Goal: Transaction & Acquisition: Purchase product/service

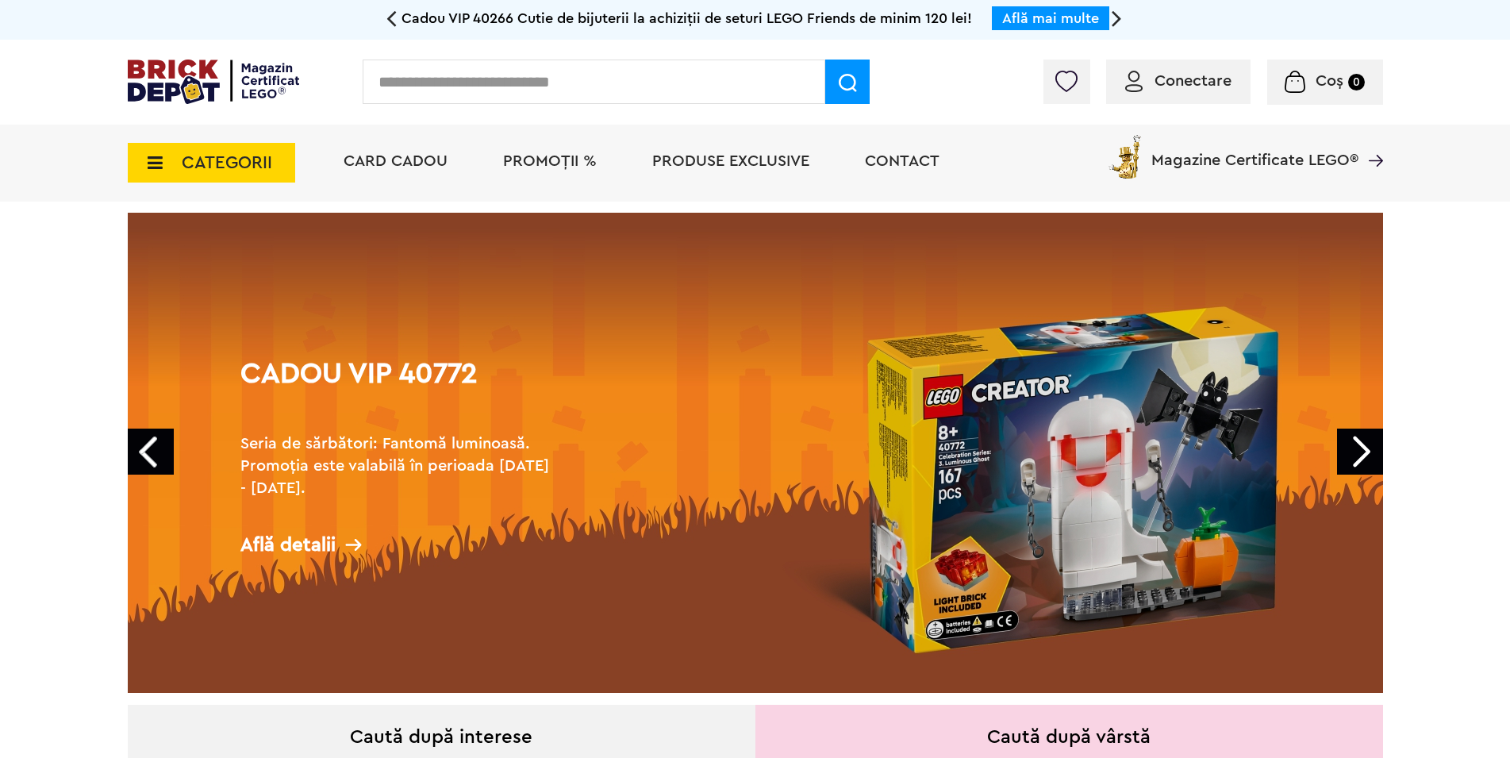
click at [152, 167] on icon at bounding box center [150, 162] width 25 height 17
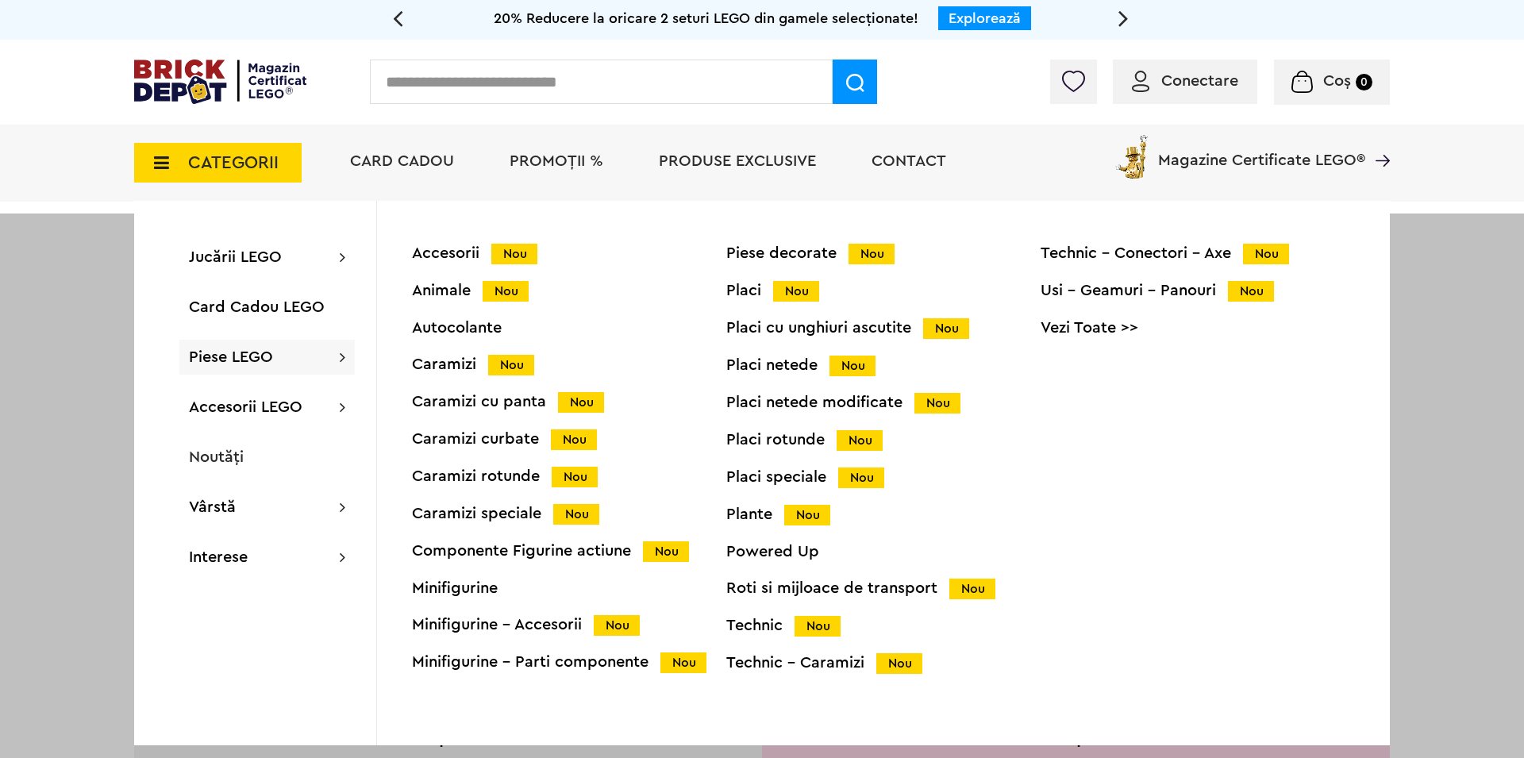
click at [454, 252] on div "Accesorii Nou" at bounding box center [569, 253] width 314 height 17
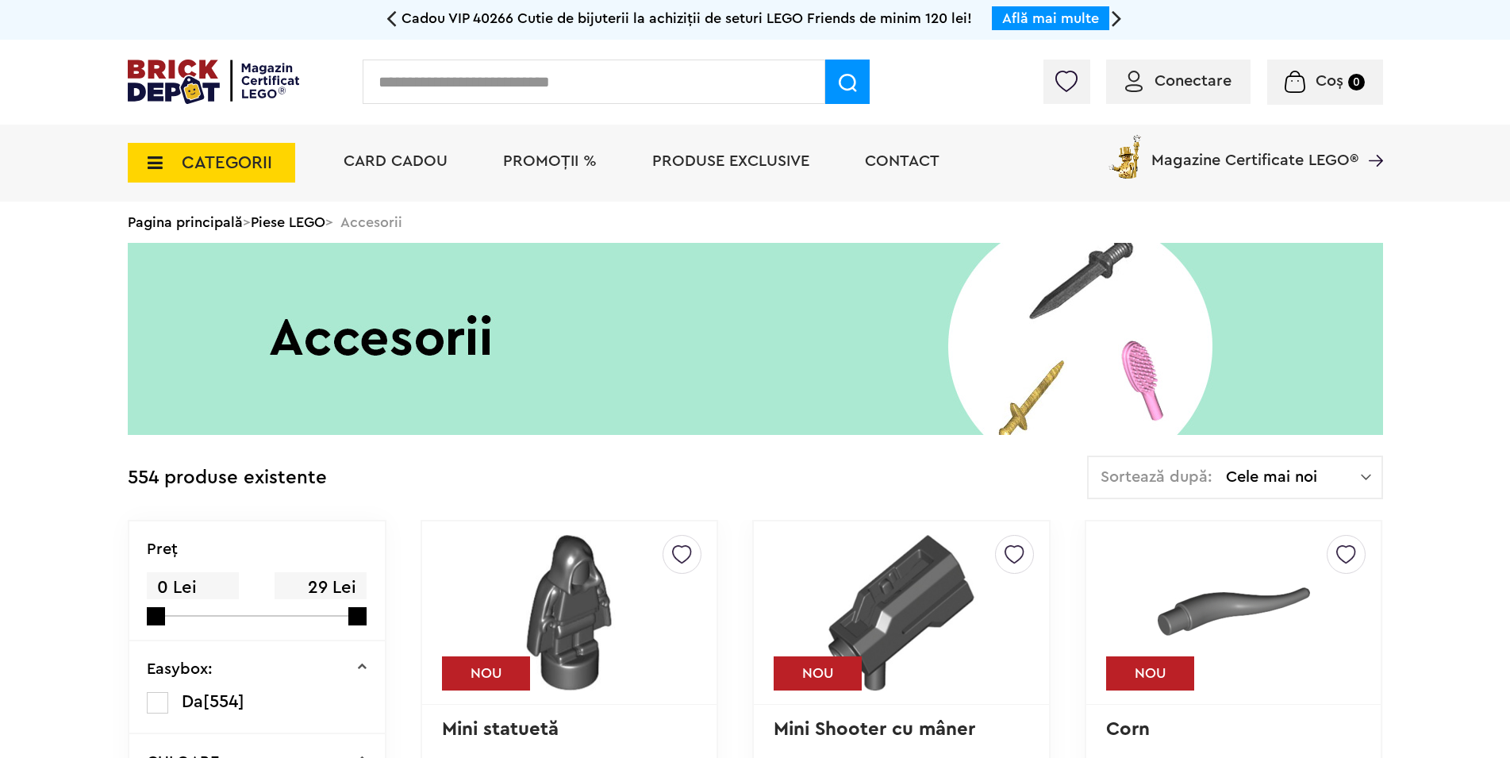
click at [152, 167] on icon at bounding box center [150, 162] width 25 height 17
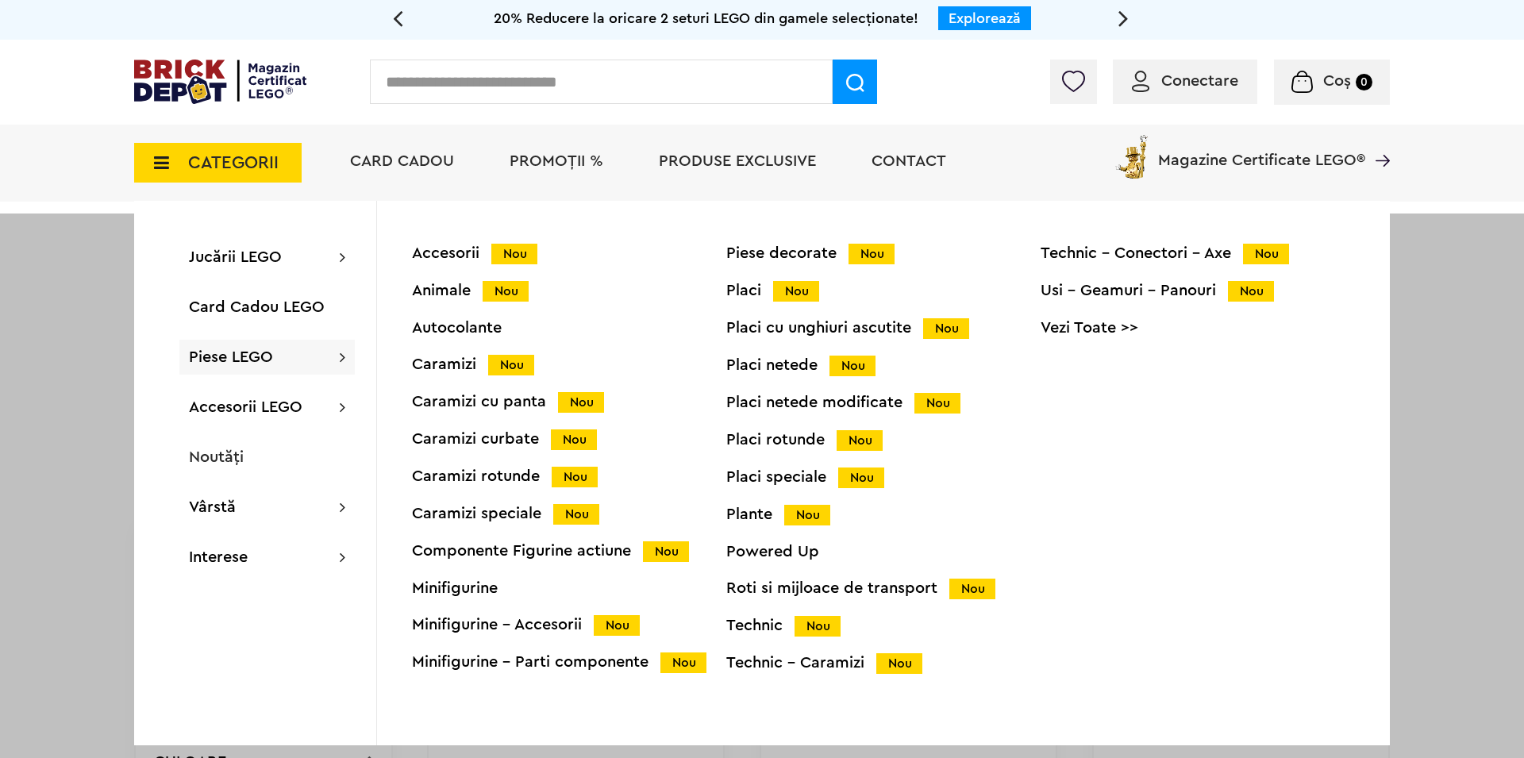
click at [464, 293] on div "Animale Nou" at bounding box center [569, 291] width 314 height 17
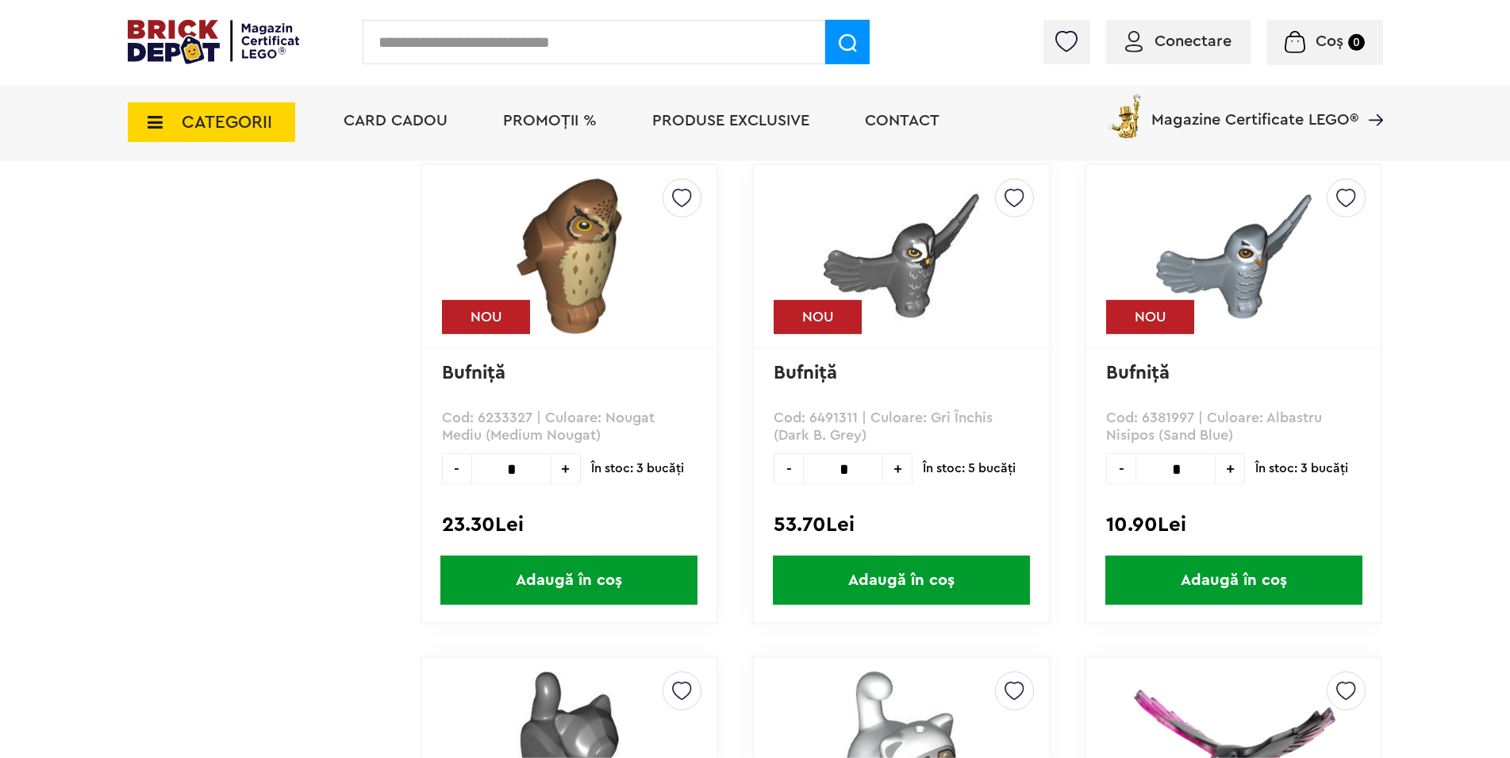
scroll to position [1254, 0]
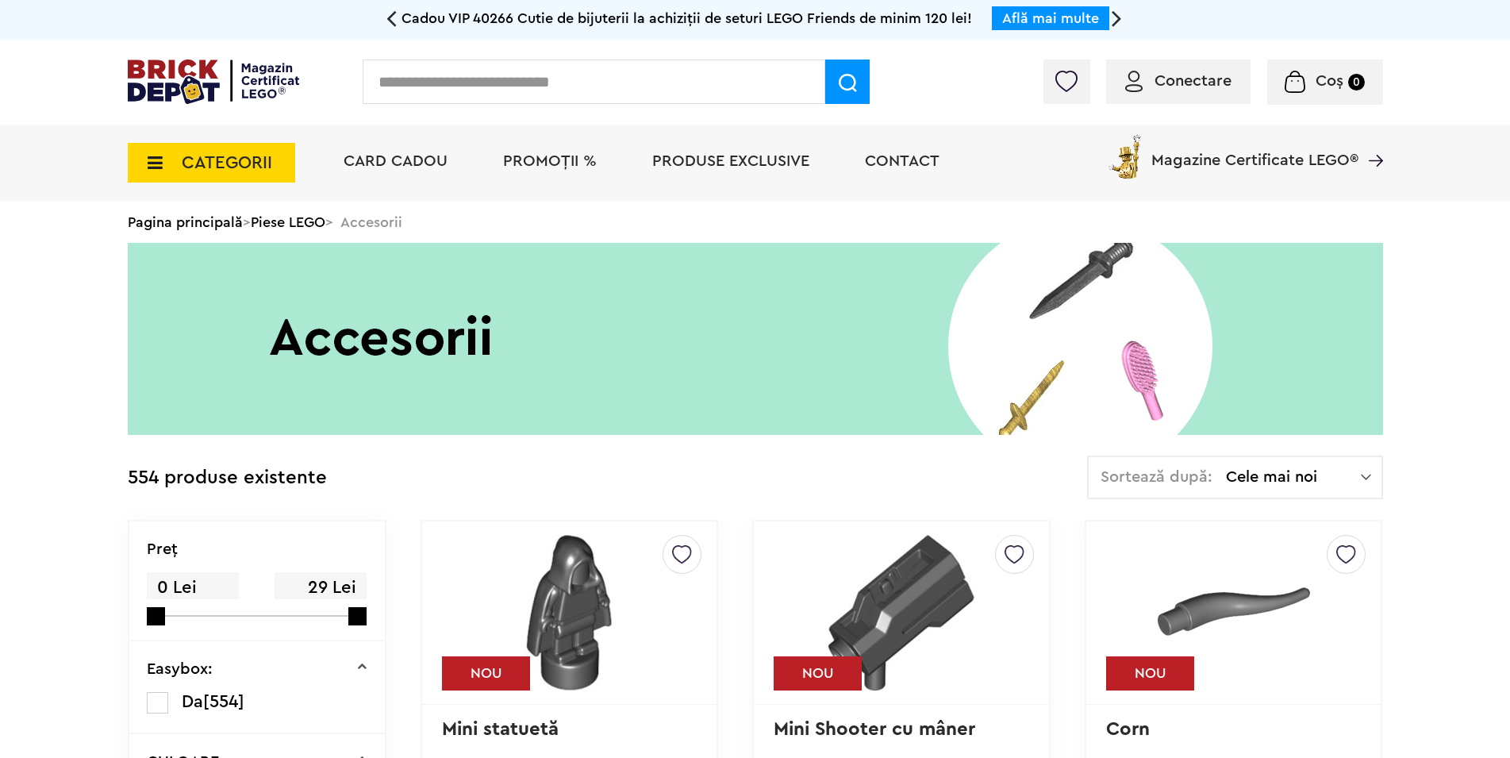
click at [148, 167] on icon at bounding box center [150, 162] width 25 height 17
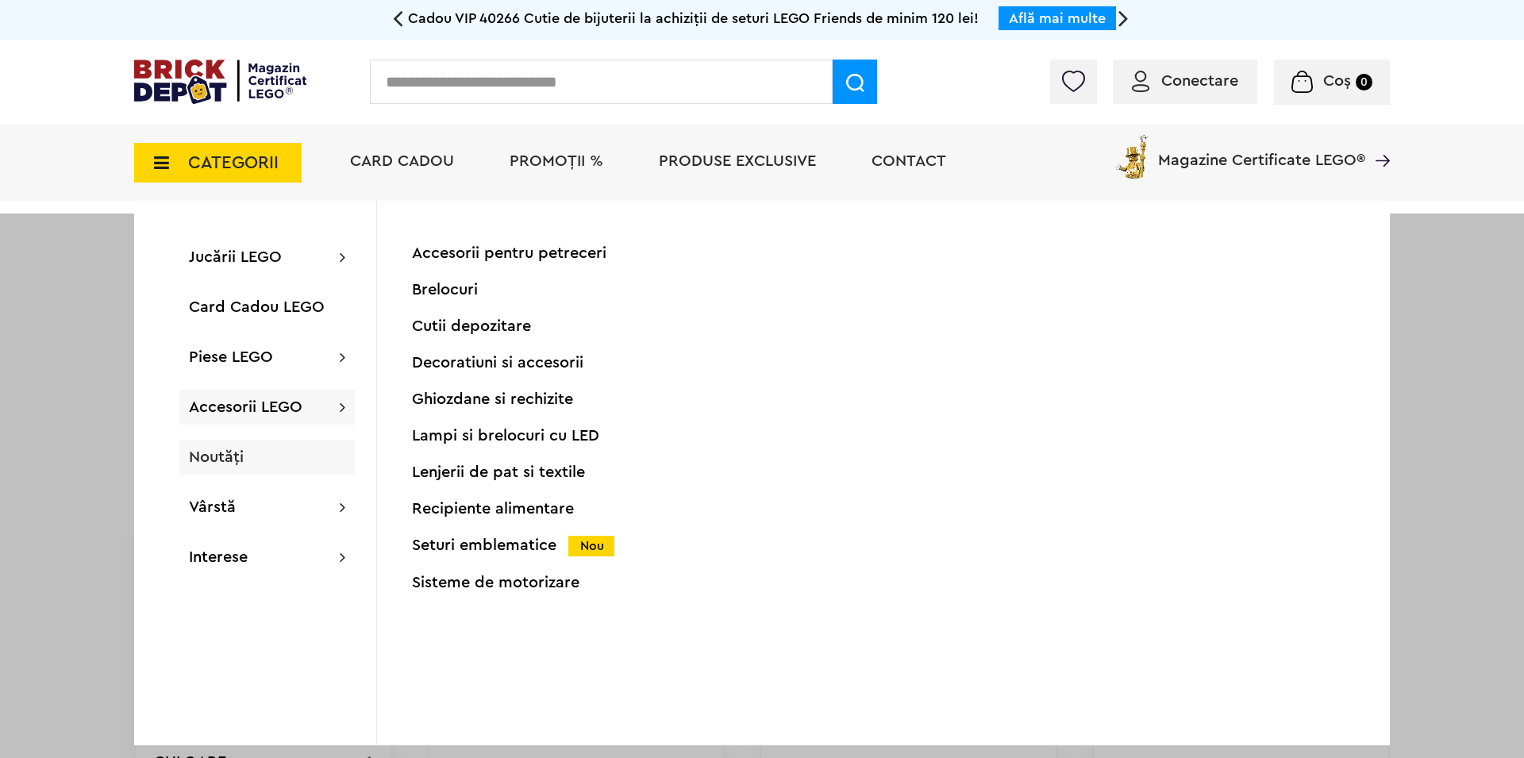
click at [228, 457] on span "Noutăți" at bounding box center [216, 457] width 55 height 16
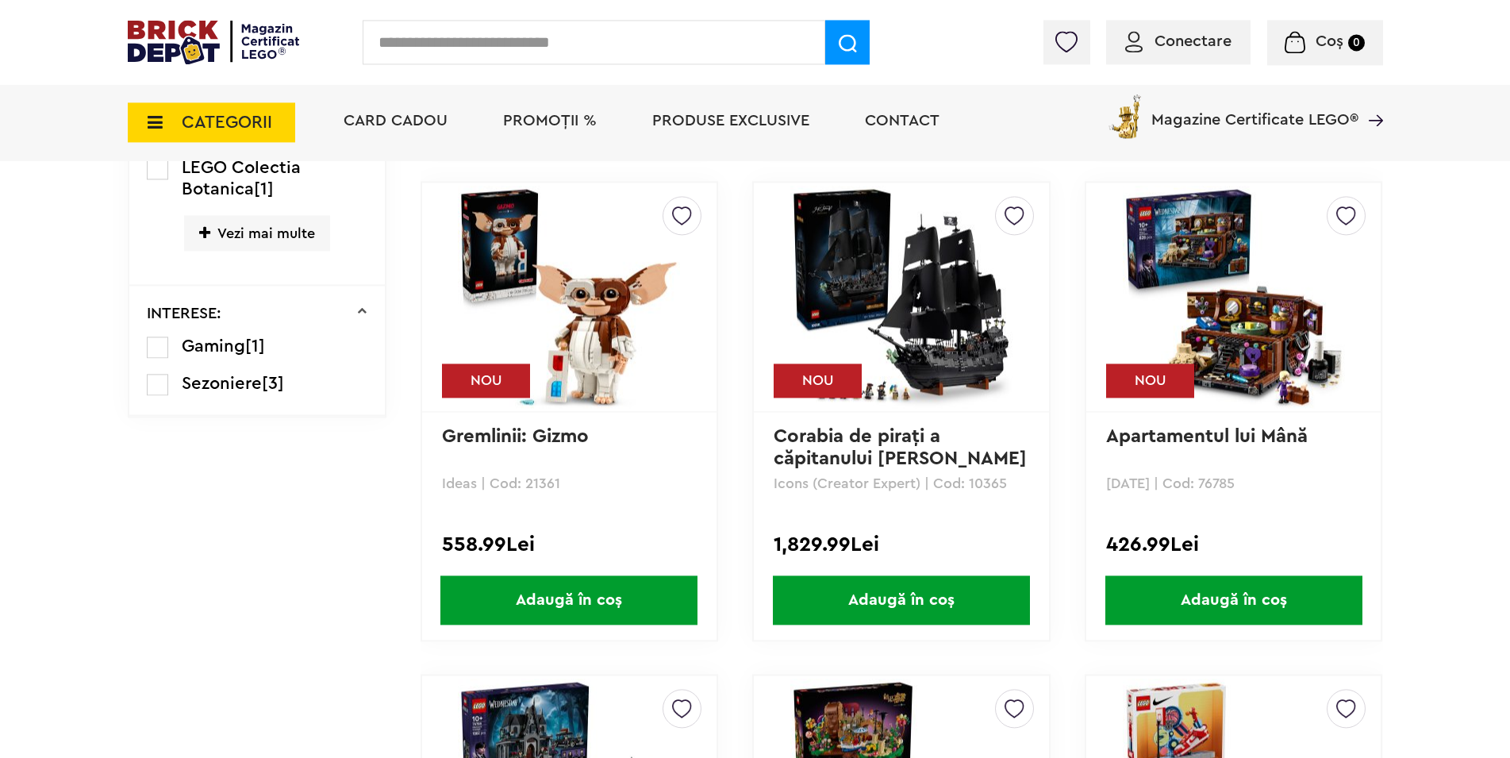
scroll to position [1335, 0]
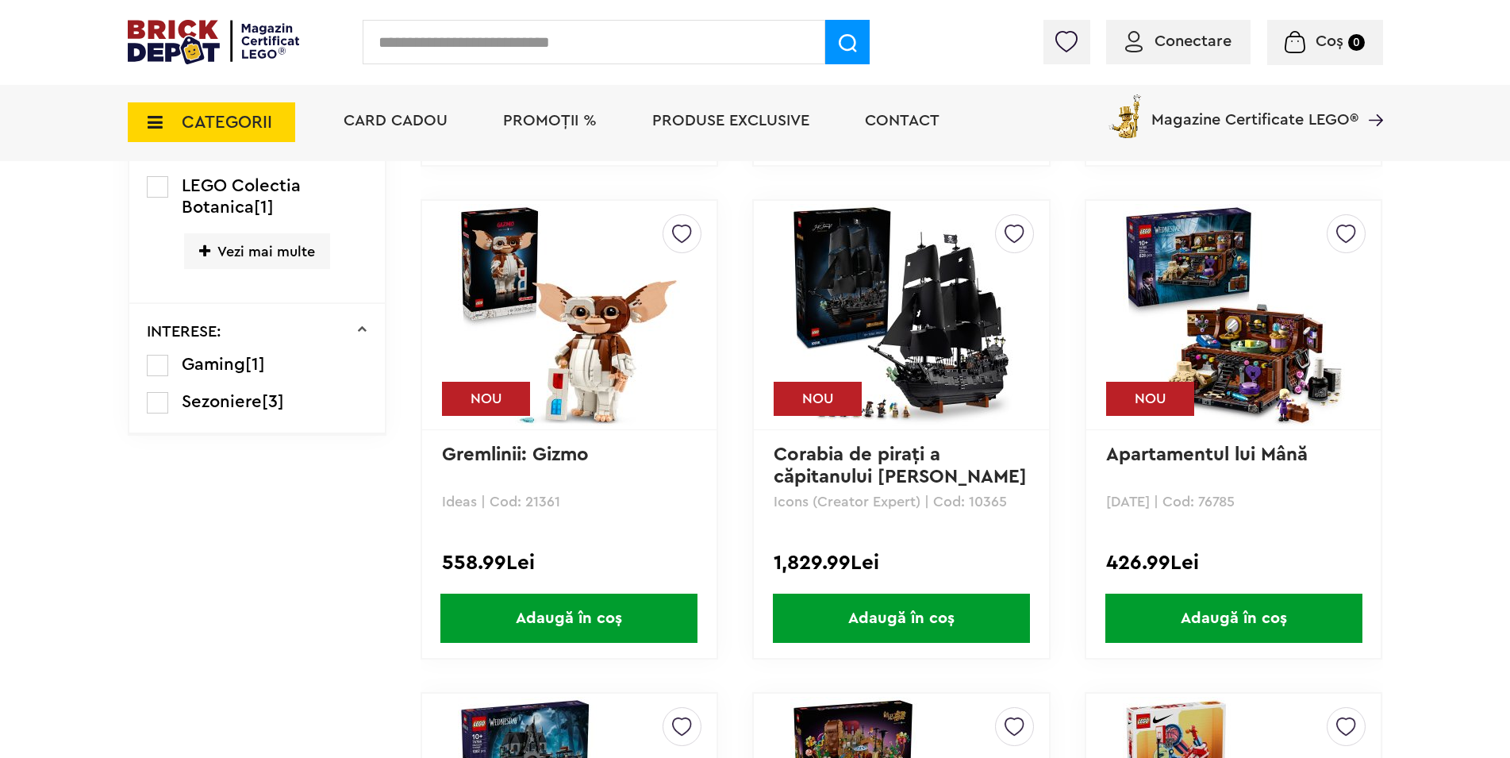
click at [936, 390] on img at bounding box center [901, 315] width 222 height 222
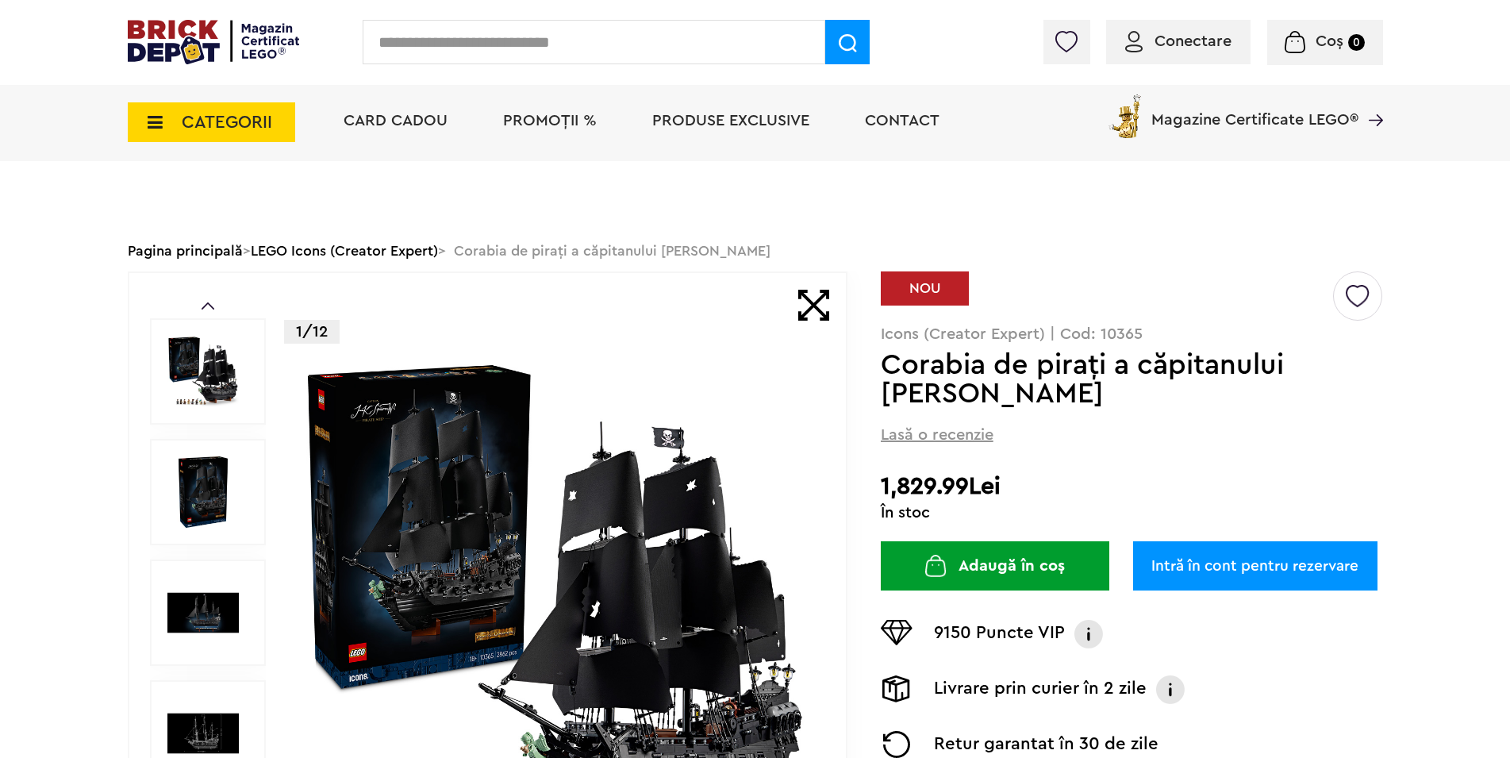
scroll to position [243, 0]
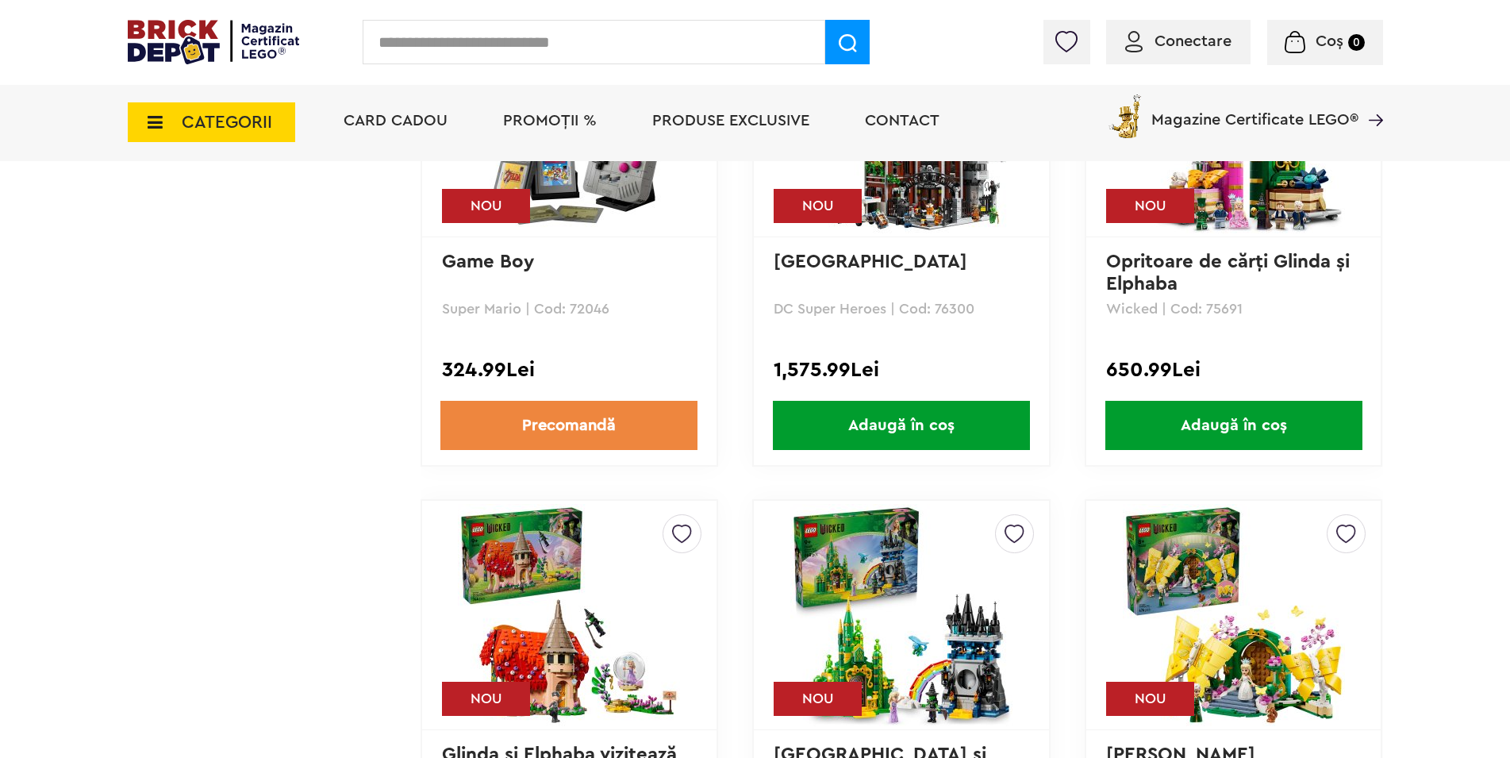
scroll to position [4816, 0]
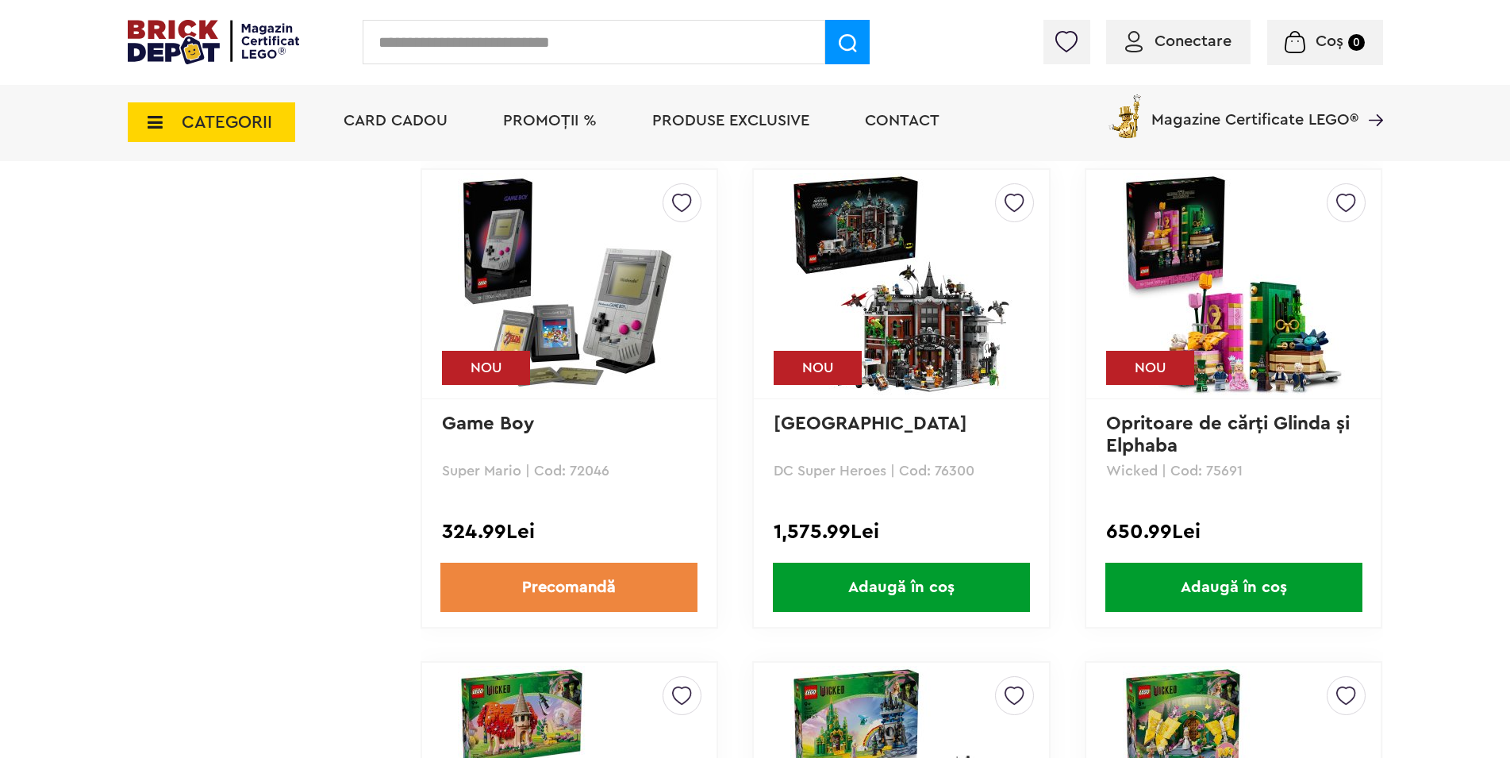
click at [929, 363] on img at bounding box center [901, 284] width 222 height 222
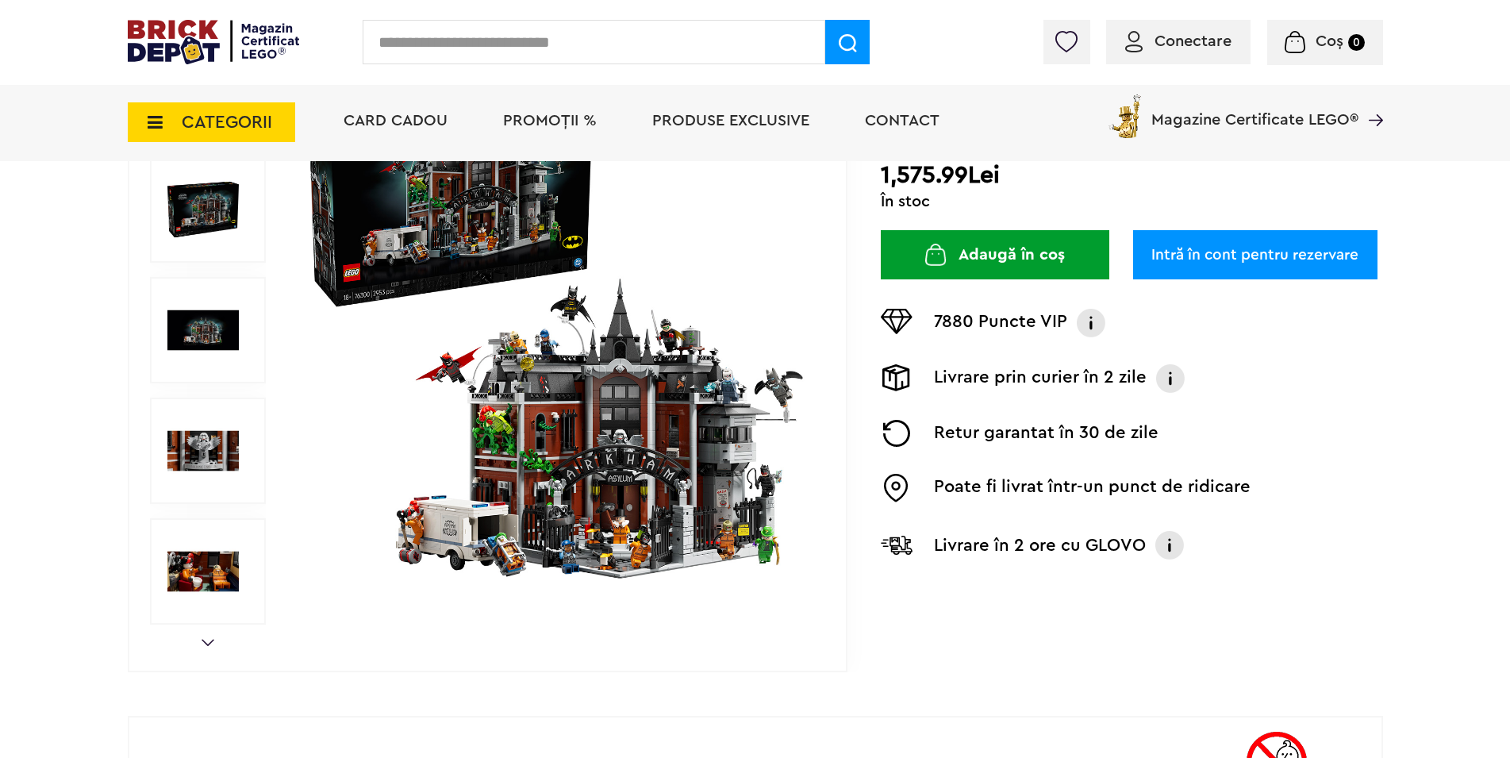
scroll to position [283, 0]
click at [639, 475] on img at bounding box center [555, 330] width 511 height 511
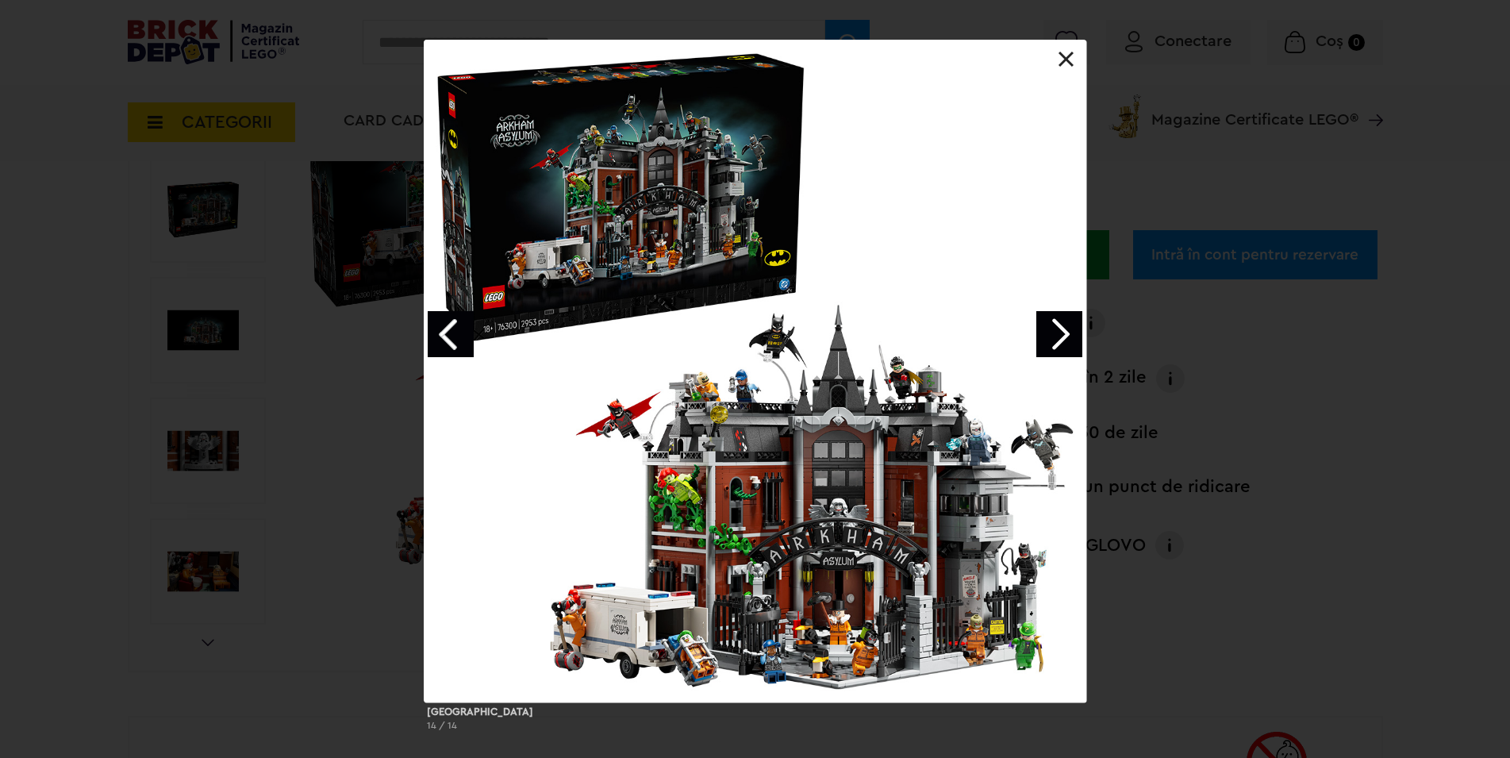
click at [1063, 338] on link "Next image" at bounding box center [1059, 334] width 46 height 46
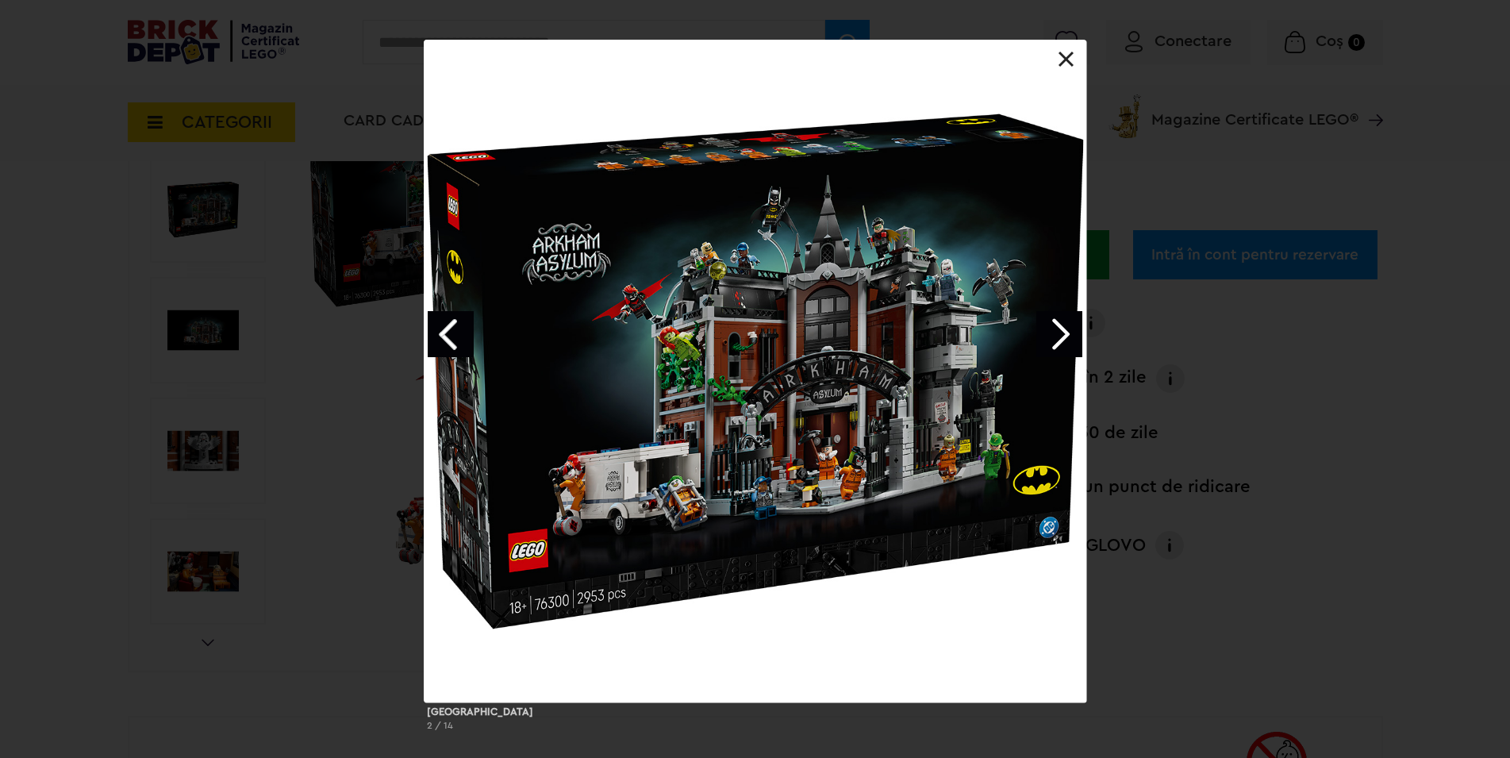
click at [1063, 338] on link "Next image" at bounding box center [1059, 334] width 46 height 46
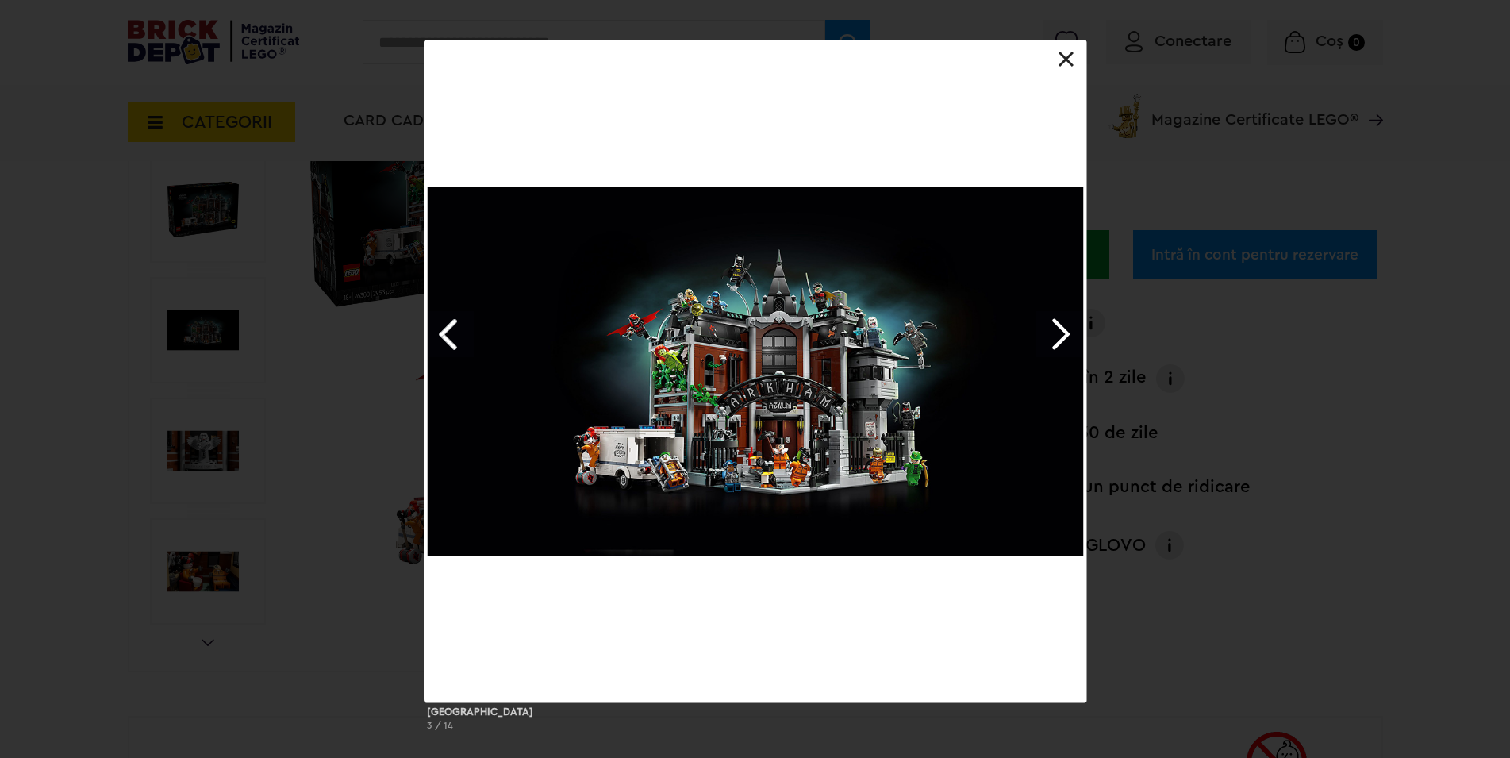
click at [1063, 338] on link "Next image" at bounding box center [1059, 334] width 46 height 46
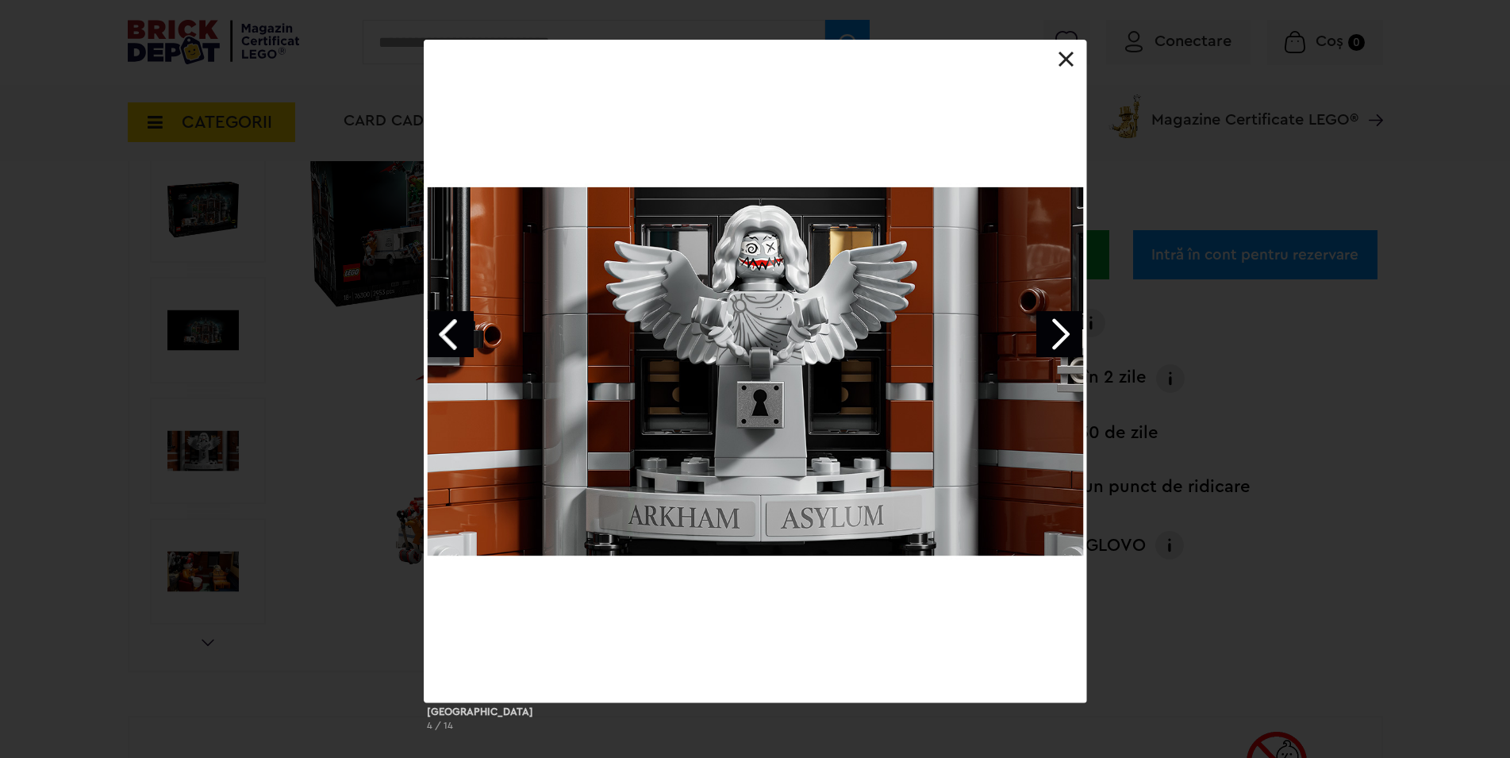
click at [1063, 338] on link "Next image" at bounding box center [1059, 334] width 46 height 46
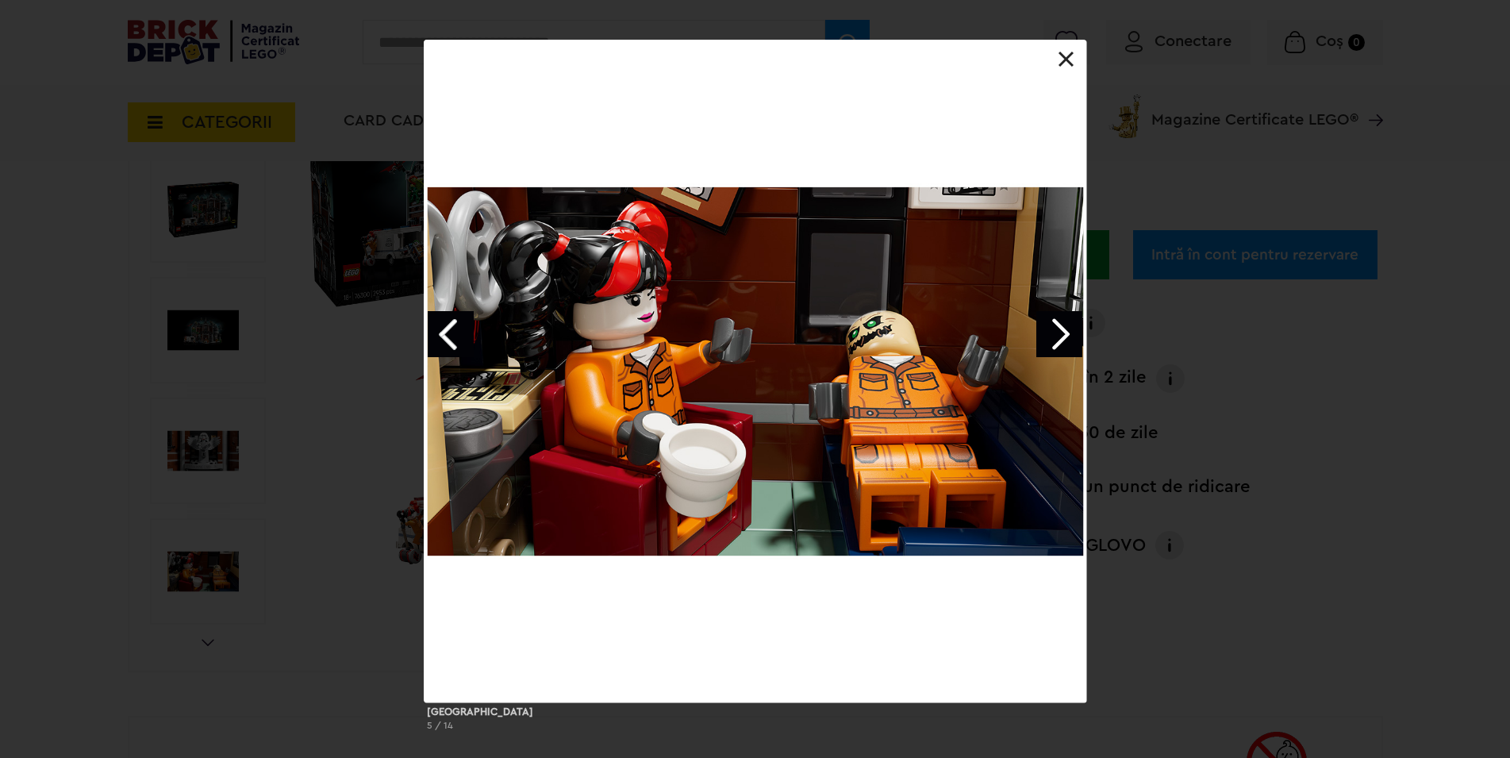
click at [1063, 338] on link "Next image" at bounding box center [1059, 334] width 46 height 46
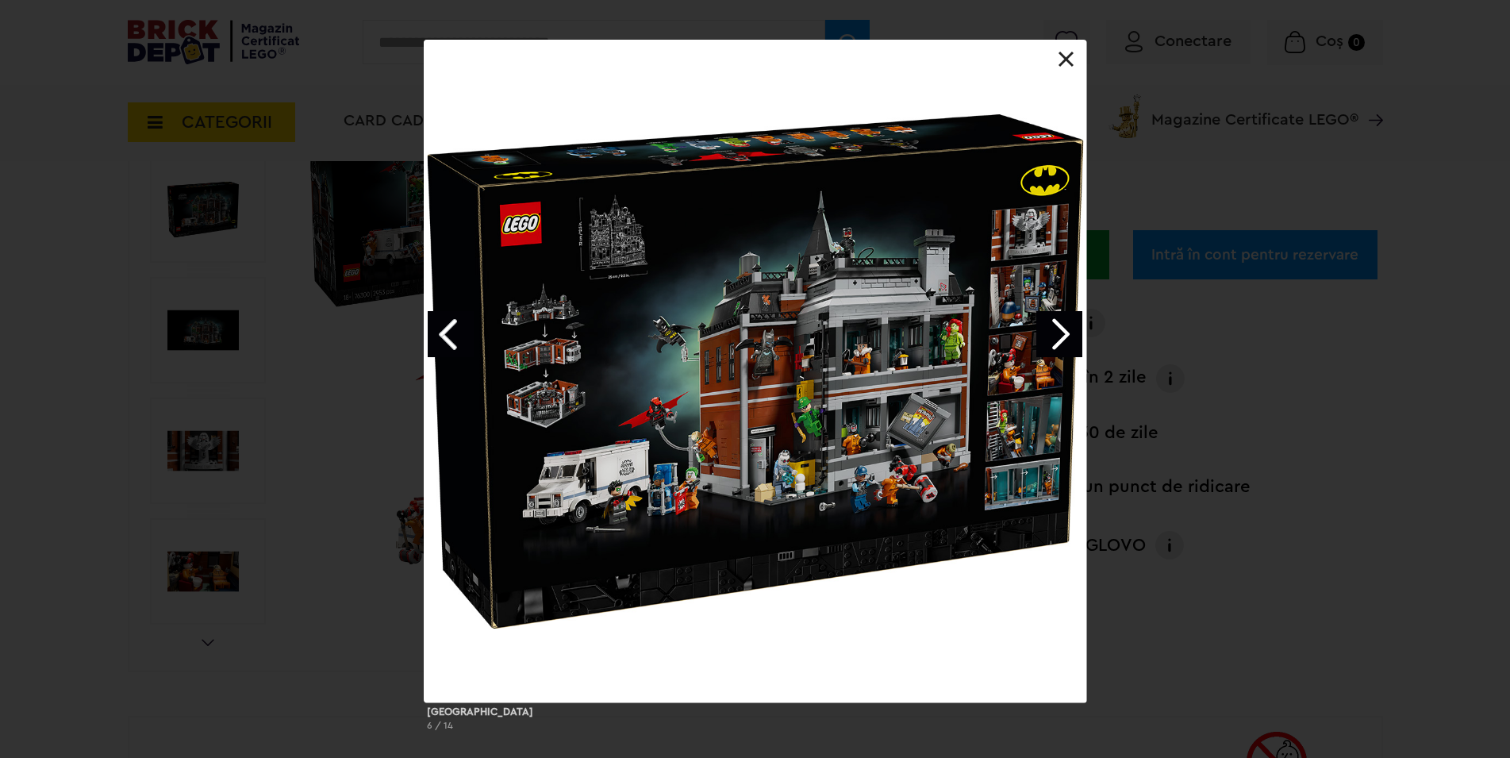
click at [1063, 338] on link "Next image" at bounding box center [1059, 334] width 46 height 46
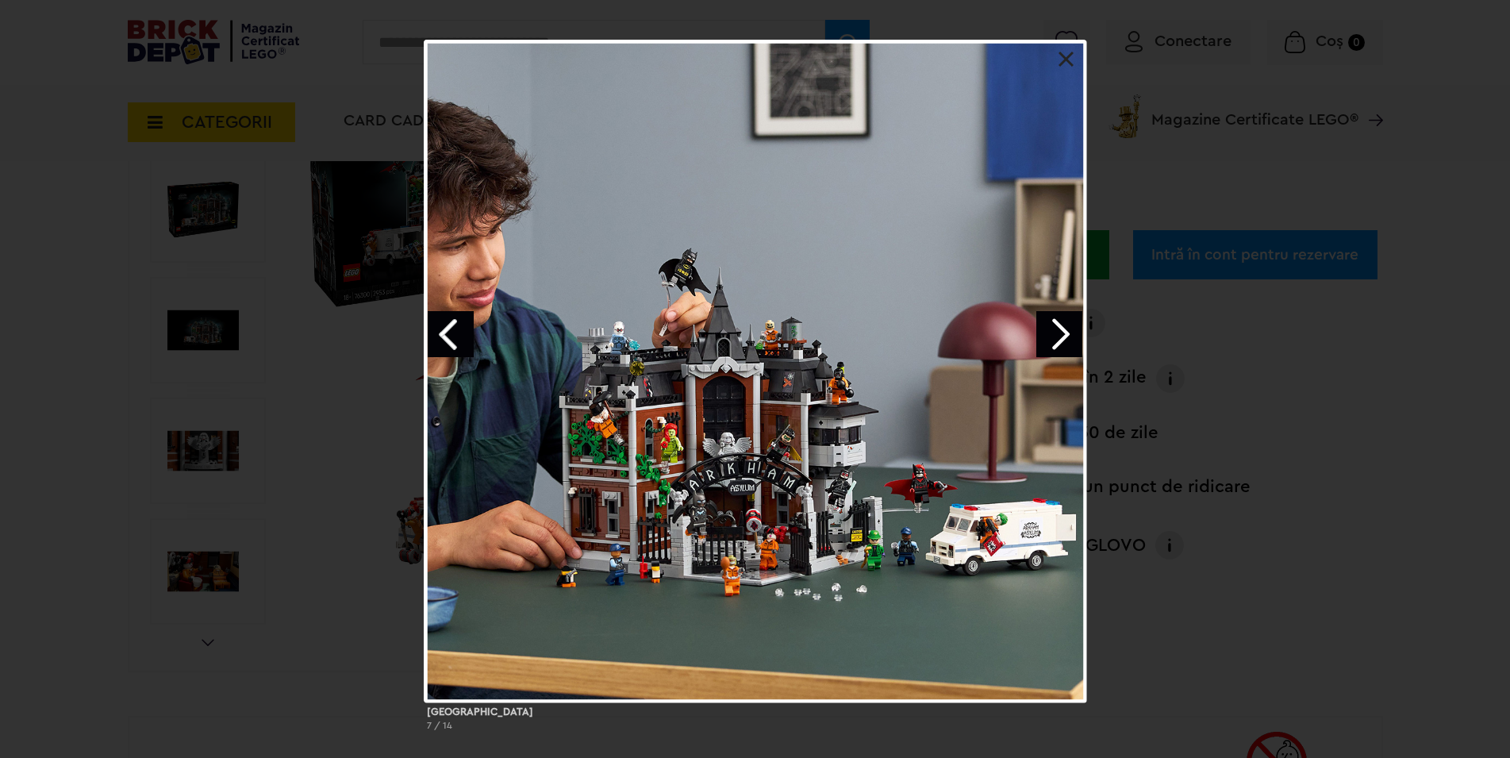
click at [1062, 348] on link "Next image" at bounding box center [1059, 334] width 46 height 46
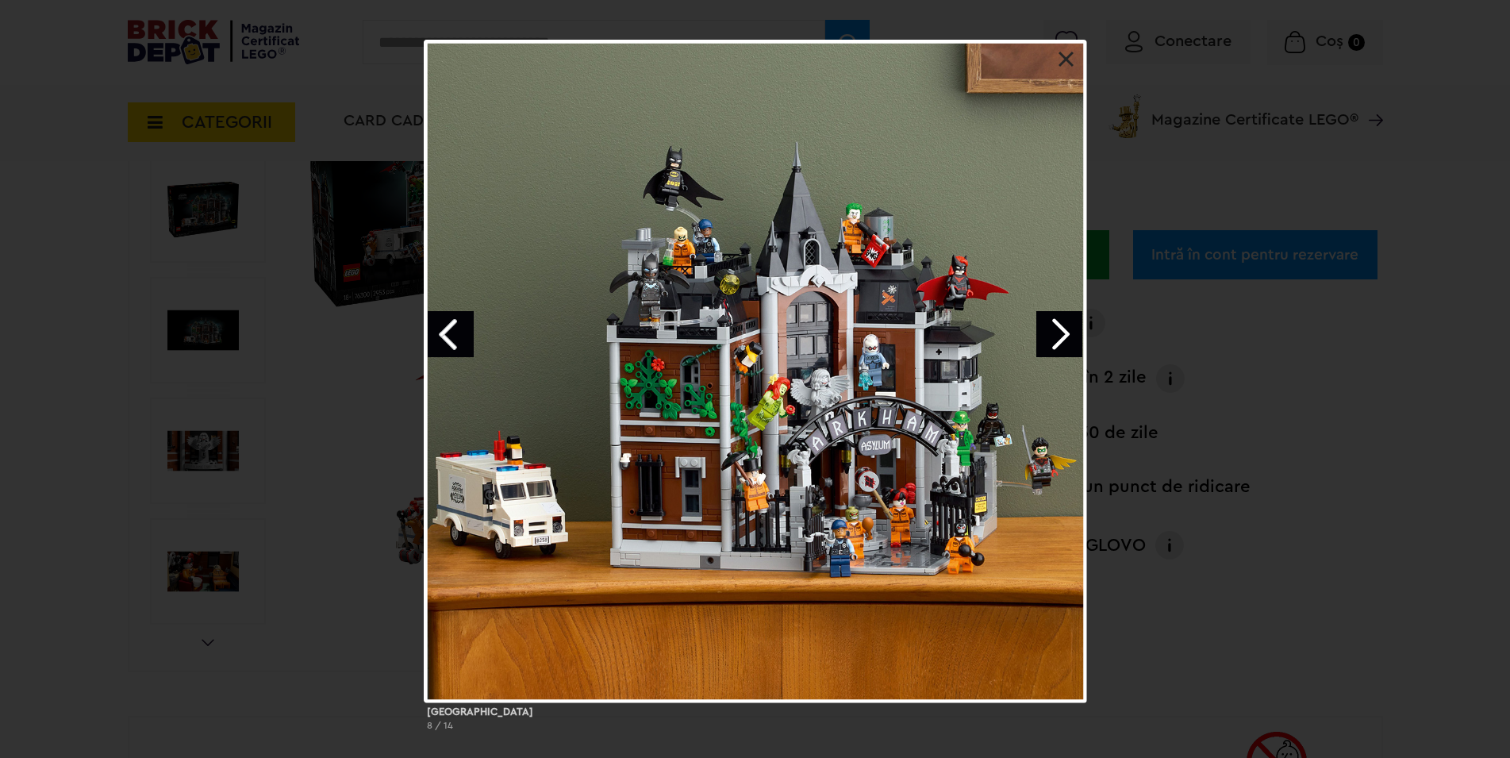
click at [1068, 327] on link "Next image" at bounding box center [1059, 334] width 46 height 46
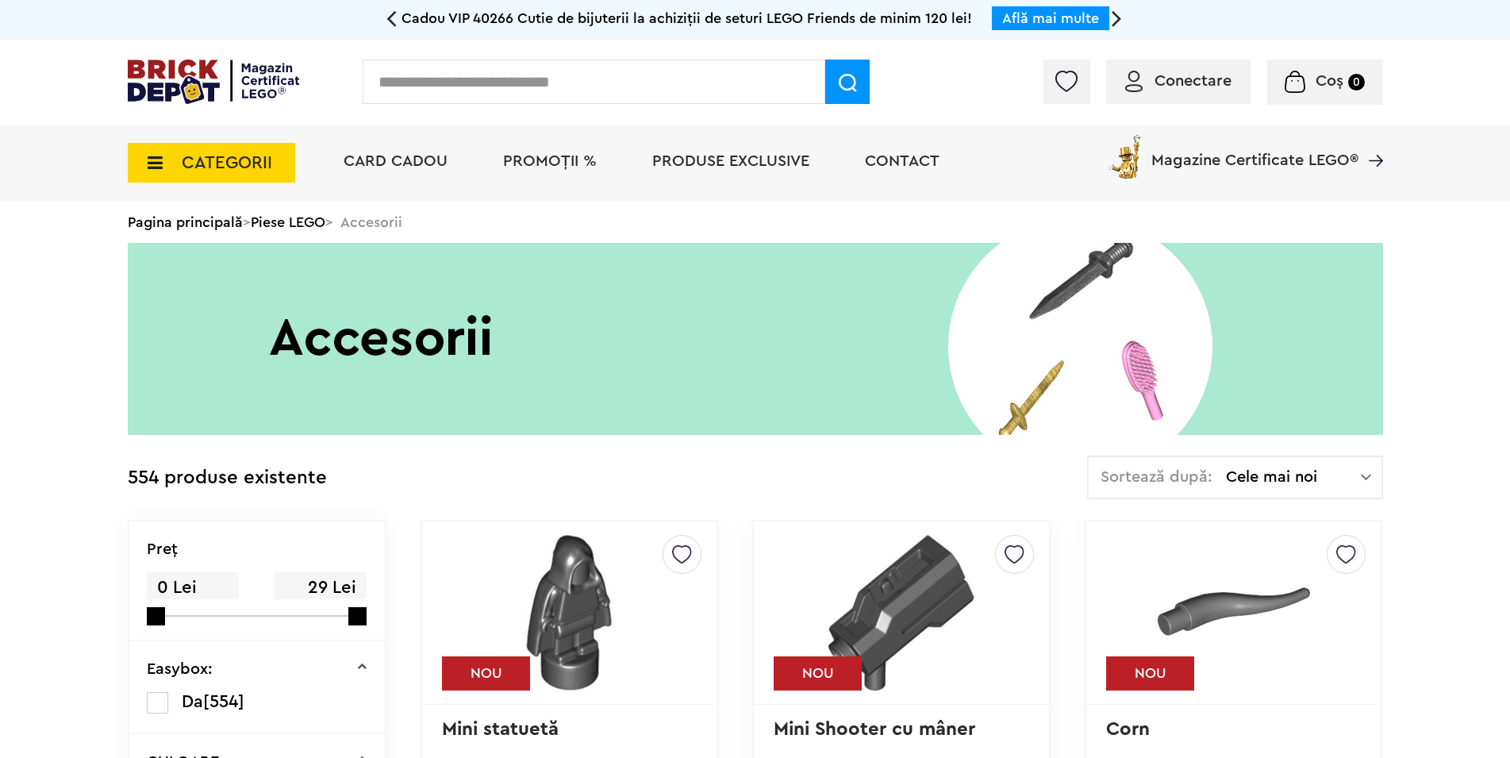
click at [160, 173] on span "CATEGORII" at bounding box center [211, 163] width 167 height 40
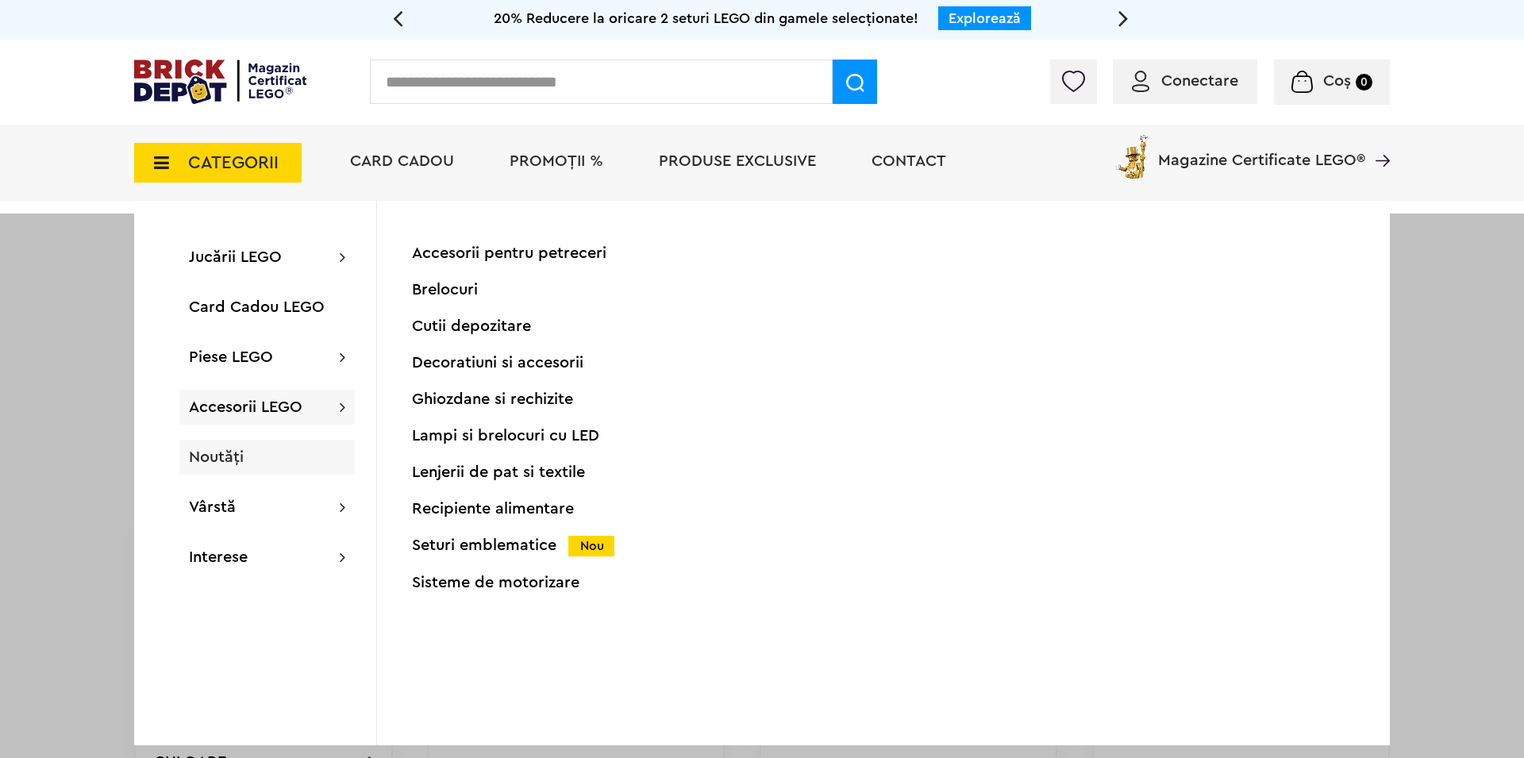
click at [236, 460] on span "Noutăți" at bounding box center [216, 457] width 55 height 16
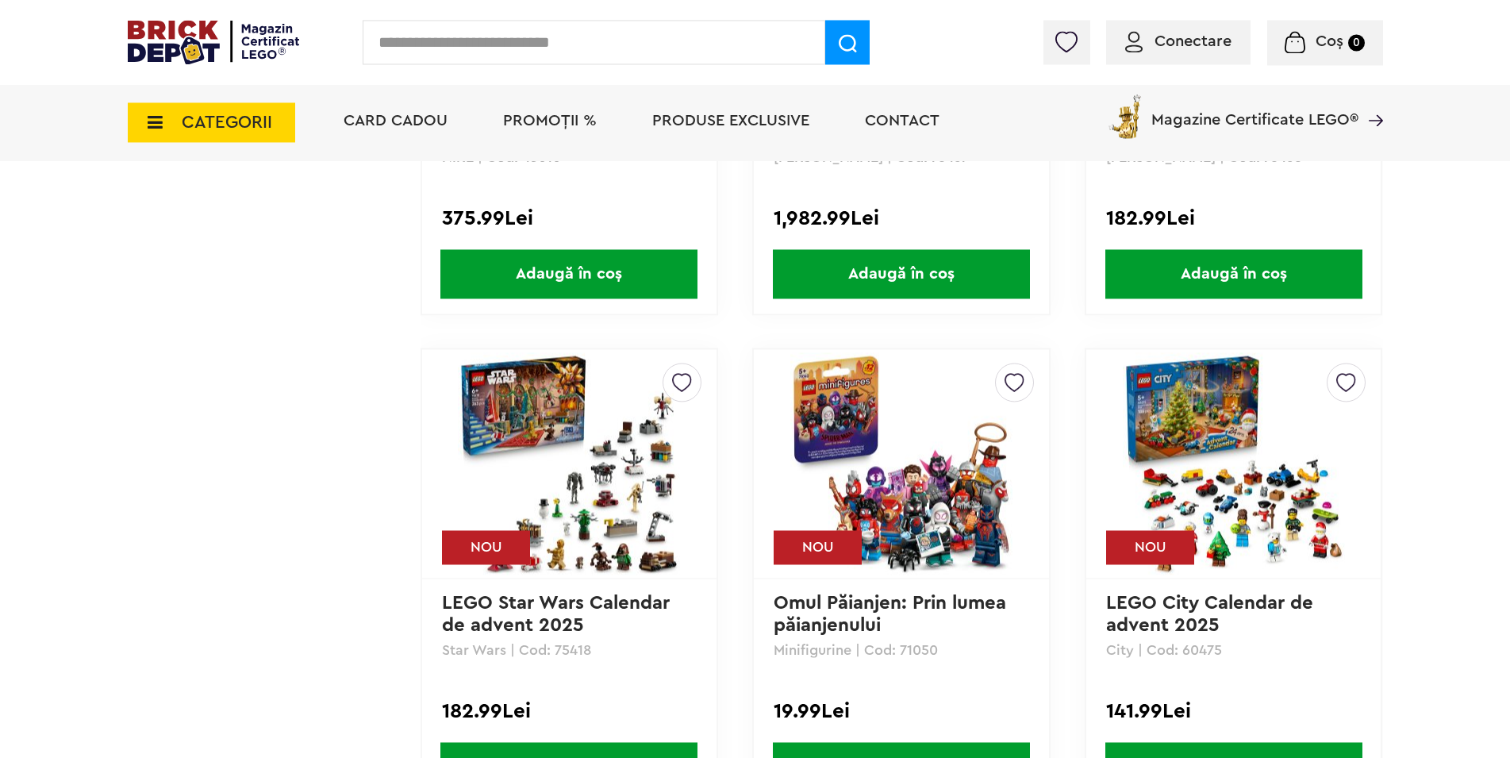
scroll to position [2711, 0]
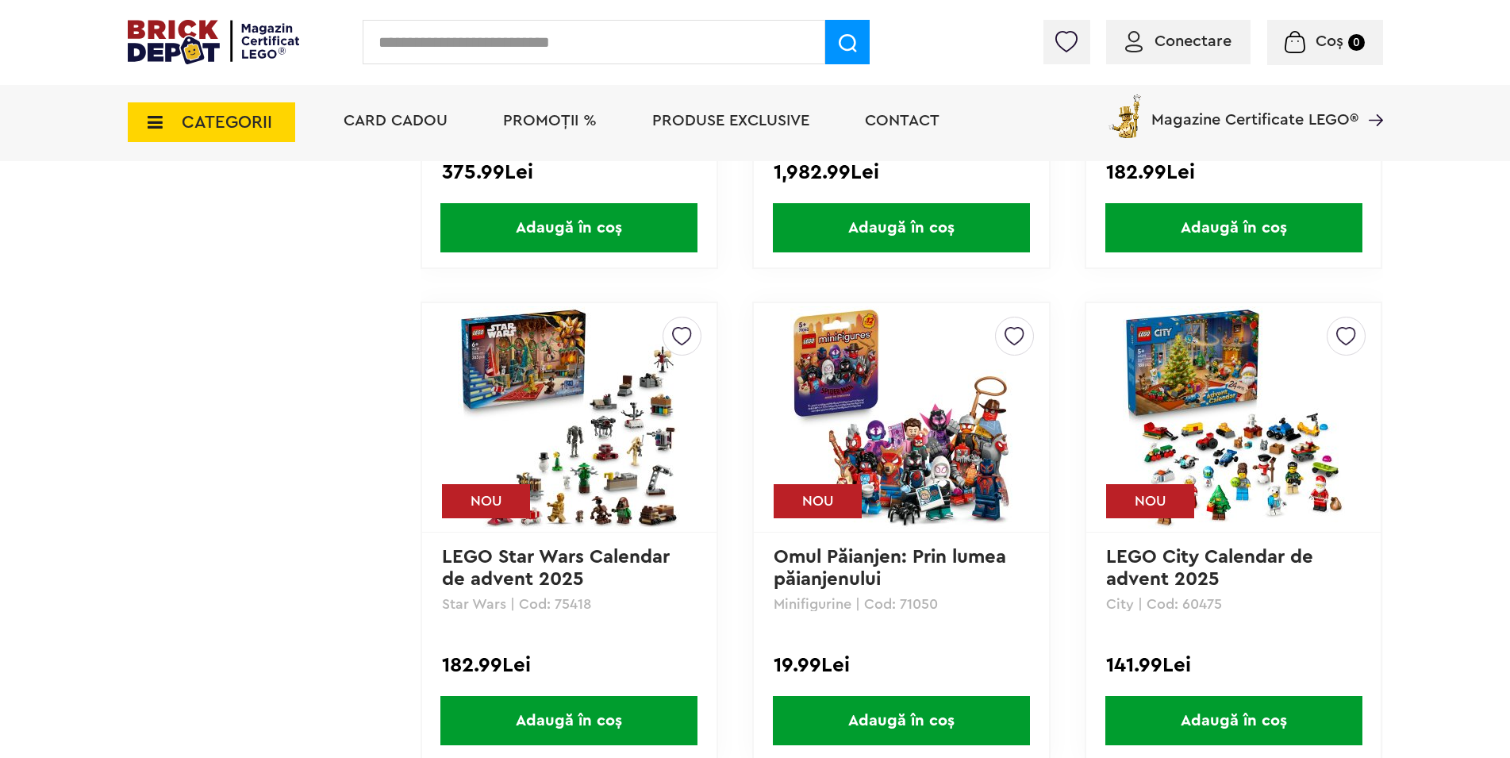
click at [929, 508] on img at bounding box center [901, 417] width 222 height 222
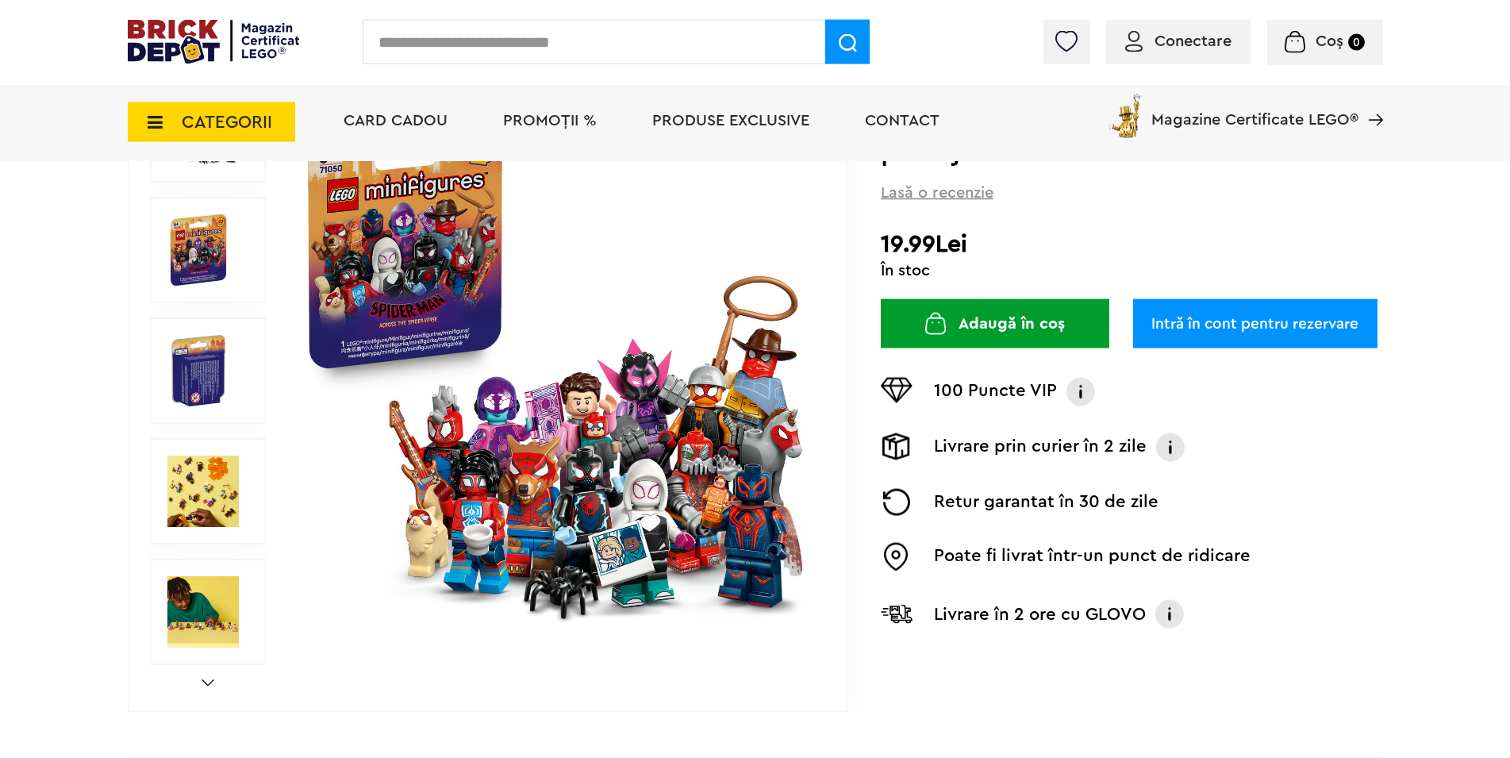
scroll to position [243, 0]
click at [626, 429] on img at bounding box center [555, 369] width 511 height 511
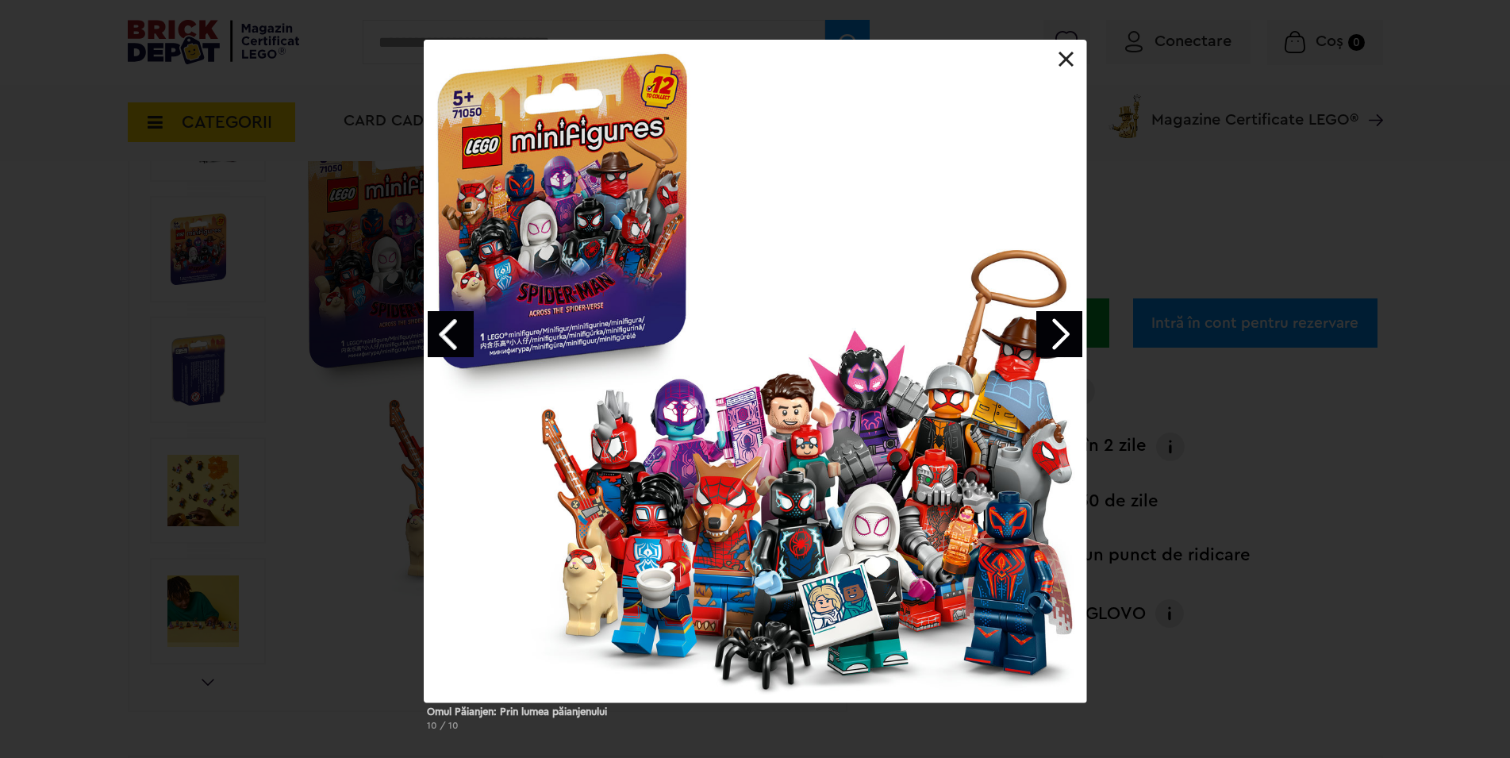
click at [1055, 326] on link "Next image" at bounding box center [1059, 334] width 46 height 46
click at [1059, 336] on link "Next image" at bounding box center [1059, 334] width 46 height 46
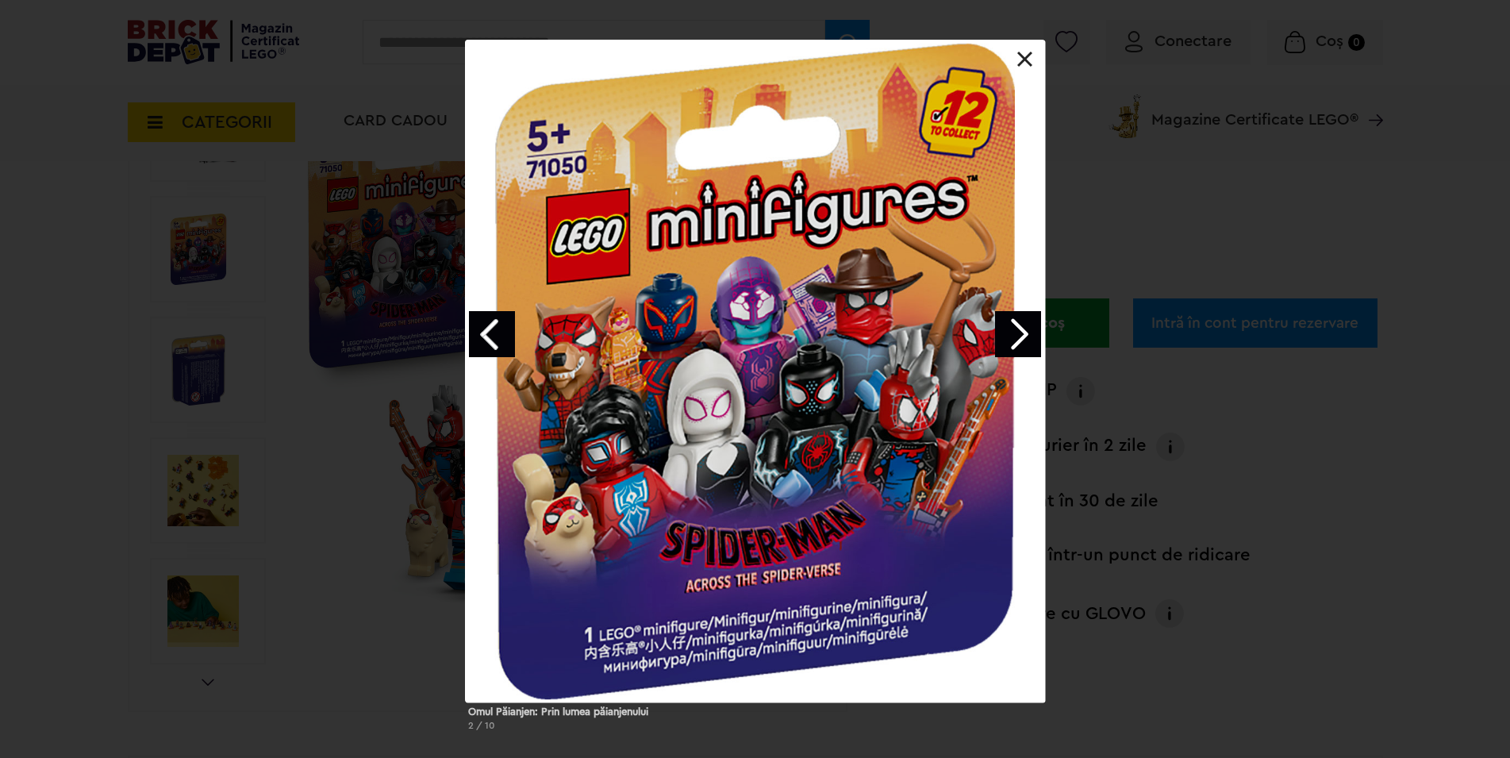
click at [1030, 335] on link "Next image" at bounding box center [1018, 334] width 46 height 46
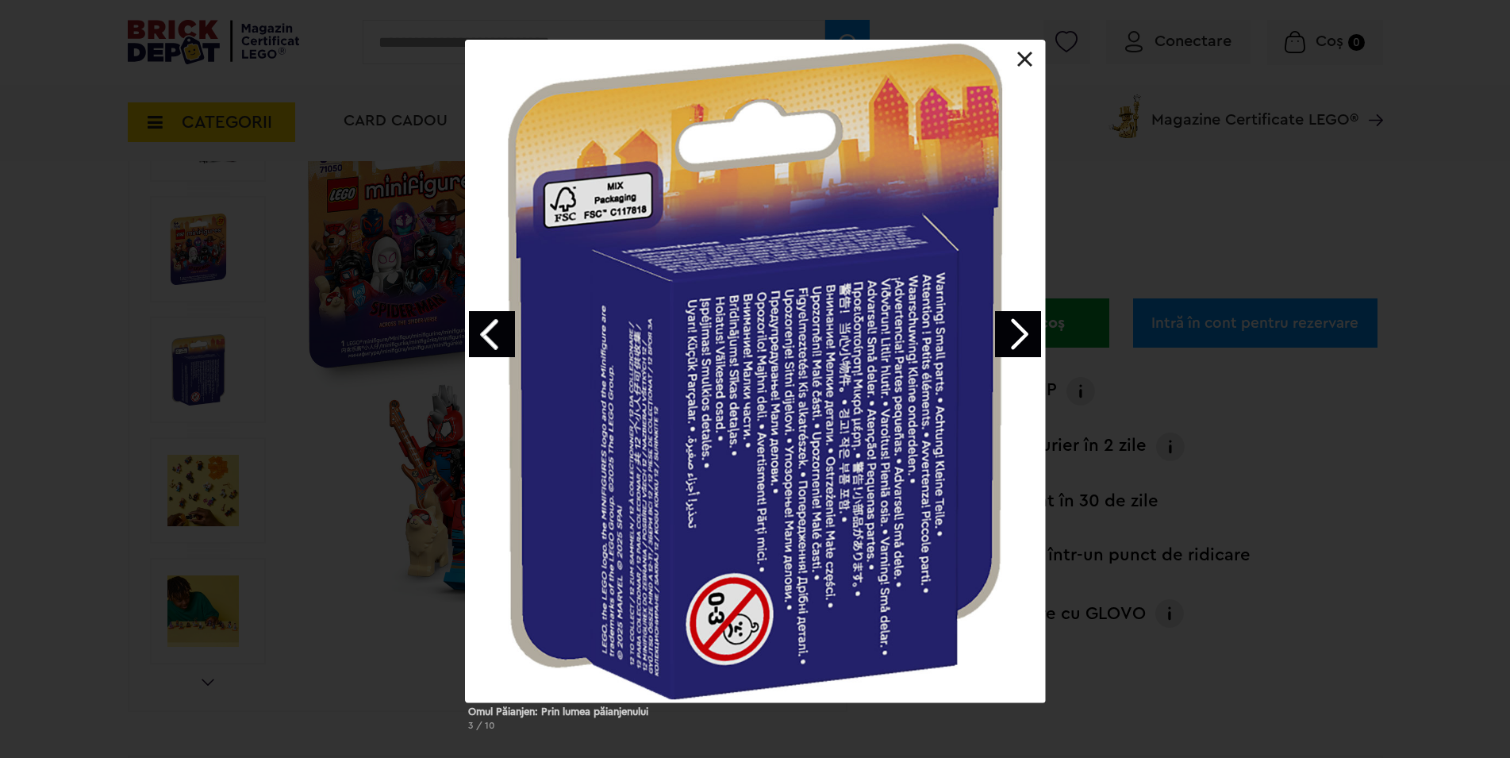
click at [1030, 335] on link "Next image" at bounding box center [1018, 334] width 46 height 46
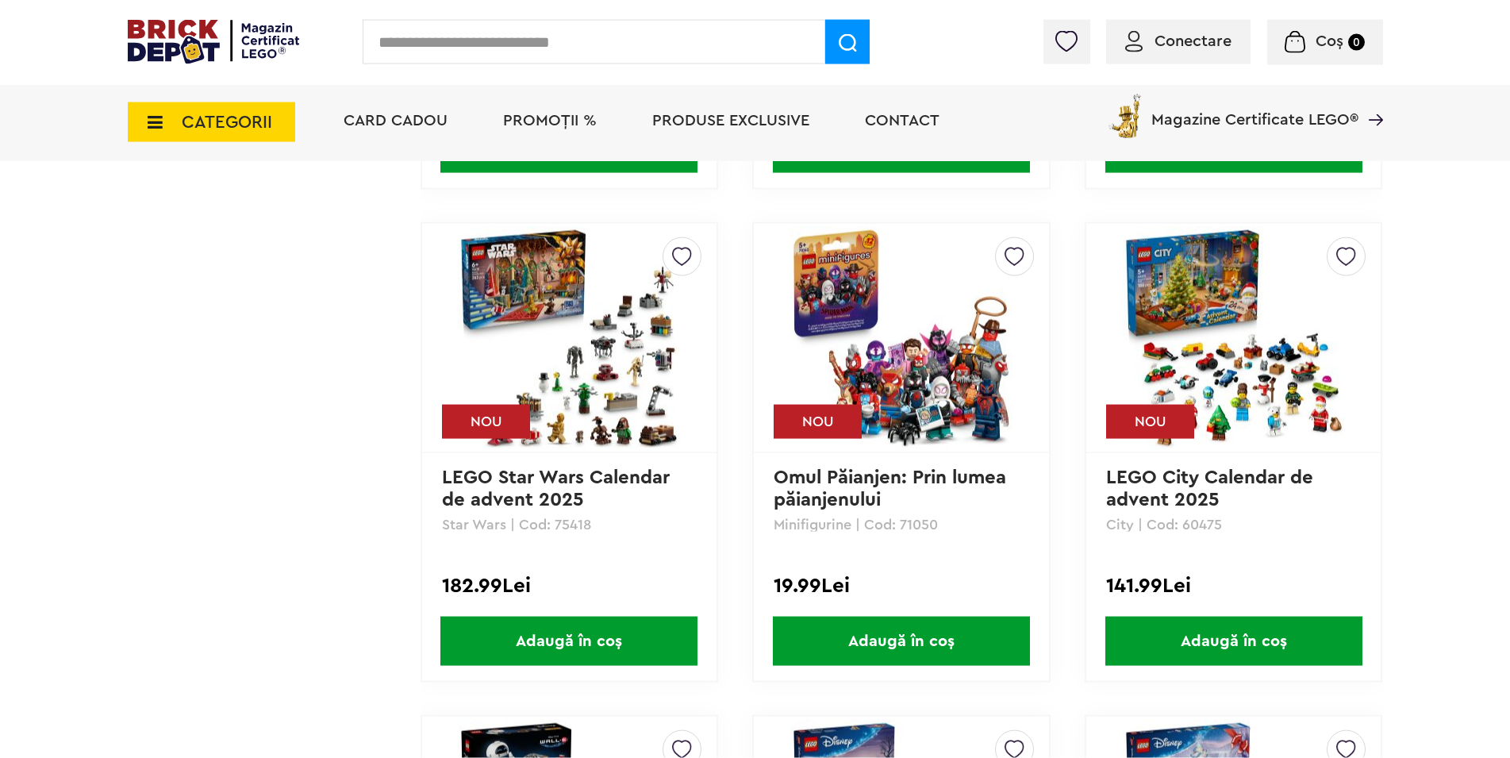
scroll to position [2792, 0]
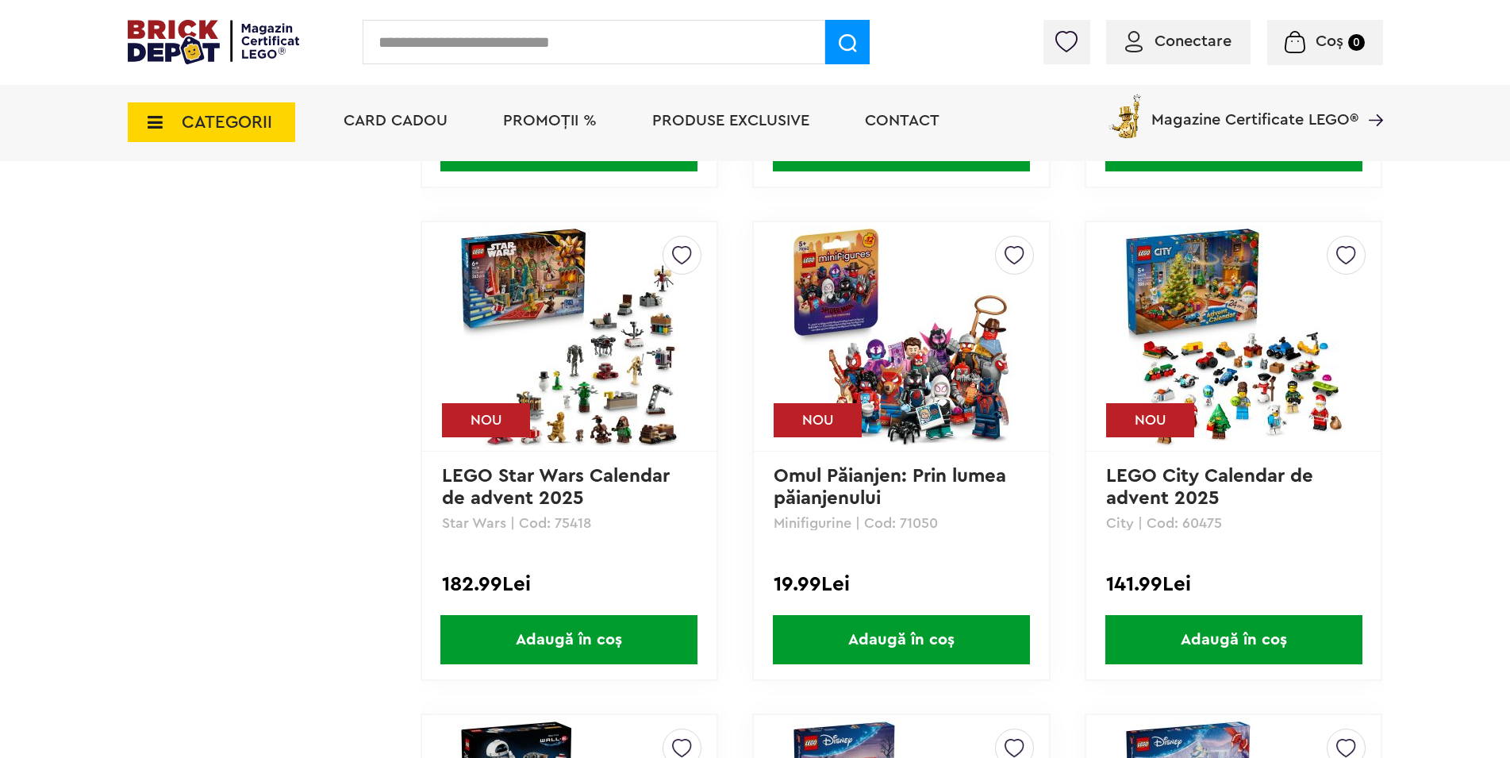
click at [1249, 394] on img at bounding box center [1234, 336] width 222 height 222
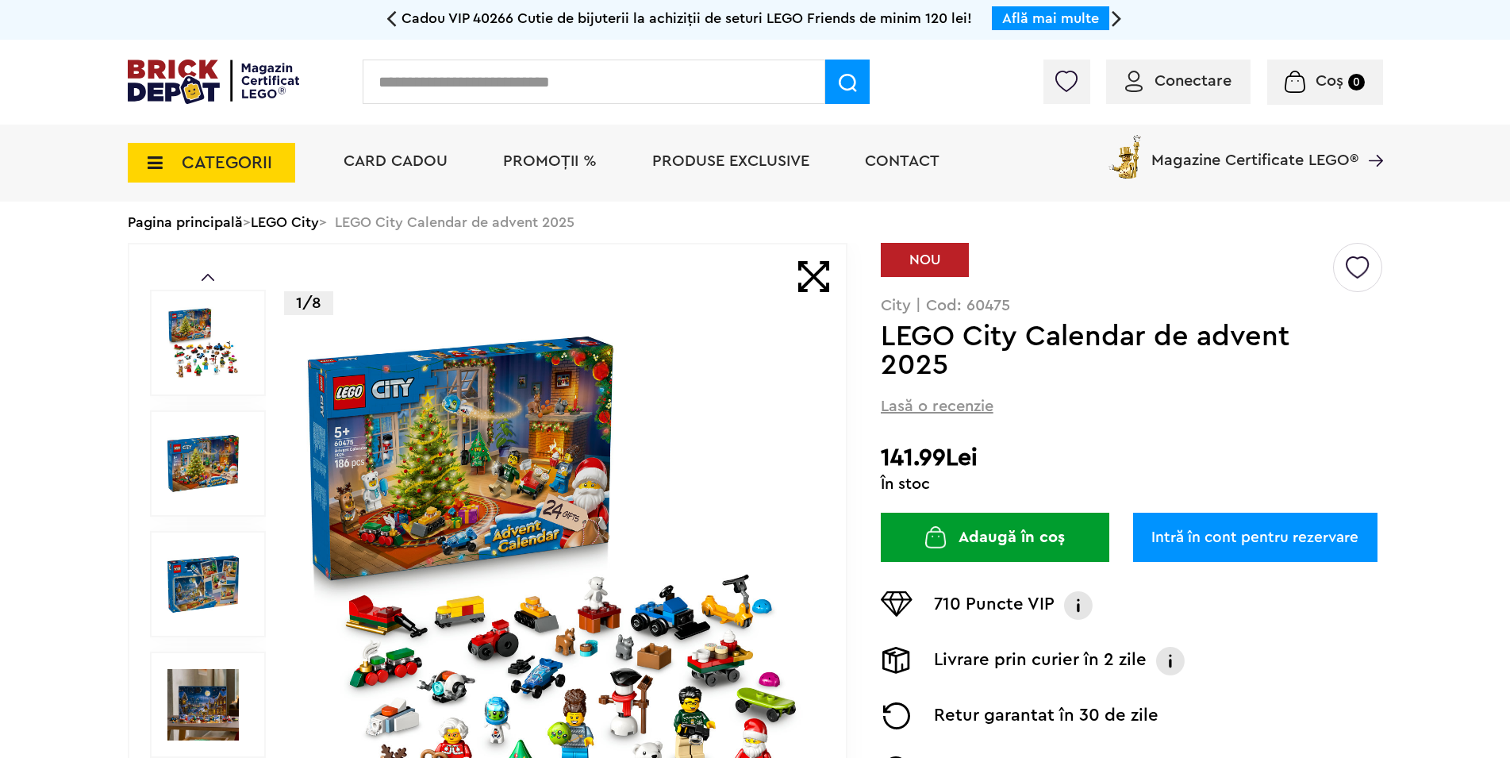
click at [563, 479] on img at bounding box center [555, 584] width 511 height 511
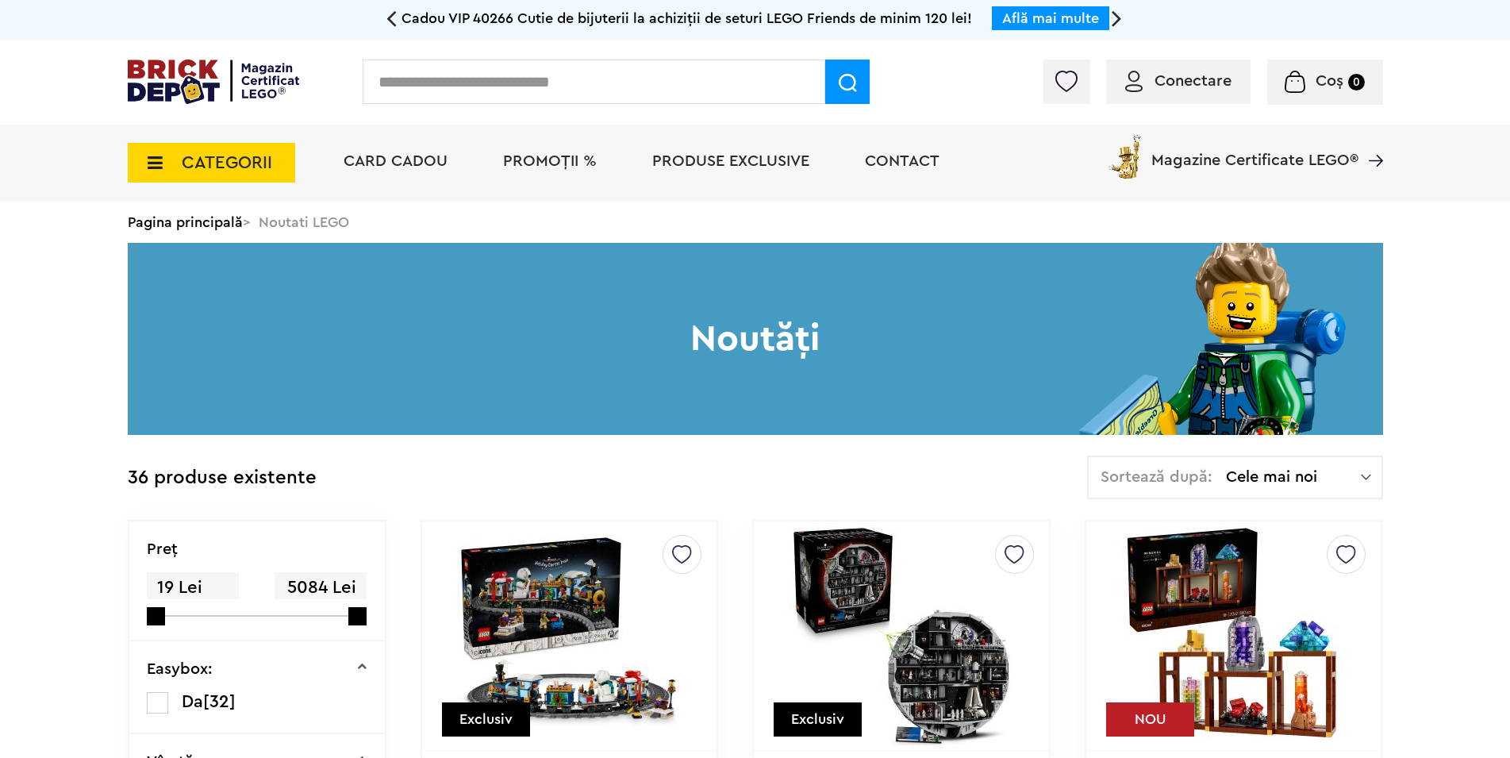
scroll to position [2792, 0]
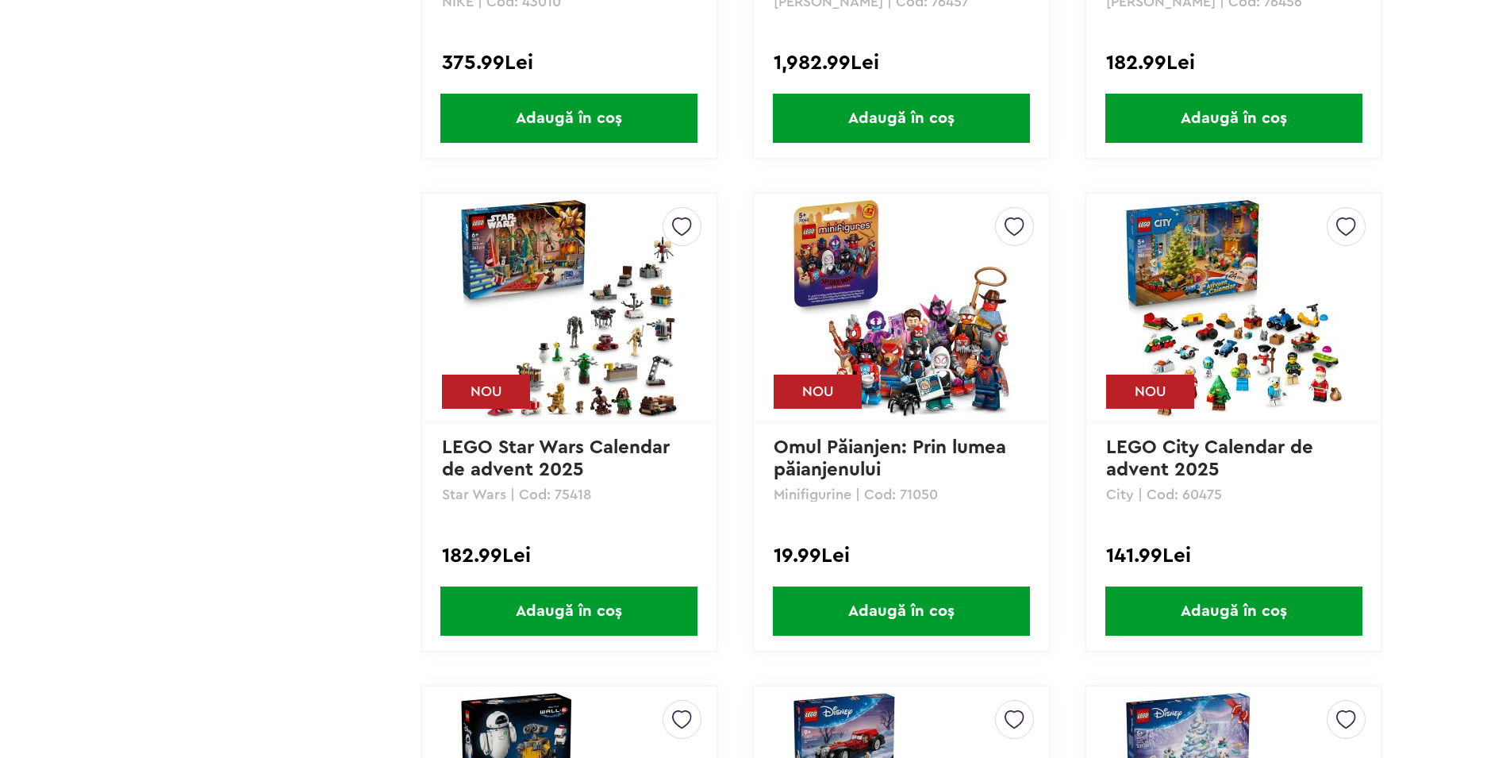
click at [583, 403] on img at bounding box center [569, 308] width 222 height 222
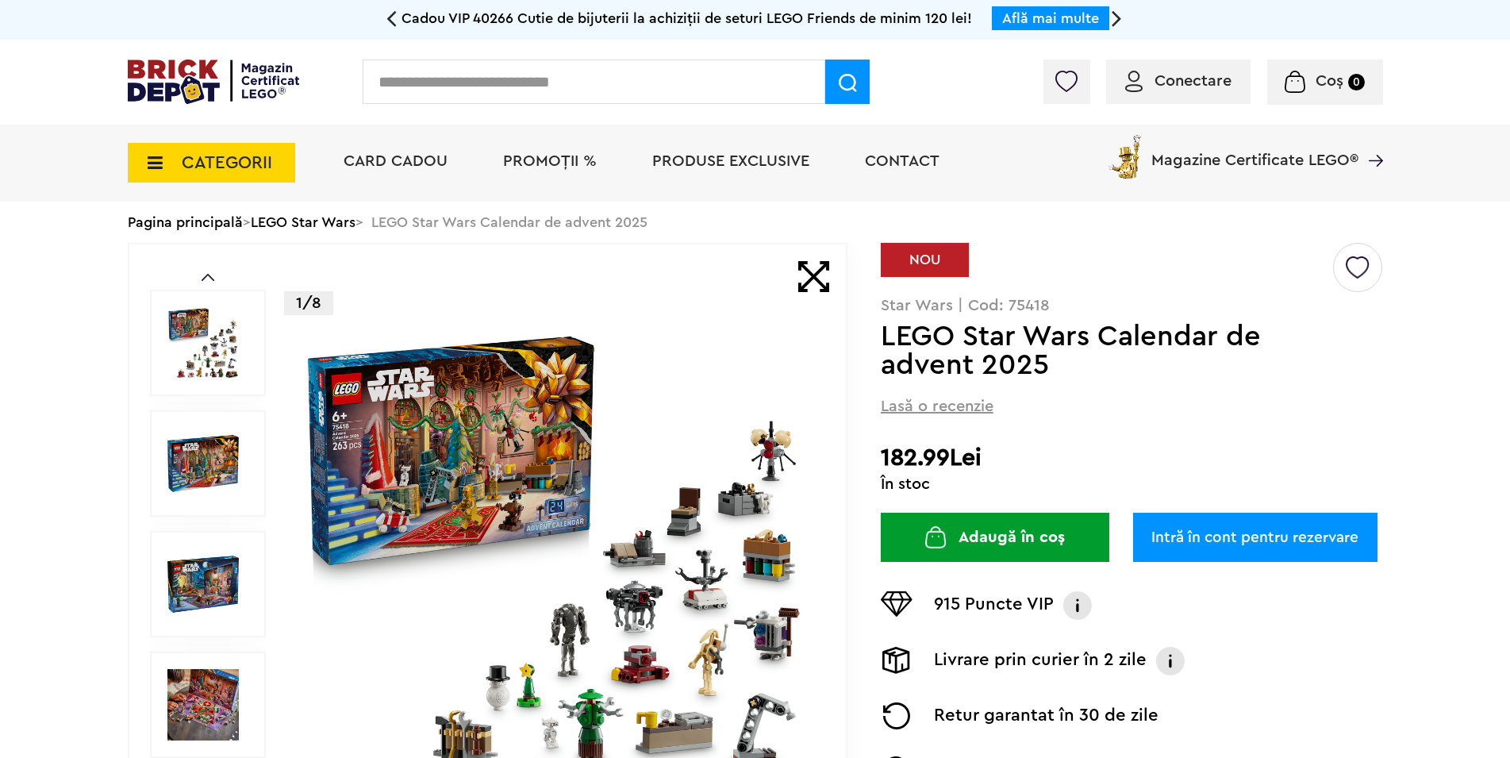
scroll to position [243, 0]
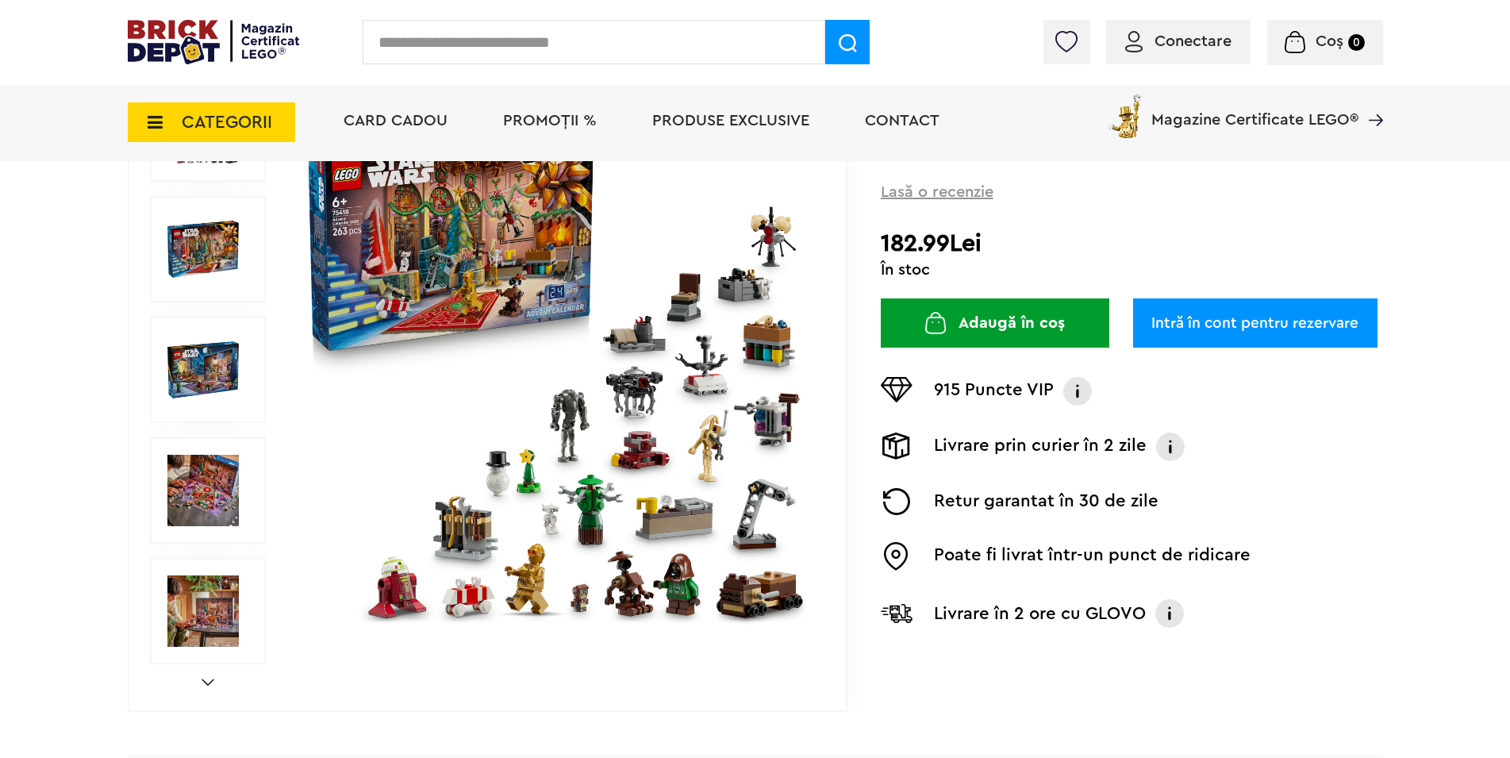
click at [567, 465] on img at bounding box center [555, 369] width 511 height 511
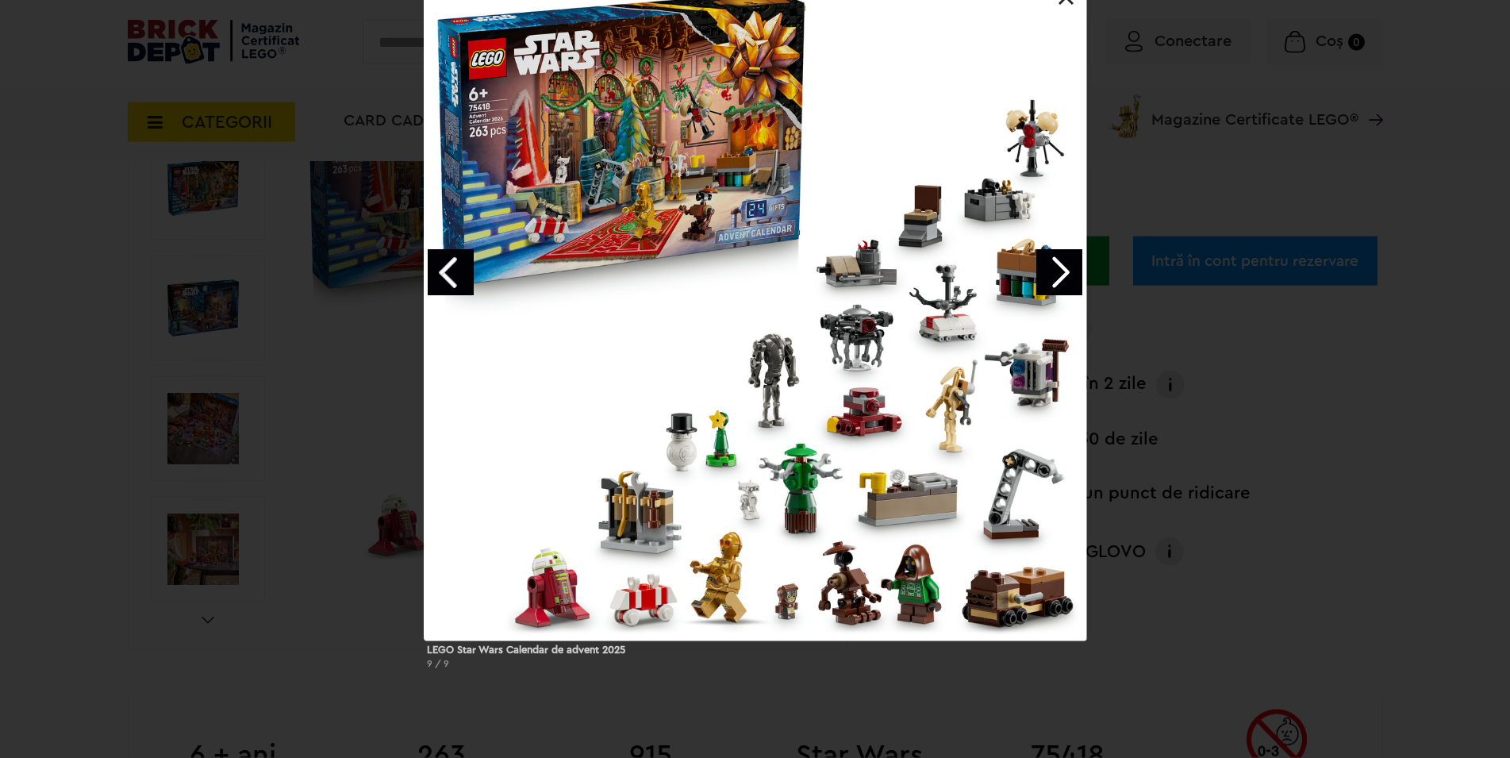
scroll to position [162, 0]
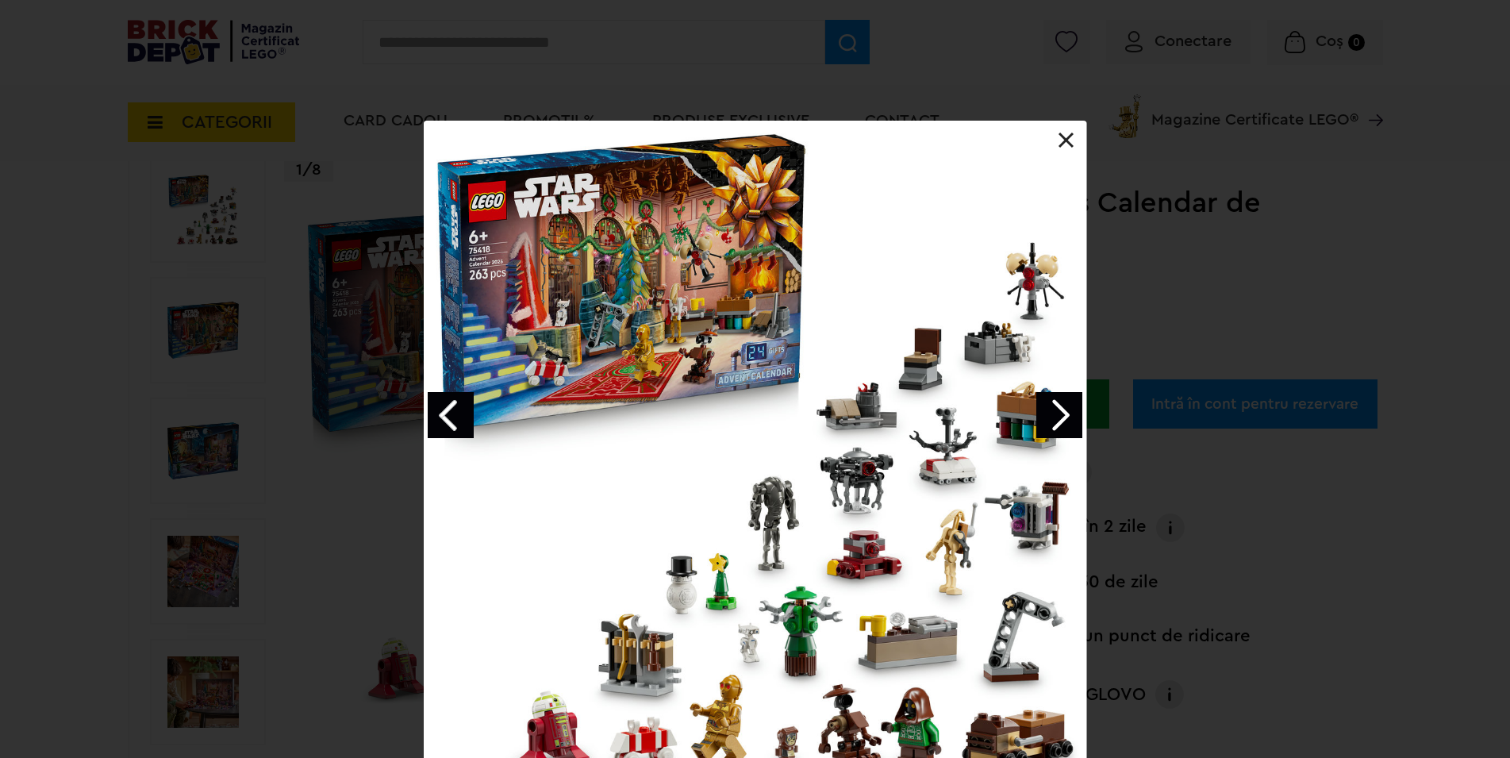
click at [1059, 136] on link at bounding box center [1067, 141] width 16 height 16
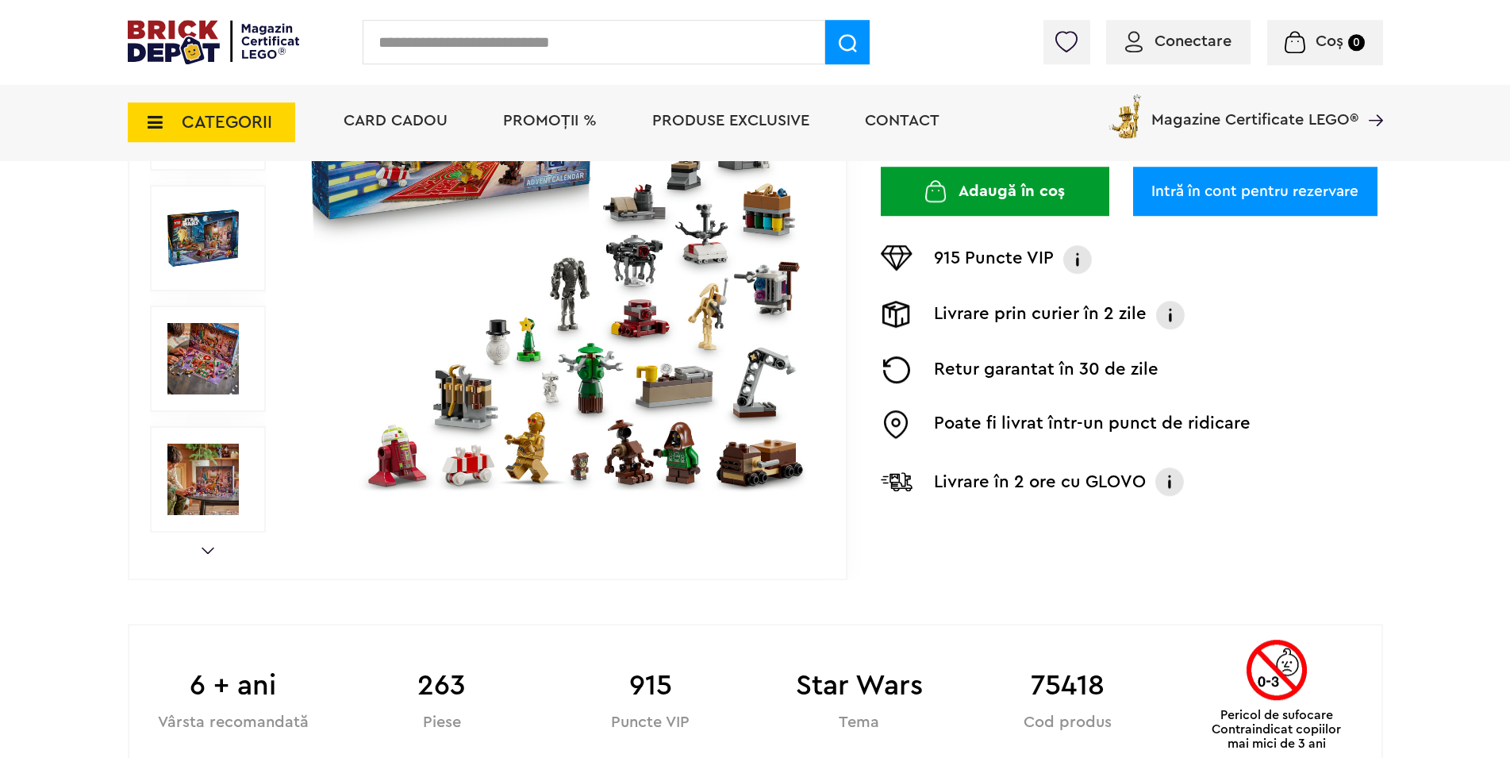
scroll to position [243, 0]
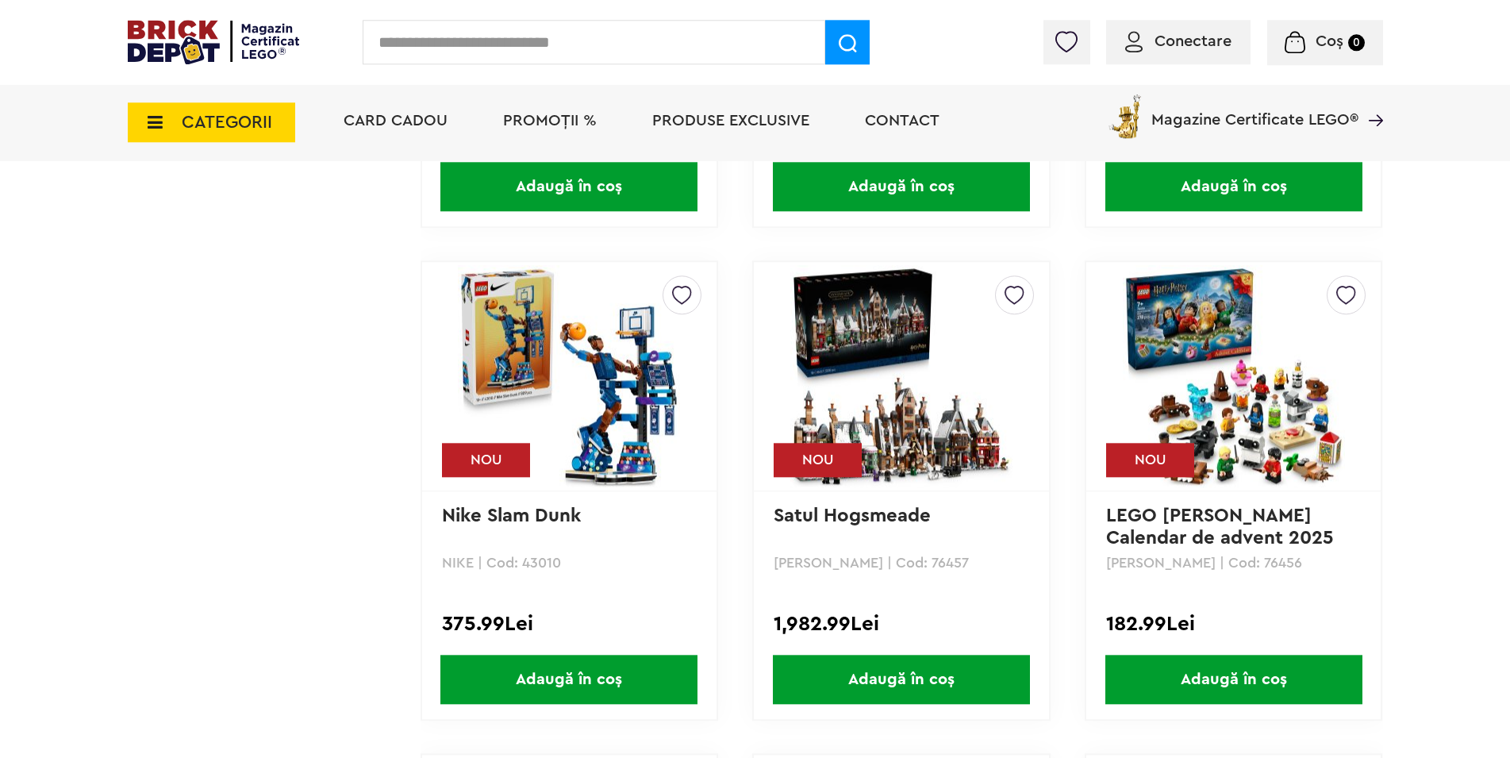
scroll to position [2144, 0]
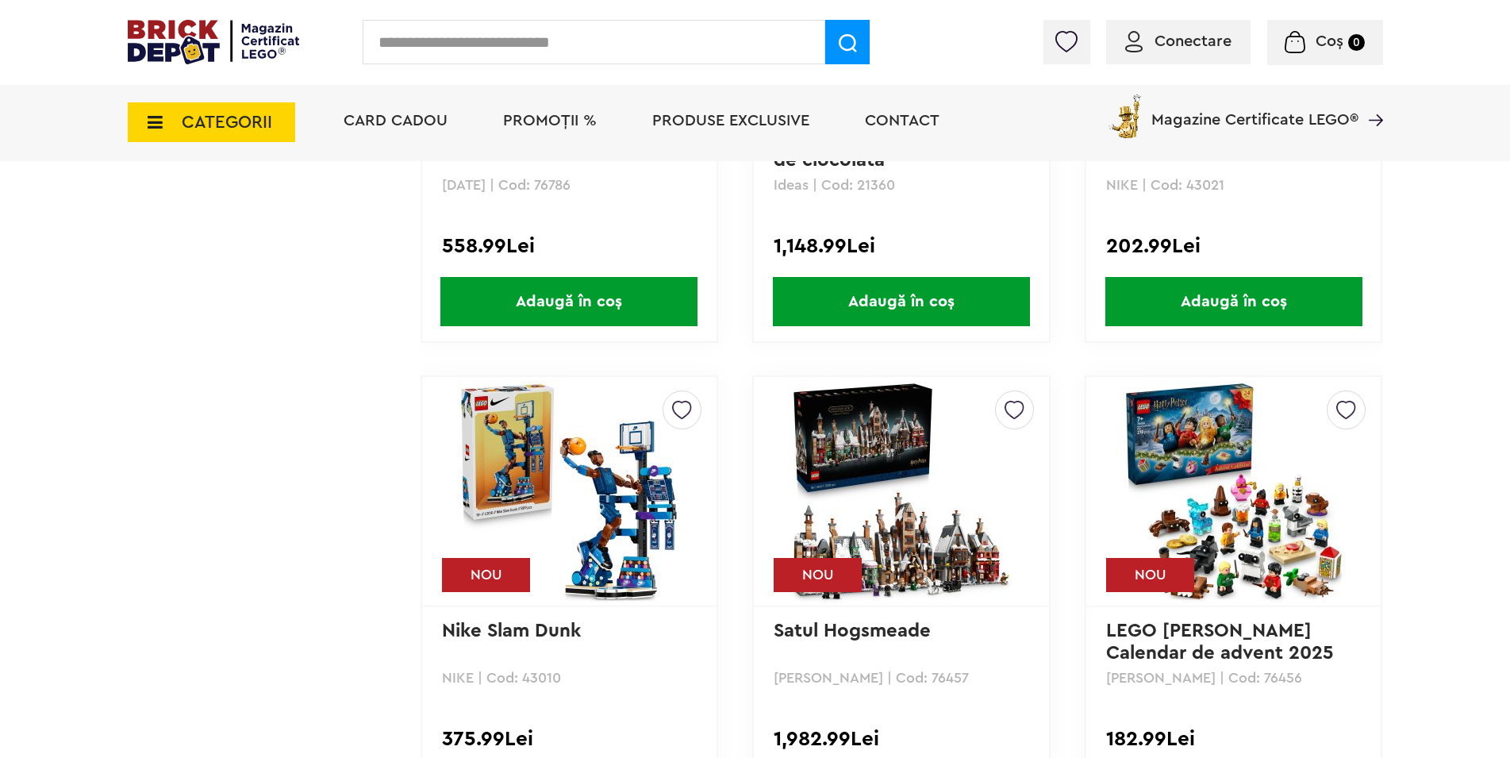
click at [148, 128] on icon at bounding box center [150, 121] width 25 height 17
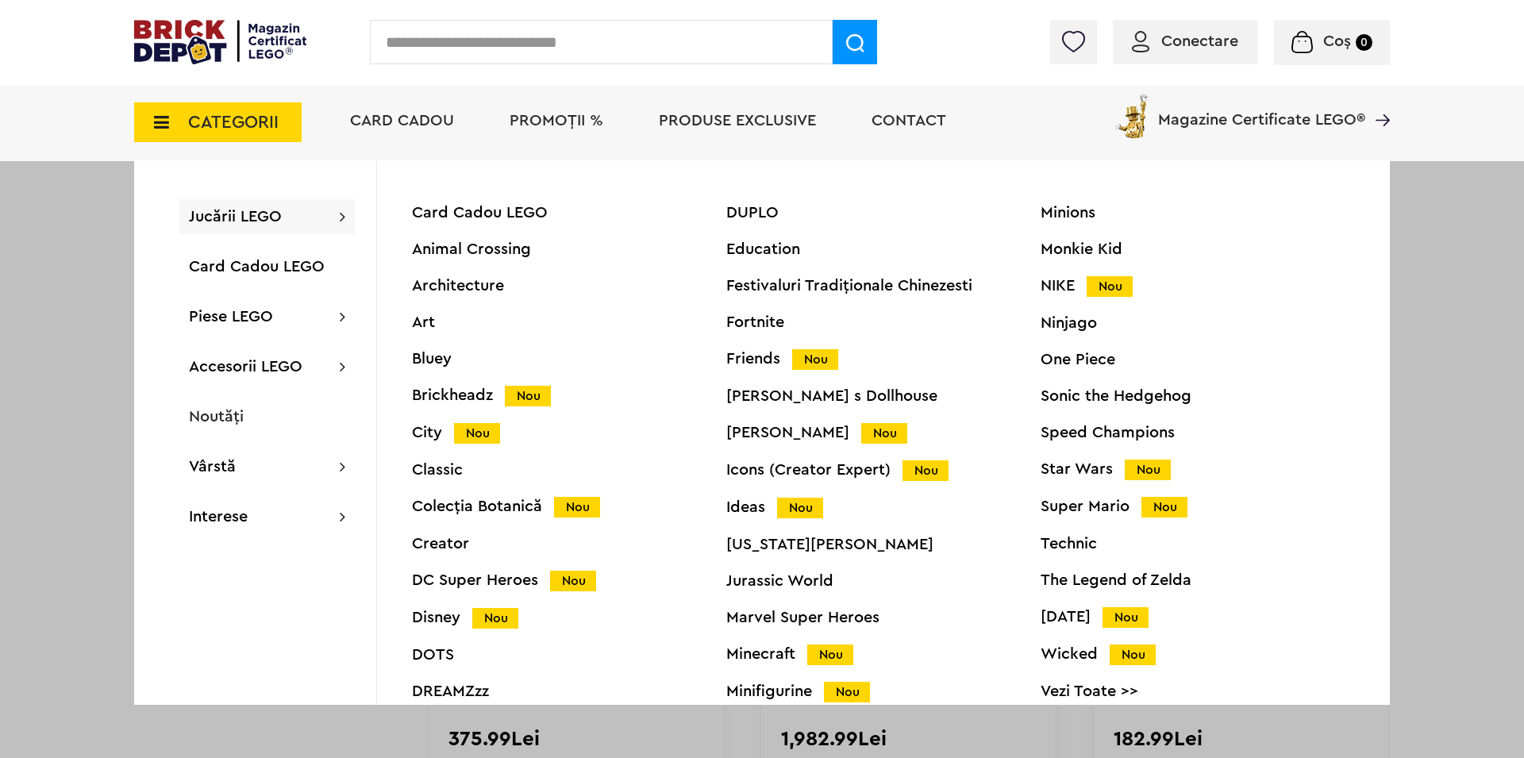
click at [238, 218] on span "Jucării LEGO" at bounding box center [235, 217] width 93 height 16
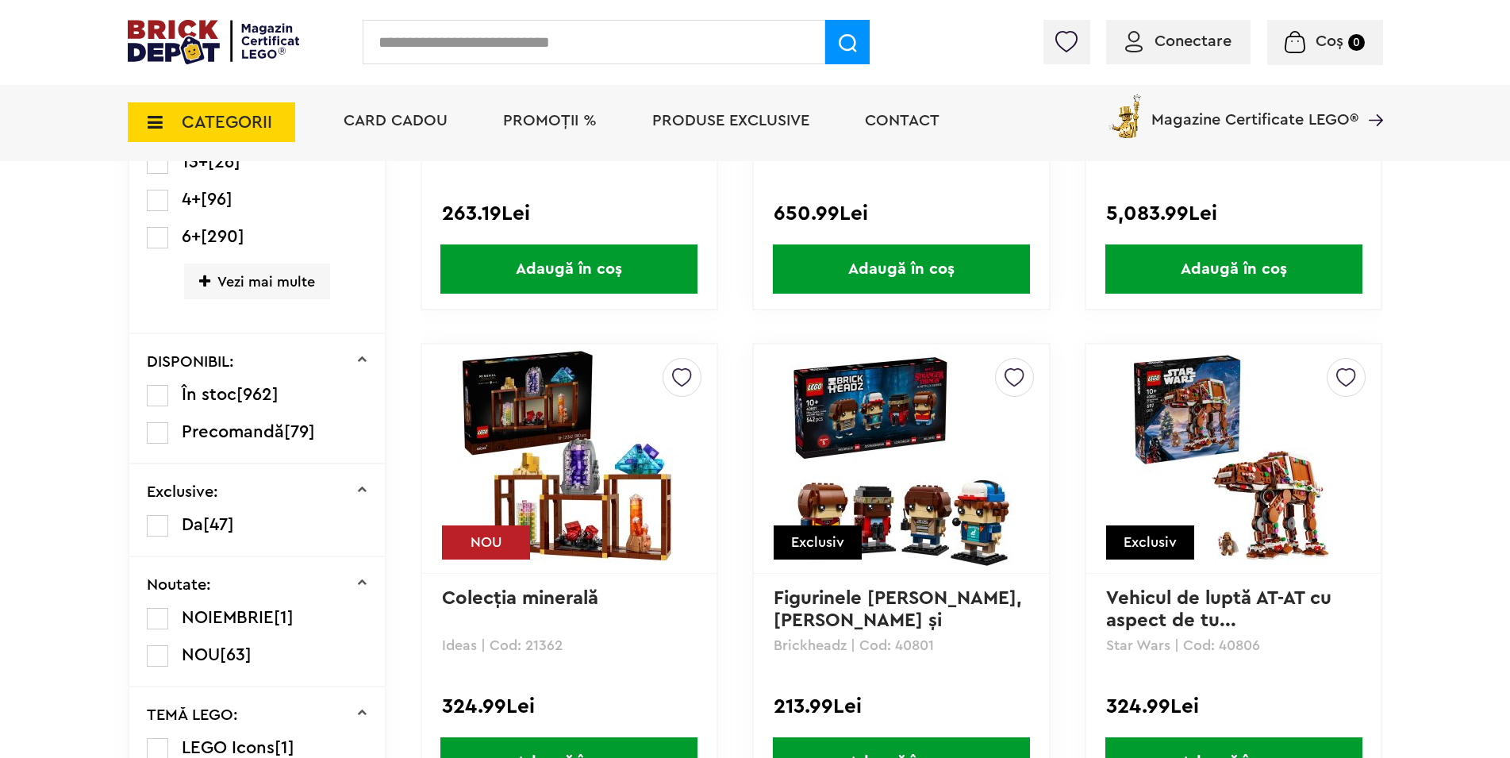
scroll to position [162, 0]
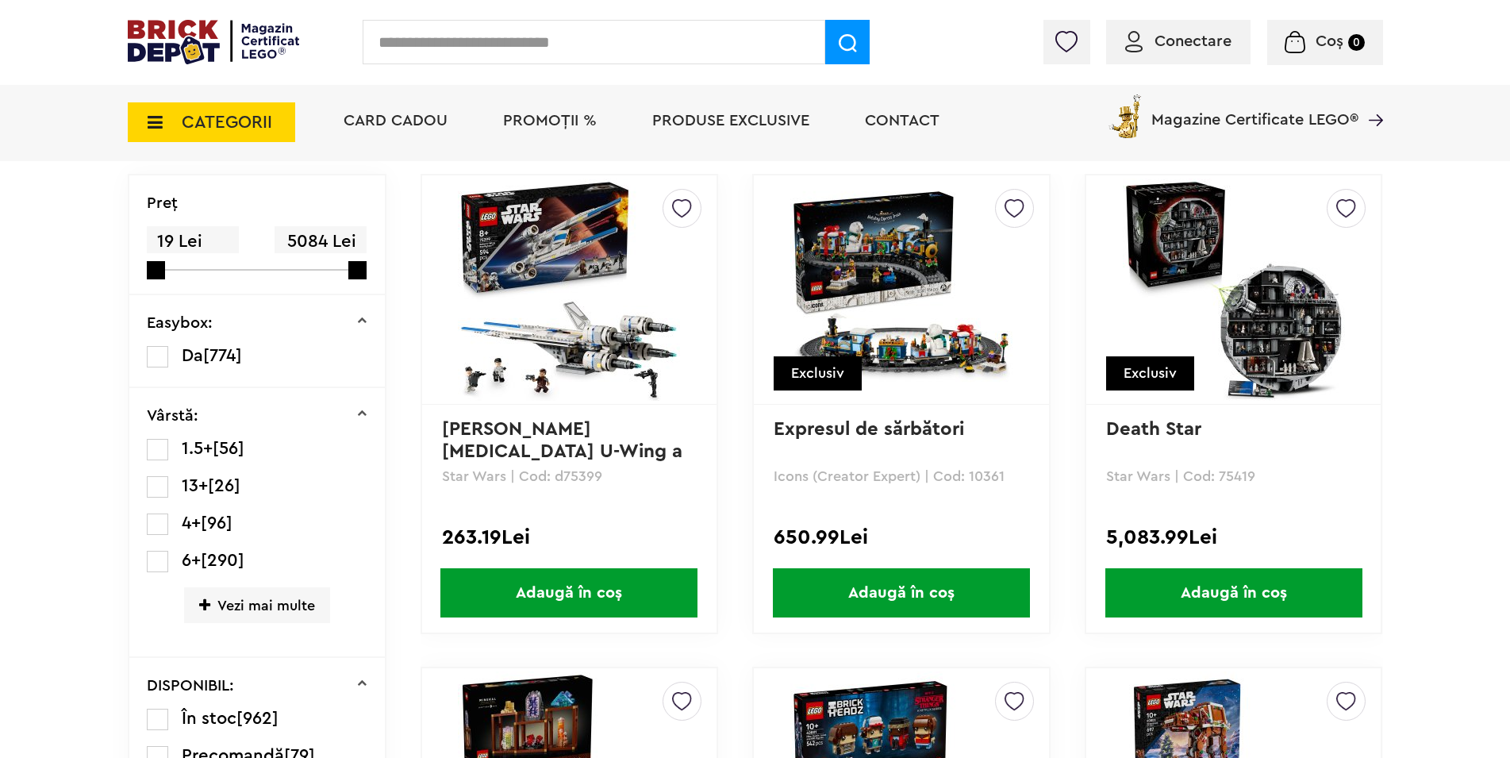
click at [157, 119] on icon at bounding box center [150, 121] width 25 height 17
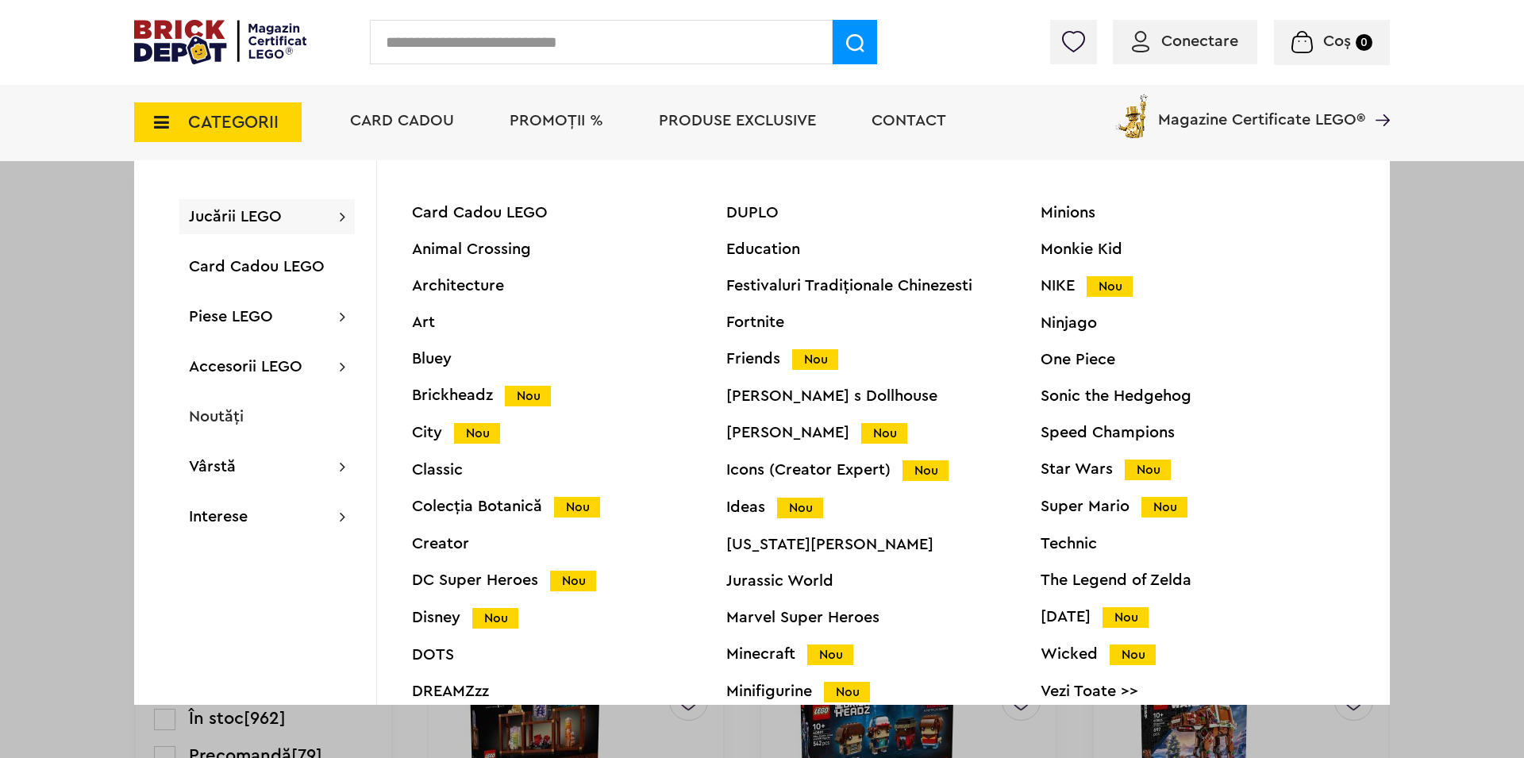
click at [789, 550] on div "[US_STATE][PERSON_NAME]" at bounding box center [883, 544] width 314 height 16
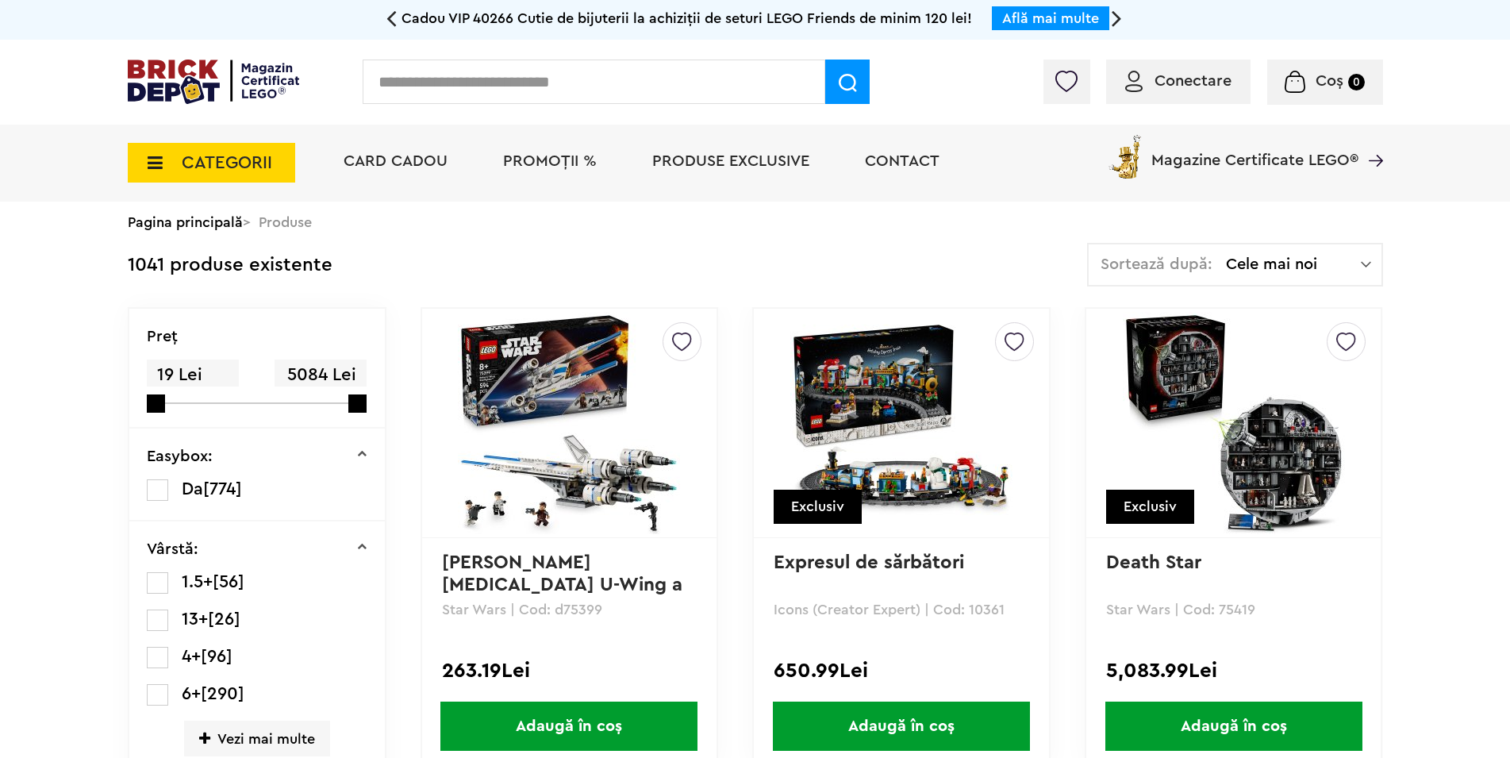
click at [155, 166] on icon at bounding box center [150, 162] width 25 height 17
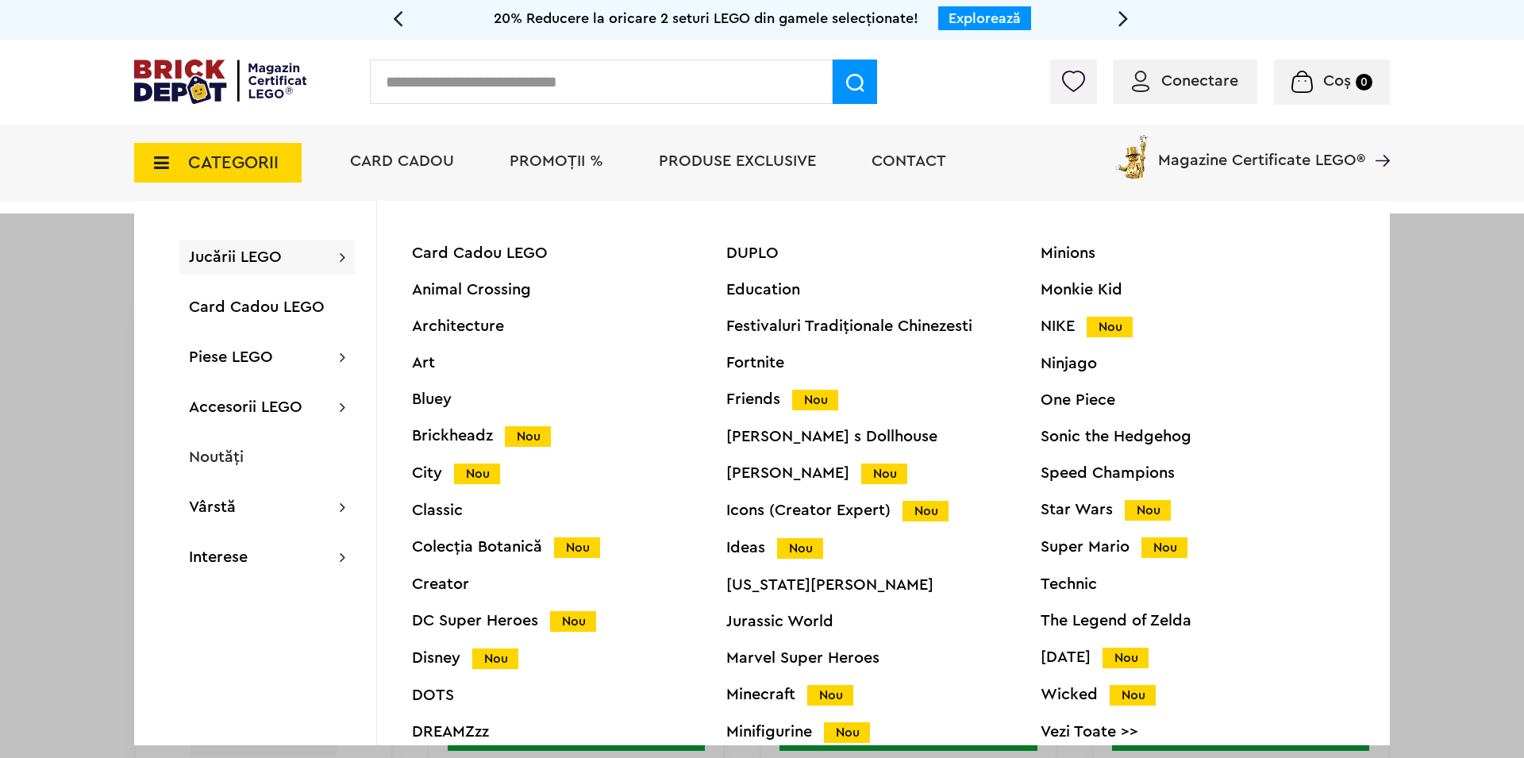
click at [452, 623] on div "DC Super Heroes Nou" at bounding box center [569, 621] width 314 height 17
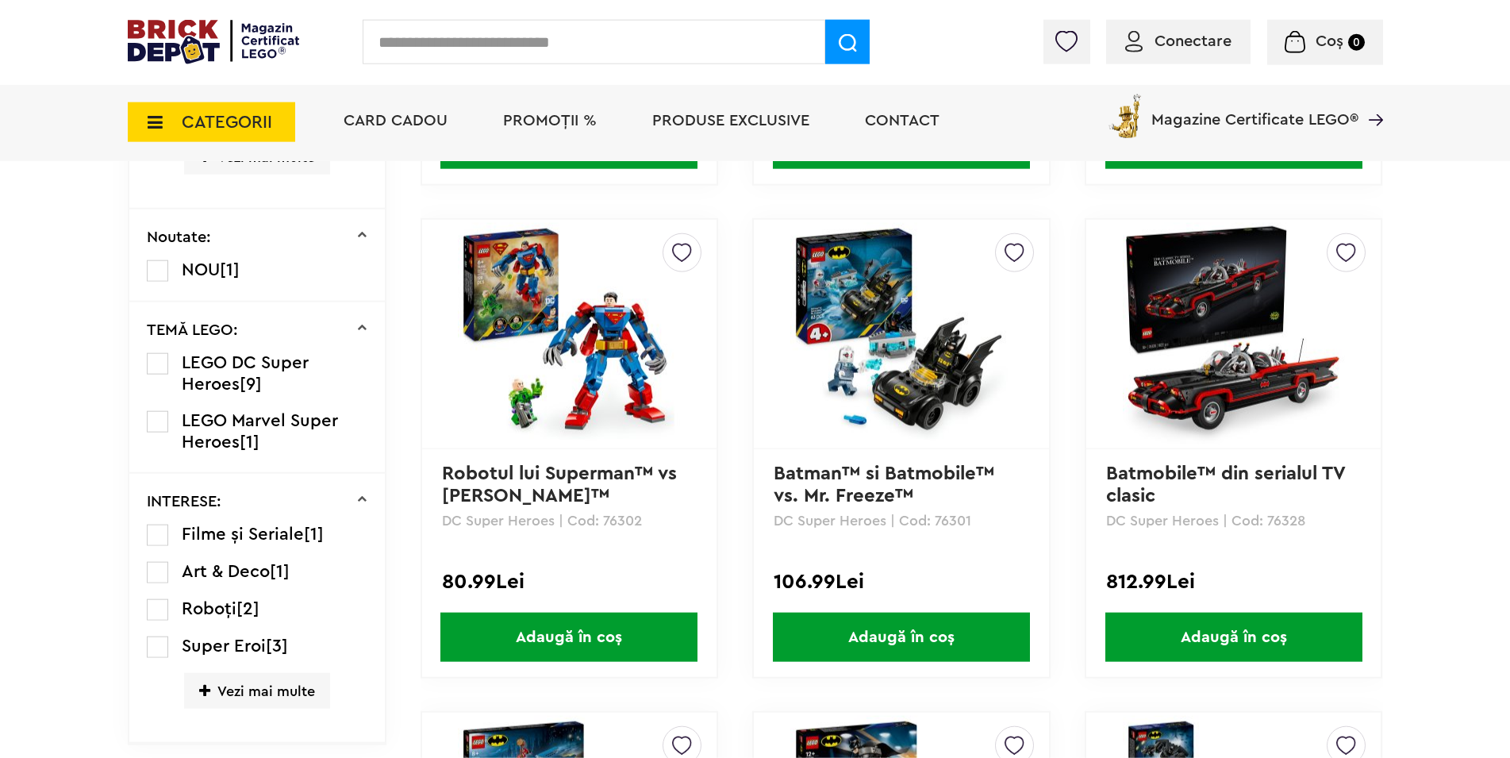
scroll to position [809, 0]
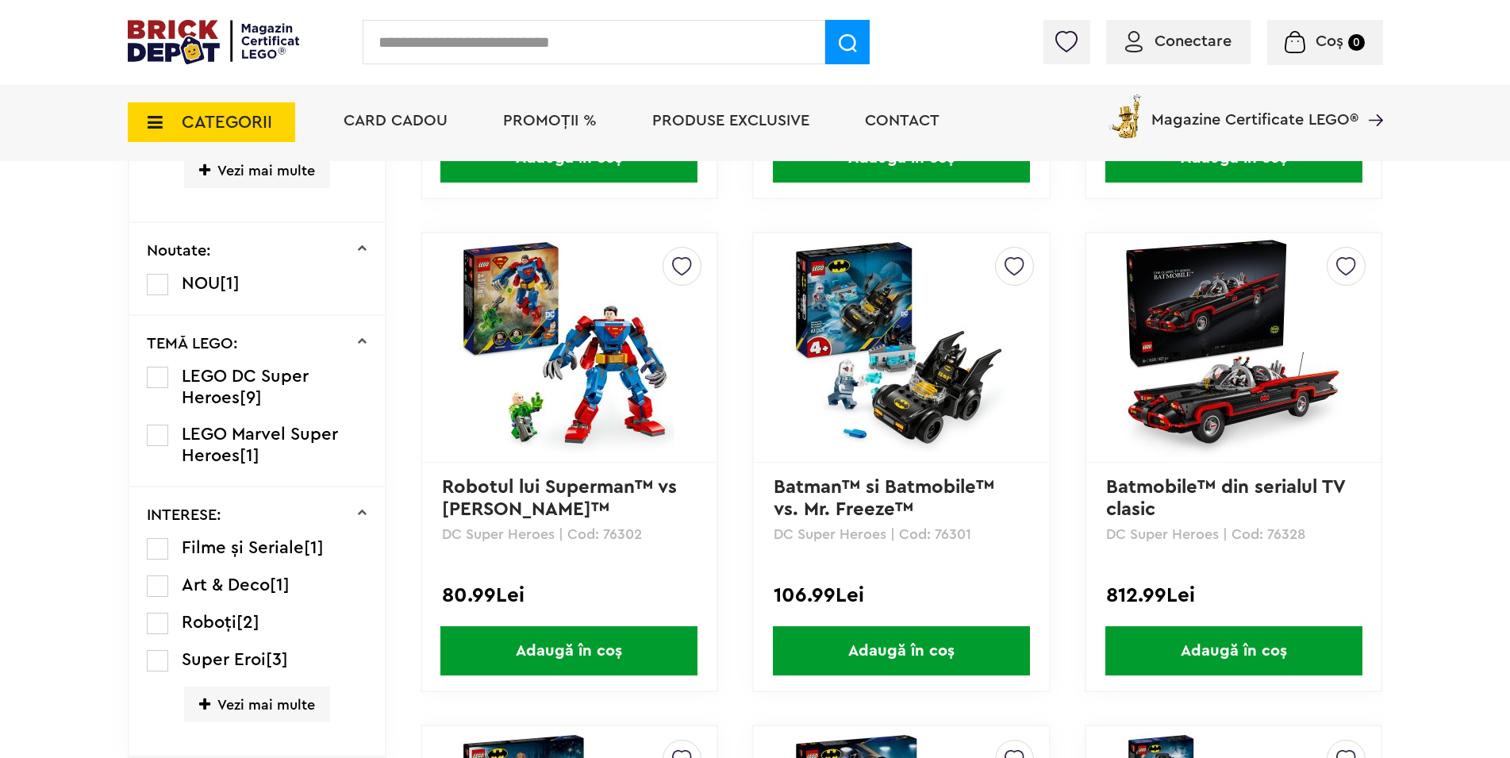
click at [523, 422] on img at bounding box center [569, 347] width 222 height 222
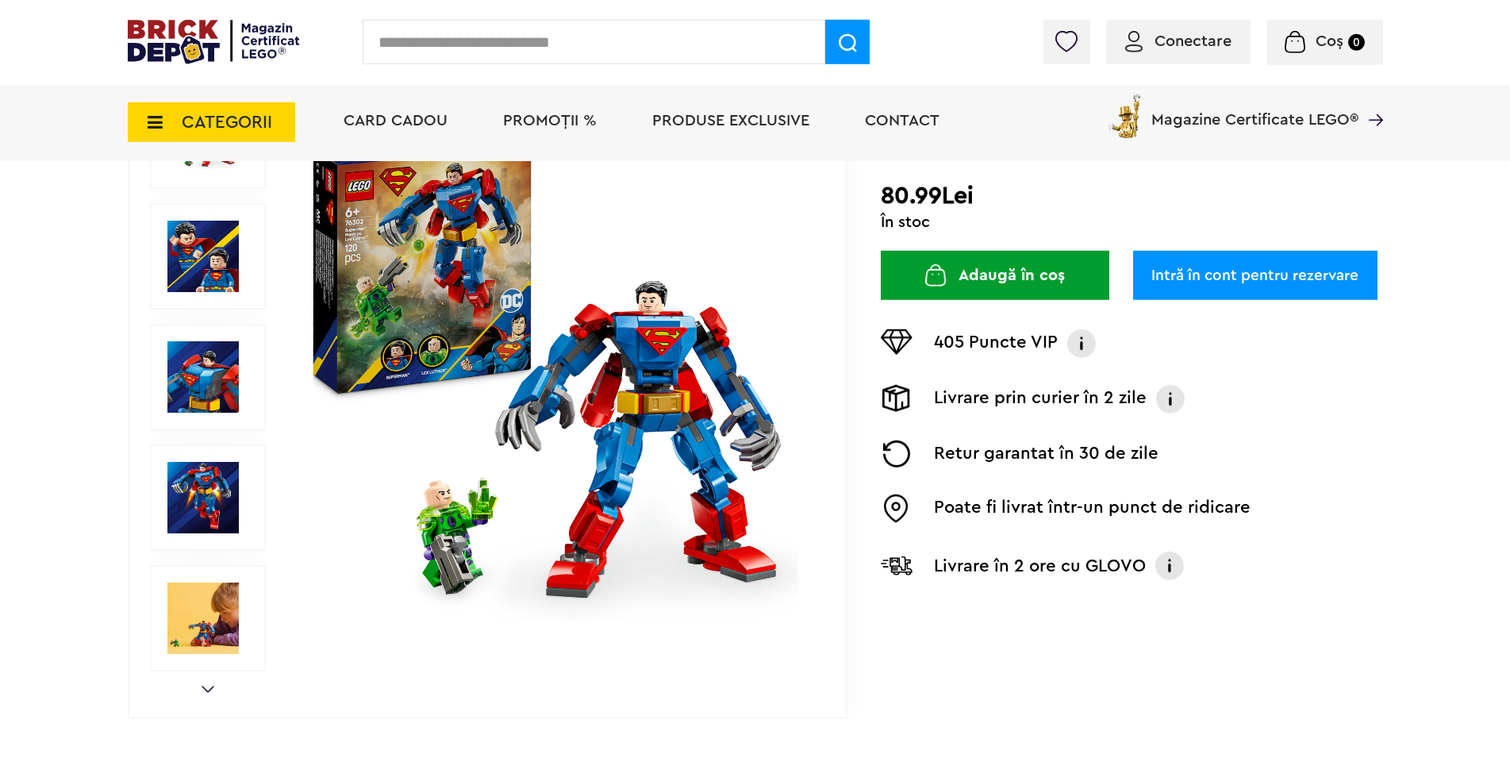
scroll to position [243, 0]
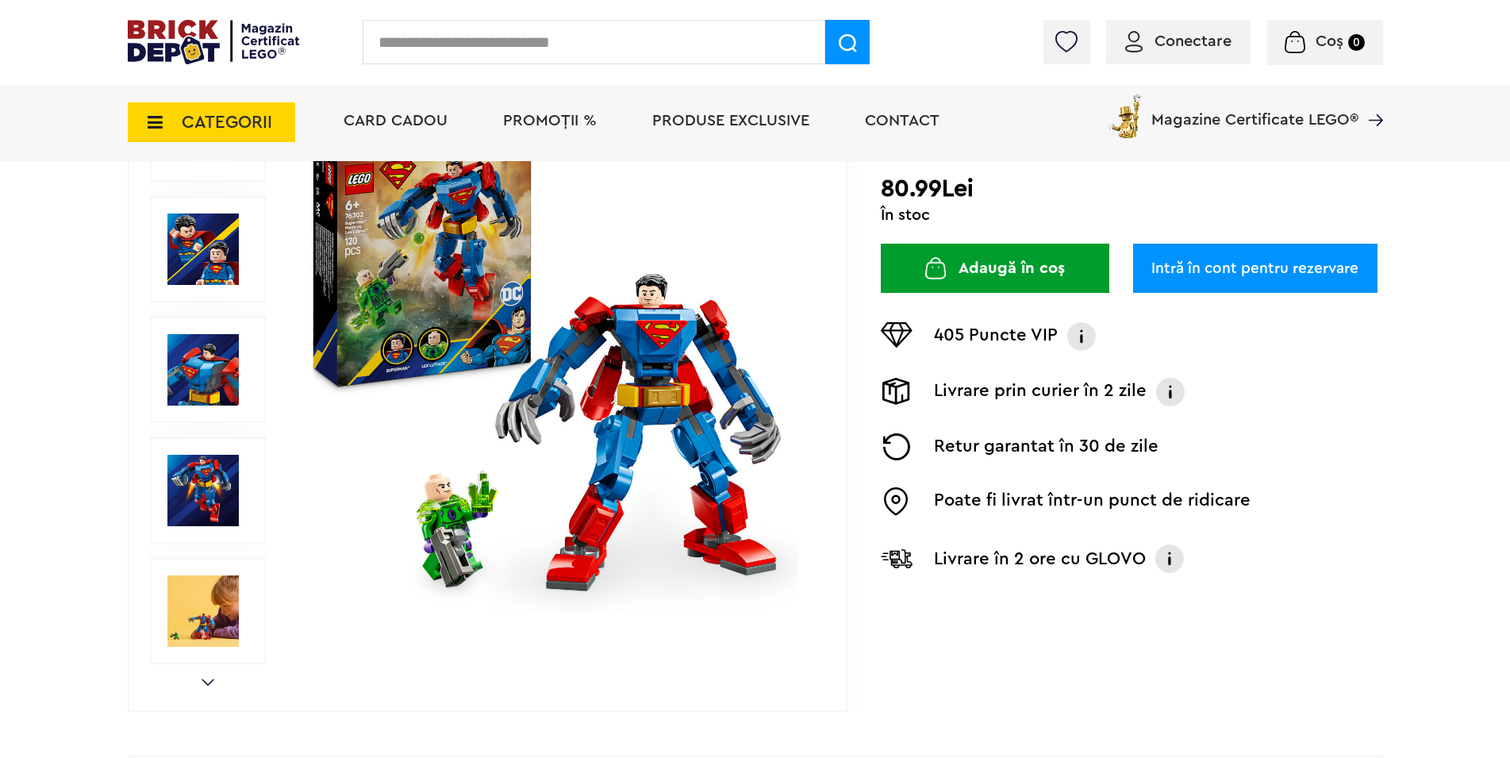
click at [585, 432] on img at bounding box center [555, 369] width 511 height 511
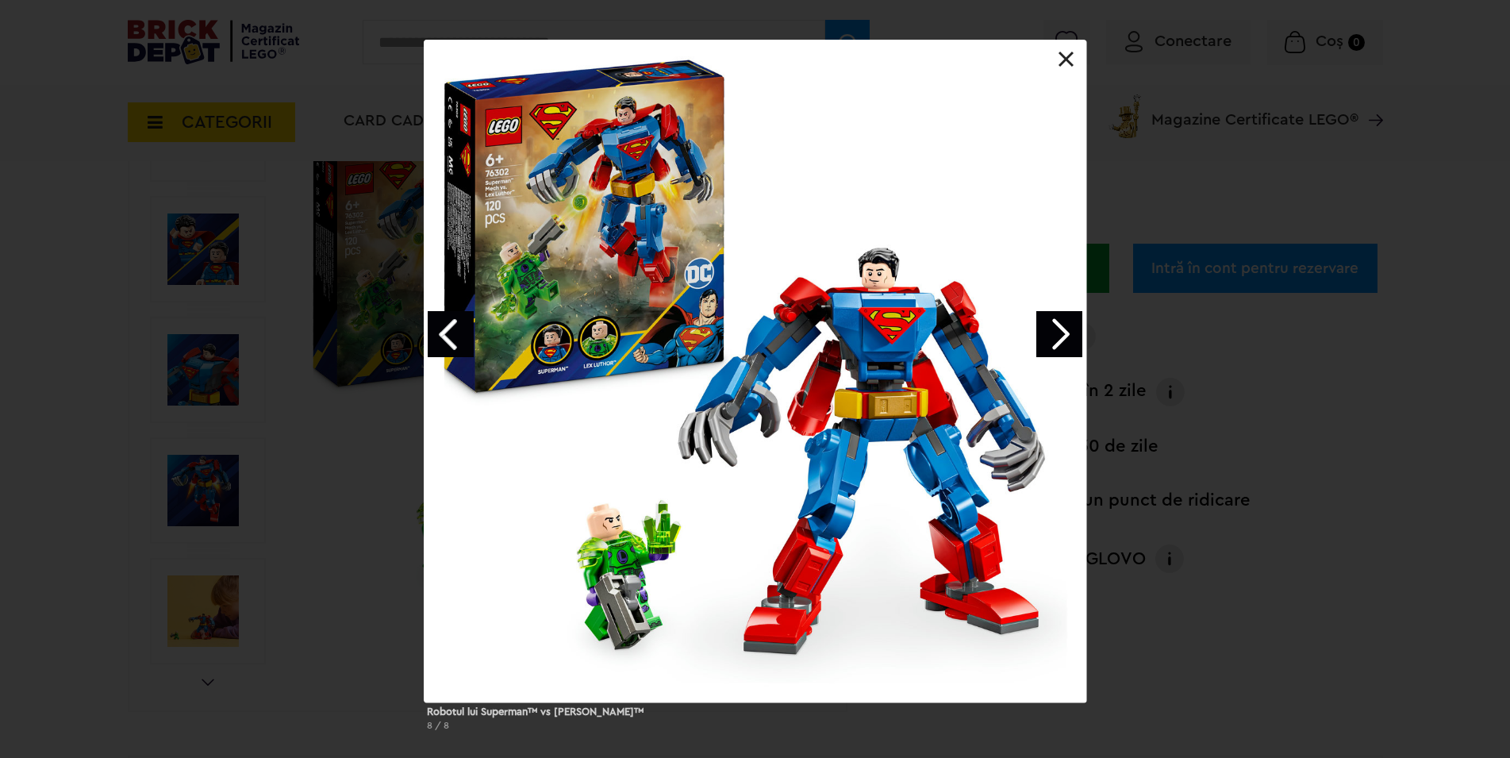
click at [1075, 333] on link "Next image" at bounding box center [1059, 334] width 46 height 46
click at [1061, 334] on link "Next image" at bounding box center [1059, 334] width 46 height 46
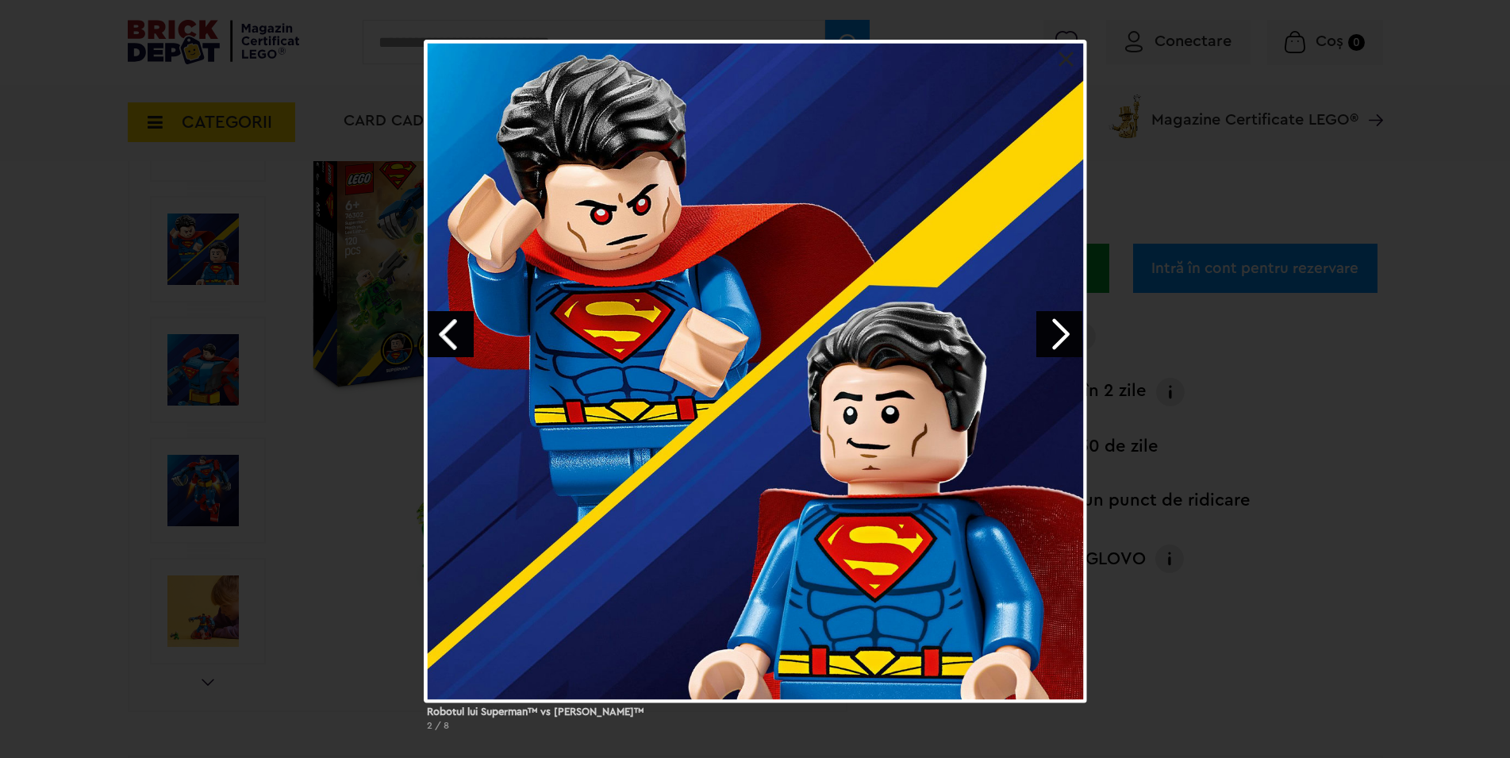
click at [1061, 334] on link "Next image" at bounding box center [1059, 334] width 46 height 46
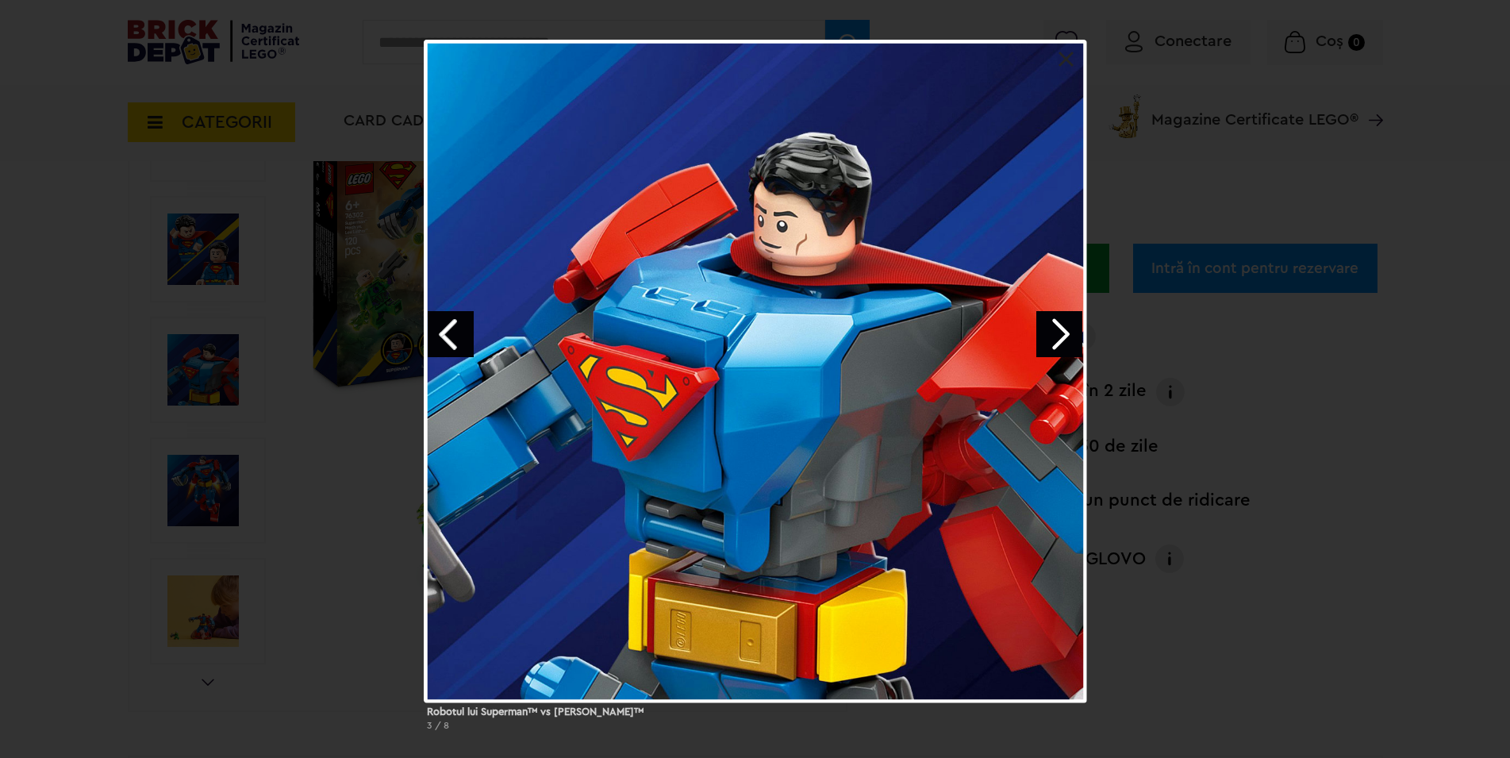
click at [1061, 334] on link "Next image" at bounding box center [1059, 334] width 46 height 46
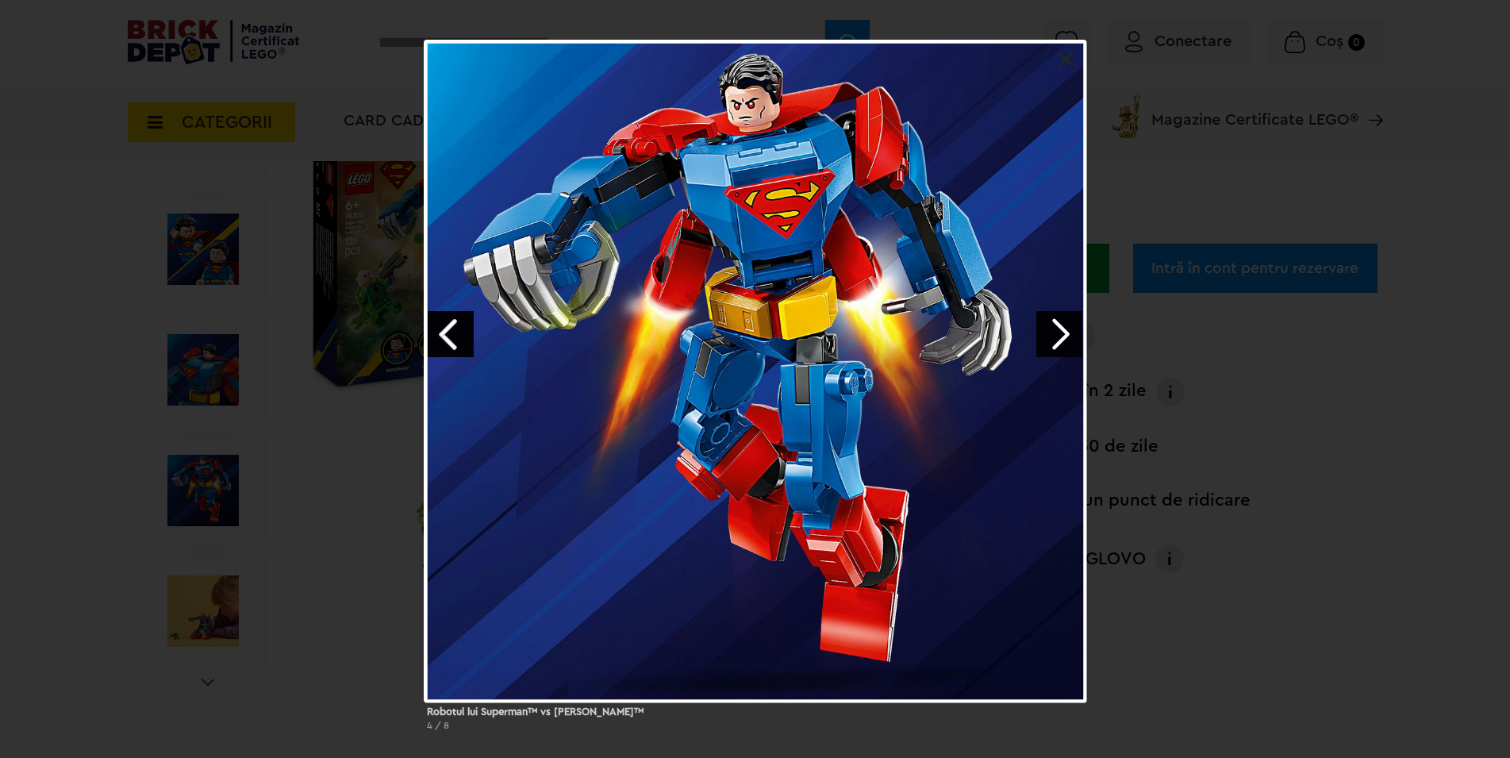
click at [1061, 334] on link "Next image" at bounding box center [1059, 334] width 46 height 46
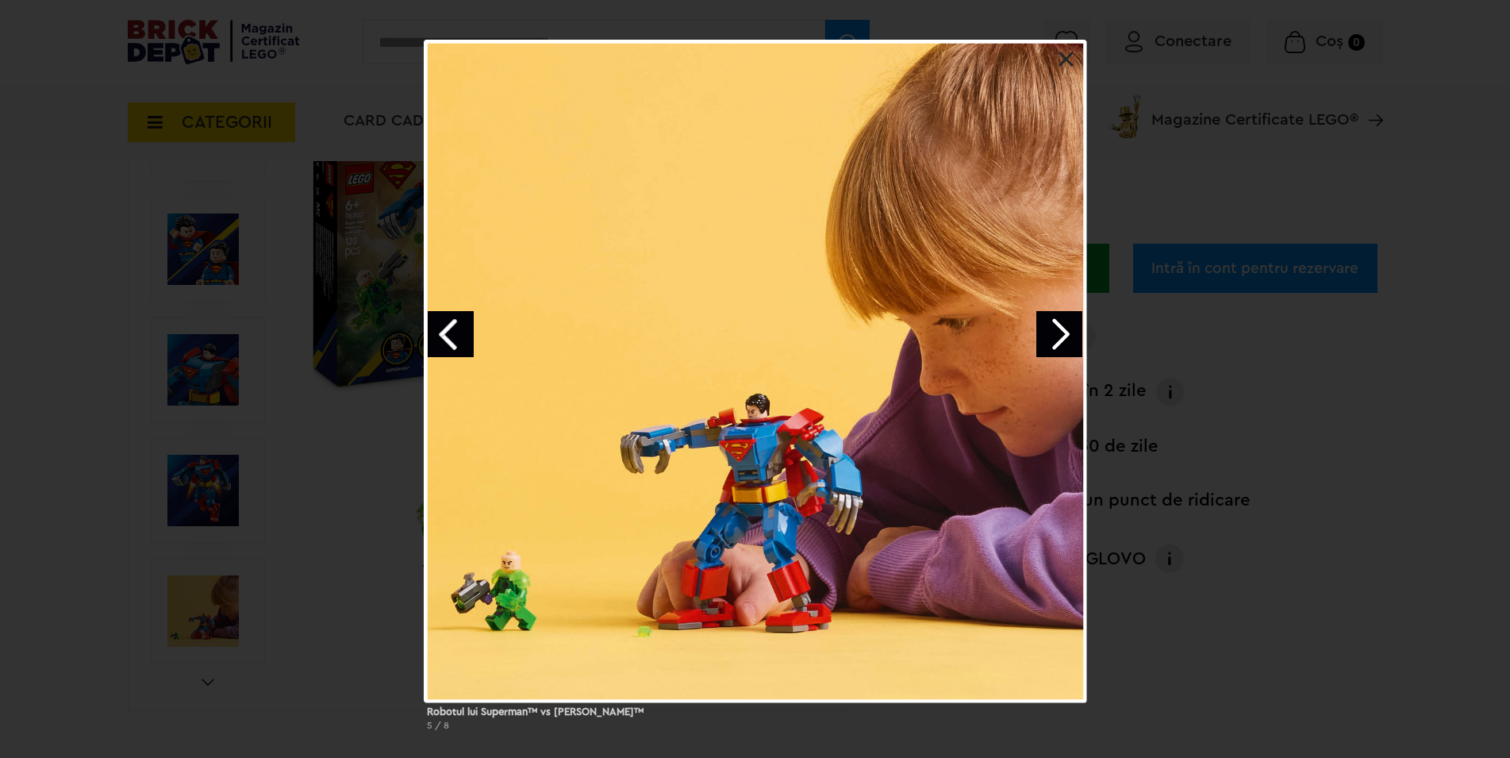
click at [1061, 334] on link "Next image" at bounding box center [1059, 334] width 46 height 46
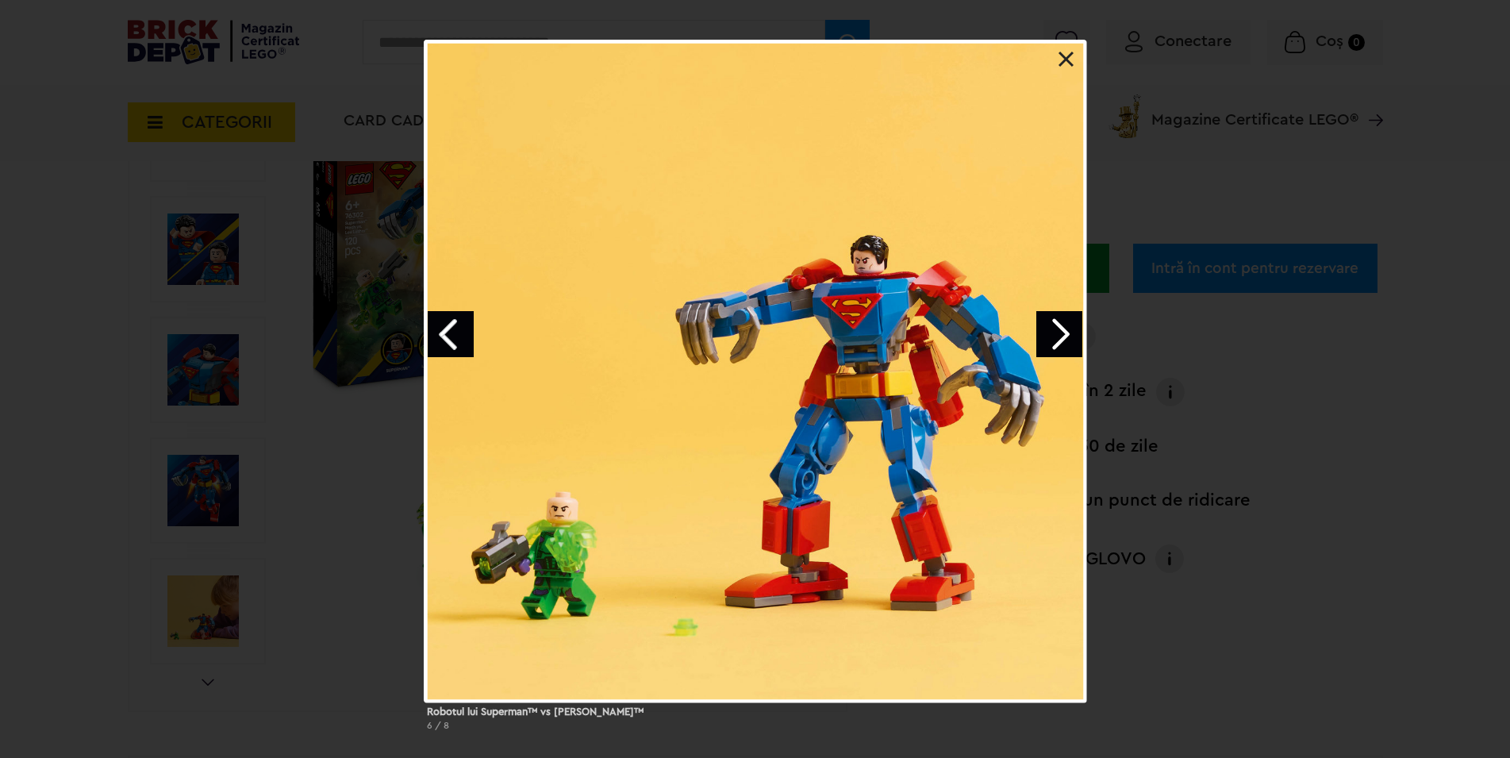
click at [1065, 53] on link at bounding box center [1067, 60] width 16 height 16
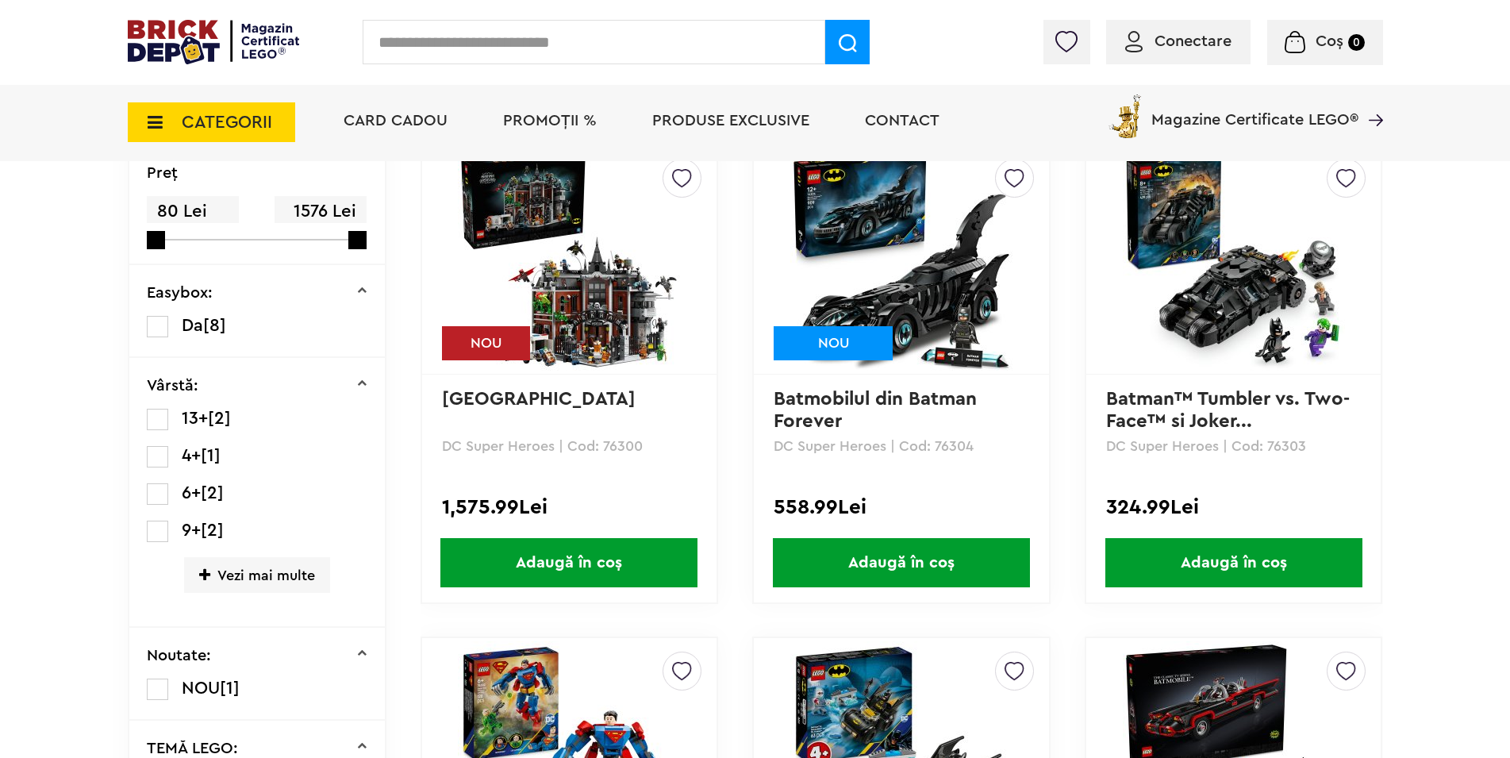
scroll to position [324, 0]
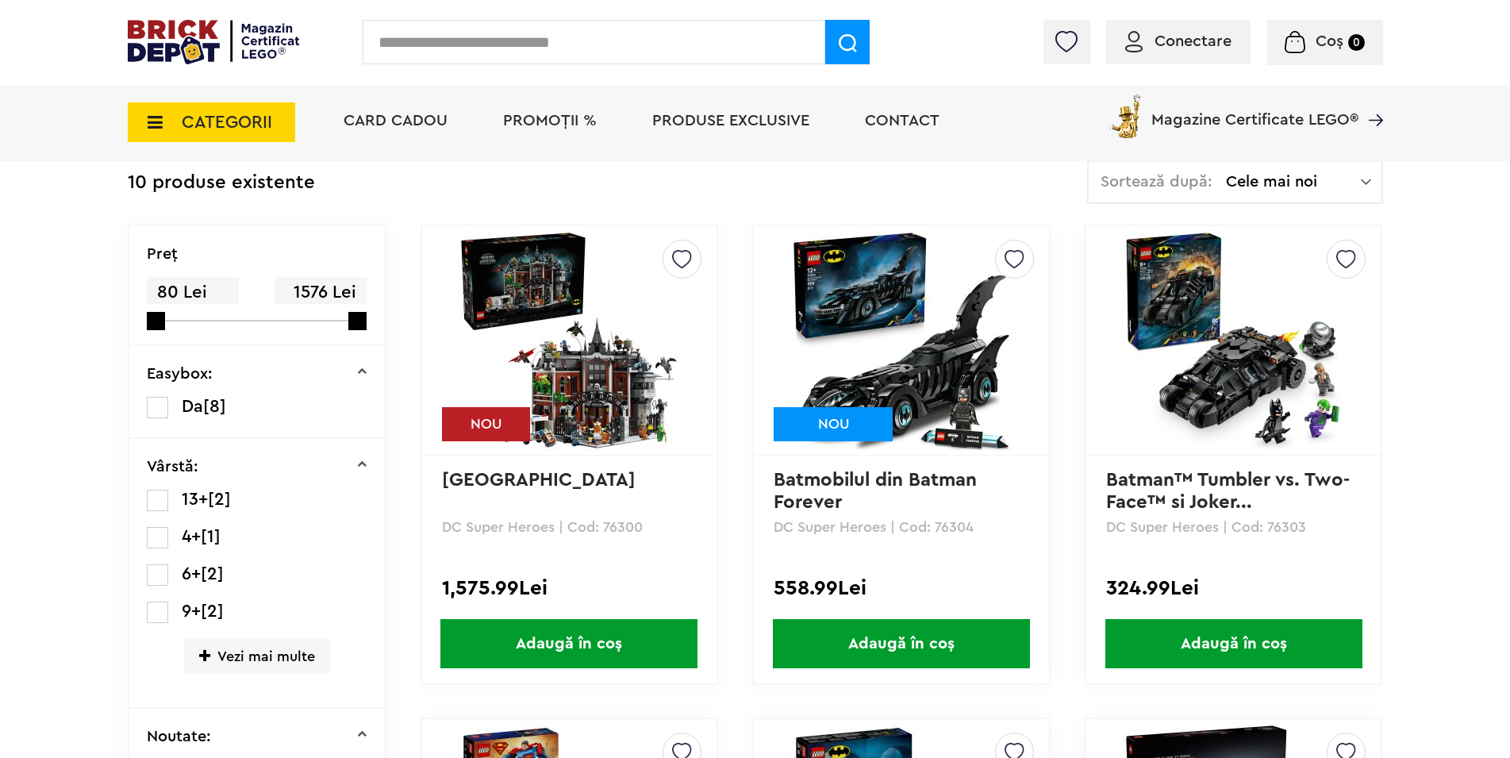
click at [1256, 402] on img at bounding box center [1234, 340] width 222 height 222
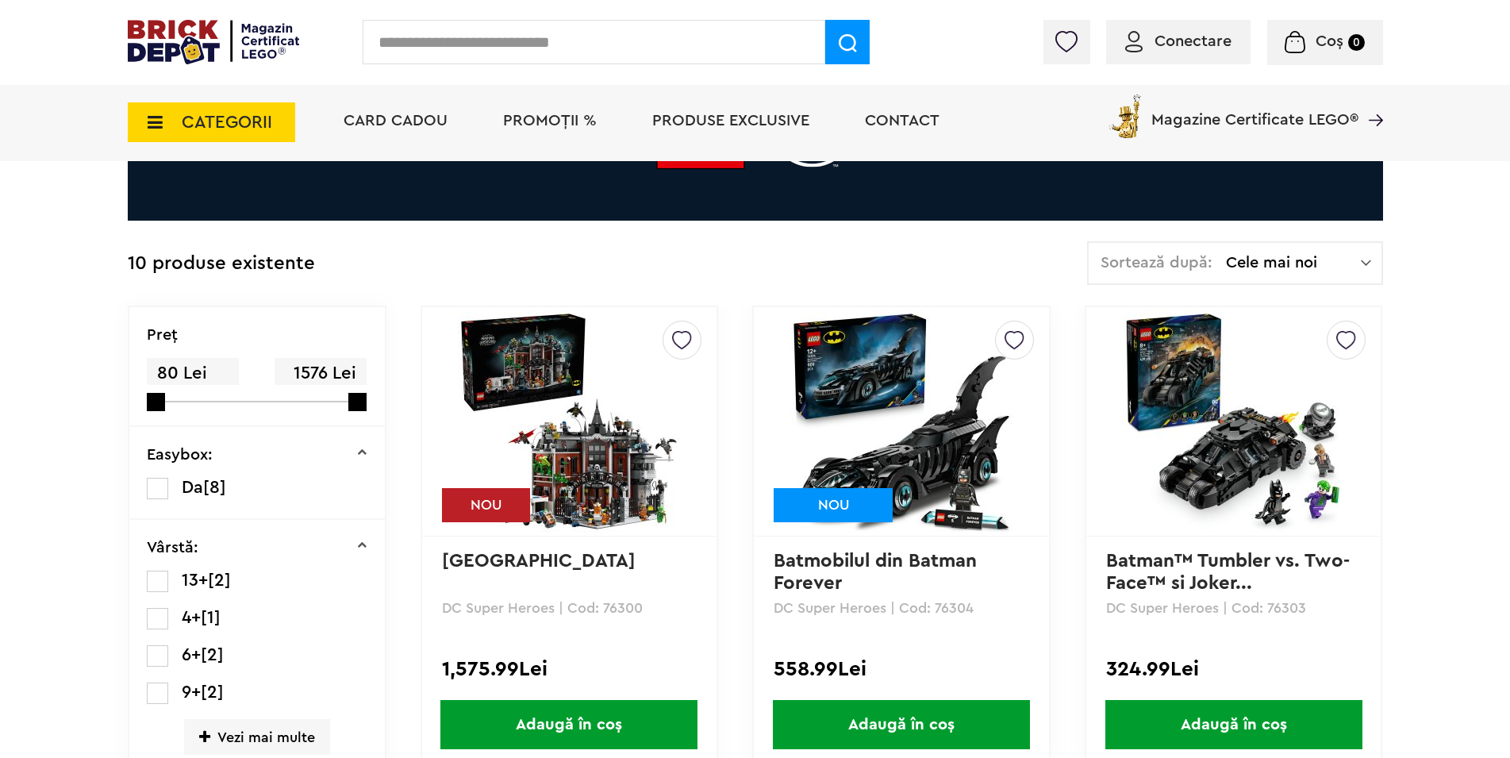
scroll to position [567, 0]
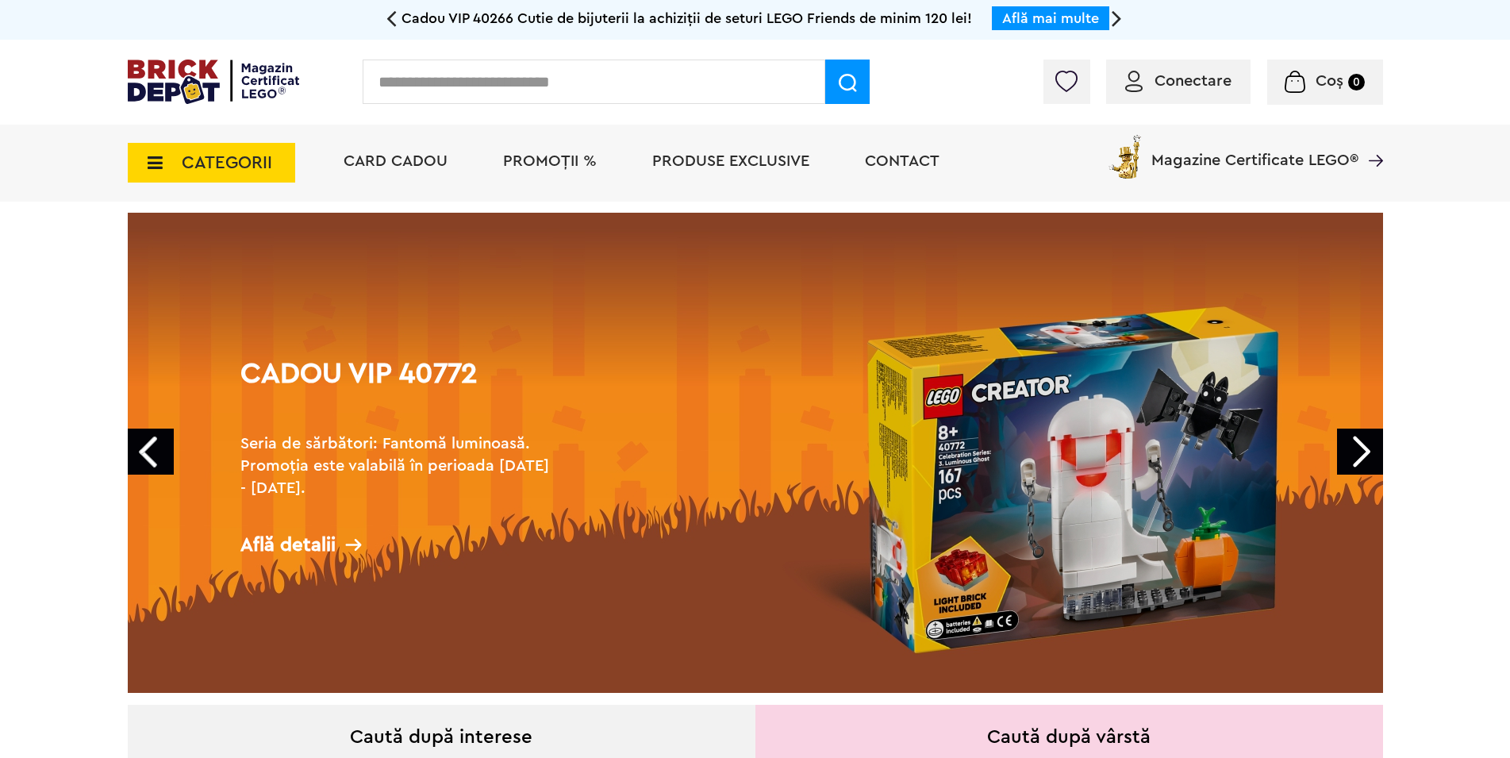
click at [154, 167] on icon at bounding box center [150, 162] width 25 height 17
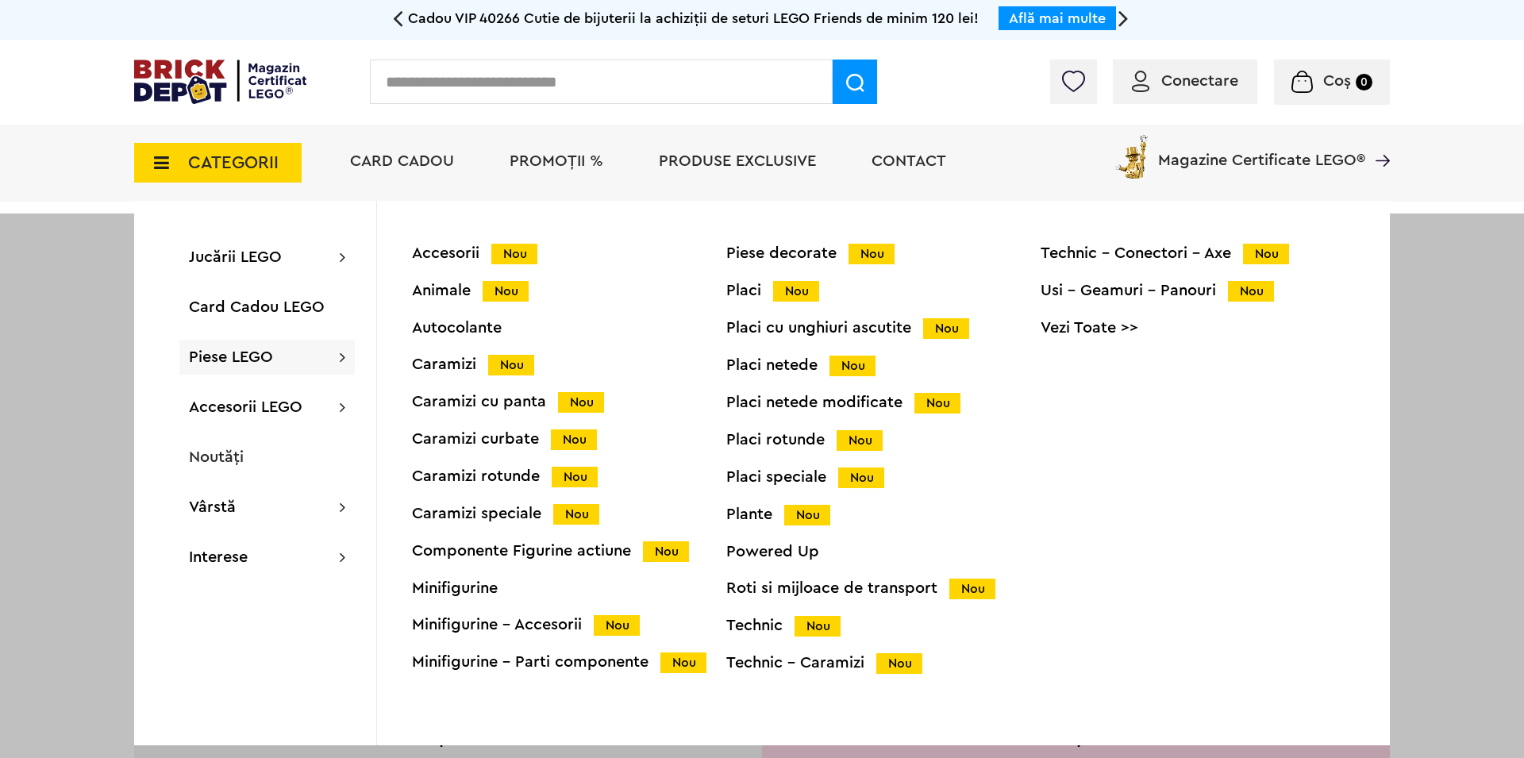
click at [1184, 293] on div "Usi - Geamuri - Panouri Nou" at bounding box center [1197, 291] width 314 height 17
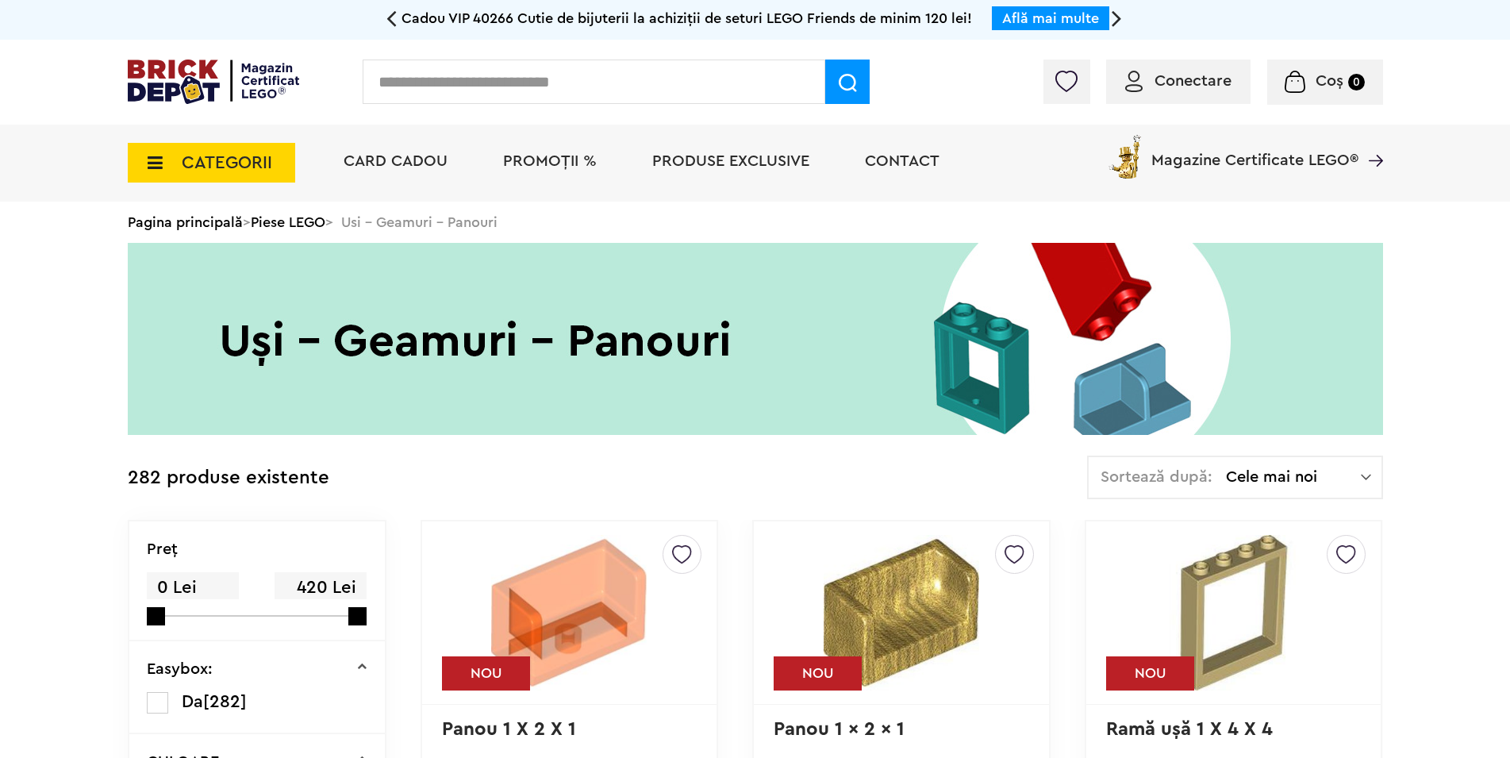
click at [152, 157] on icon at bounding box center [150, 162] width 25 height 17
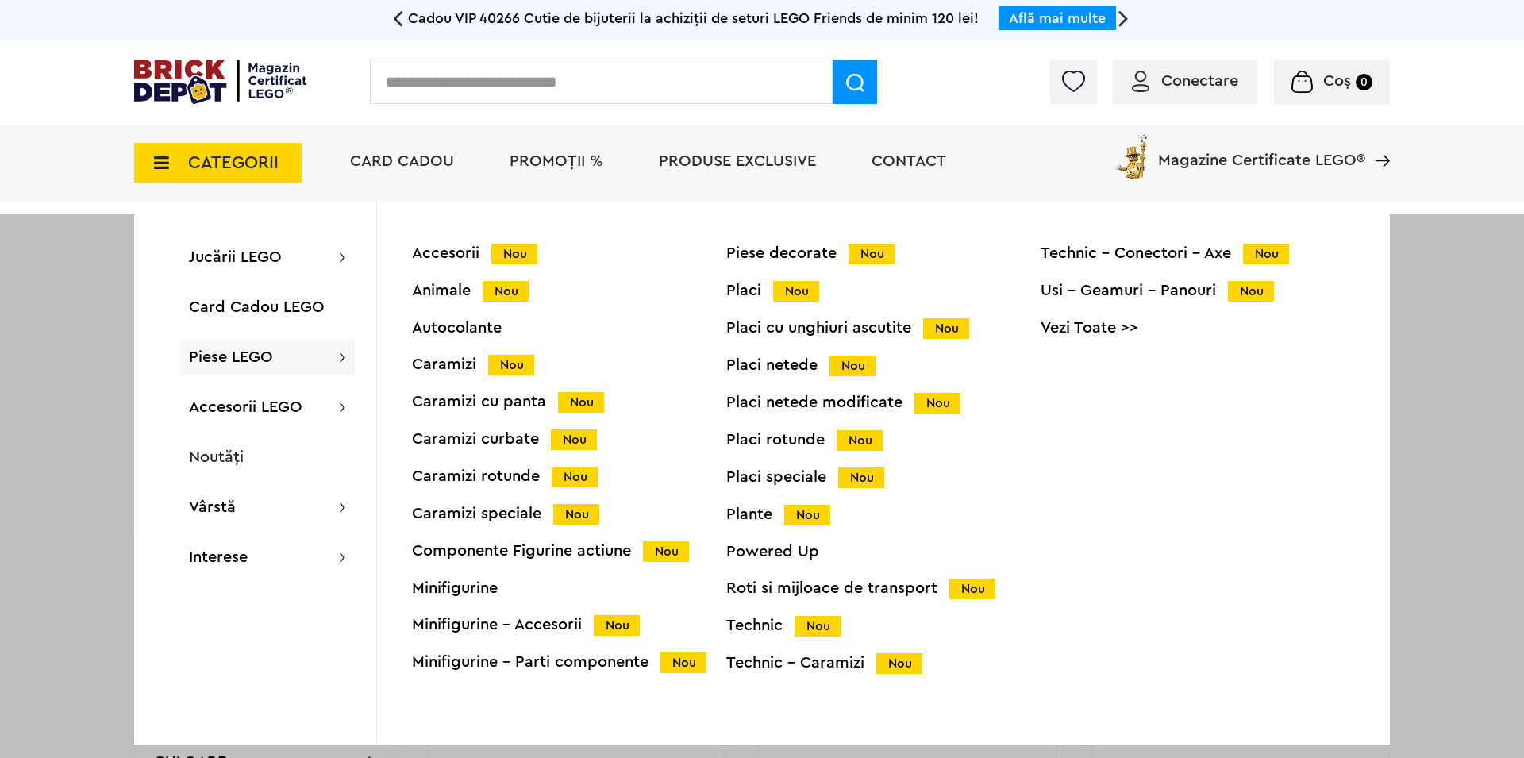
click at [1155, 251] on div "Technic - Conectori - Axe Nou" at bounding box center [1197, 253] width 314 height 17
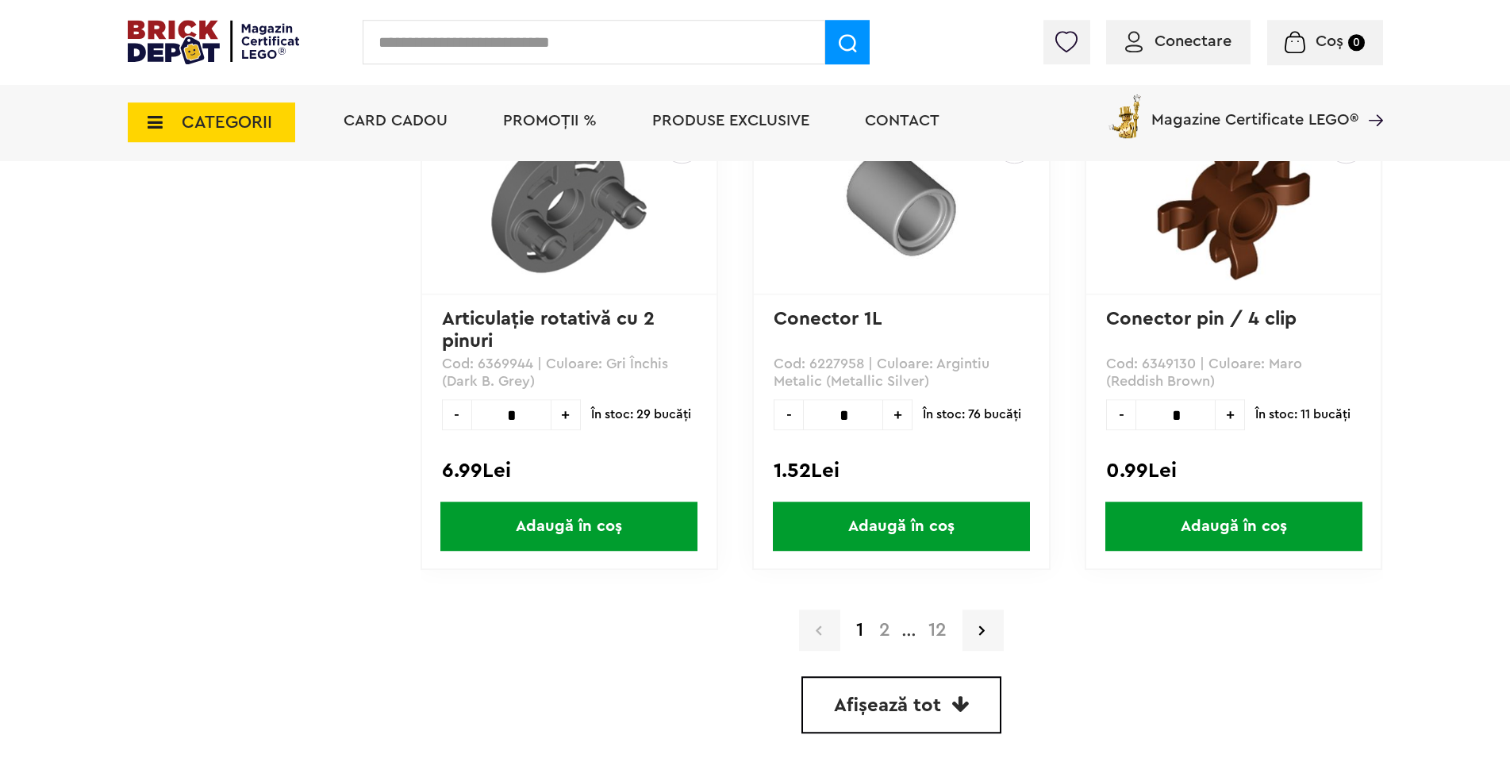
scroll to position [4573, 0]
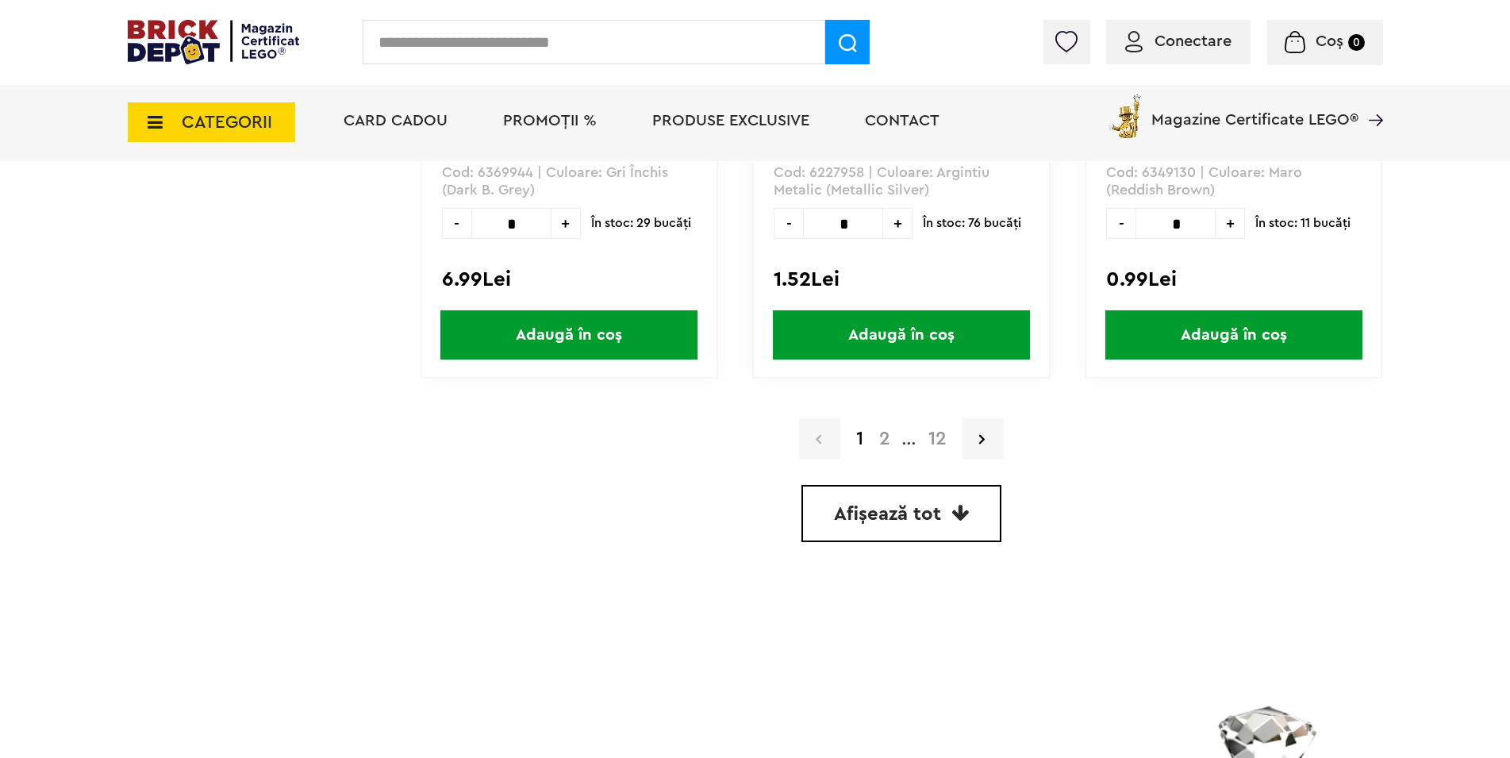
click at [865, 506] on span "Afișează tot" at bounding box center [887, 514] width 107 height 19
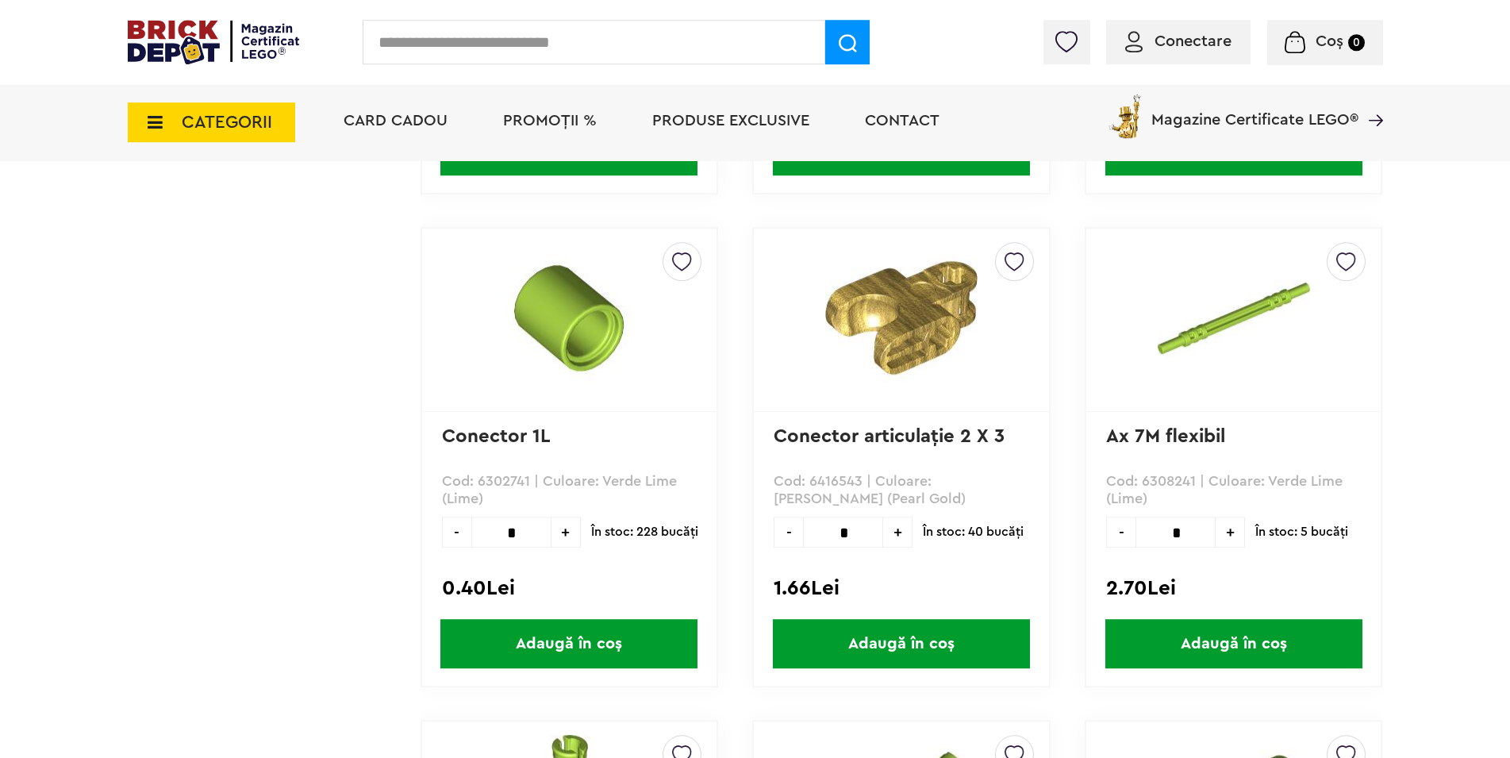
scroll to position [11119, 0]
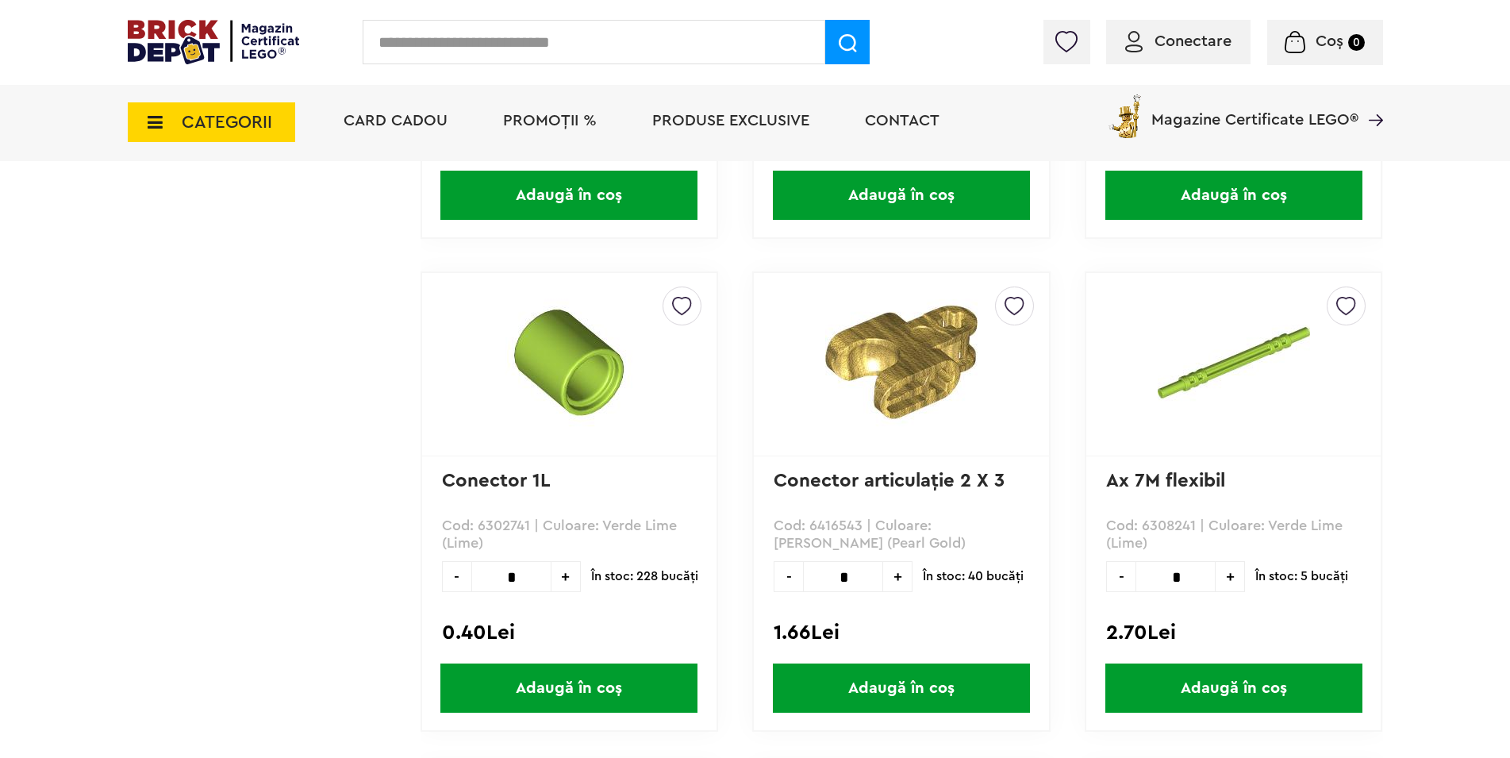
click at [901, 581] on span "+" at bounding box center [897, 576] width 29 height 31
type input "*"
click at [912, 689] on span "Adaugă în coș" at bounding box center [901, 687] width 257 height 49
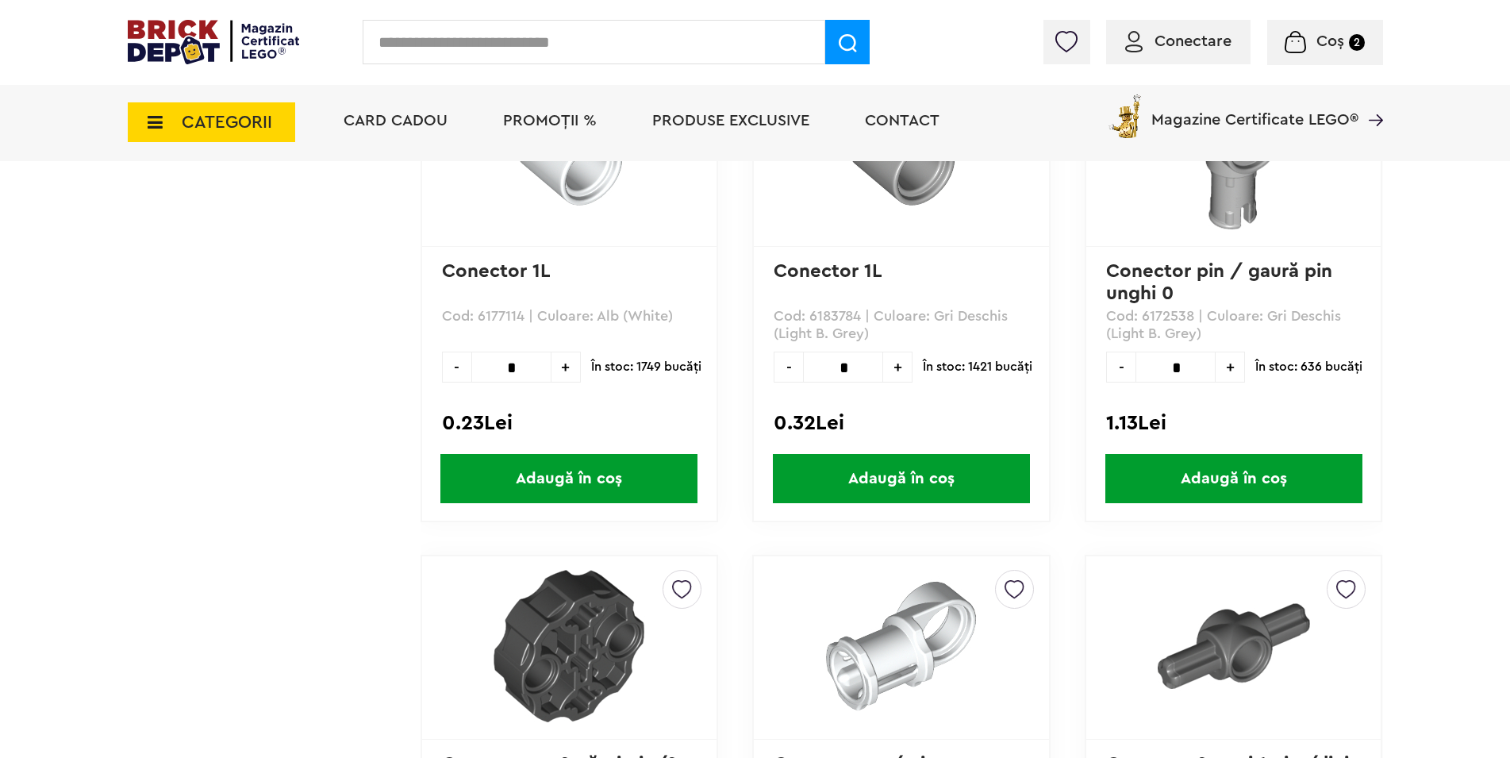
scroll to position [19457, 0]
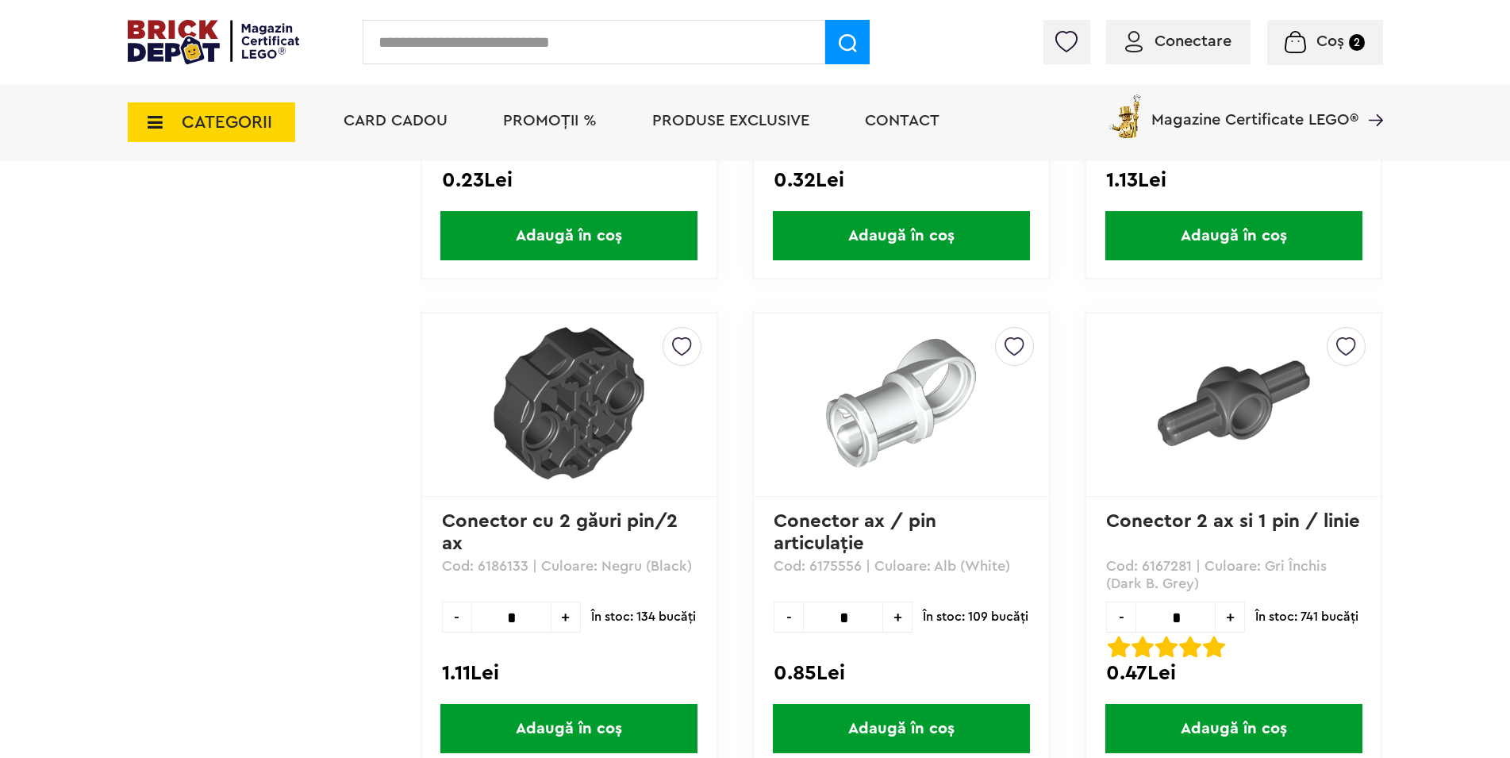
click at [150, 124] on icon at bounding box center [150, 121] width 25 height 17
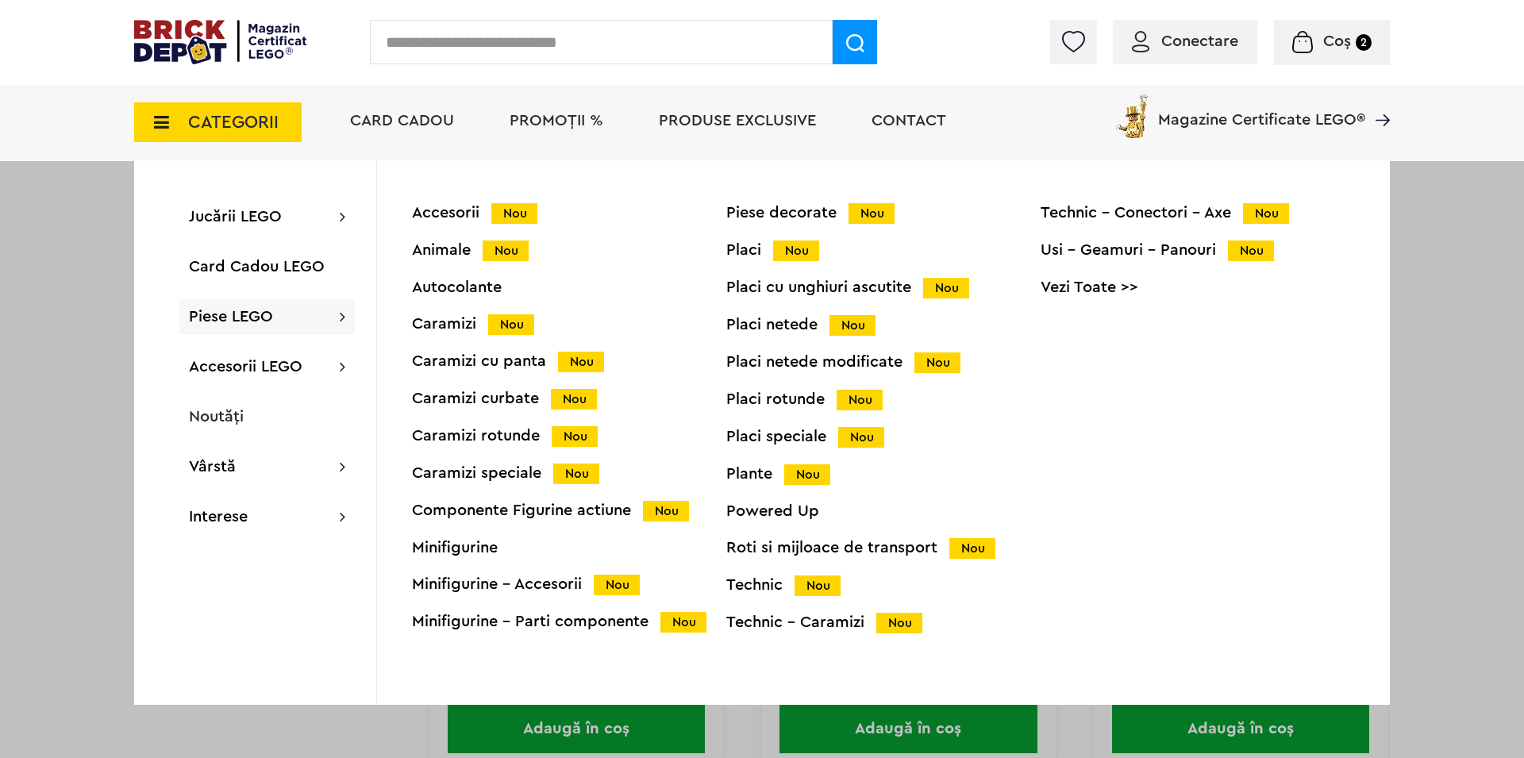
click at [223, 313] on span "Piese LEGO" at bounding box center [231, 317] width 84 height 16
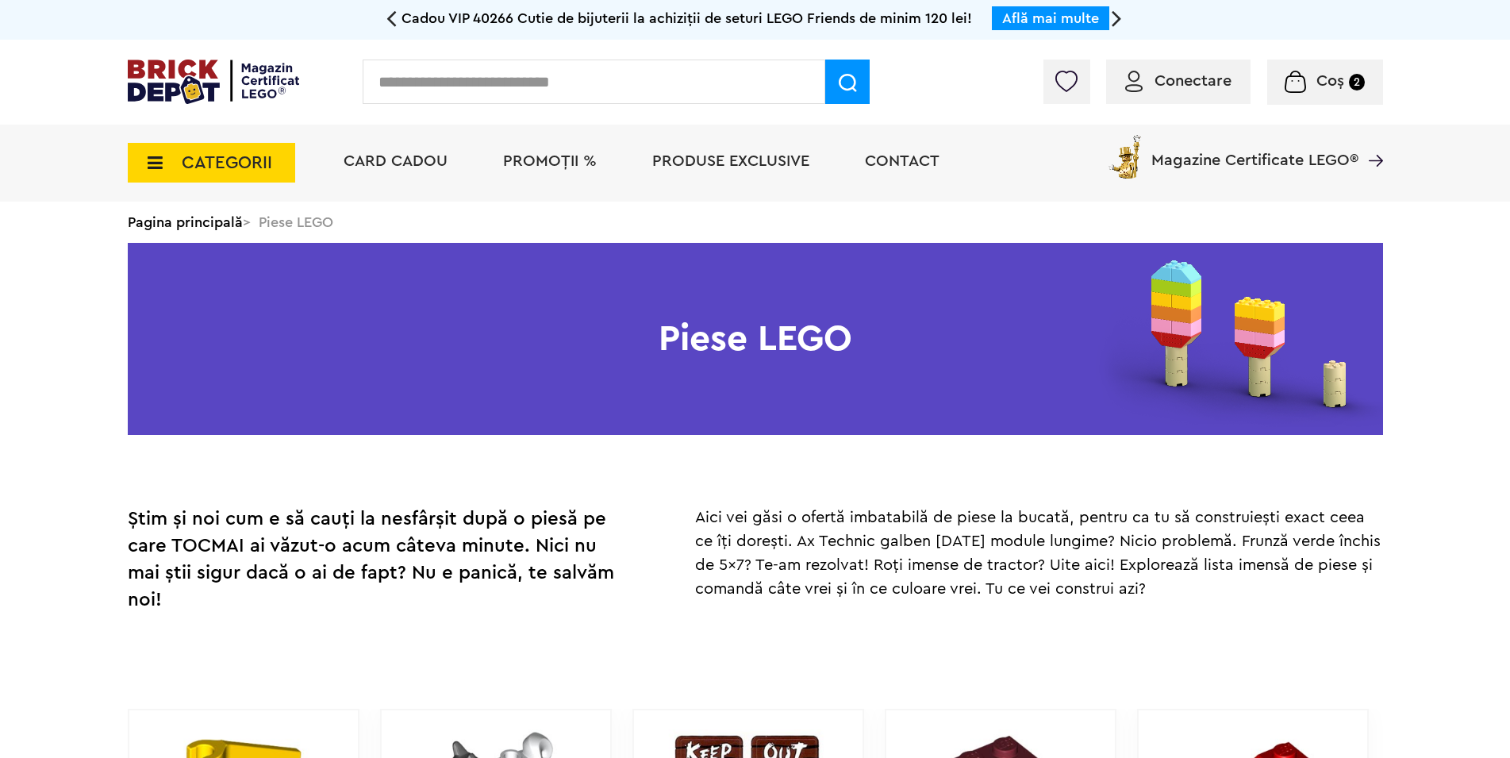
click at [153, 159] on icon at bounding box center [150, 162] width 25 height 17
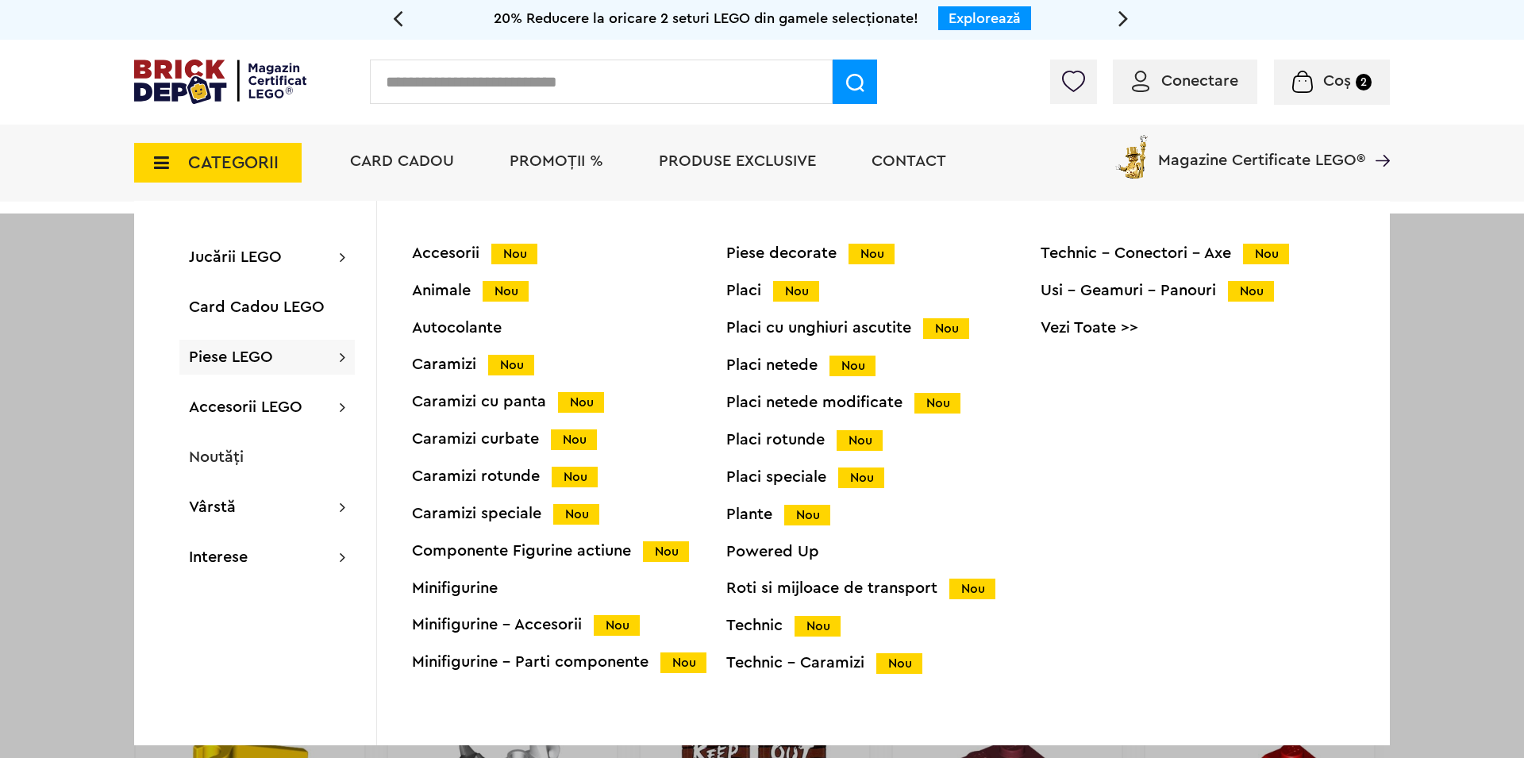
click at [818, 670] on div "Technic - Caramizi Nou" at bounding box center [883, 663] width 314 height 17
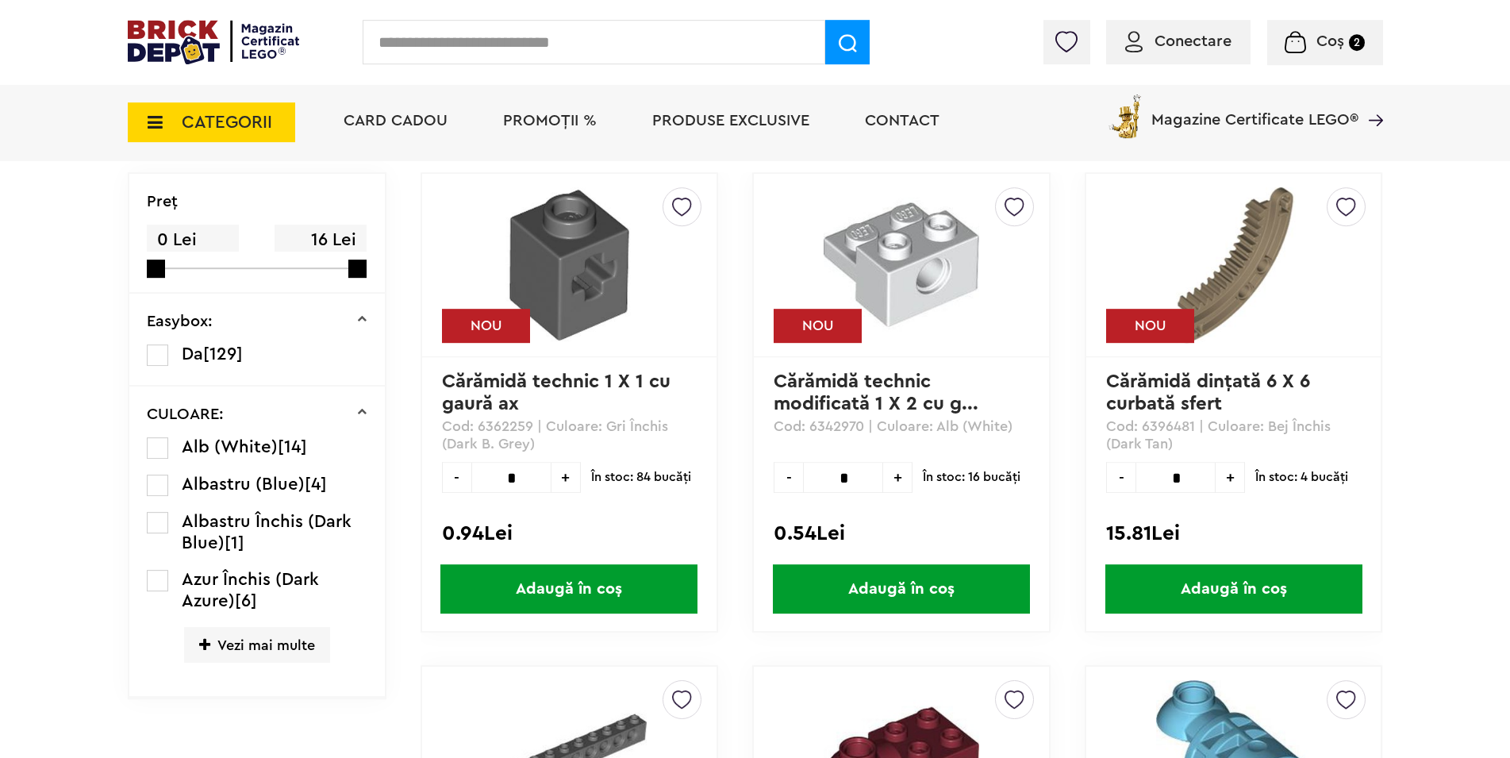
scroll to position [405, 0]
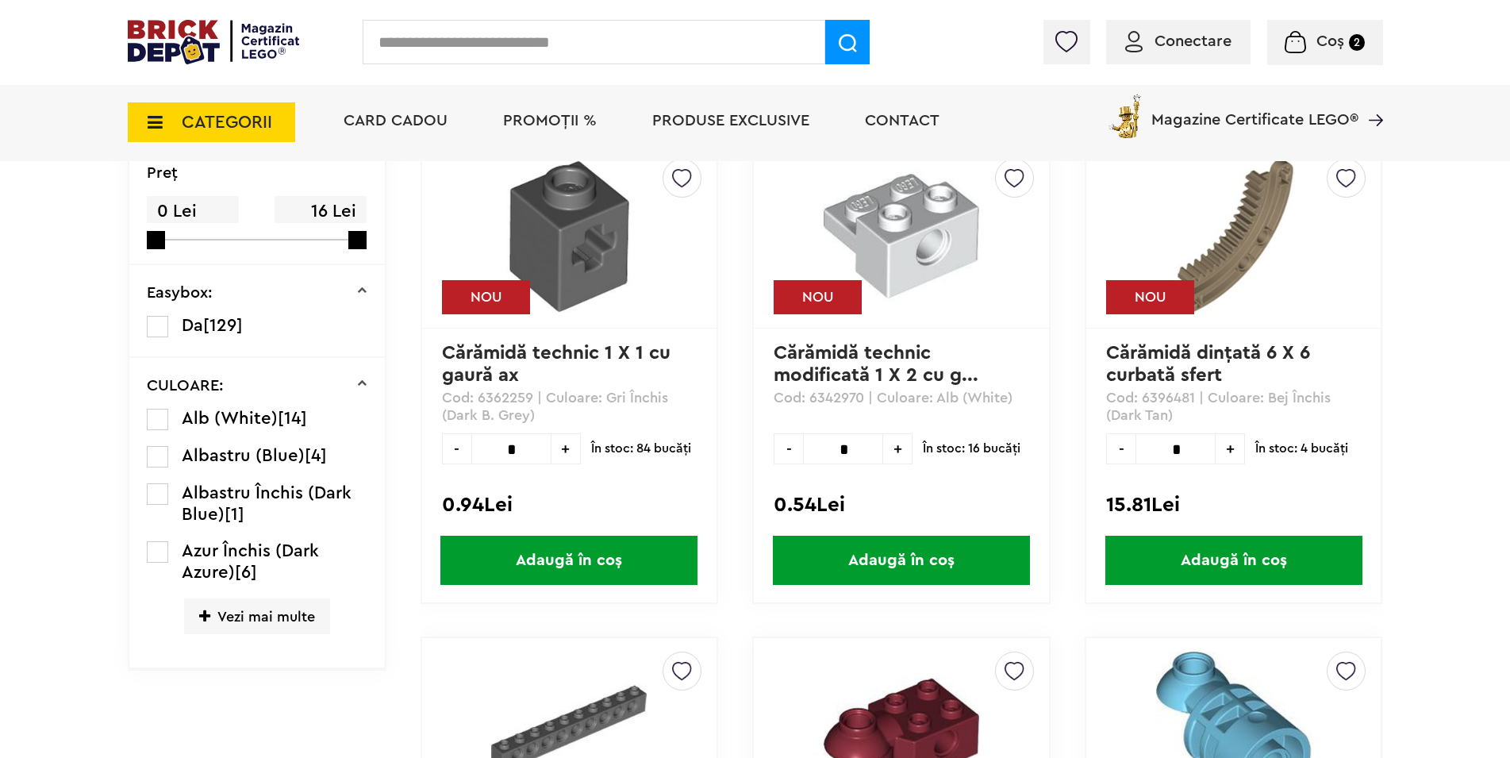
click at [565, 448] on span "+" at bounding box center [566, 448] width 29 height 31
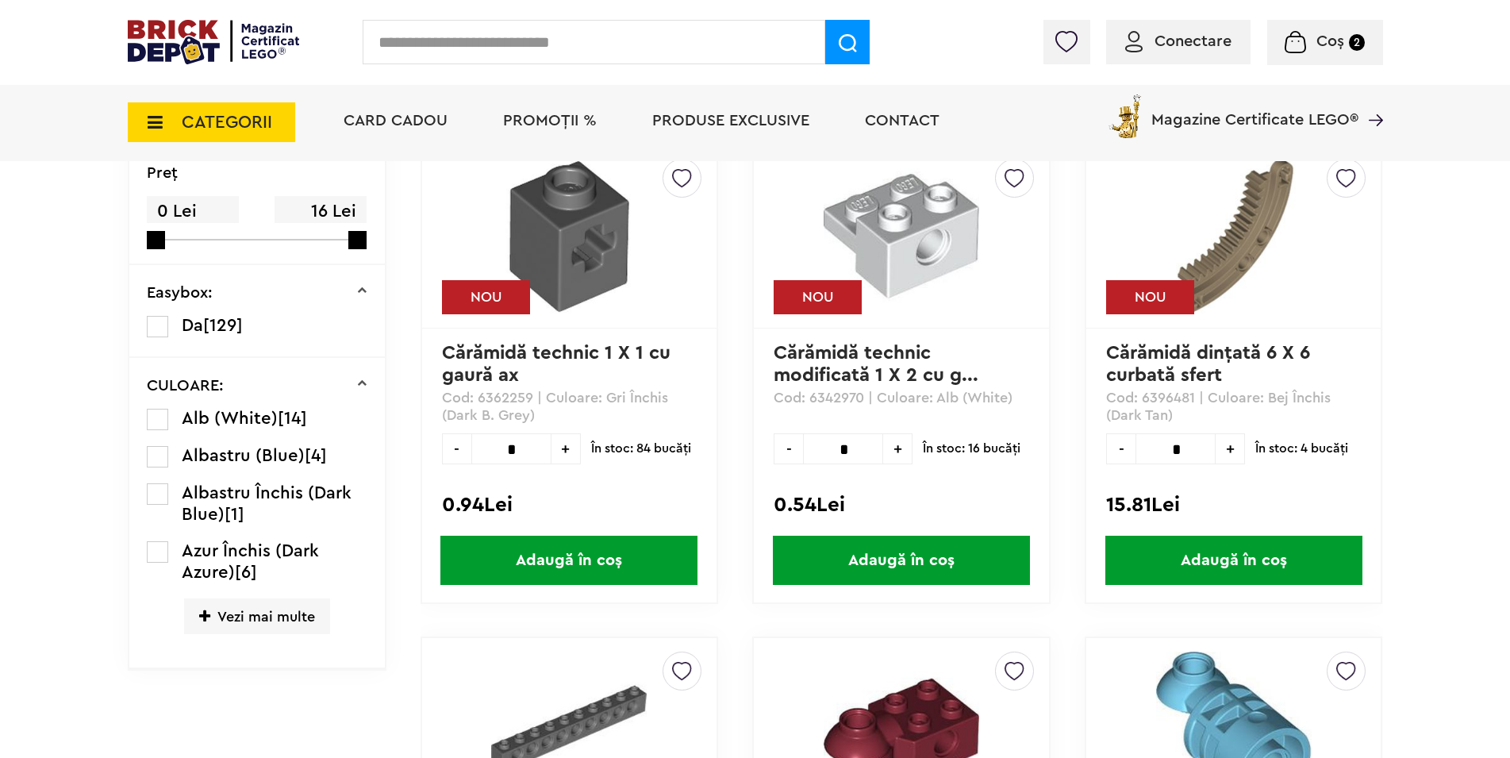
click at [565, 448] on span "+" at bounding box center [566, 448] width 29 height 31
click at [456, 456] on span "-" at bounding box center [456, 448] width 29 height 31
type input "*"
click at [615, 549] on span "Adaugă în coș" at bounding box center [568, 560] width 257 height 49
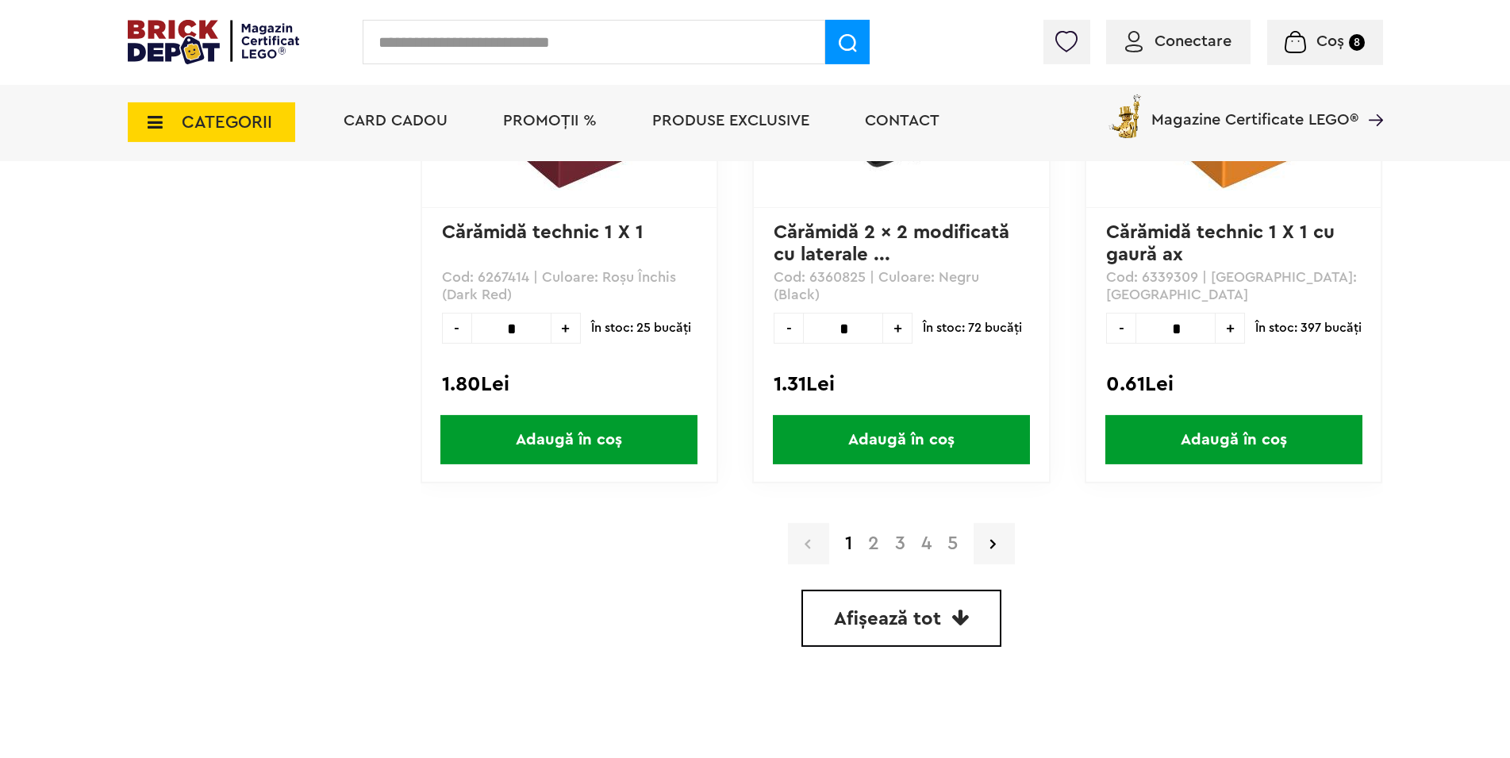
scroll to position [4533, 0]
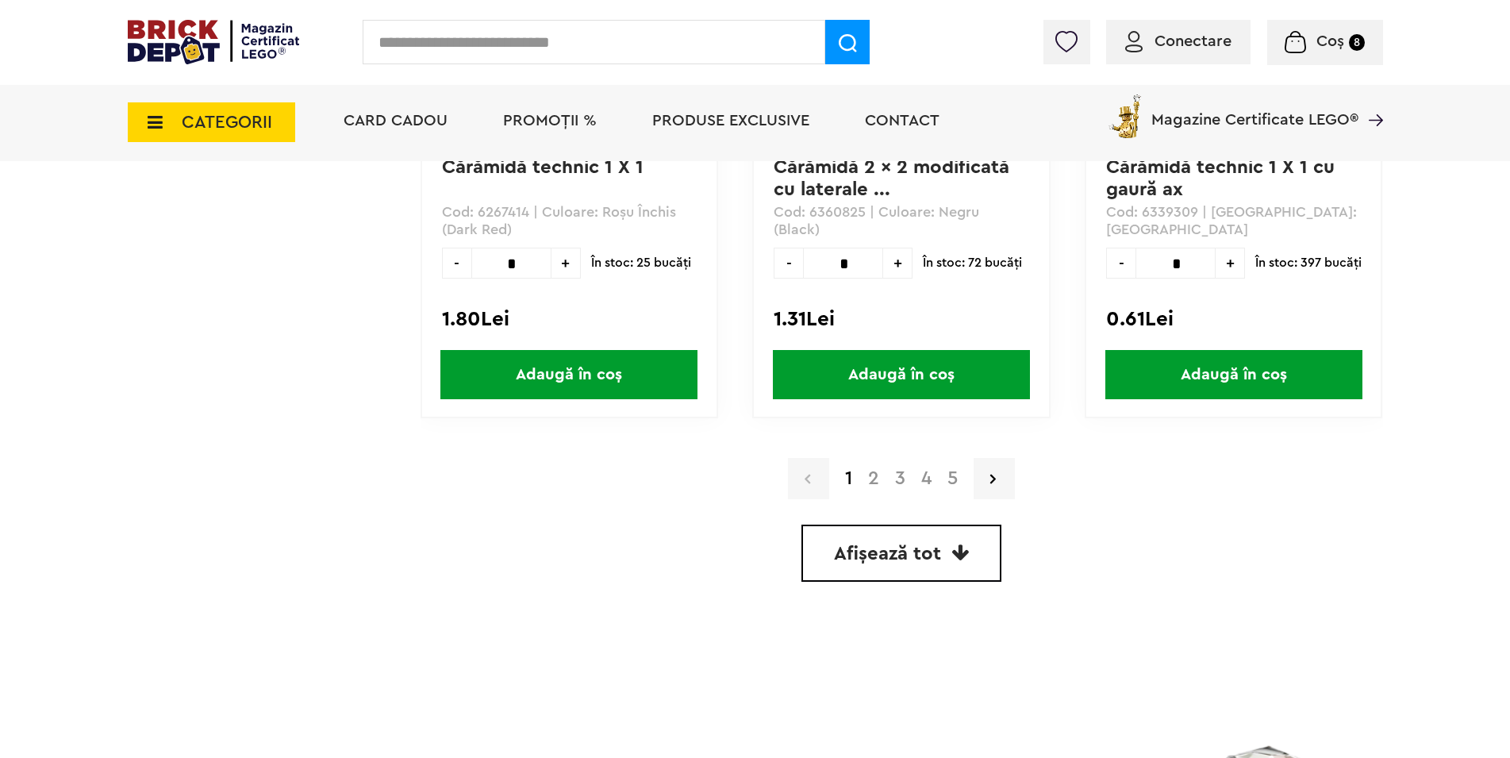
click at [829, 565] on link "Afișează tot" at bounding box center [902, 553] width 200 height 57
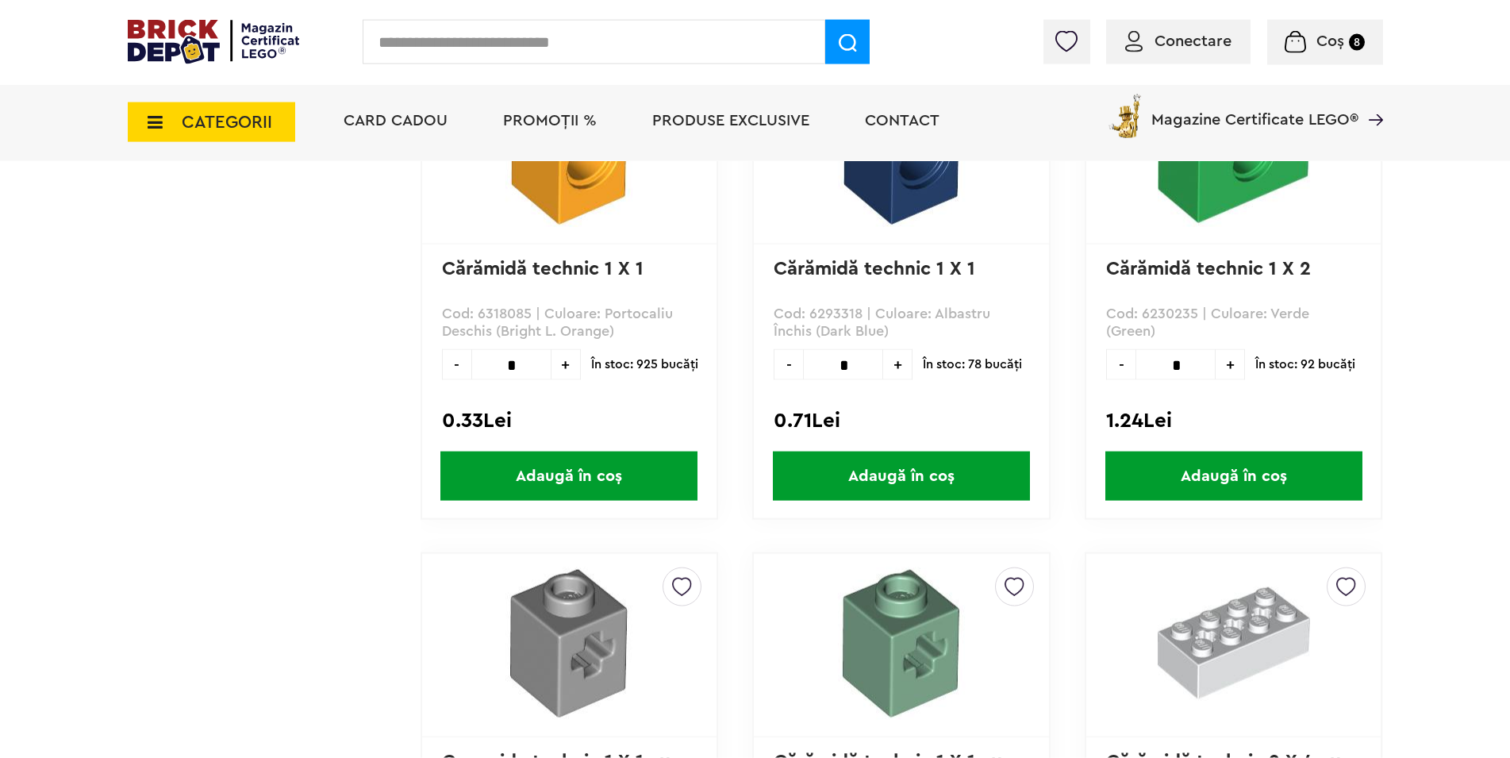
scroll to position [5741, 0]
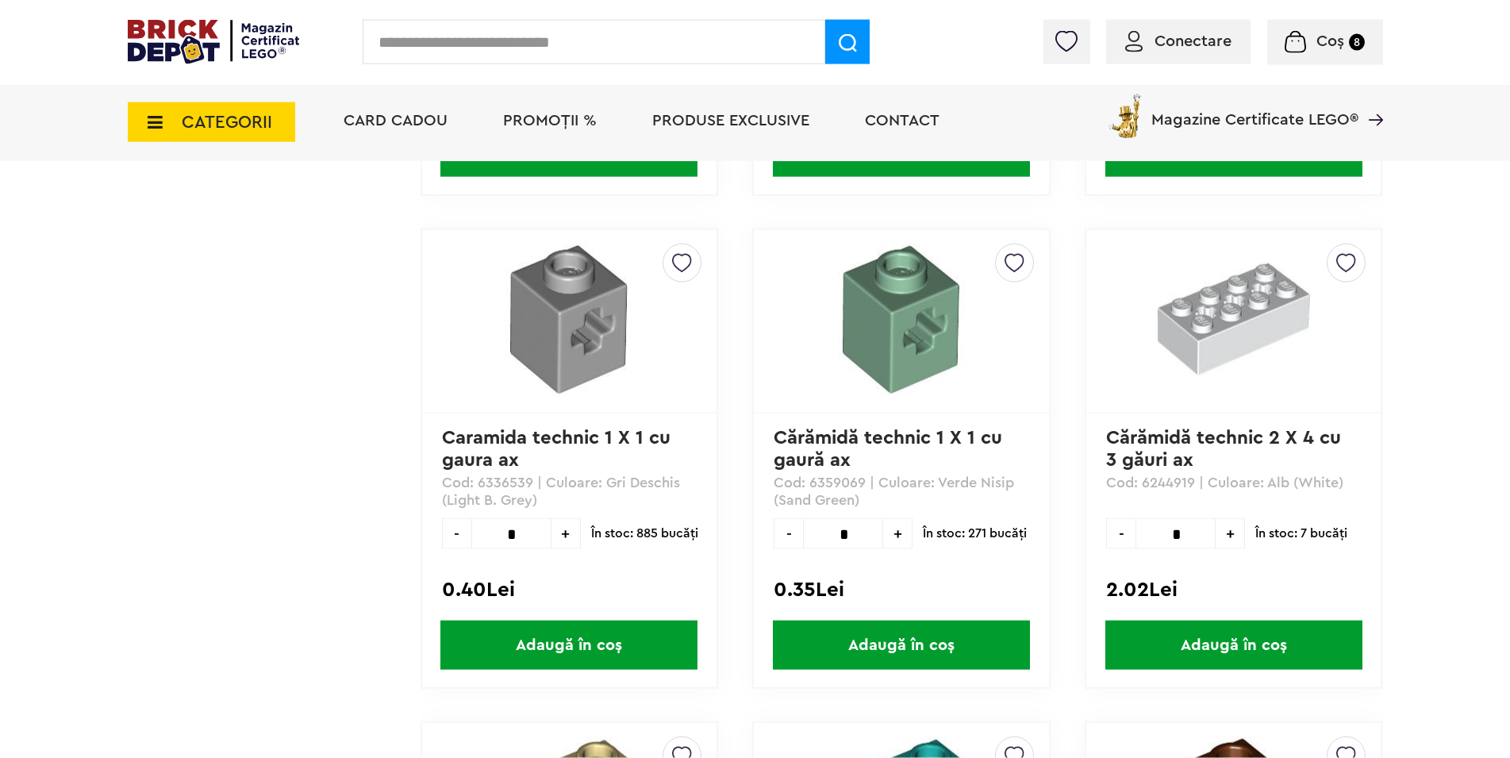
click at [560, 533] on span "+" at bounding box center [566, 533] width 29 height 31
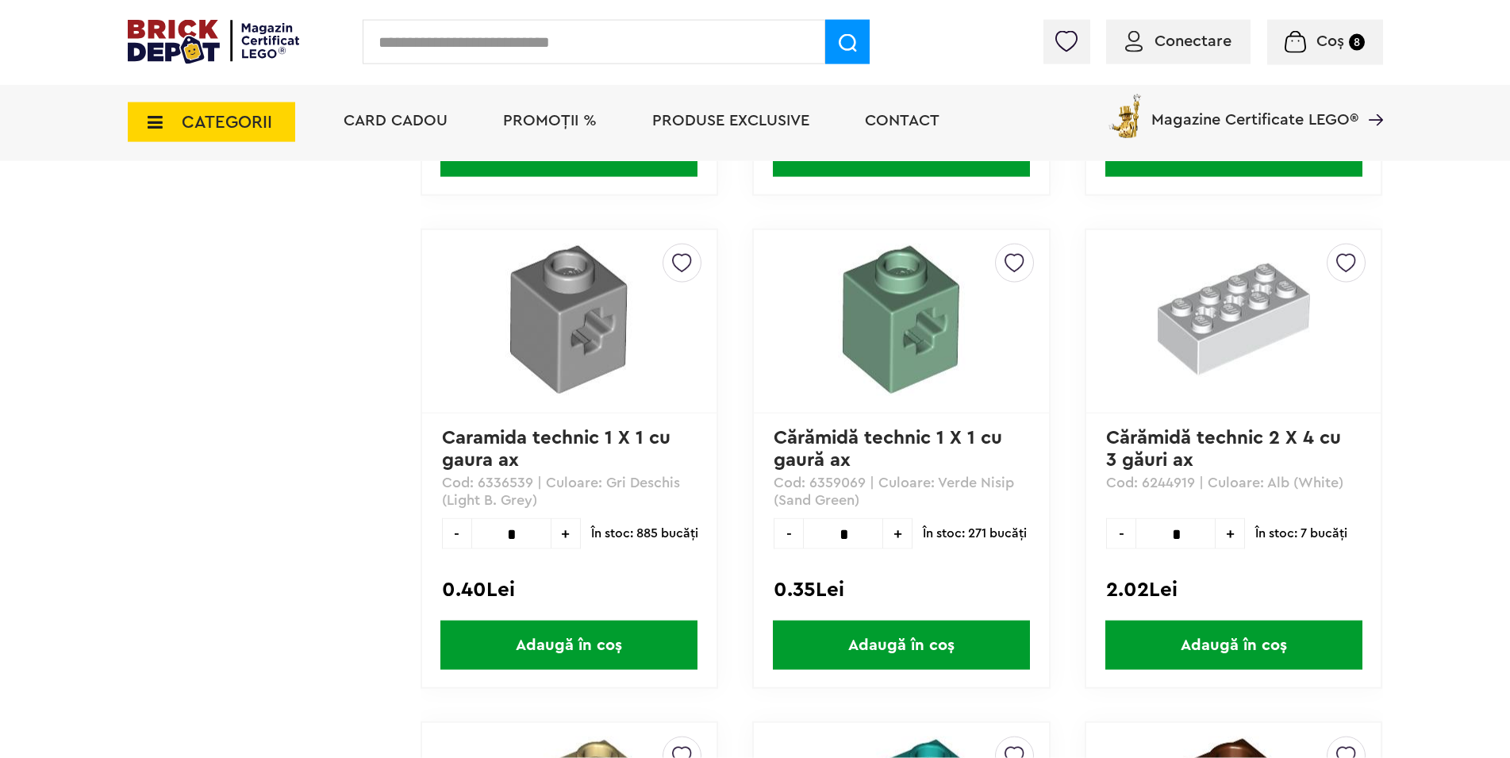
type input "*"
click at [617, 641] on span "Adaugă în coș" at bounding box center [568, 645] width 257 height 49
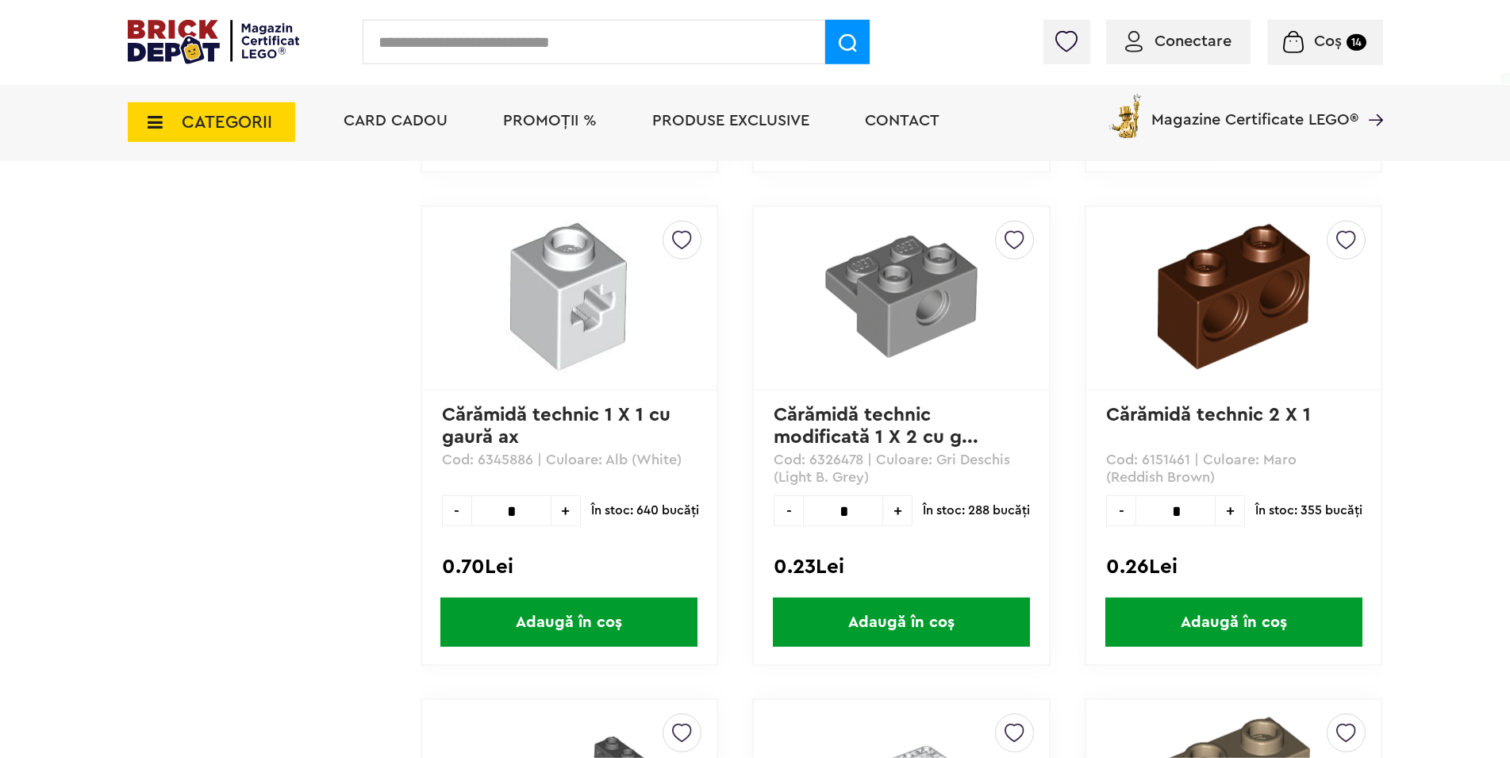
scroll to position [6793, 0]
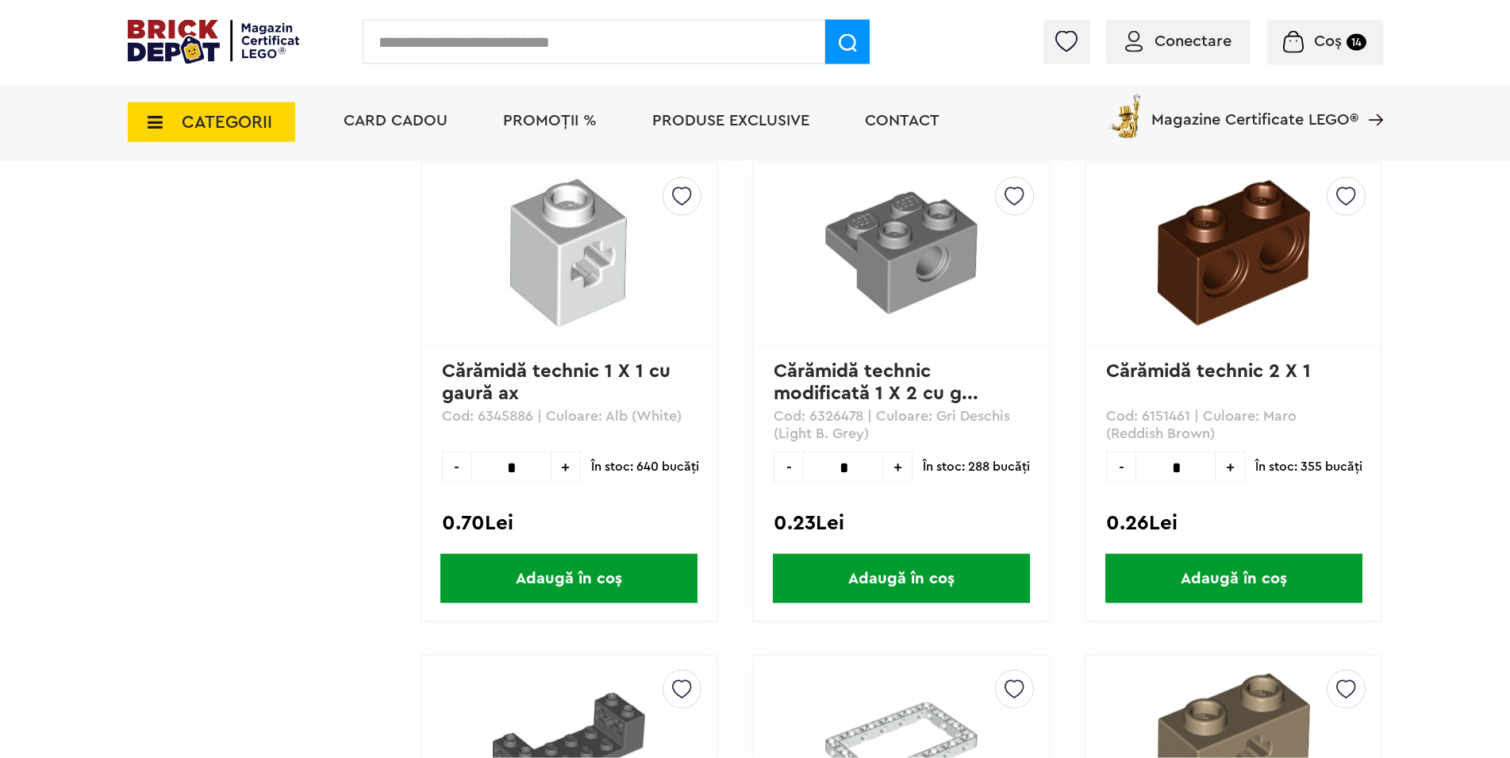
click at [894, 464] on span "+" at bounding box center [897, 467] width 29 height 31
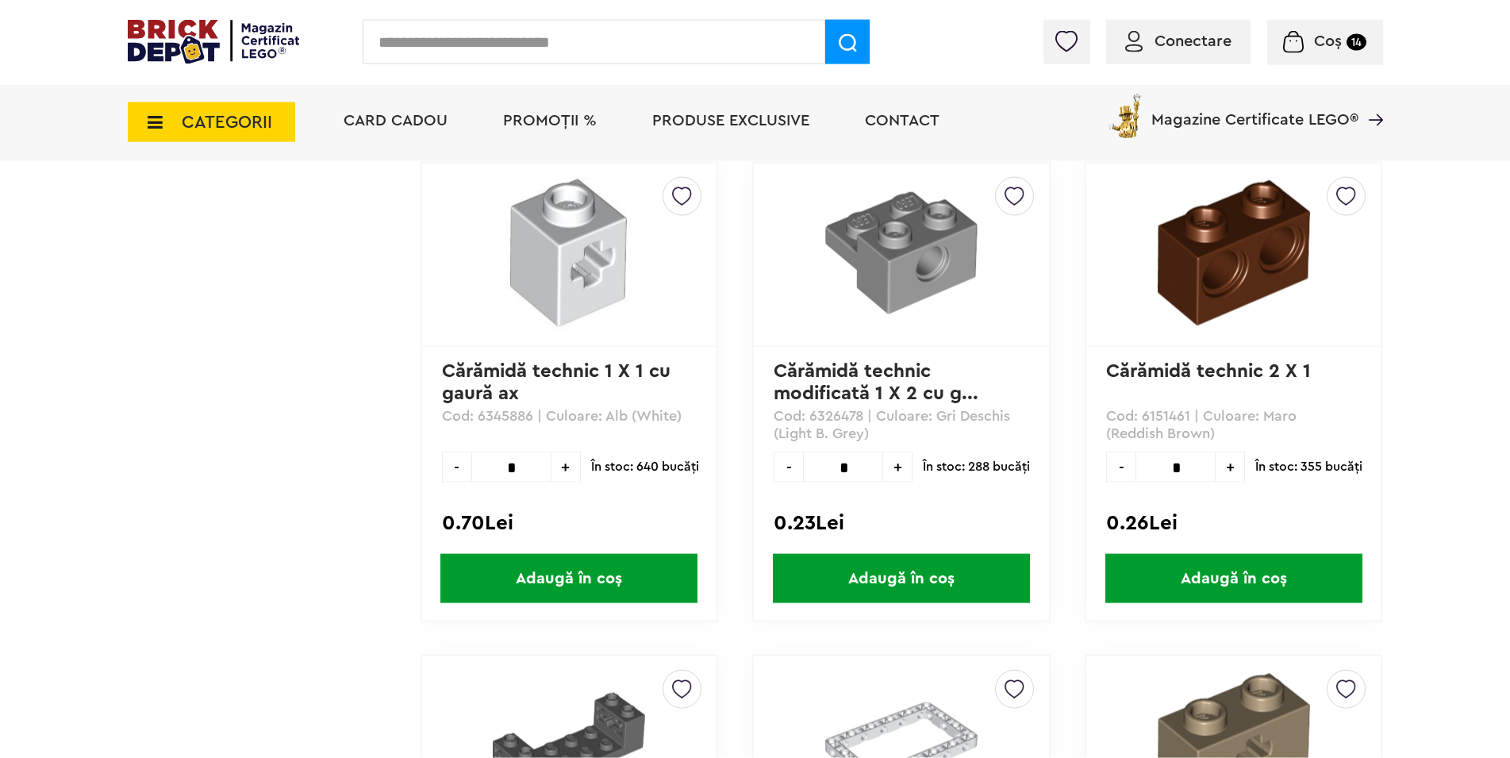
click at [898, 471] on span "+" at bounding box center [897, 467] width 29 height 31
type input "*"
click at [894, 573] on span "Adaugă în coș" at bounding box center [901, 578] width 257 height 49
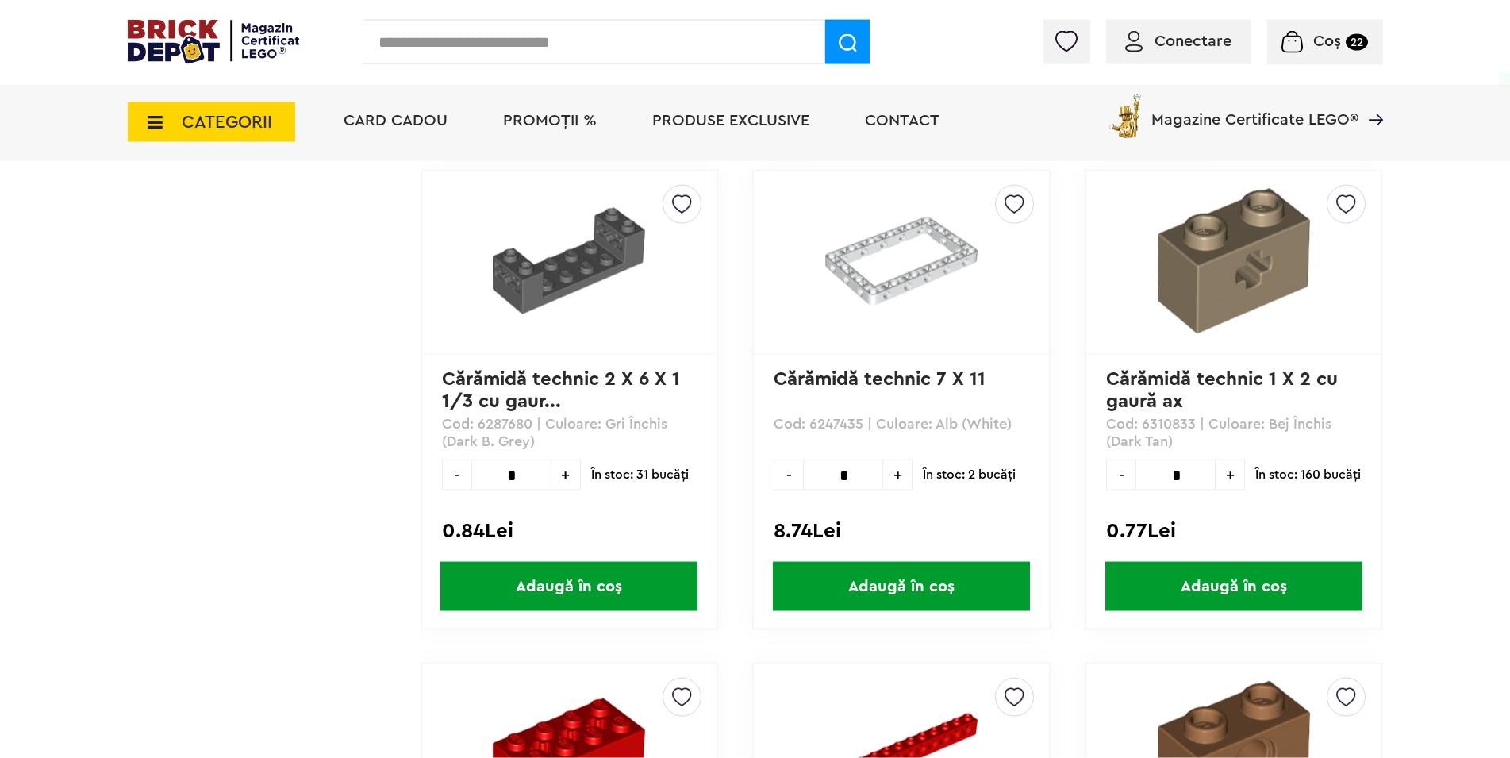
scroll to position [7279, 0]
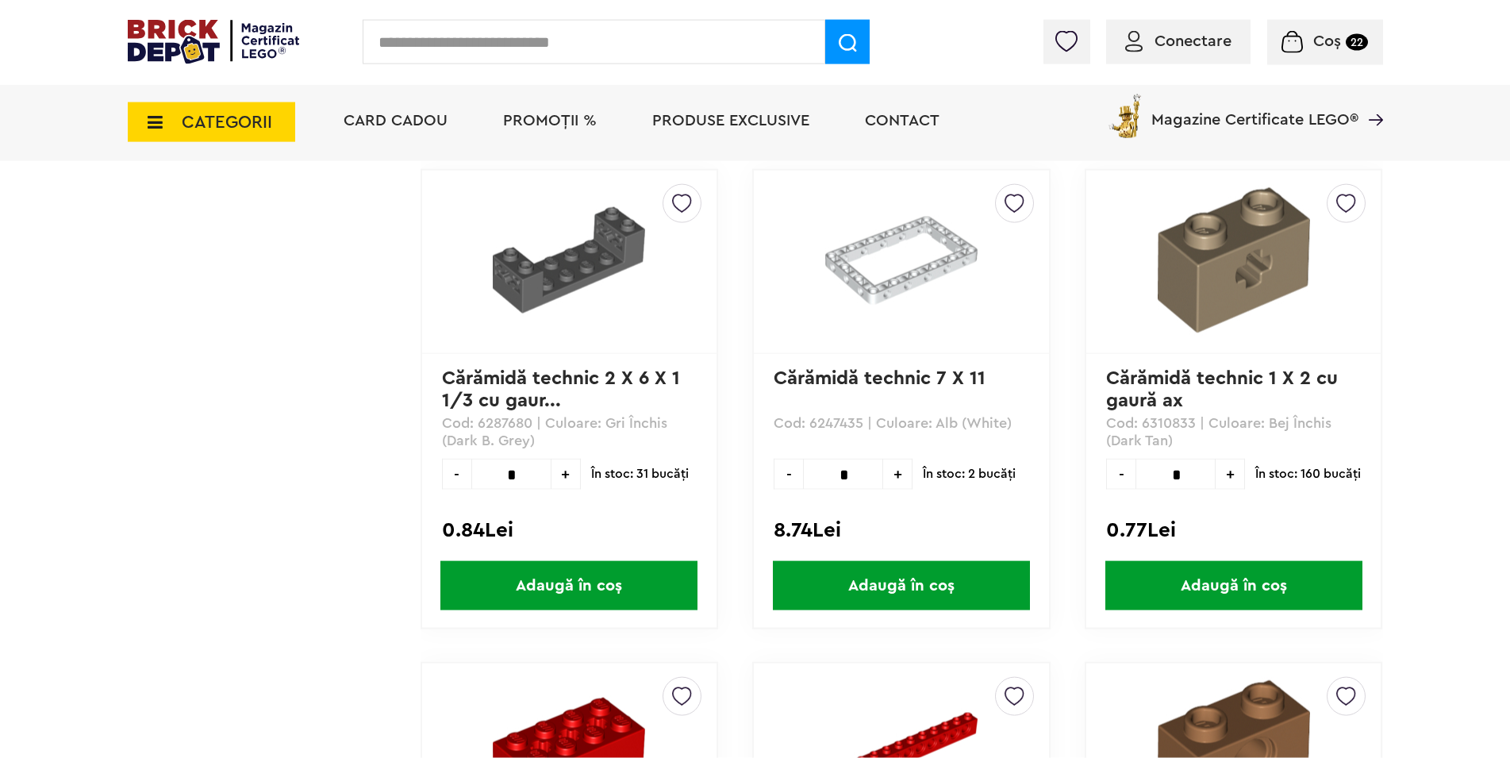
click at [564, 475] on span "+" at bounding box center [566, 474] width 29 height 31
type input "*"
click at [579, 585] on span "Adaugă în coș" at bounding box center [568, 585] width 257 height 49
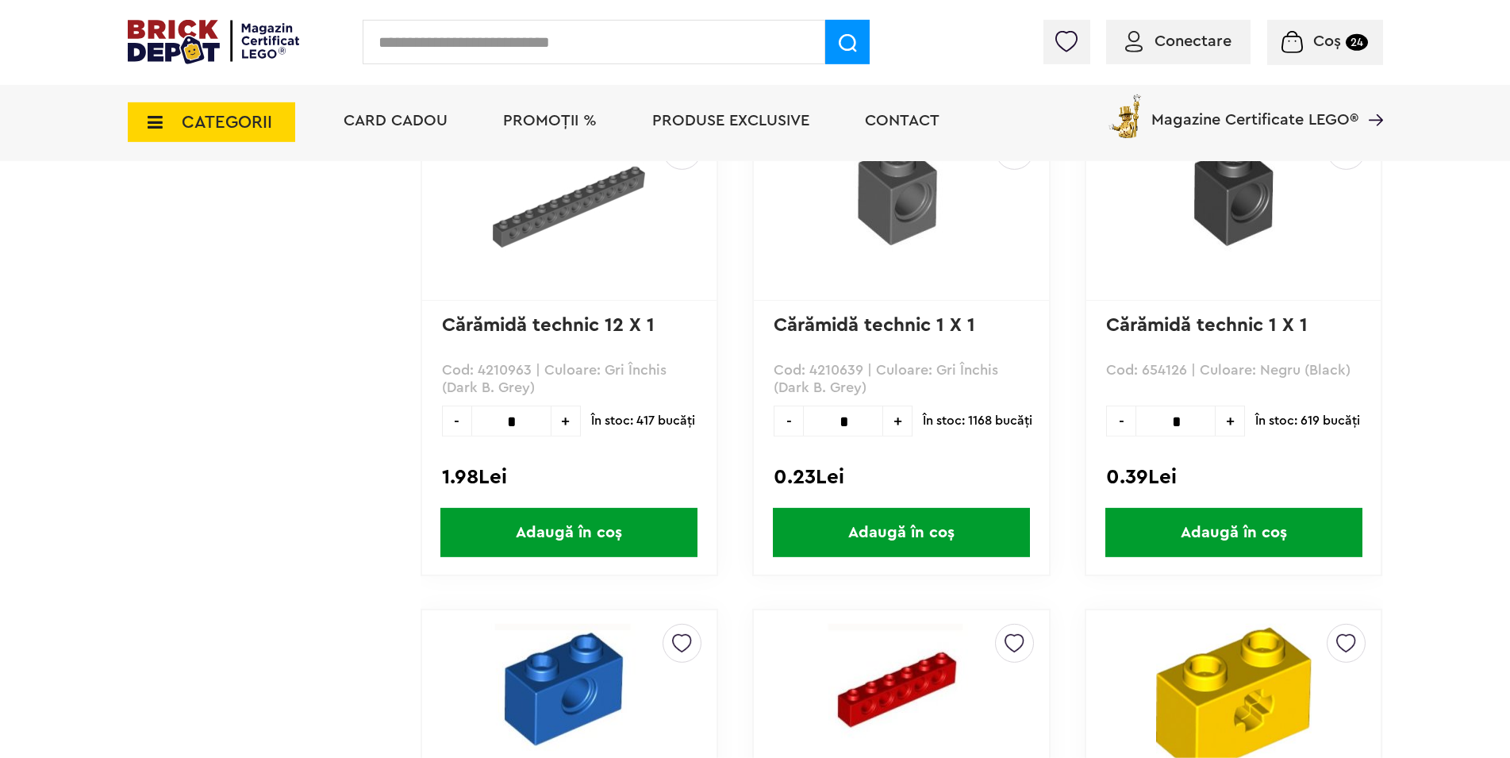
scroll to position [12298, 0]
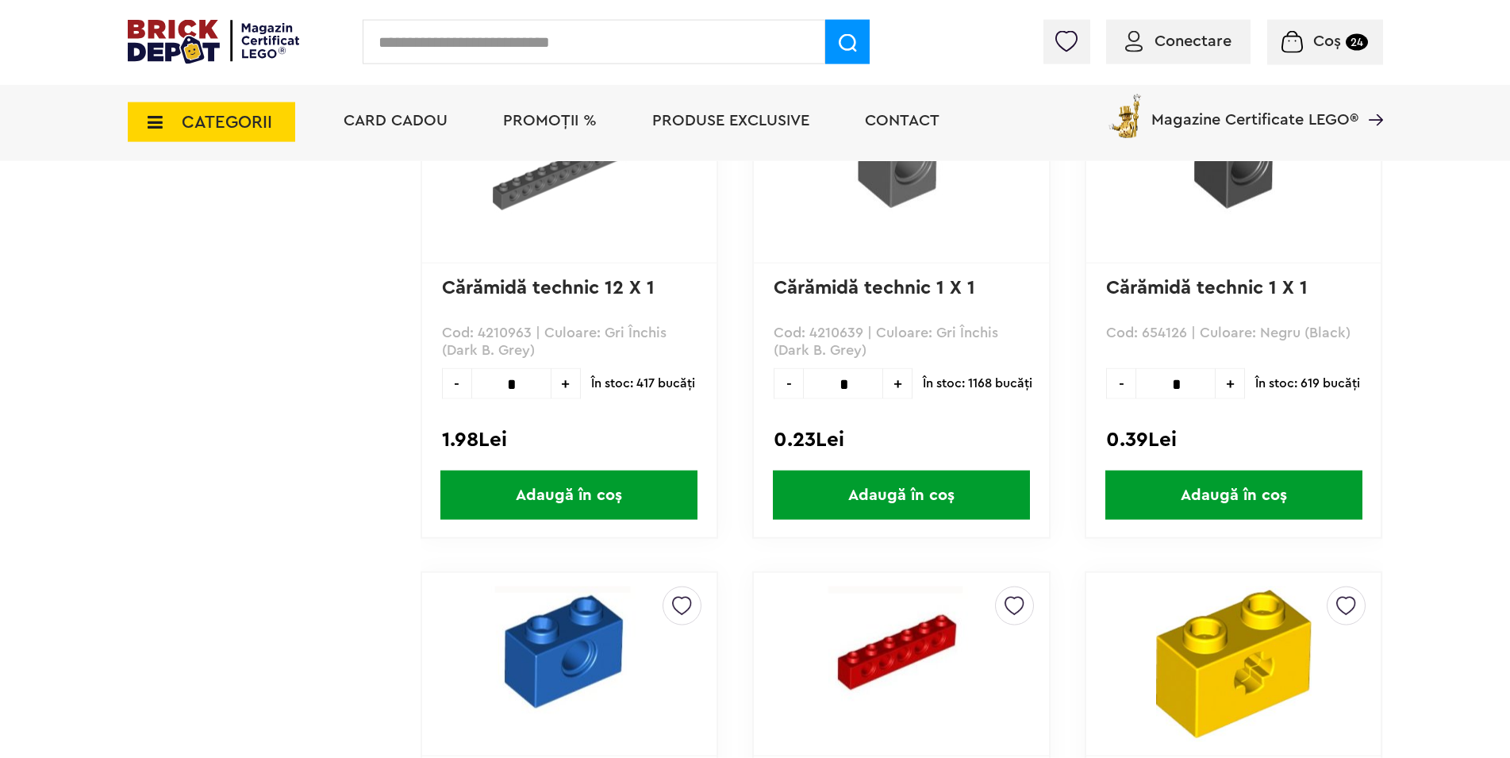
click at [898, 387] on span "+" at bounding box center [897, 383] width 29 height 31
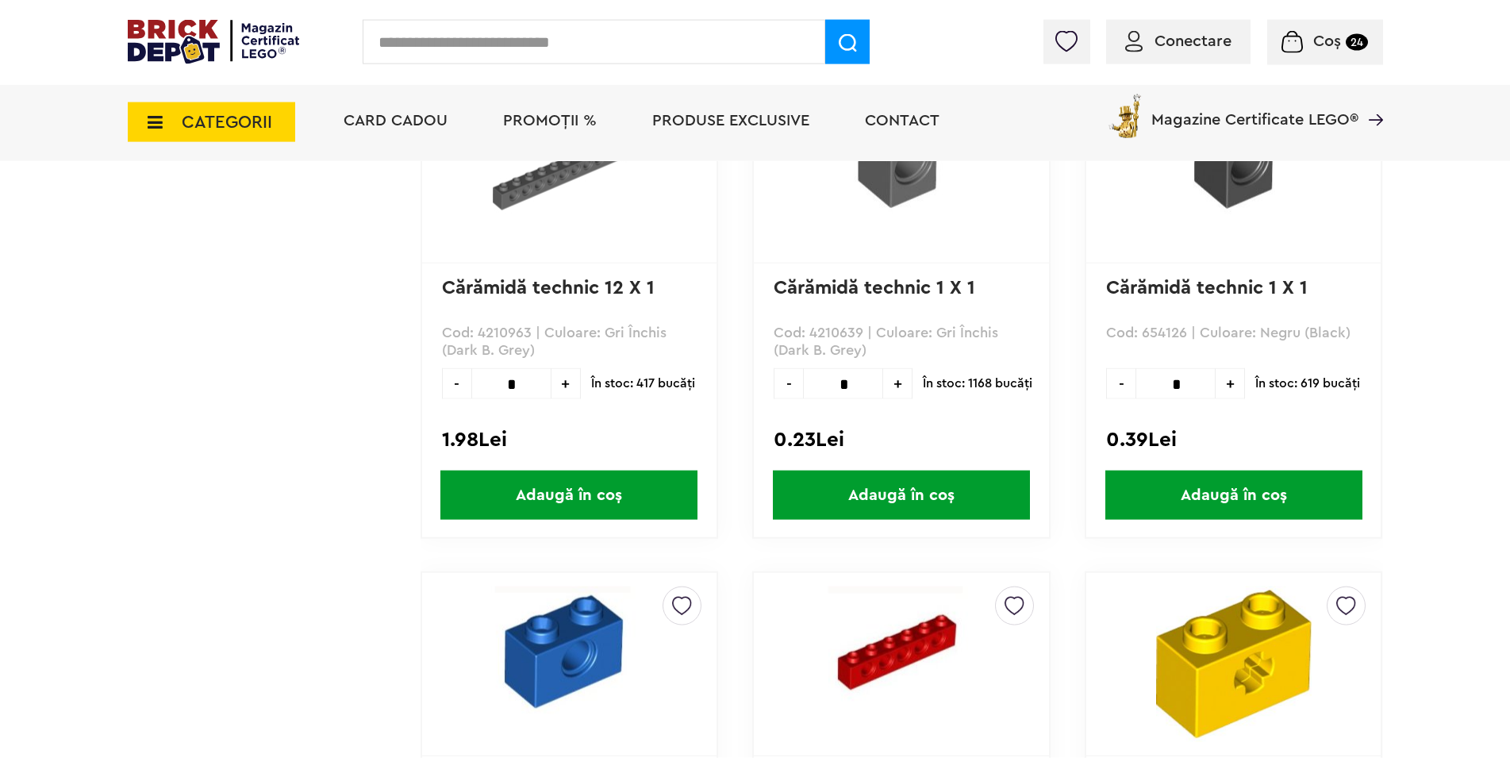
type input "*"
click at [870, 495] on span "Adaugă în coș" at bounding box center [901, 495] width 257 height 49
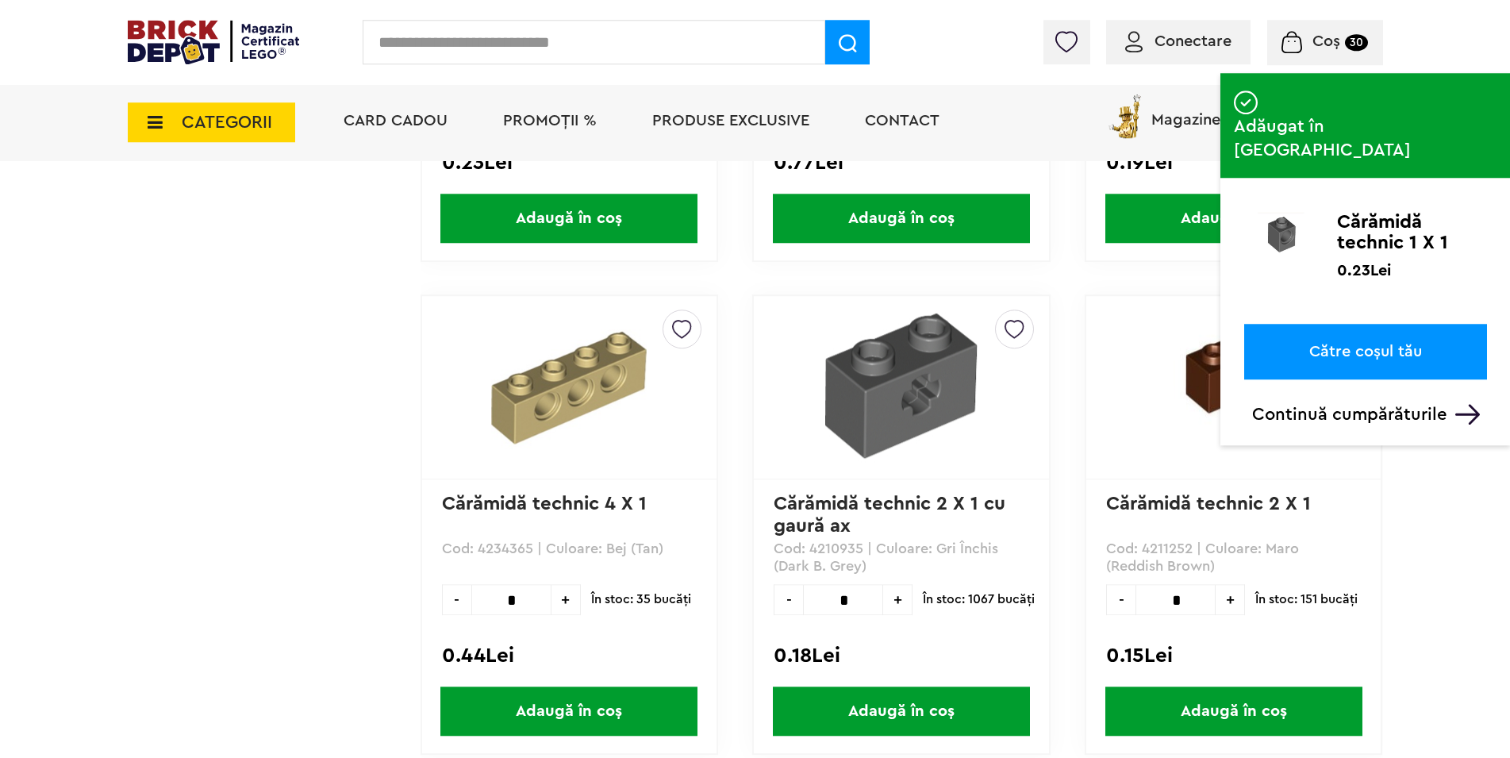
scroll to position [13107, 0]
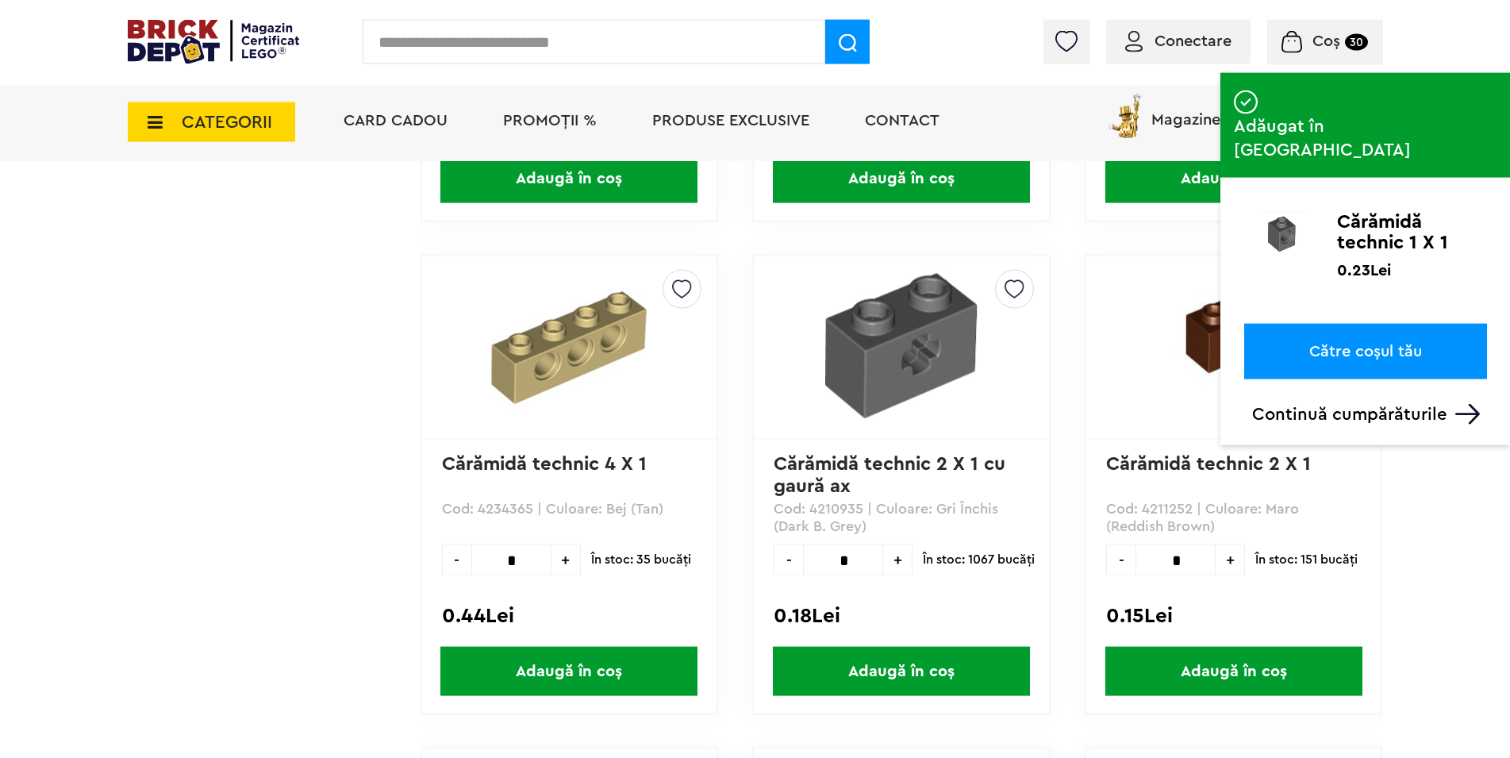
click at [898, 563] on span "+" at bounding box center [897, 559] width 29 height 31
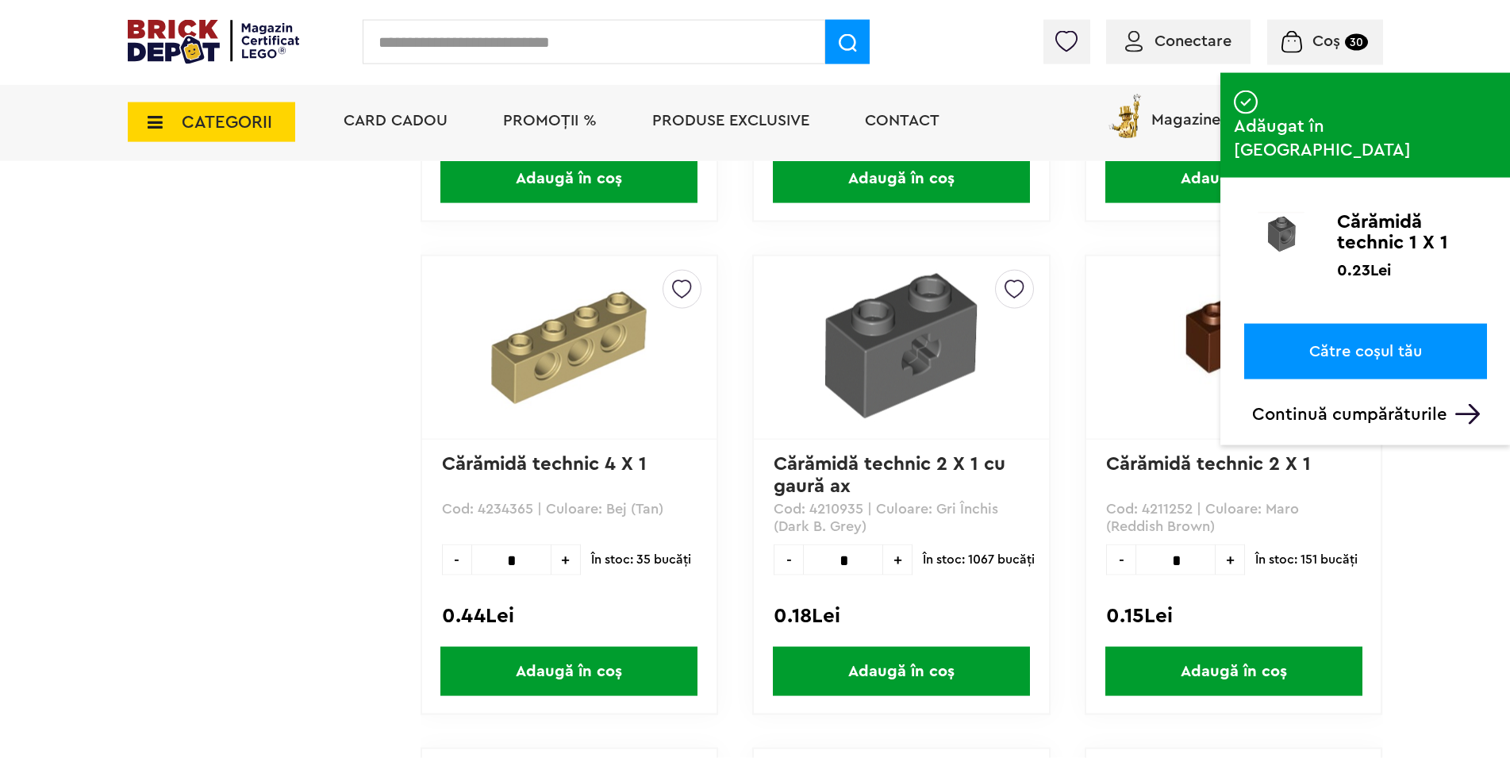
type input "*"
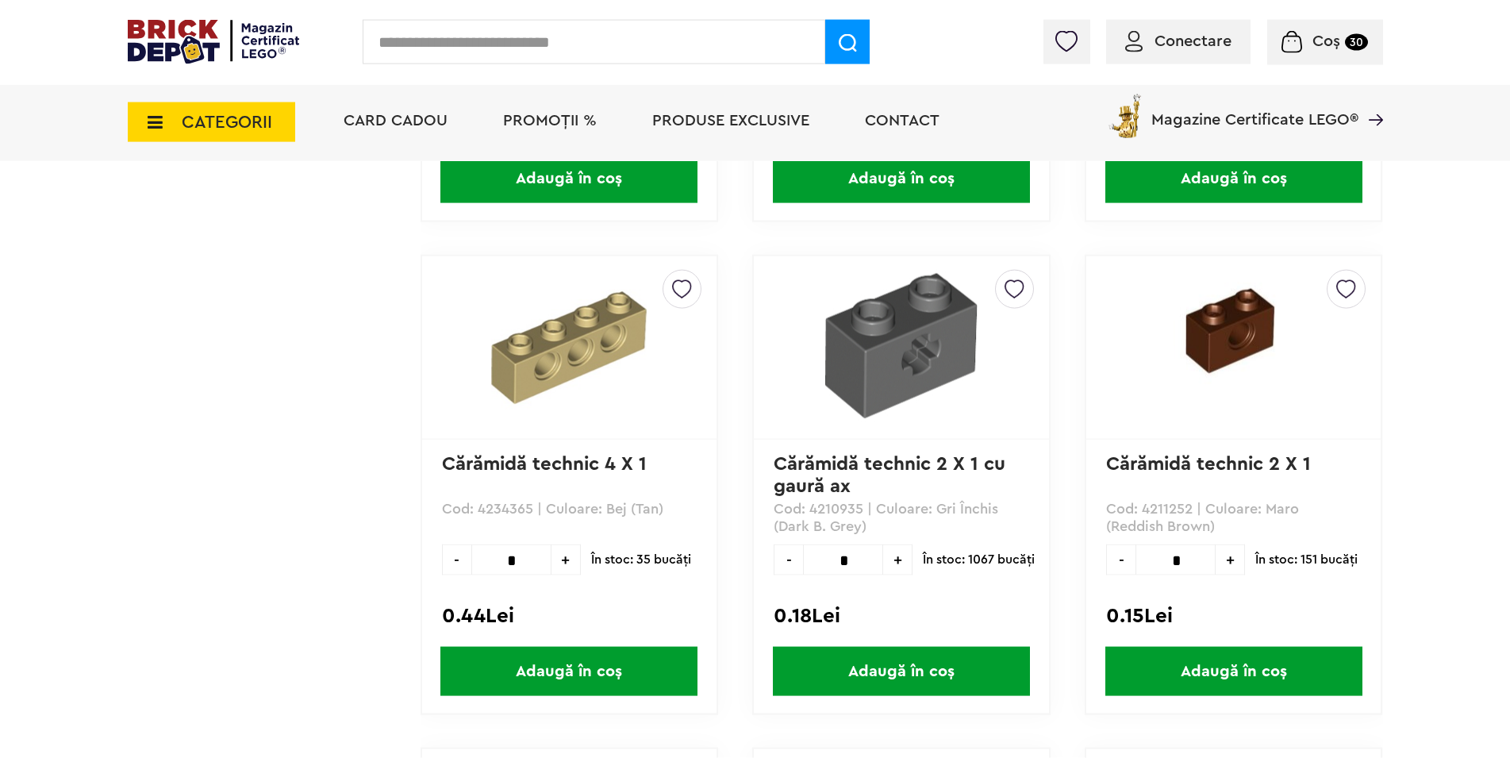
click at [898, 667] on span "Adaugă în coș" at bounding box center [901, 671] width 257 height 49
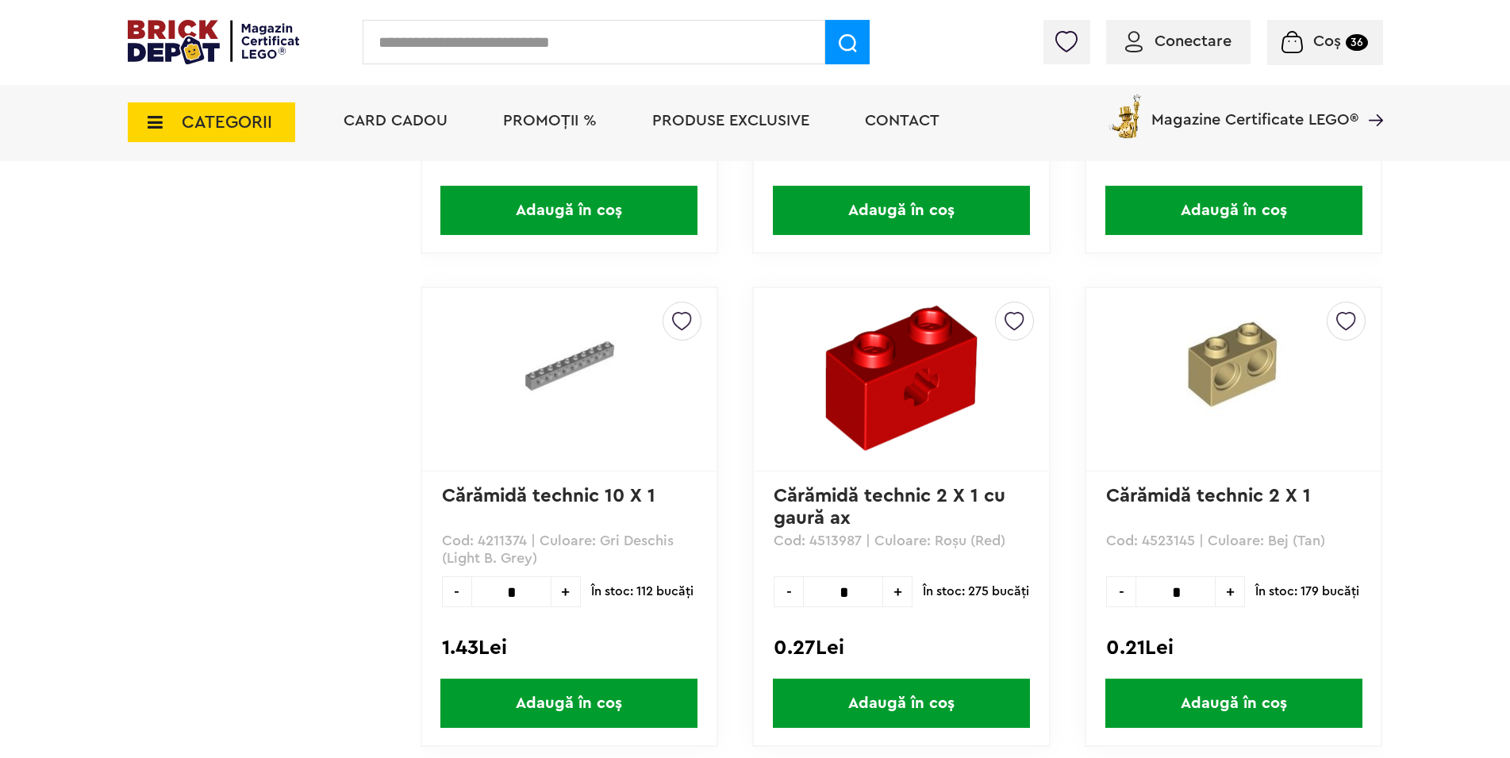
scroll to position [13593, 0]
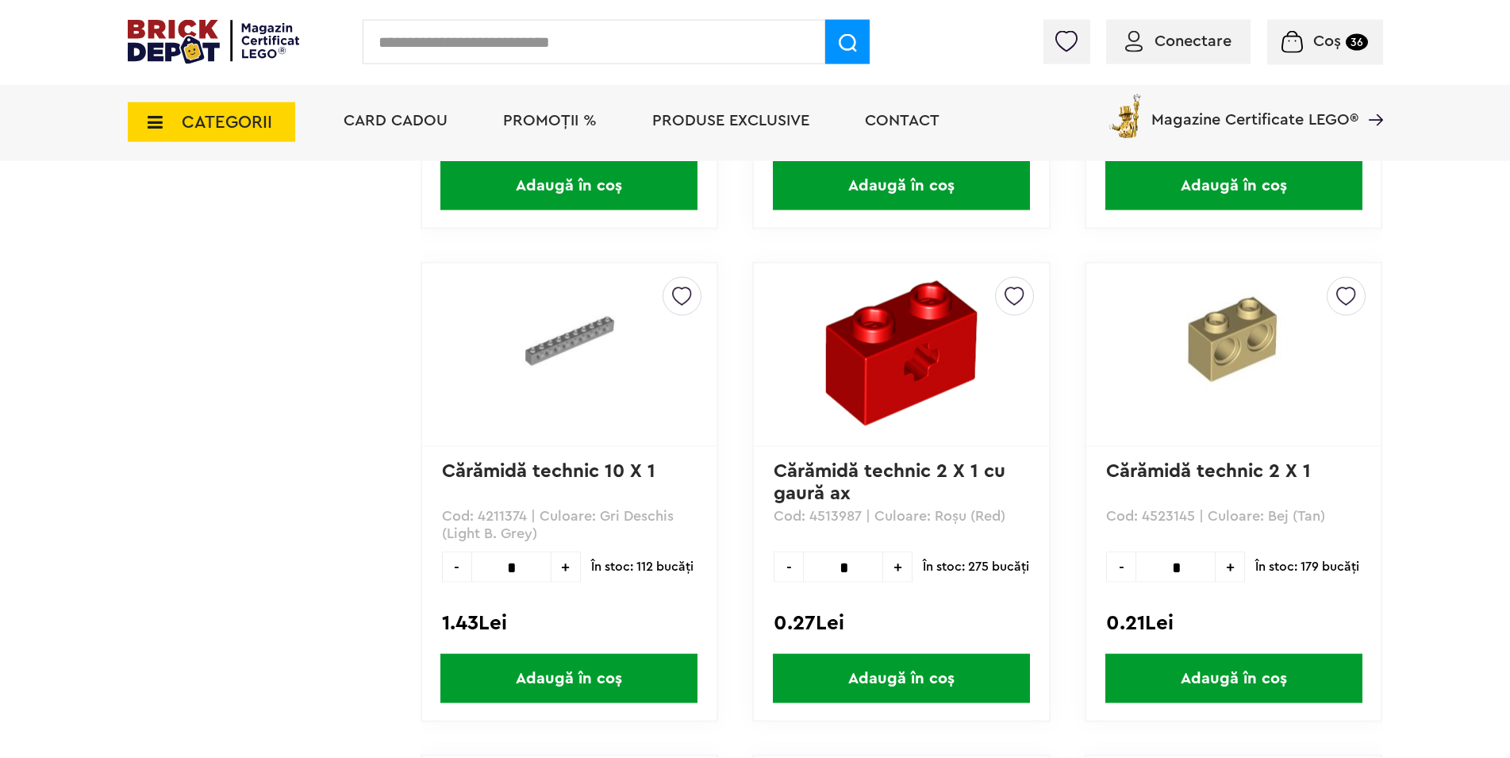
click at [1229, 566] on span "+" at bounding box center [1230, 567] width 29 height 31
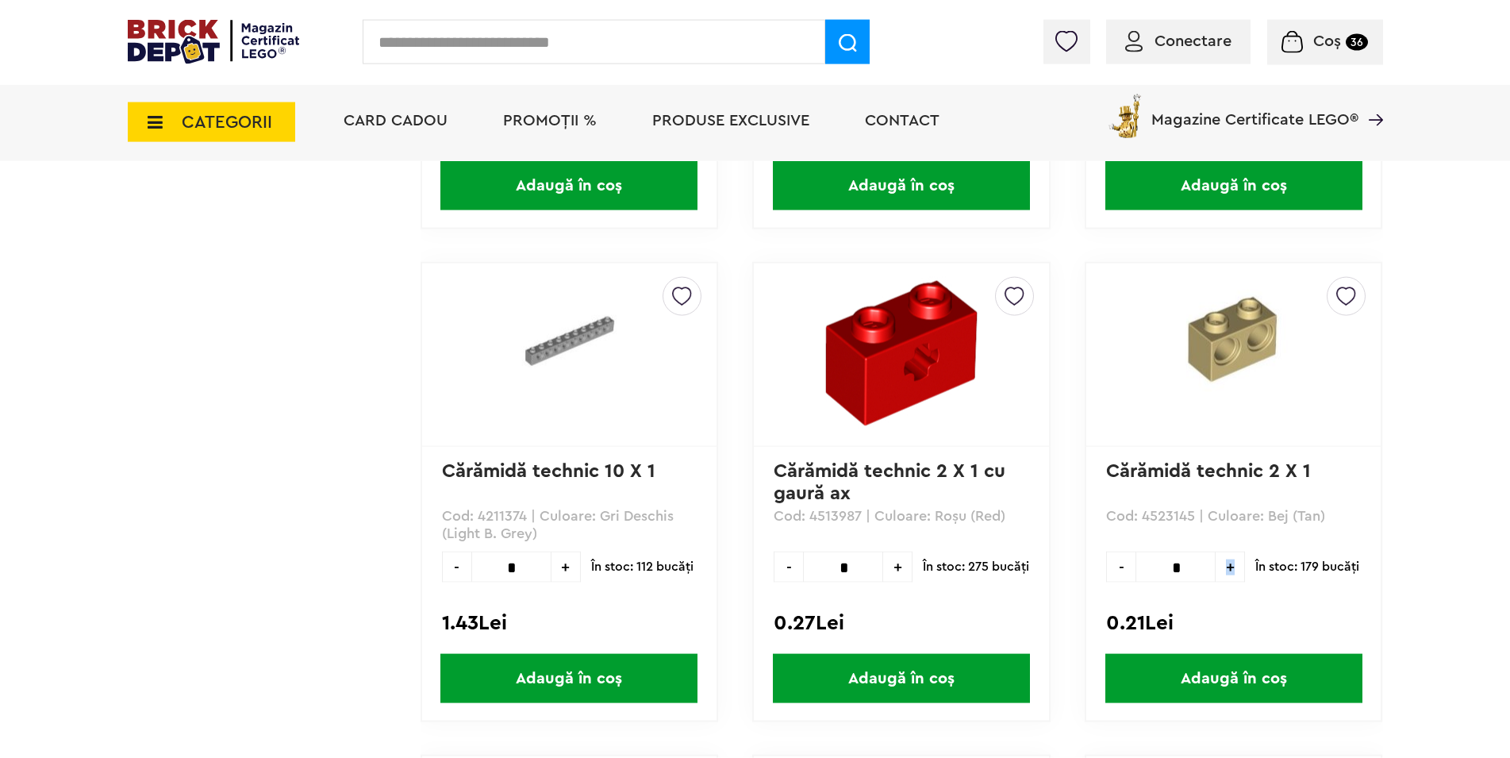
click at [1229, 566] on span "+" at bounding box center [1230, 567] width 29 height 31
type input "**"
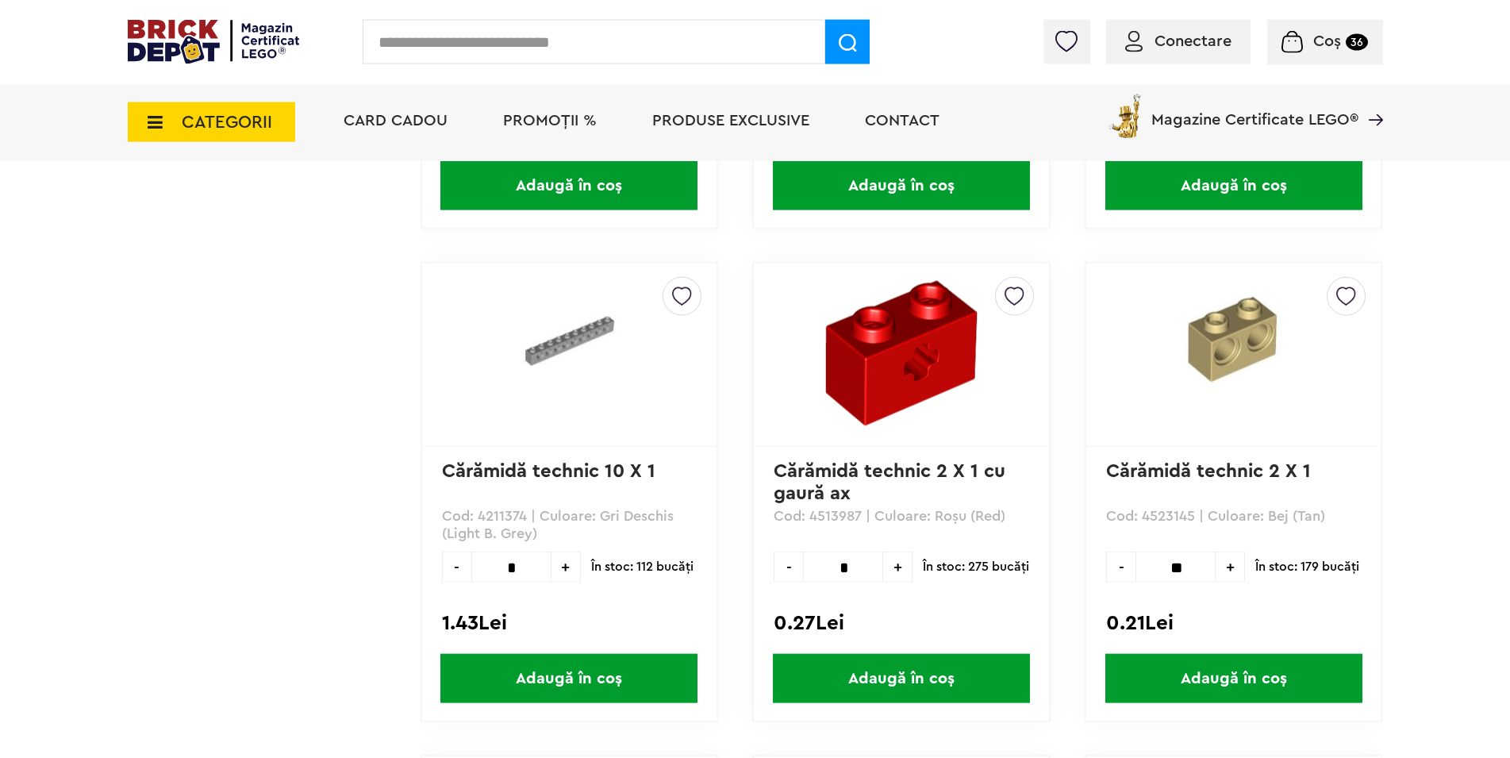
click at [1209, 672] on span "Adaugă în coș" at bounding box center [1234, 678] width 257 height 49
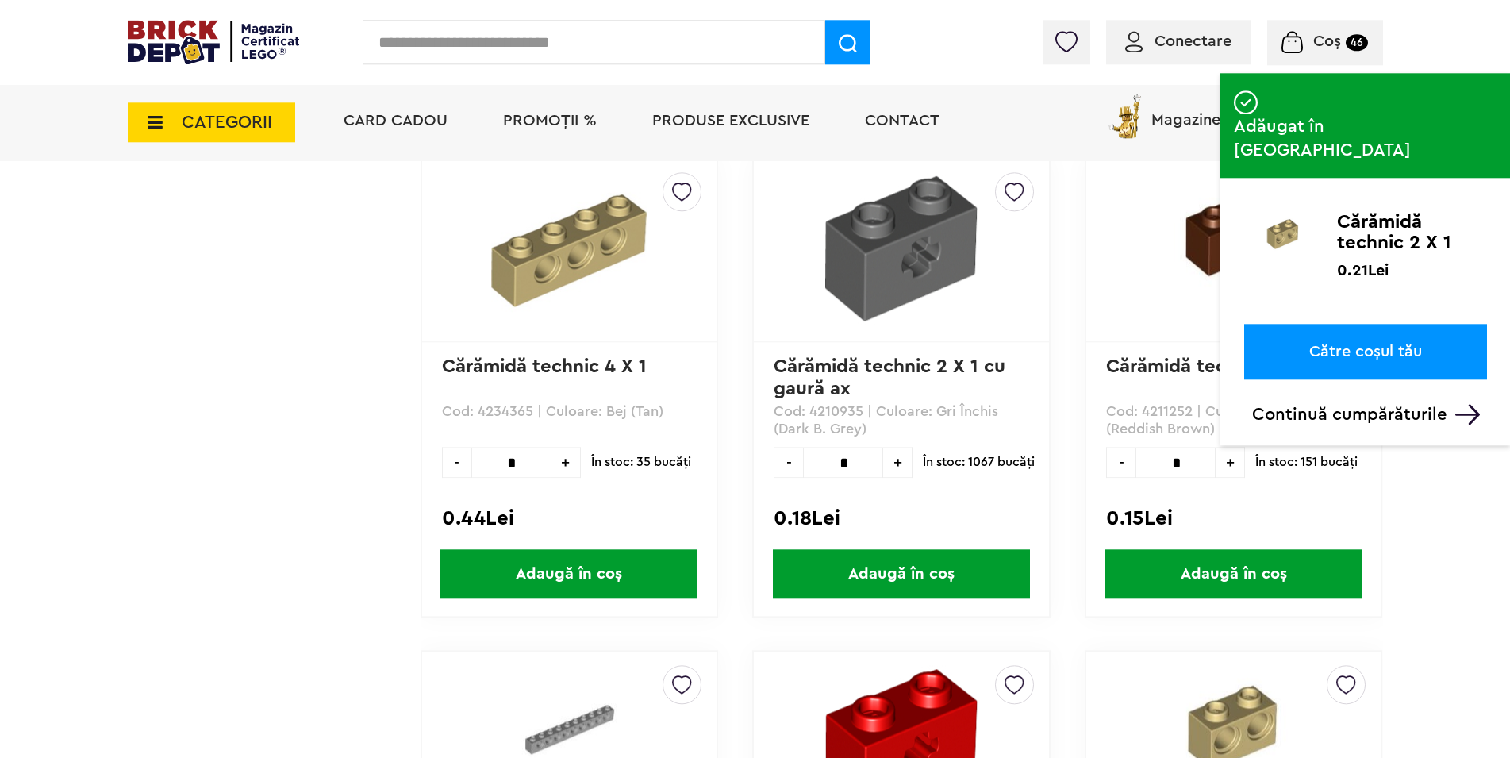
scroll to position [13188, 0]
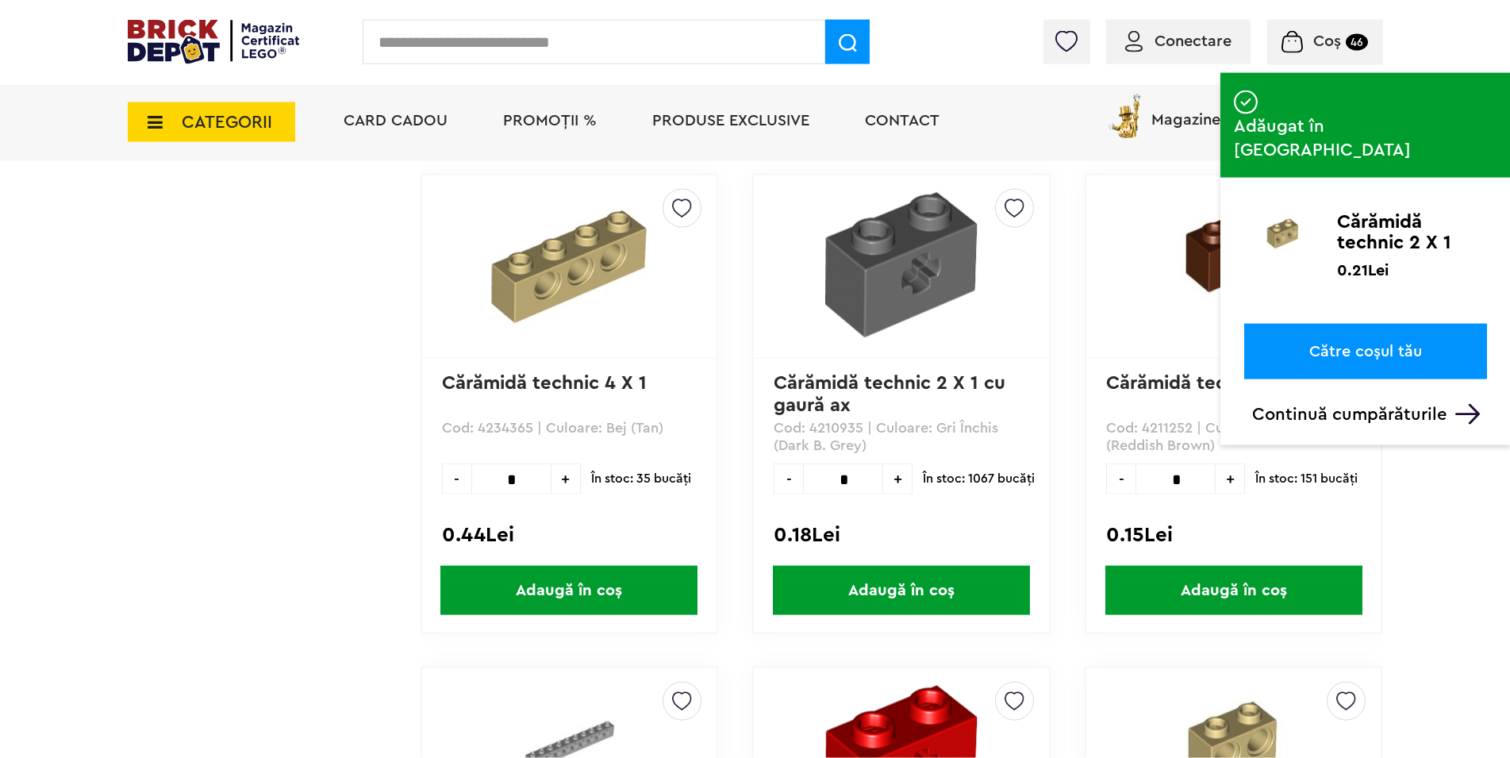
click at [563, 479] on span "+" at bounding box center [566, 478] width 29 height 31
type input "*"
click at [609, 592] on span "Adaugă în coș" at bounding box center [568, 590] width 257 height 49
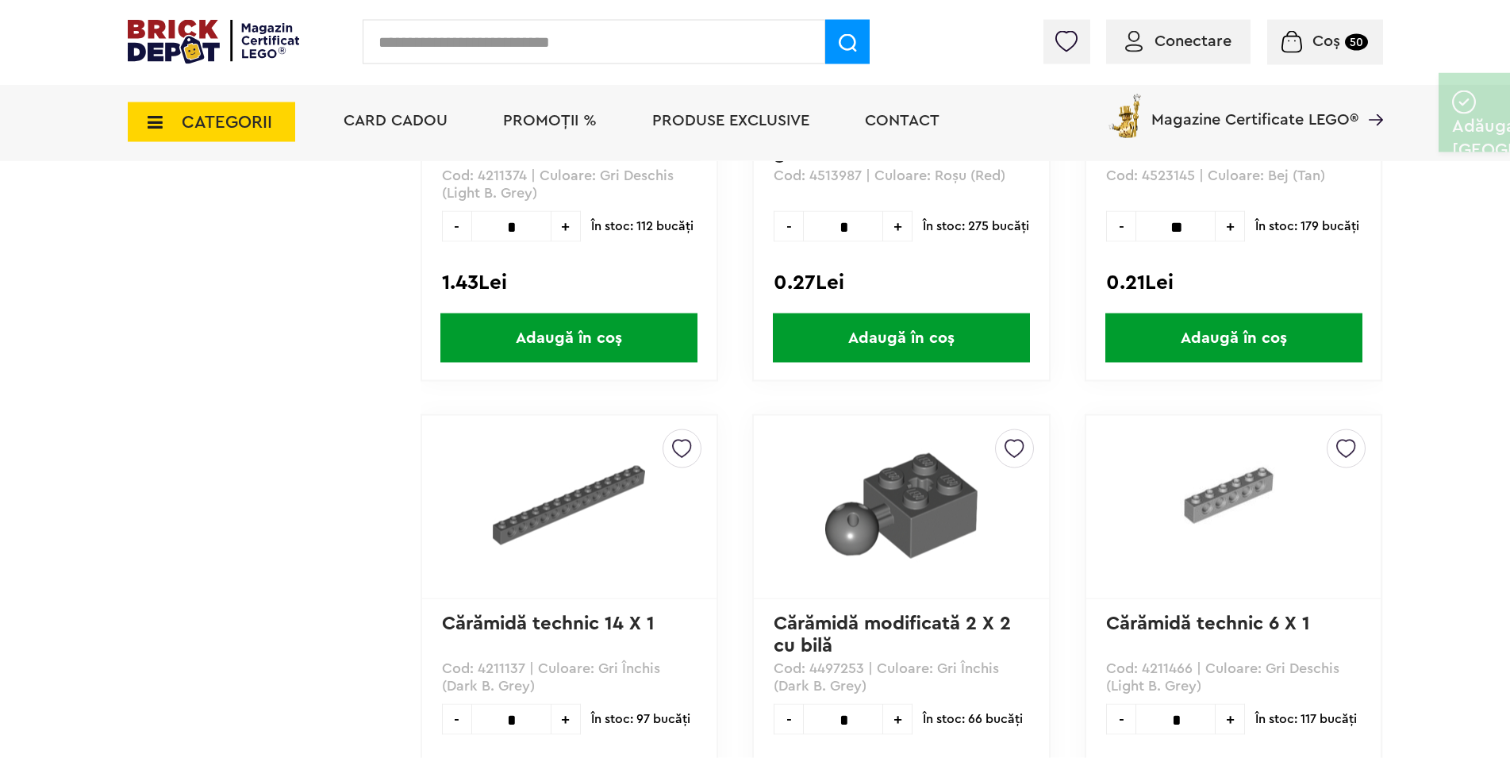
scroll to position [14079, 0]
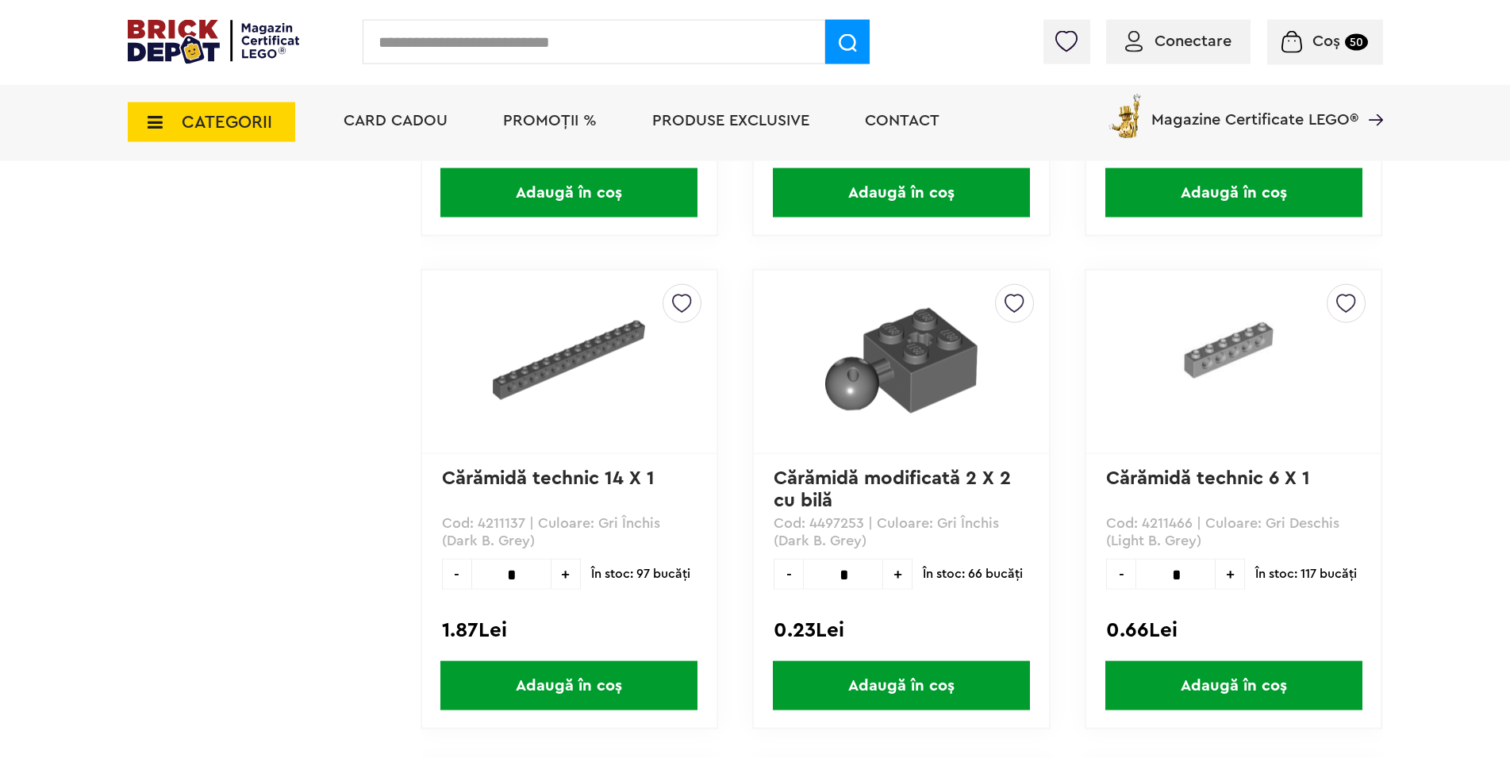
click at [896, 578] on span "+" at bounding box center [897, 574] width 29 height 31
type input "*"
click at [884, 683] on span "Adaugă în coș" at bounding box center [901, 685] width 257 height 49
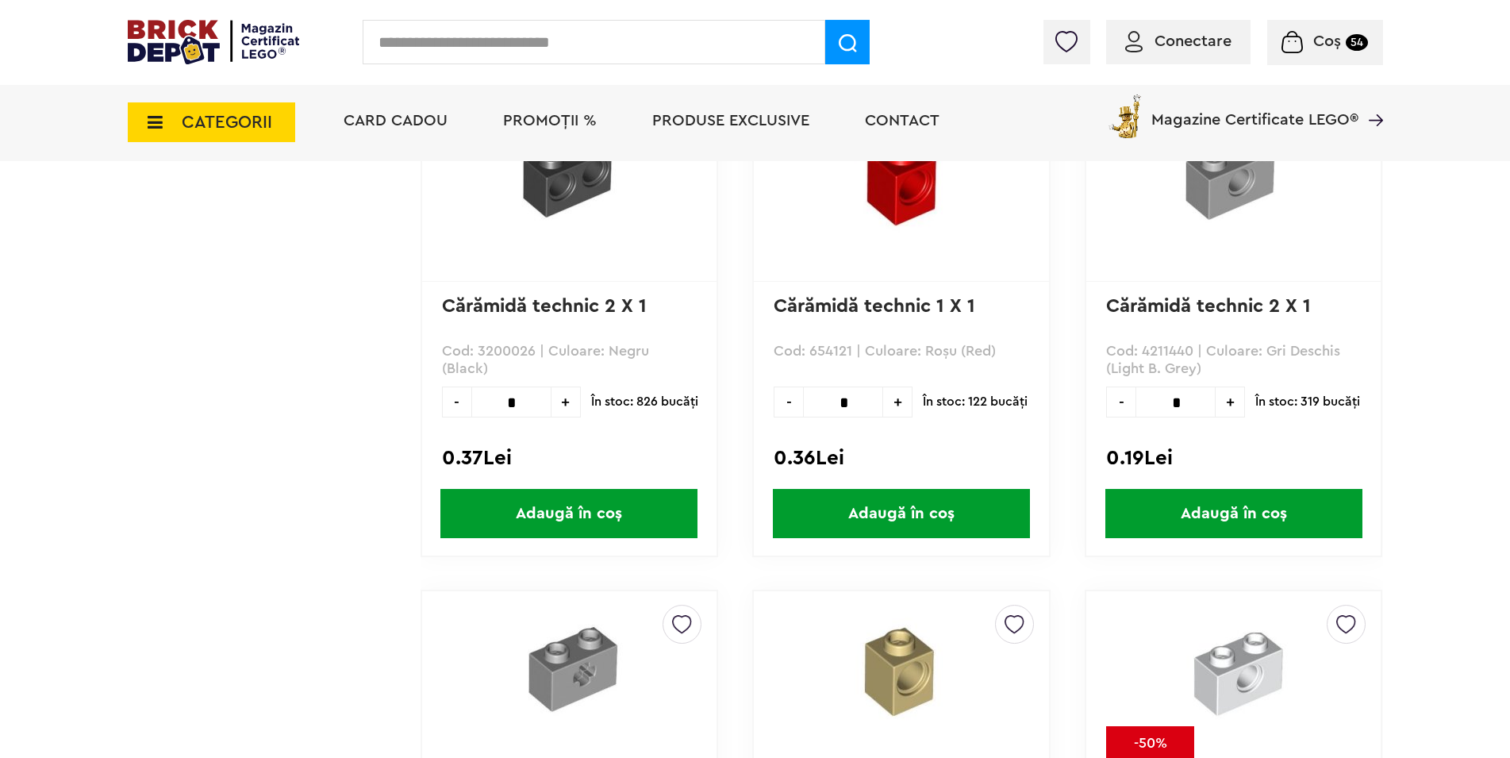
scroll to position [15212, 0]
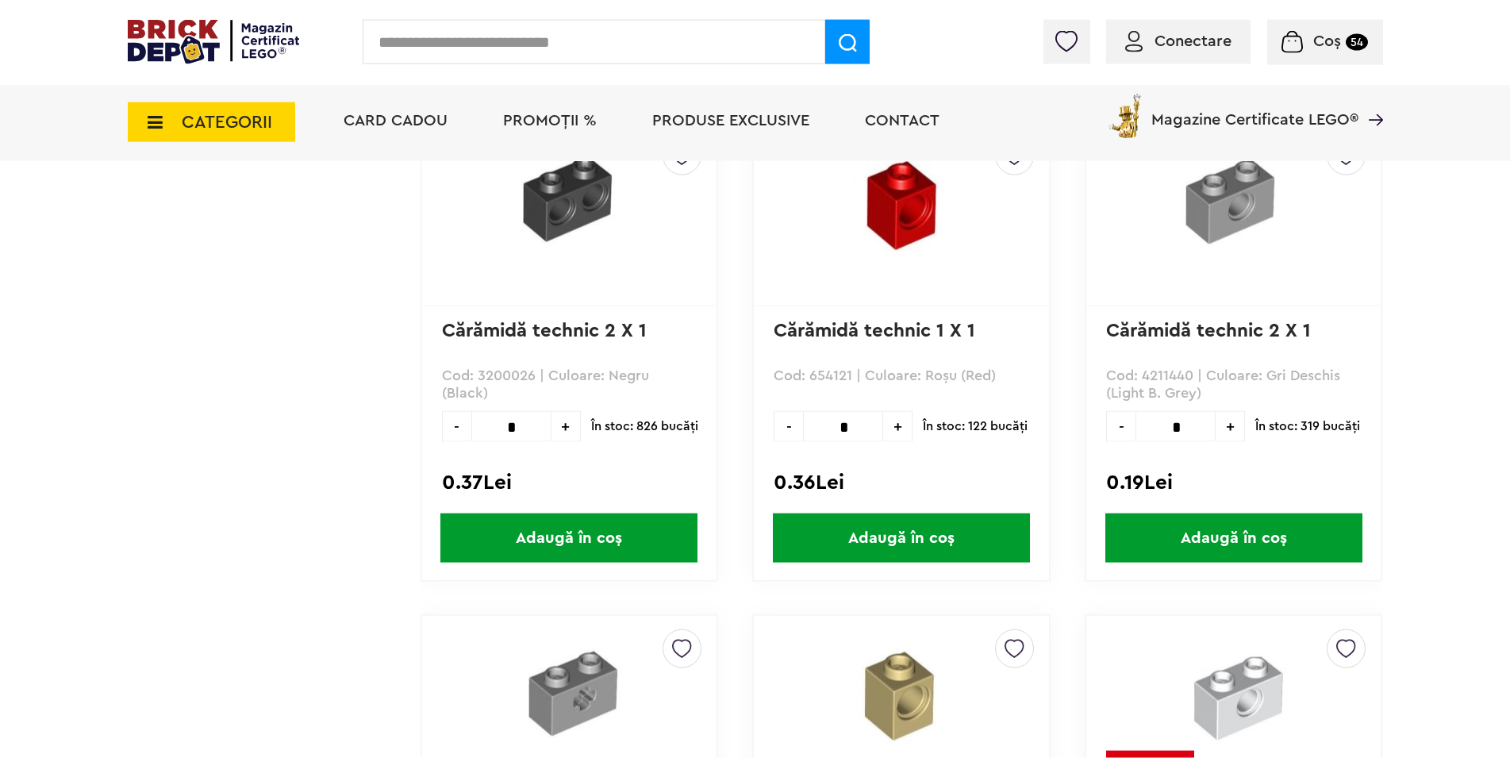
click at [563, 432] on span "+" at bounding box center [566, 426] width 29 height 31
type input "*"
click at [575, 540] on span "Adaugă în coș" at bounding box center [568, 537] width 257 height 49
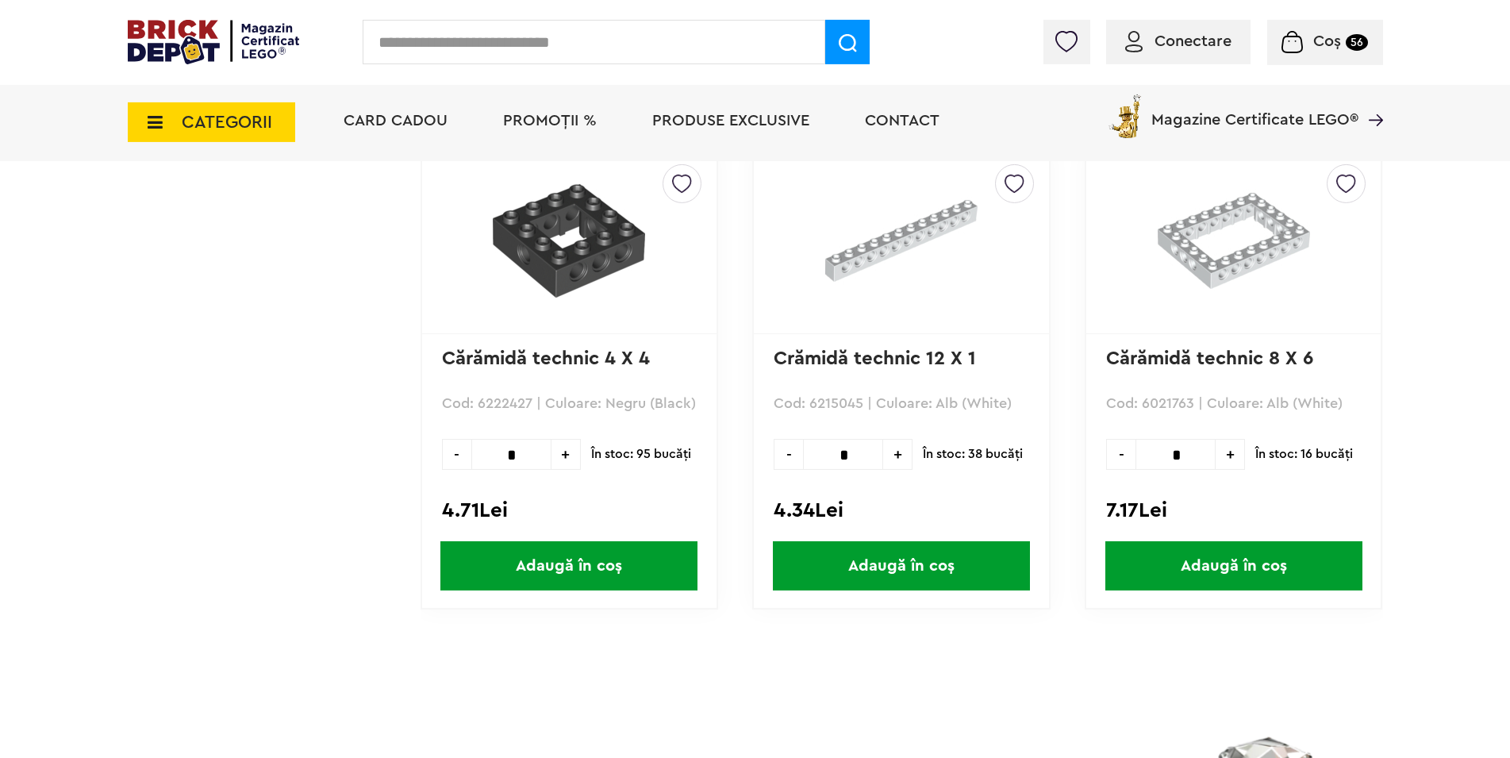
scroll to position [21283, 0]
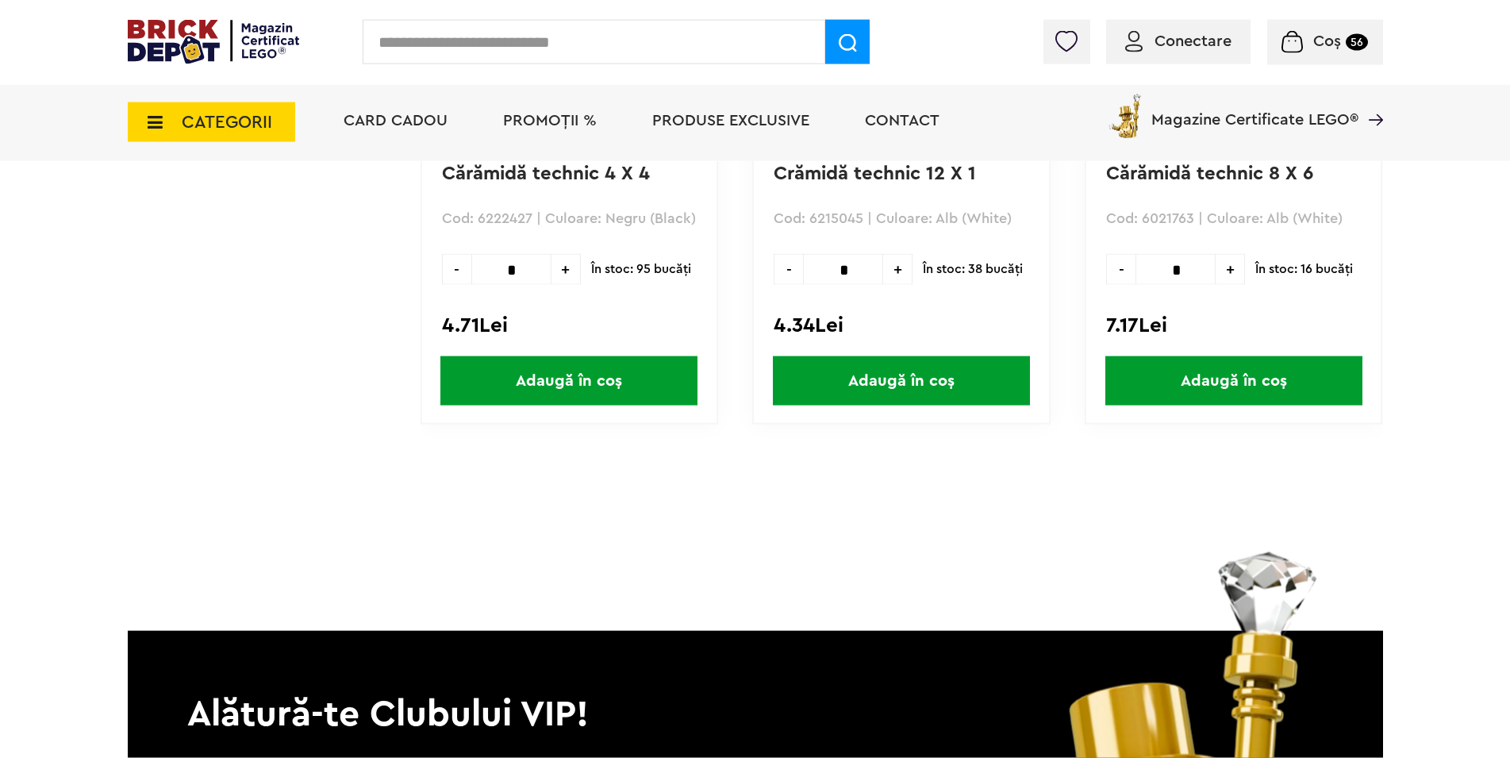
click at [154, 126] on icon at bounding box center [150, 121] width 25 height 17
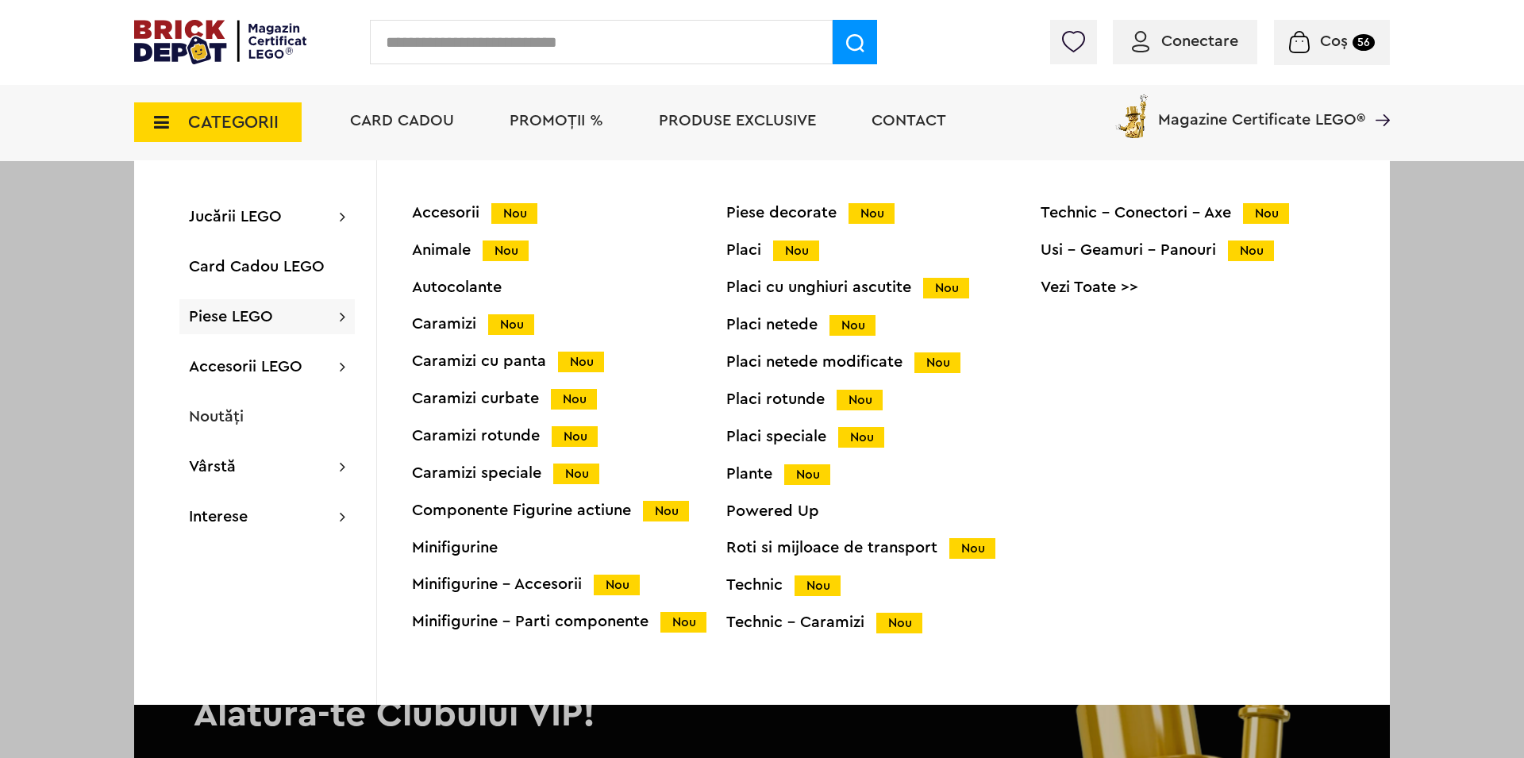
click at [766, 589] on div "Technic Nou" at bounding box center [883, 585] width 314 height 17
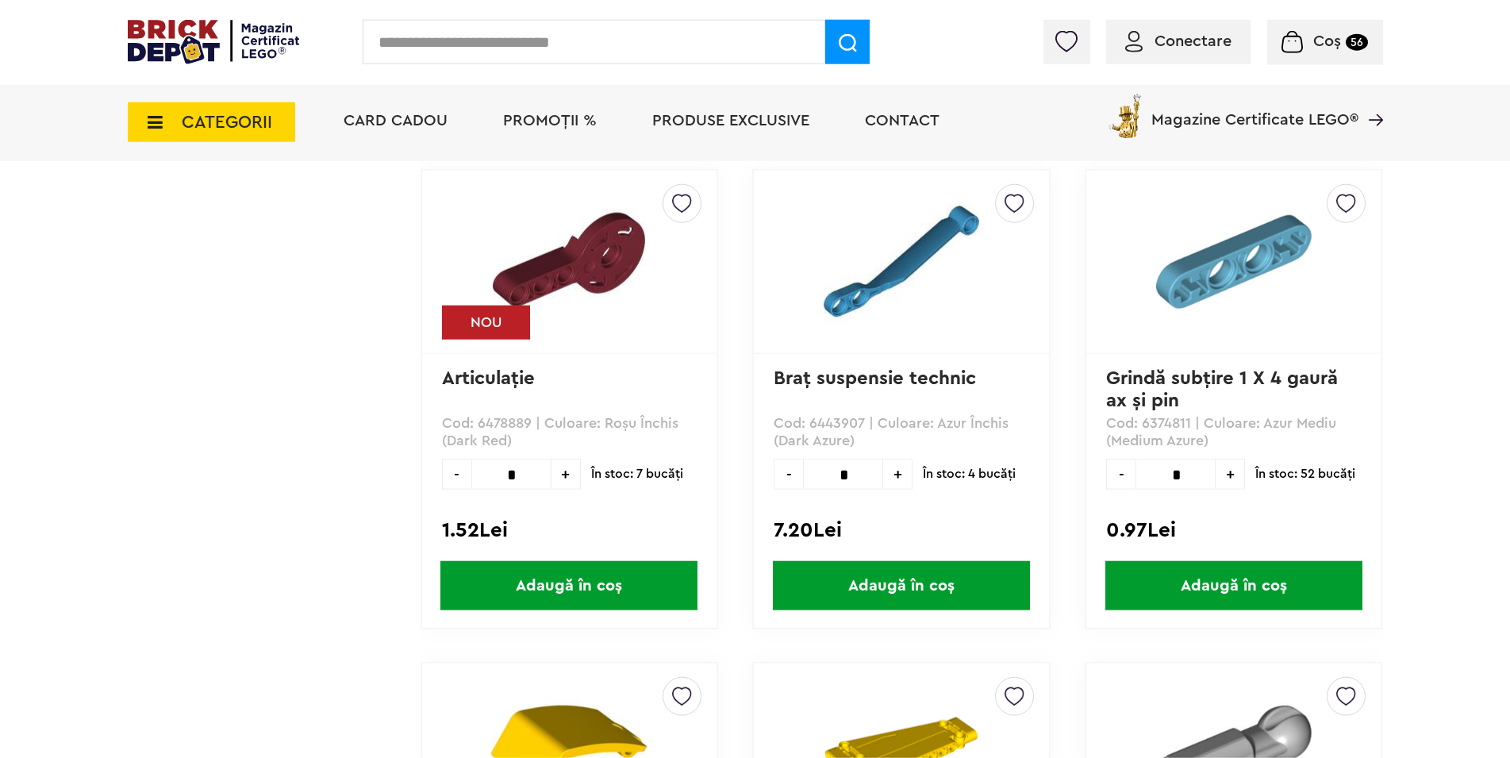
scroll to position [2348, 0]
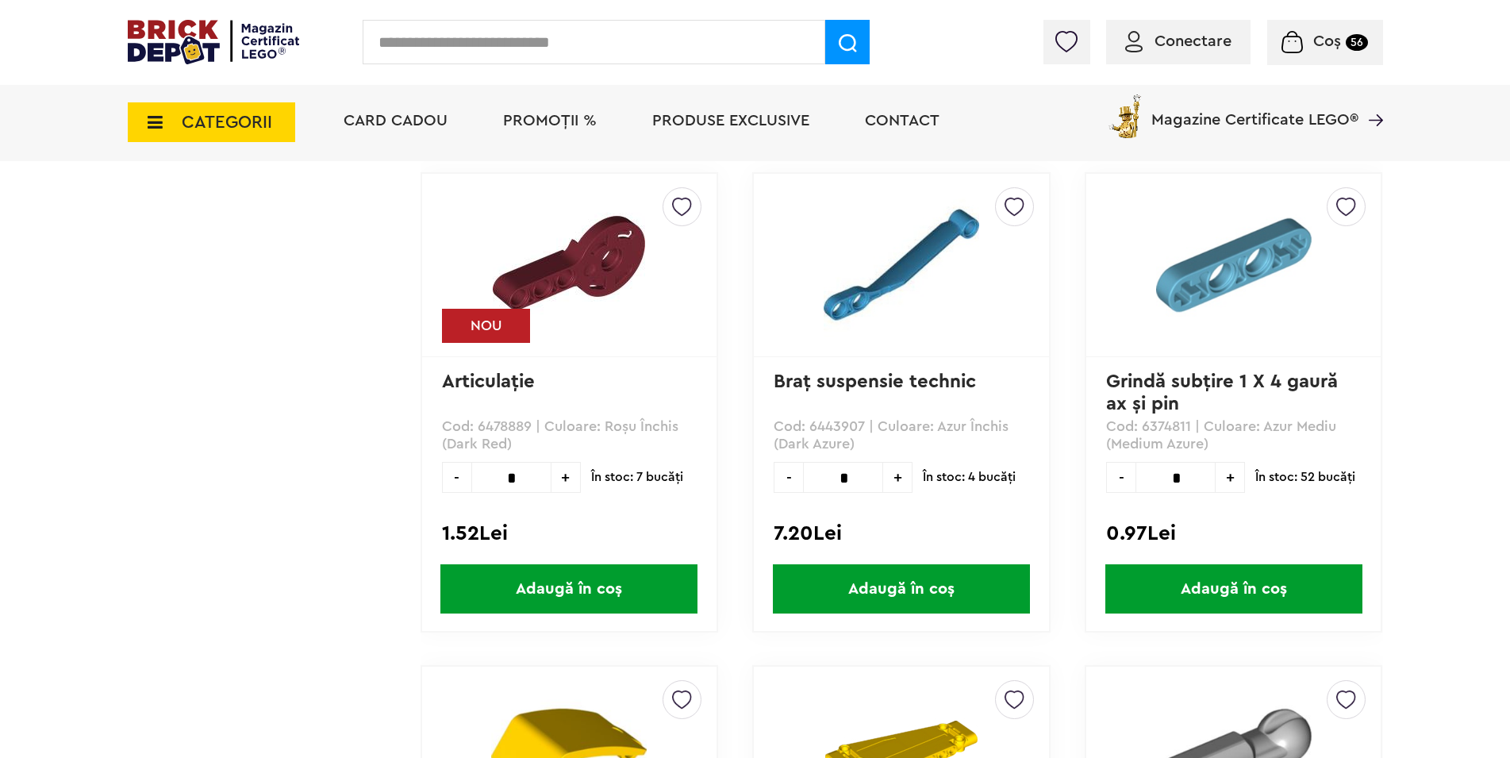
click at [563, 480] on span "+" at bounding box center [566, 477] width 29 height 31
type input "*"
click at [586, 592] on span "Adaugă în coș" at bounding box center [568, 588] width 257 height 49
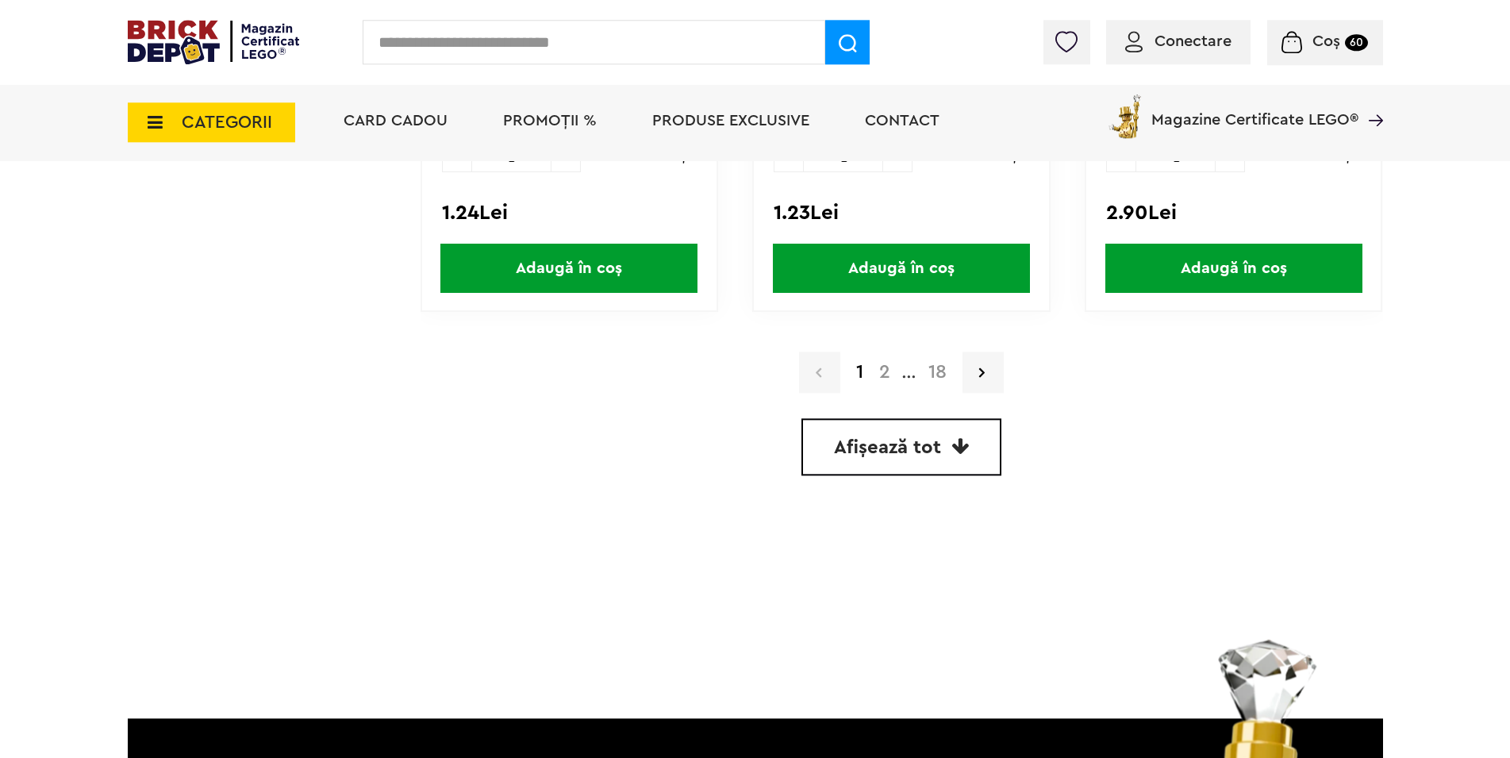
scroll to position [4614, 0]
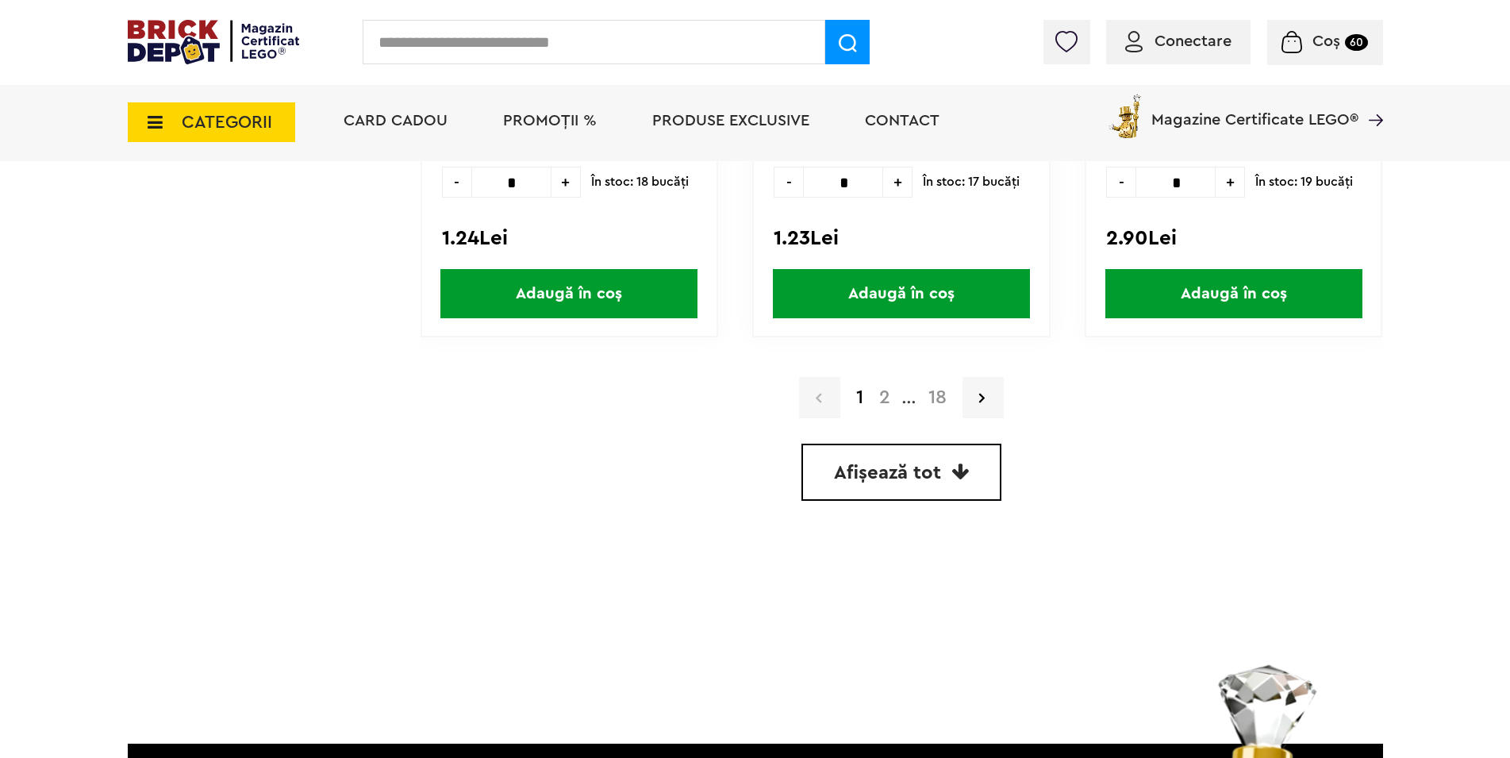
click at [835, 458] on link "Afișează tot" at bounding box center [902, 472] width 200 height 57
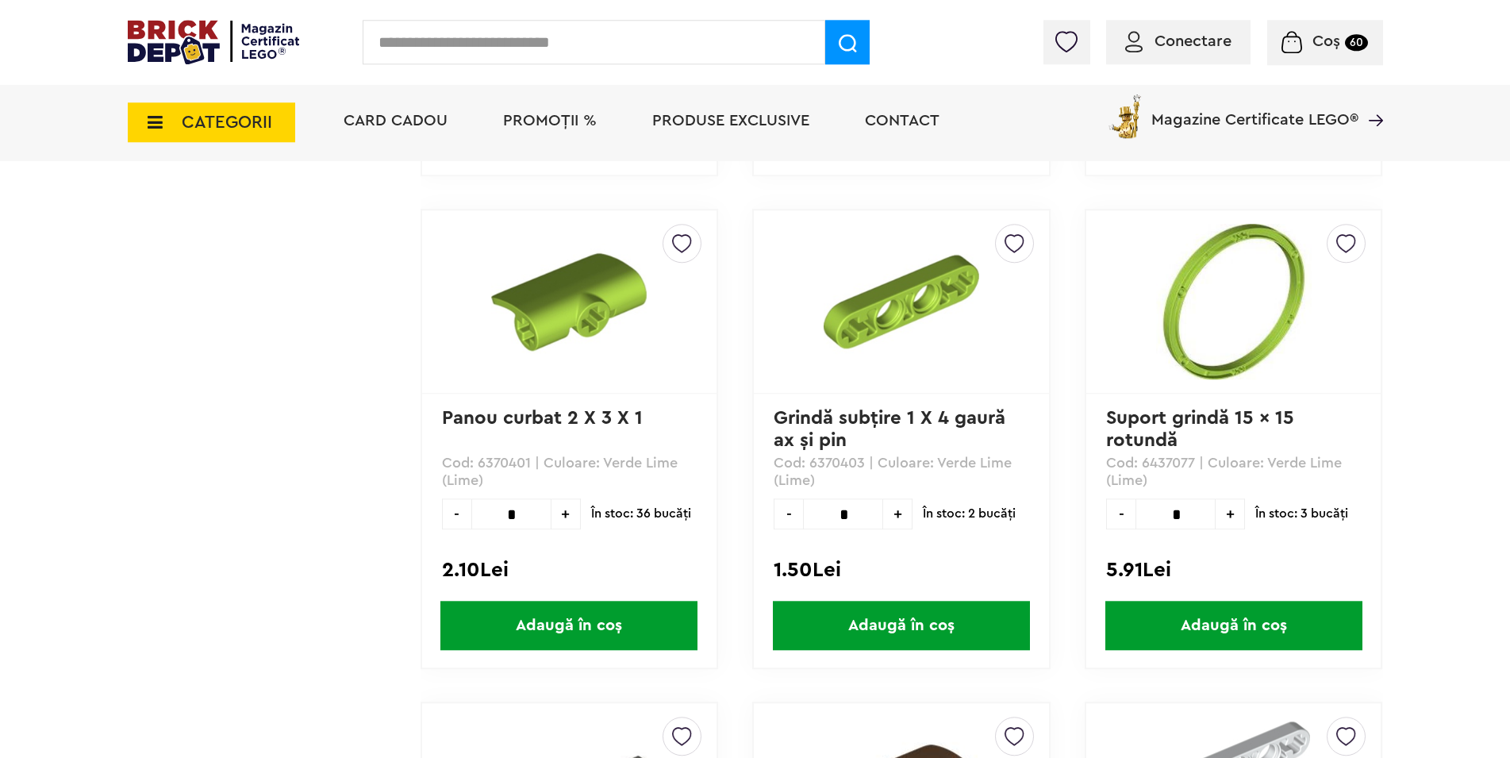
scroll to position [15652, 0]
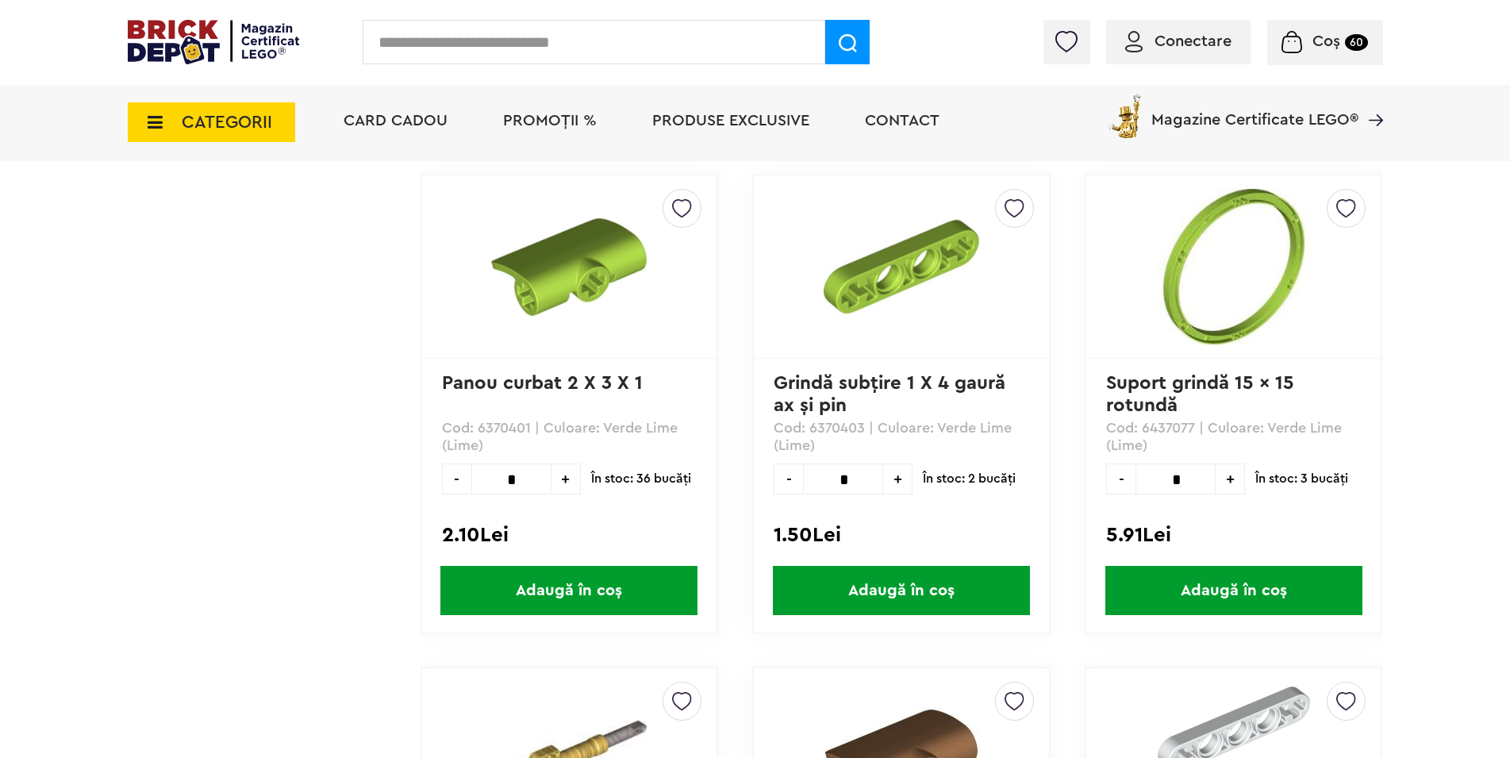
click at [1233, 479] on span "+" at bounding box center [1230, 478] width 29 height 31
type input "*"
click at [1202, 596] on span "Adaugă în coș" at bounding box center [1234, 590] width 257 height 49
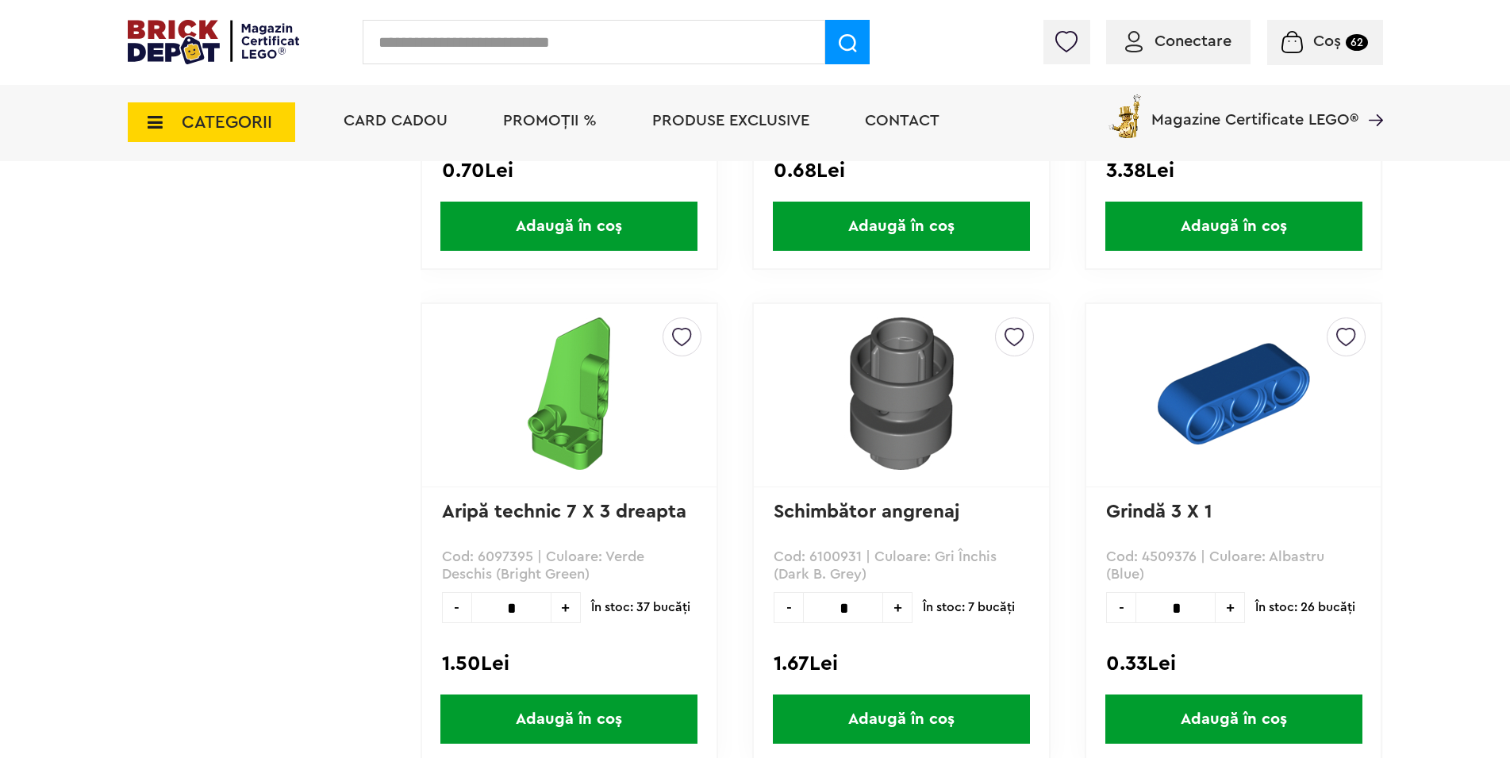
scroll to position [41313, 0]
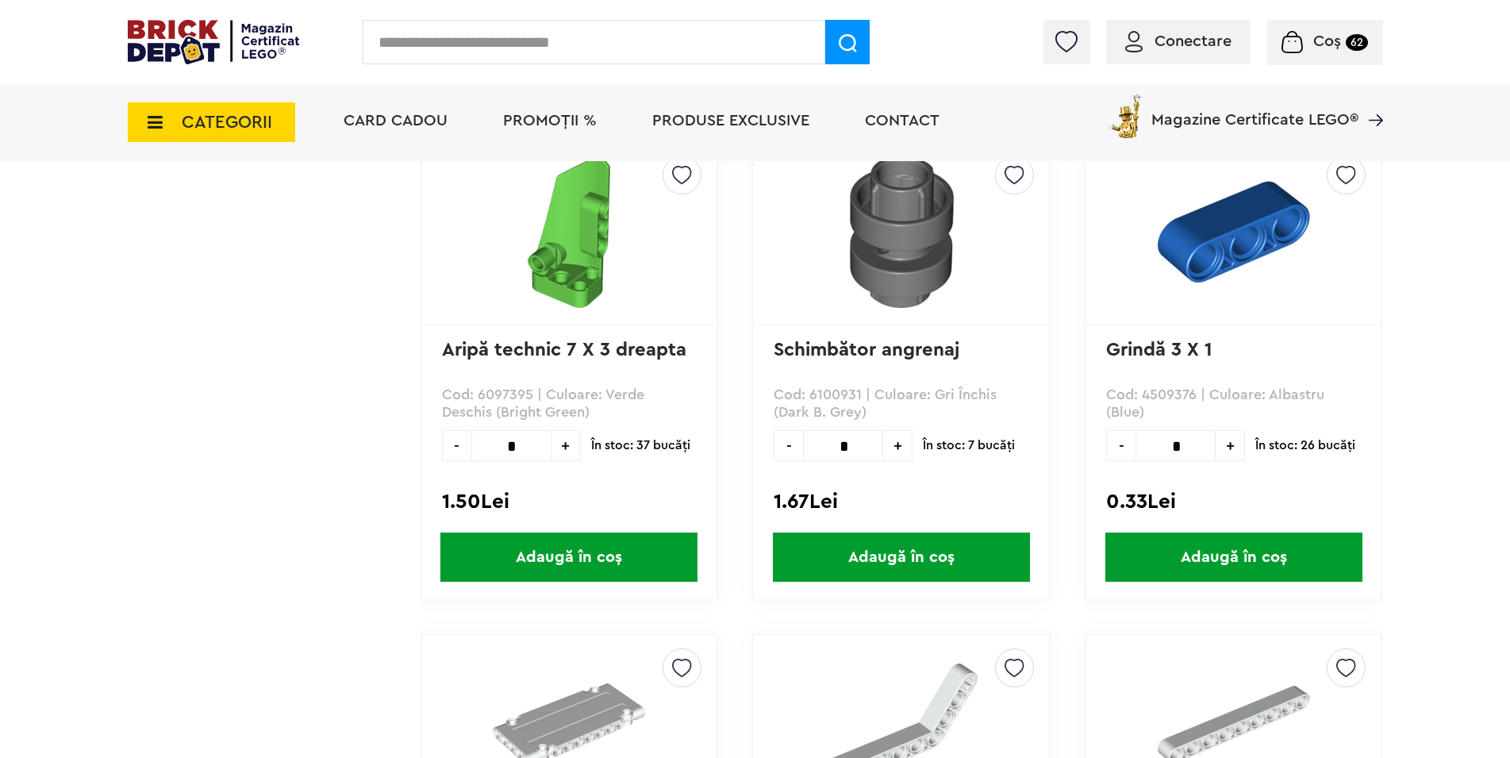
click at [904, 544] on span "Adaugă în coș" at bounding box center [901, 557] width 257 height 49
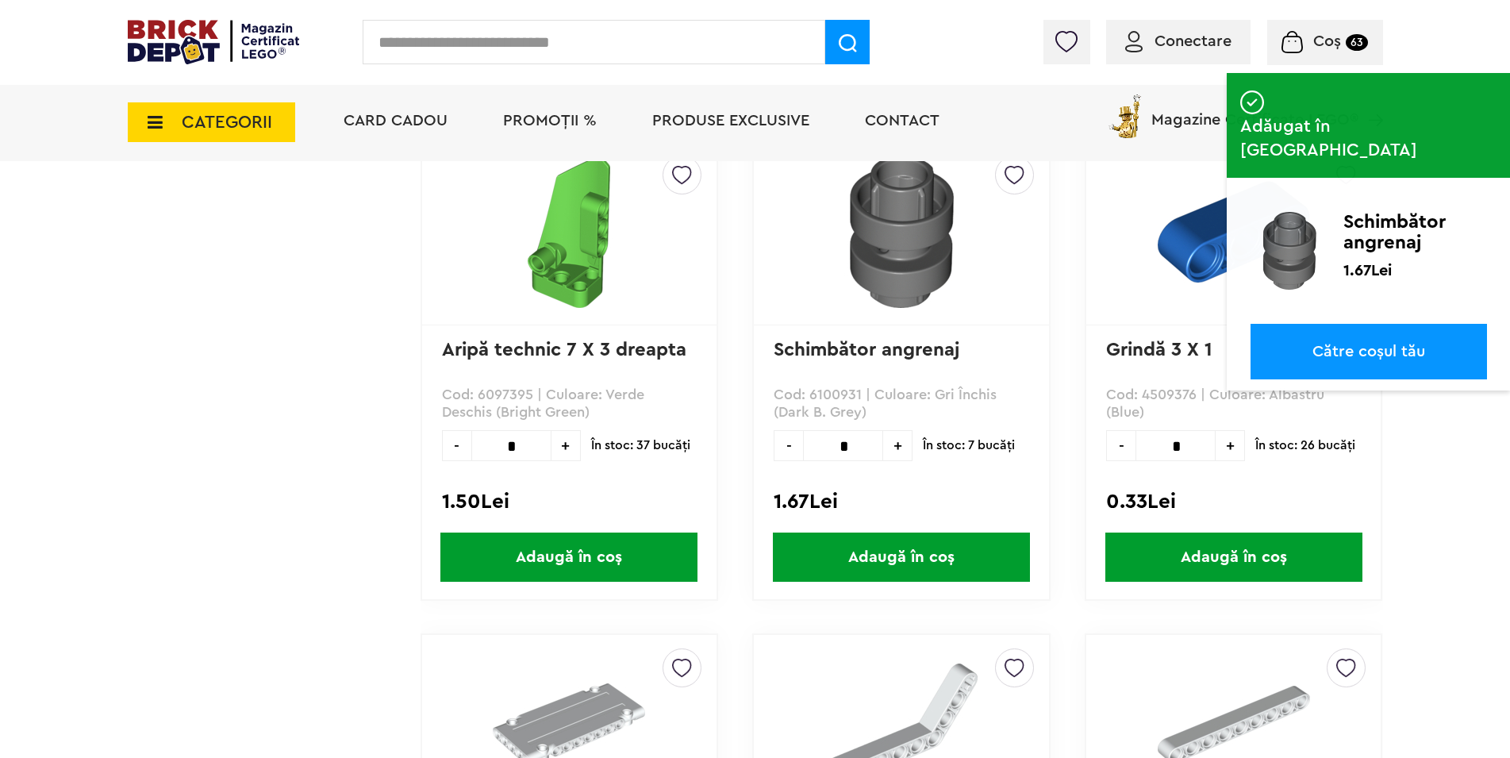
click at [904, 544] on span "Adaugă în coș" at bounding box center [901, 557] width 257 height 49
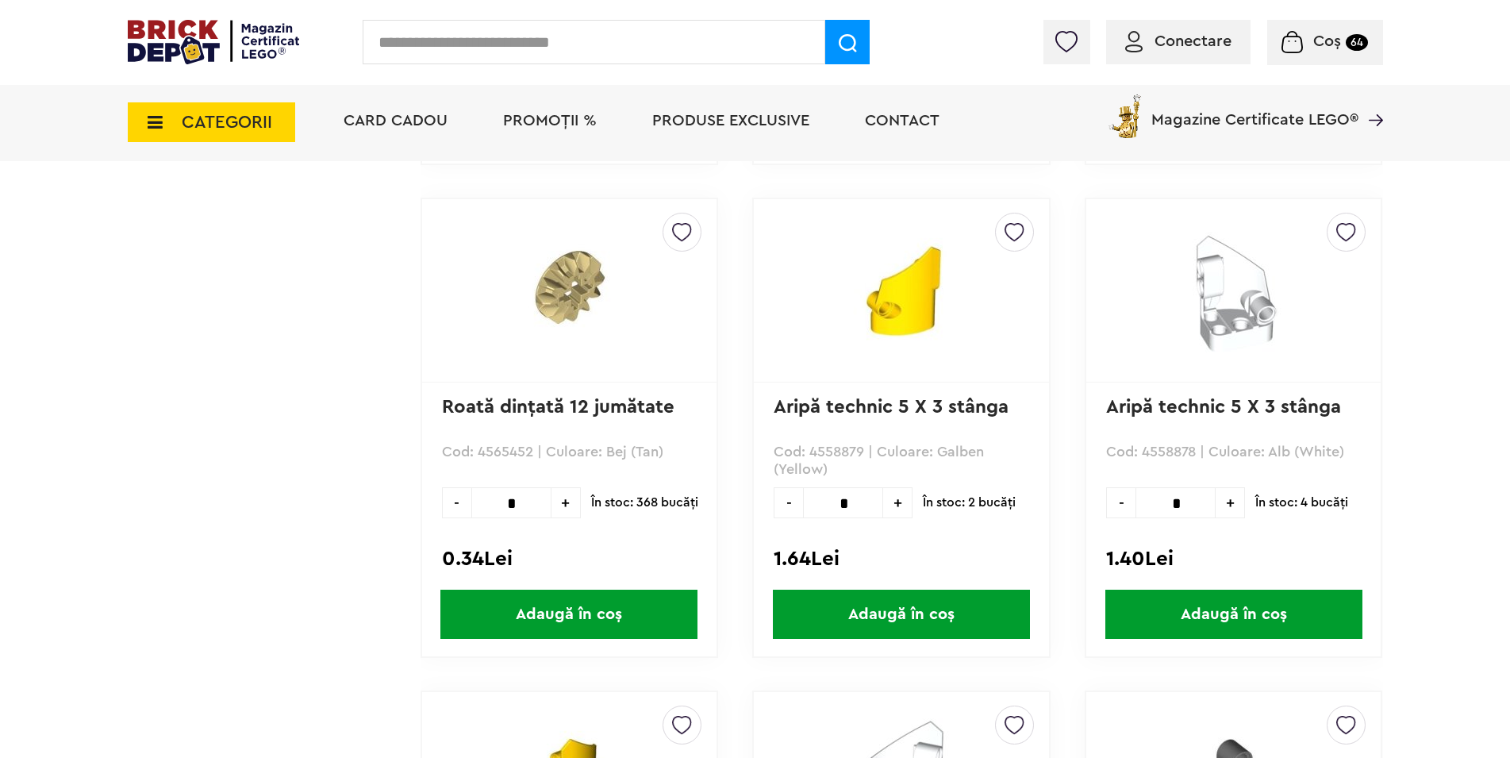
scroll to position [62036, 0]
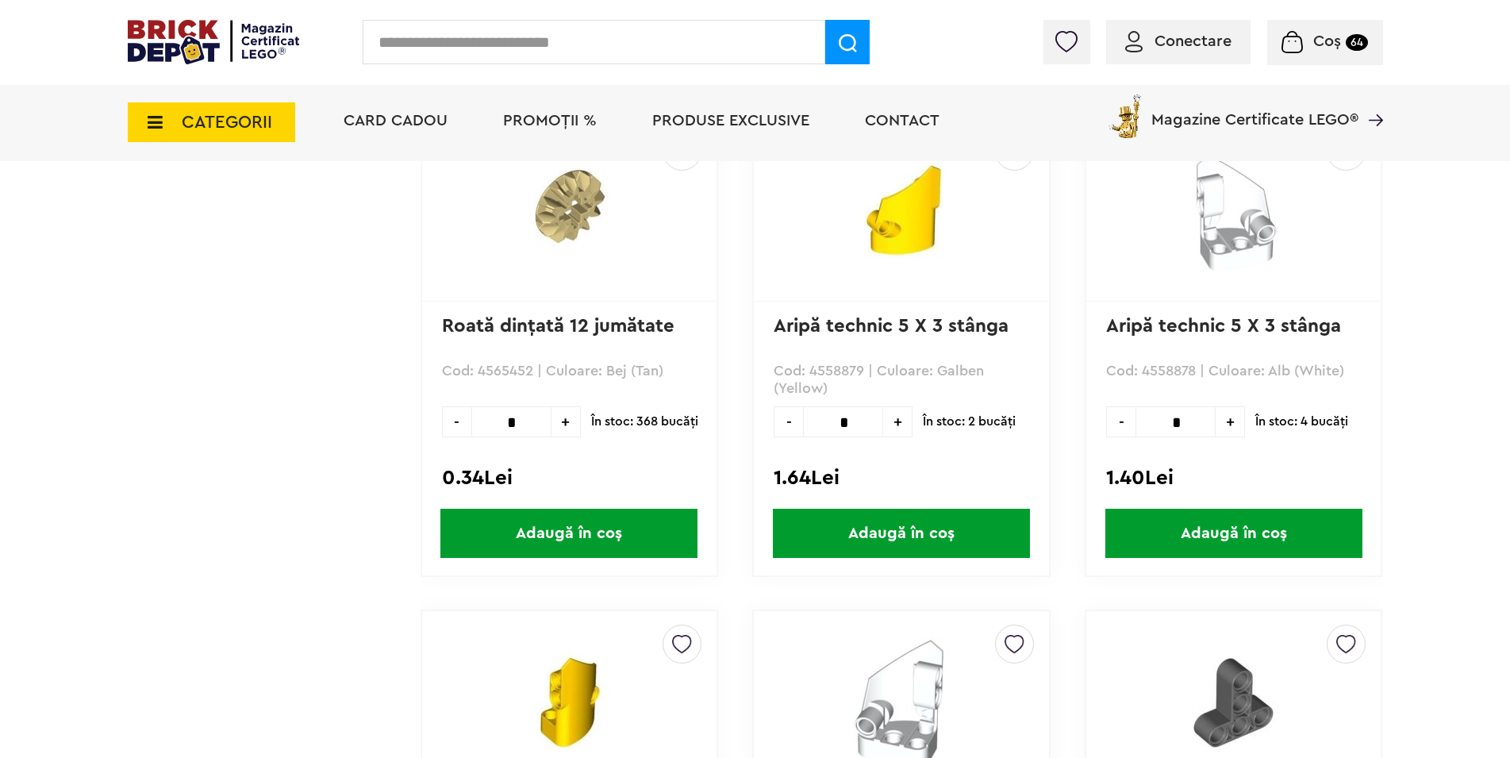
click at [559, 426] on span "+" at bounding box center [566, 421] width 29 height 31
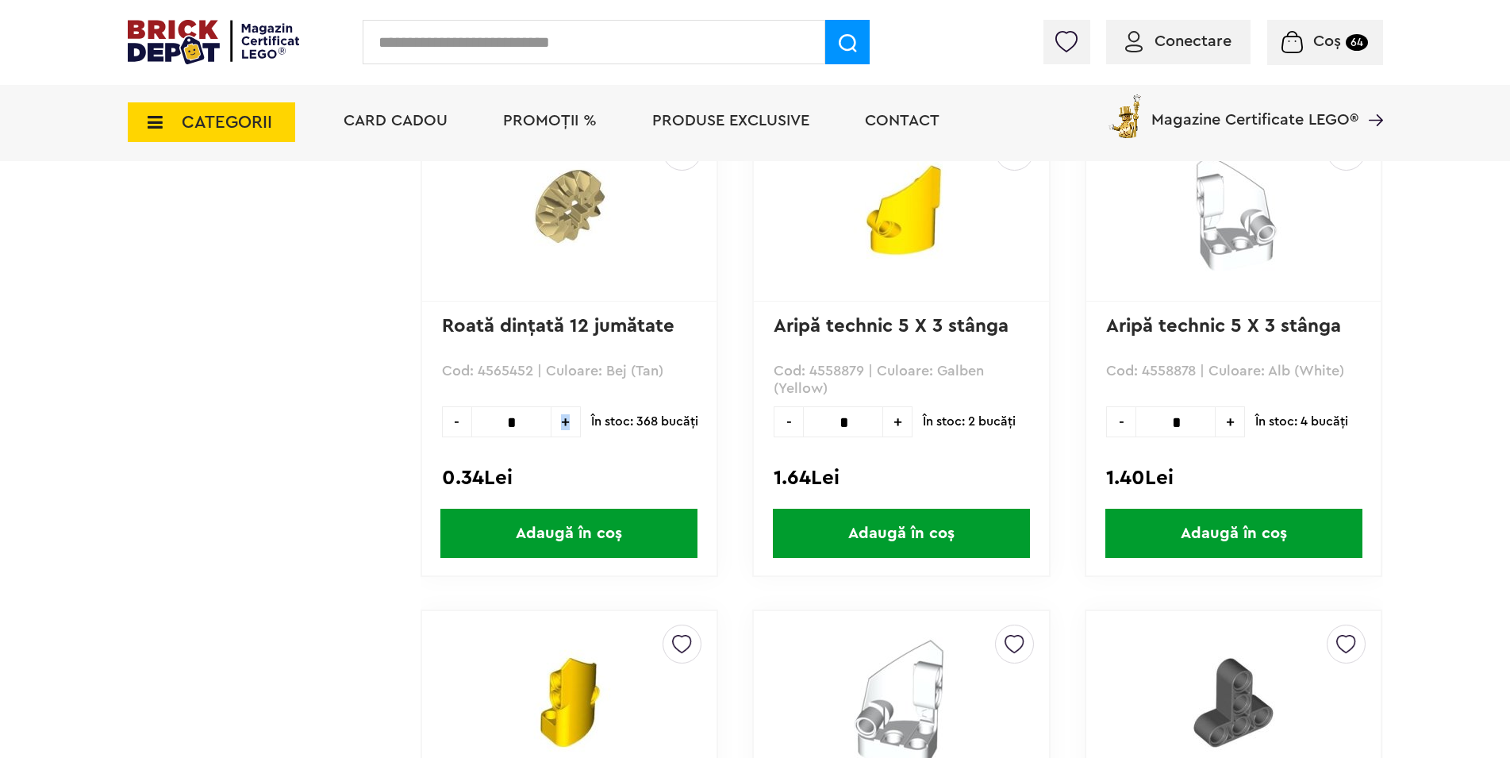
click at [559, 426] on span "+" at bounding box center [566, 421] width 29 height 31
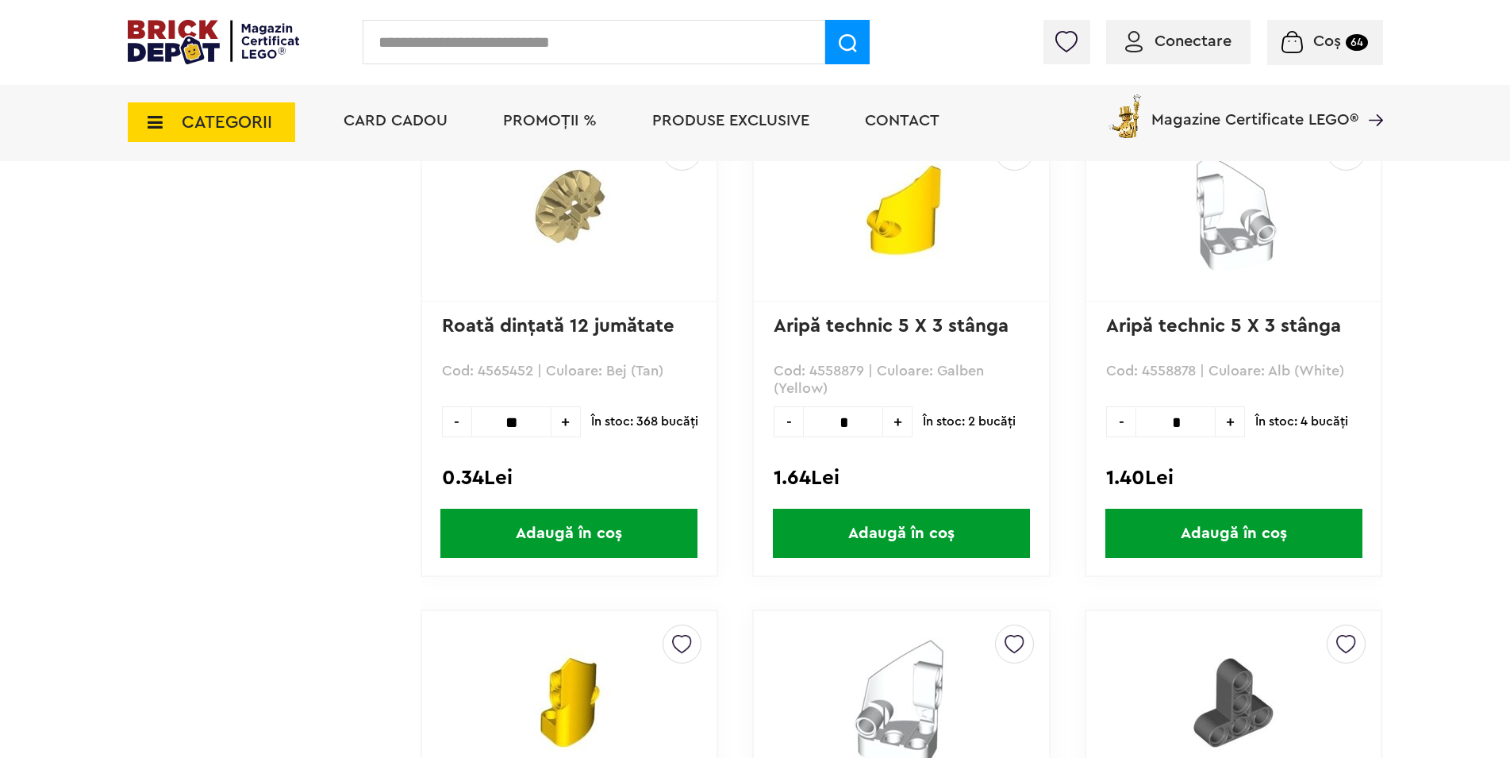
click at [559, 426] on span "+" at bounding box center [566, 421] width 29 height 31
type input "**"
click at [560, 538] on span "Adaugă în coș" at bounding box center [568, 533] width 257 height 49
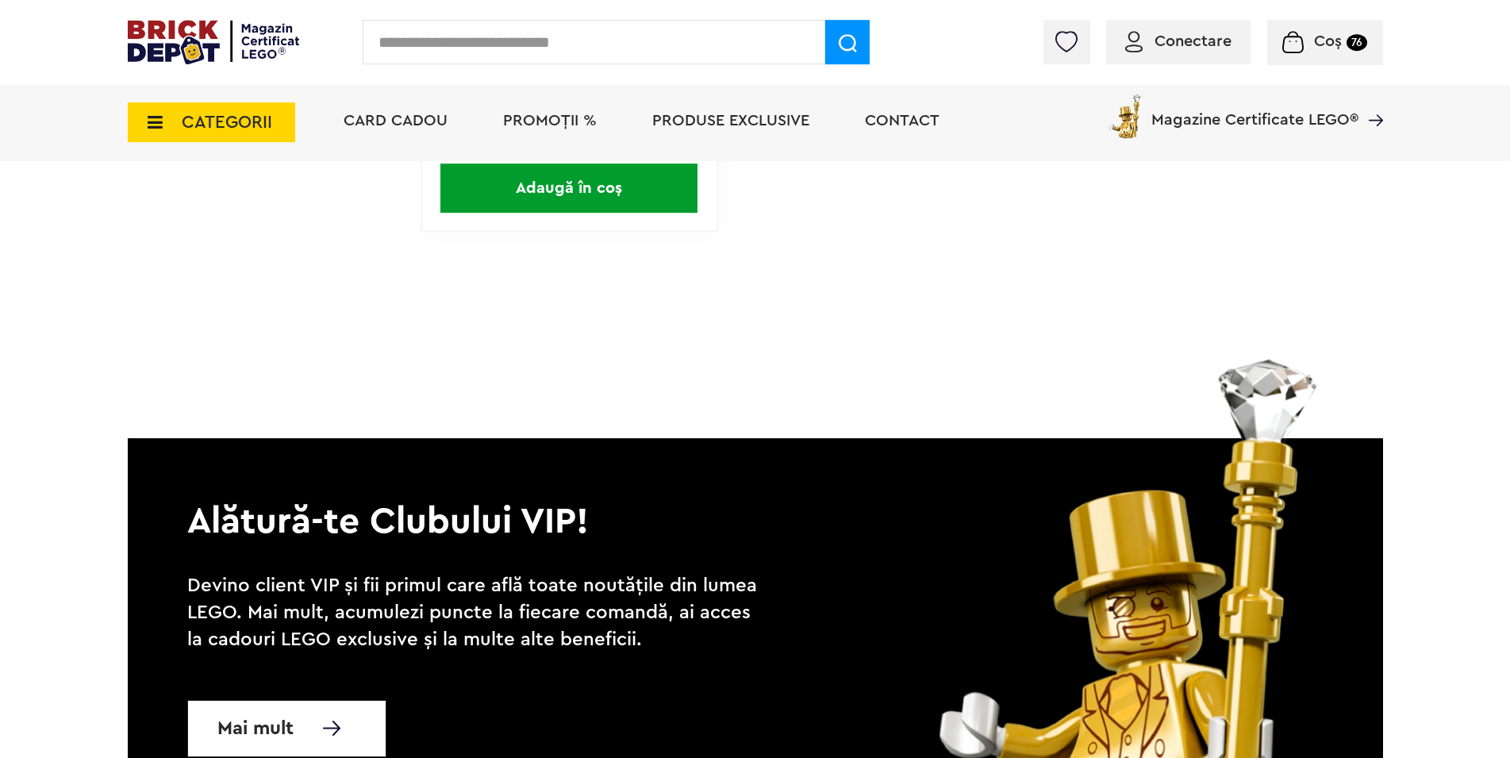
scroll to position [78226, 0]
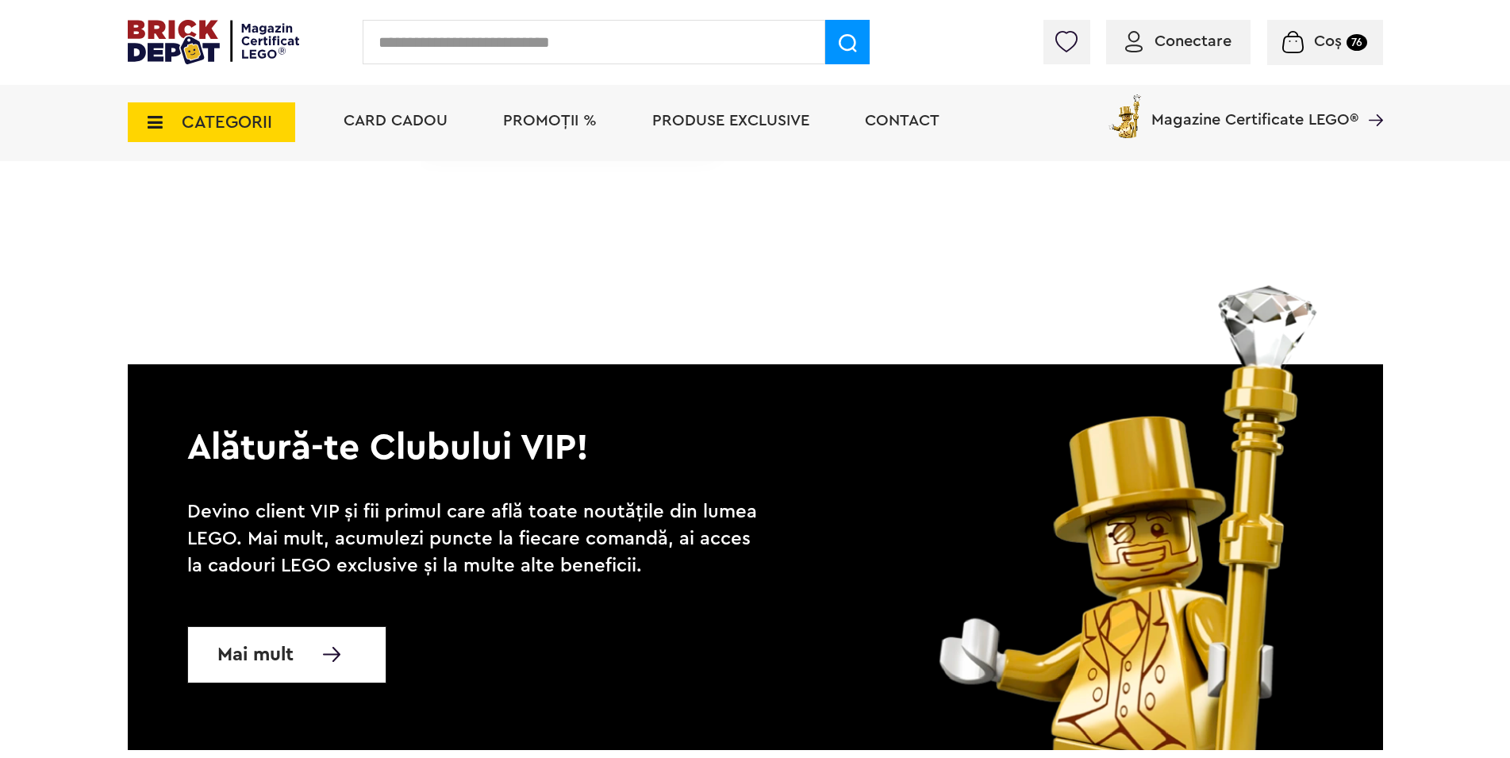
click at [154, 132] on span "CATEGORII" at bounding box center [211, 122] width 167 height 40
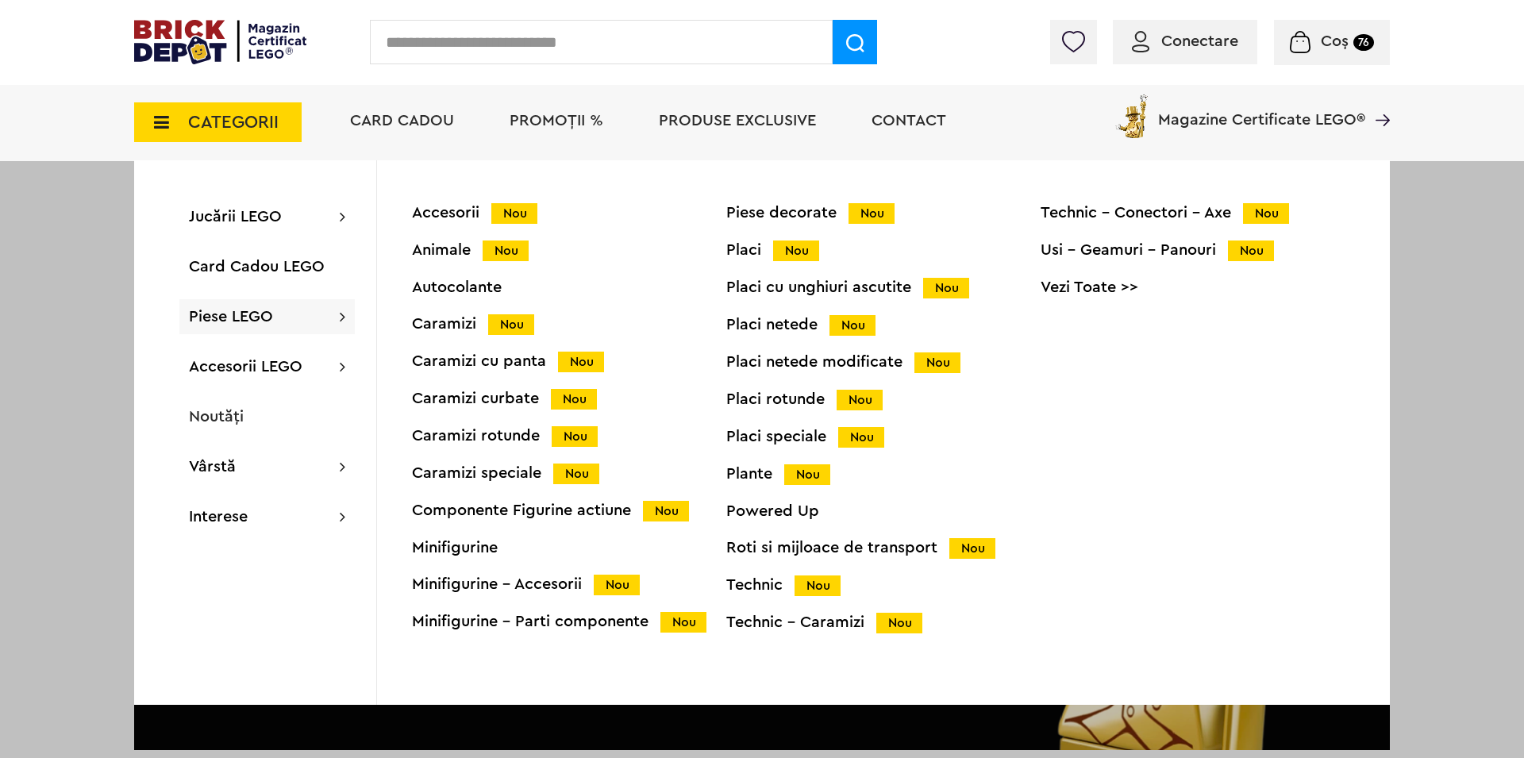
click at [789, 406] on div "Placi rotunde Nou" at bounding box center [883, 399] width 314 height 17
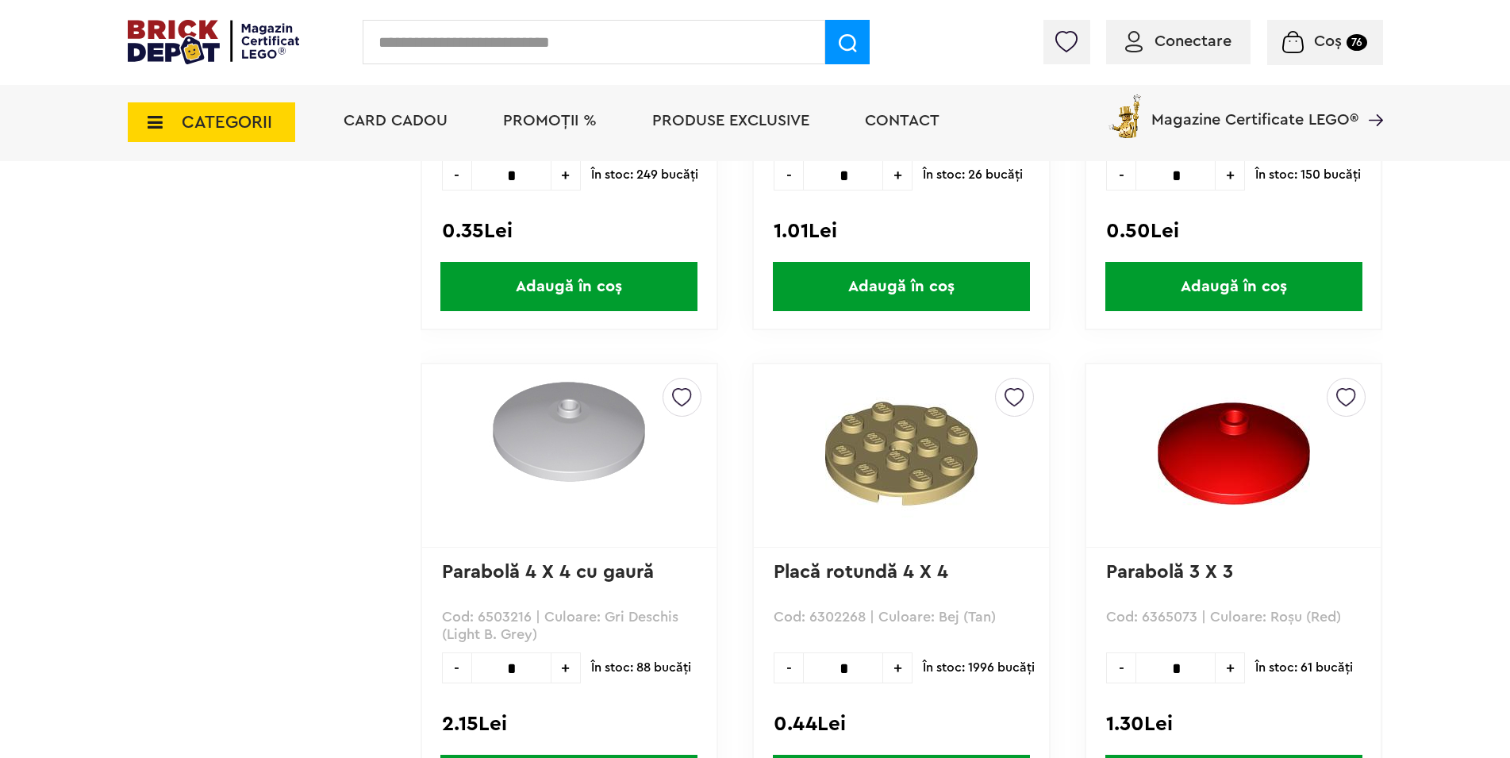
scroll to position [4533, 0]
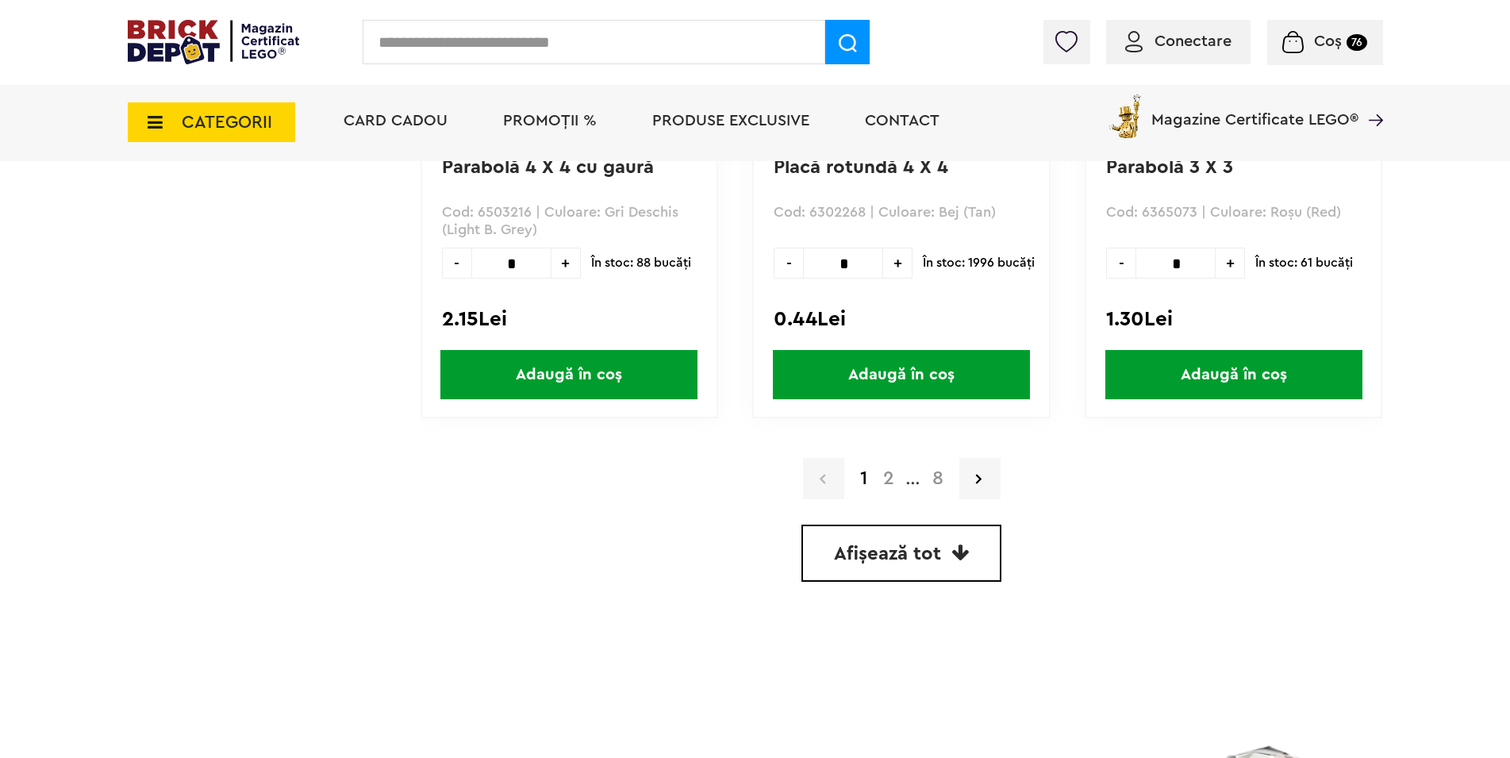
click at [867, 544] on span "Afișează tot" at bounding box center [887, 553] width 107 height 19
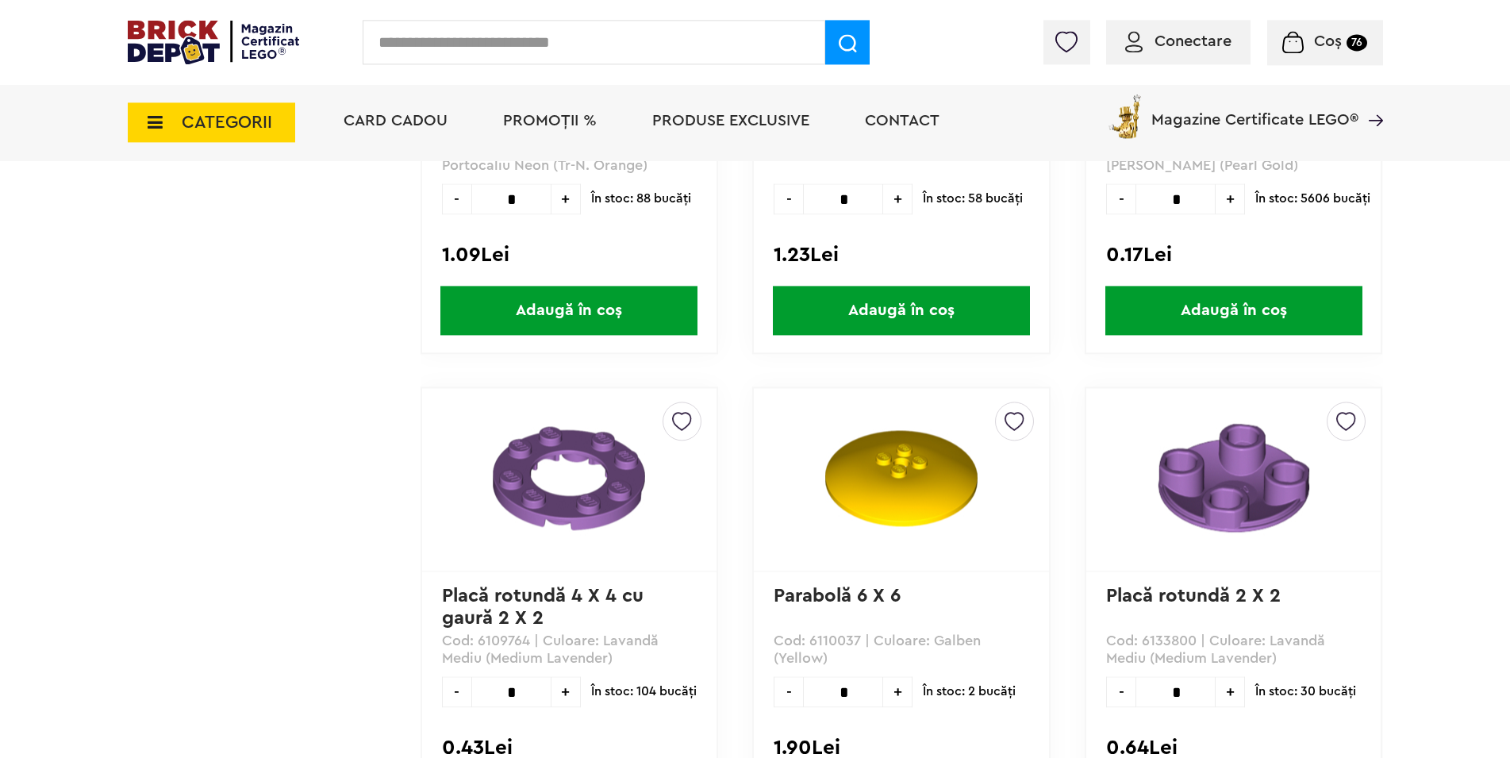
scroll to position [12495, 0]
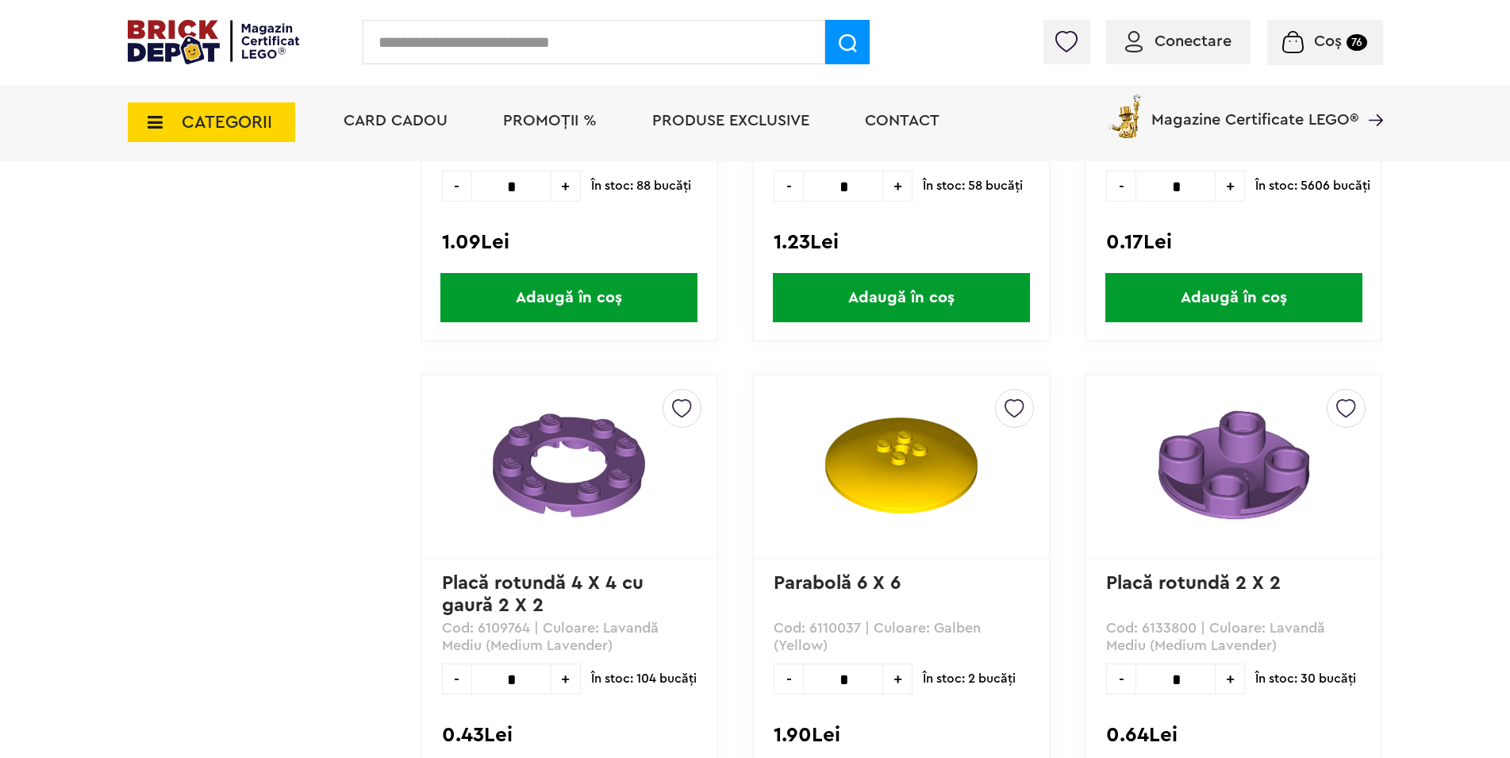
click at [156, 126] on icon at bounding box center [150, 121] width 25 height 17
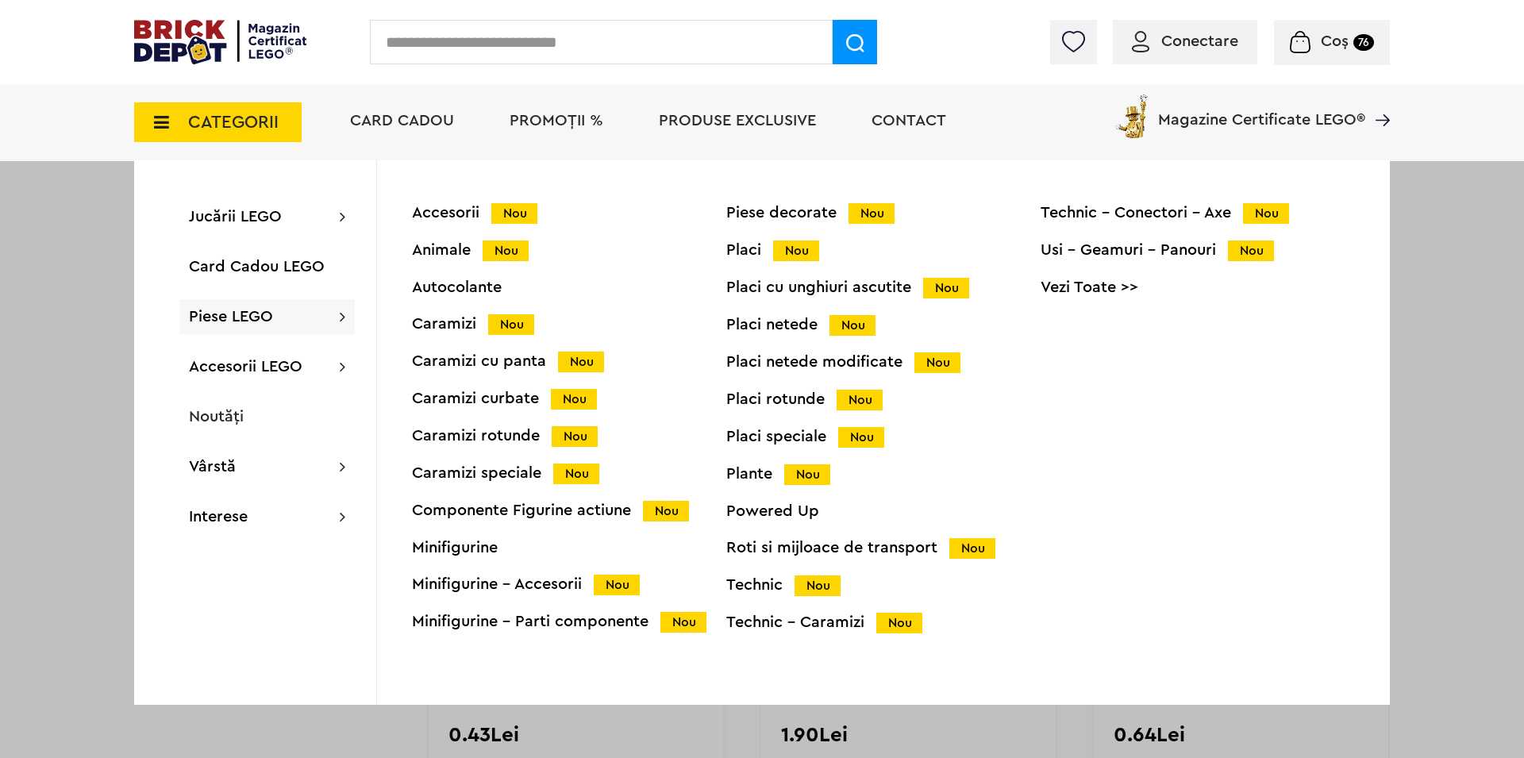
click at [899, 546] on div "Roti si mijloace de transport Nou" at bounding box center [883, 548] width 314 height 17
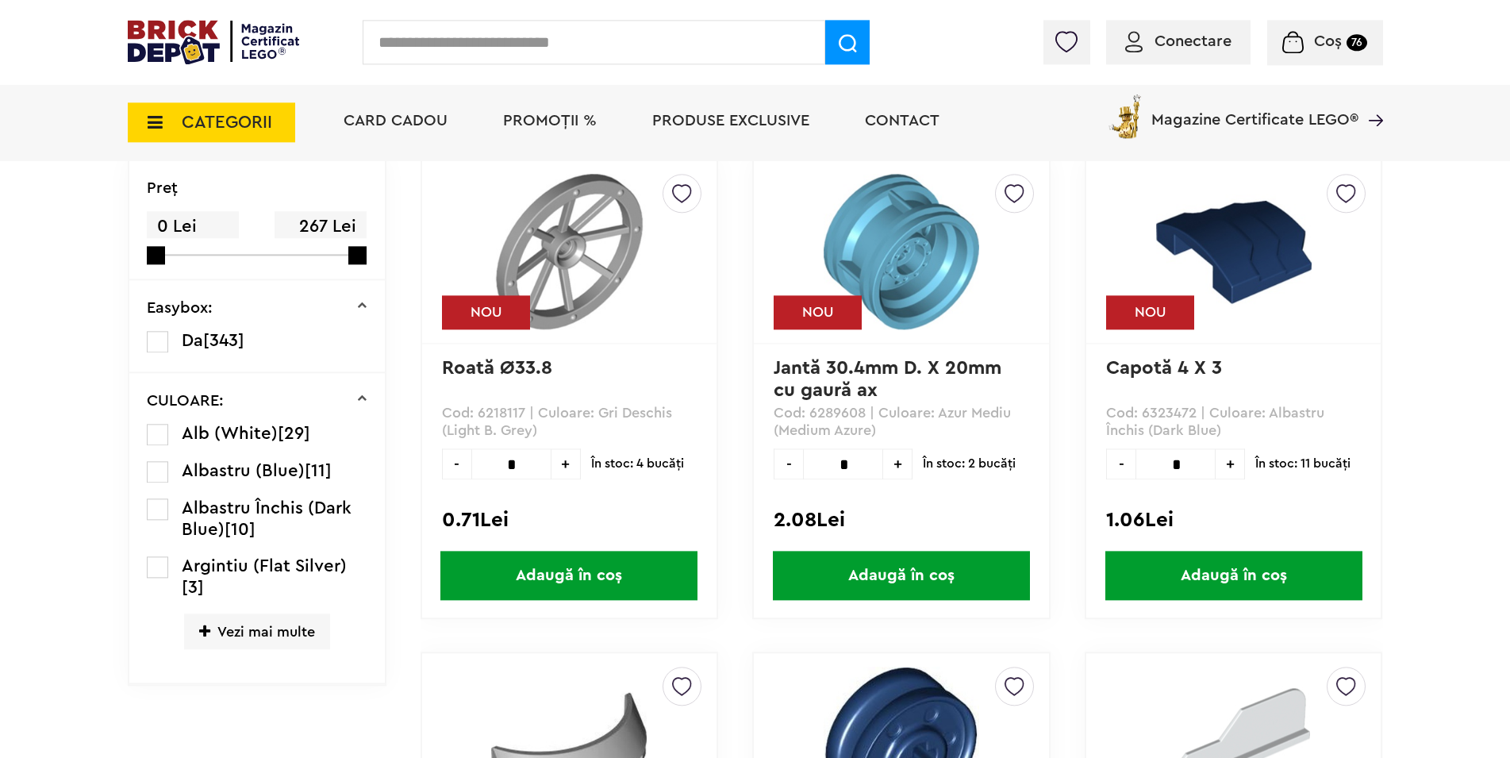
scroll to position [405, 0]
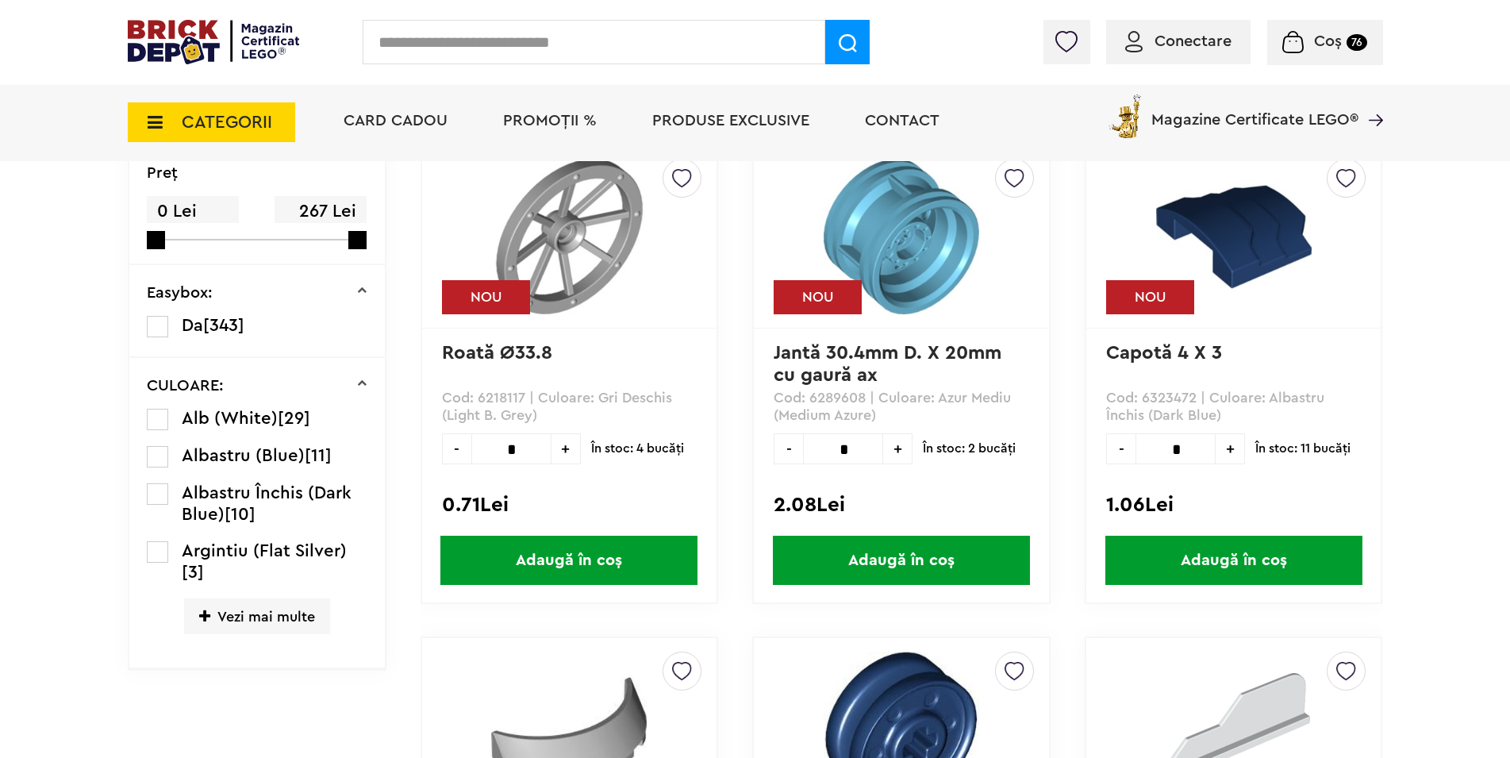
click at [564, 454] on span "+" at bounding box center [566, 448] width 29 height 31
type input "*"
click at [642, 565] on span "Adaugă în coș" at bounding box center [568, 560] width 257 height 49
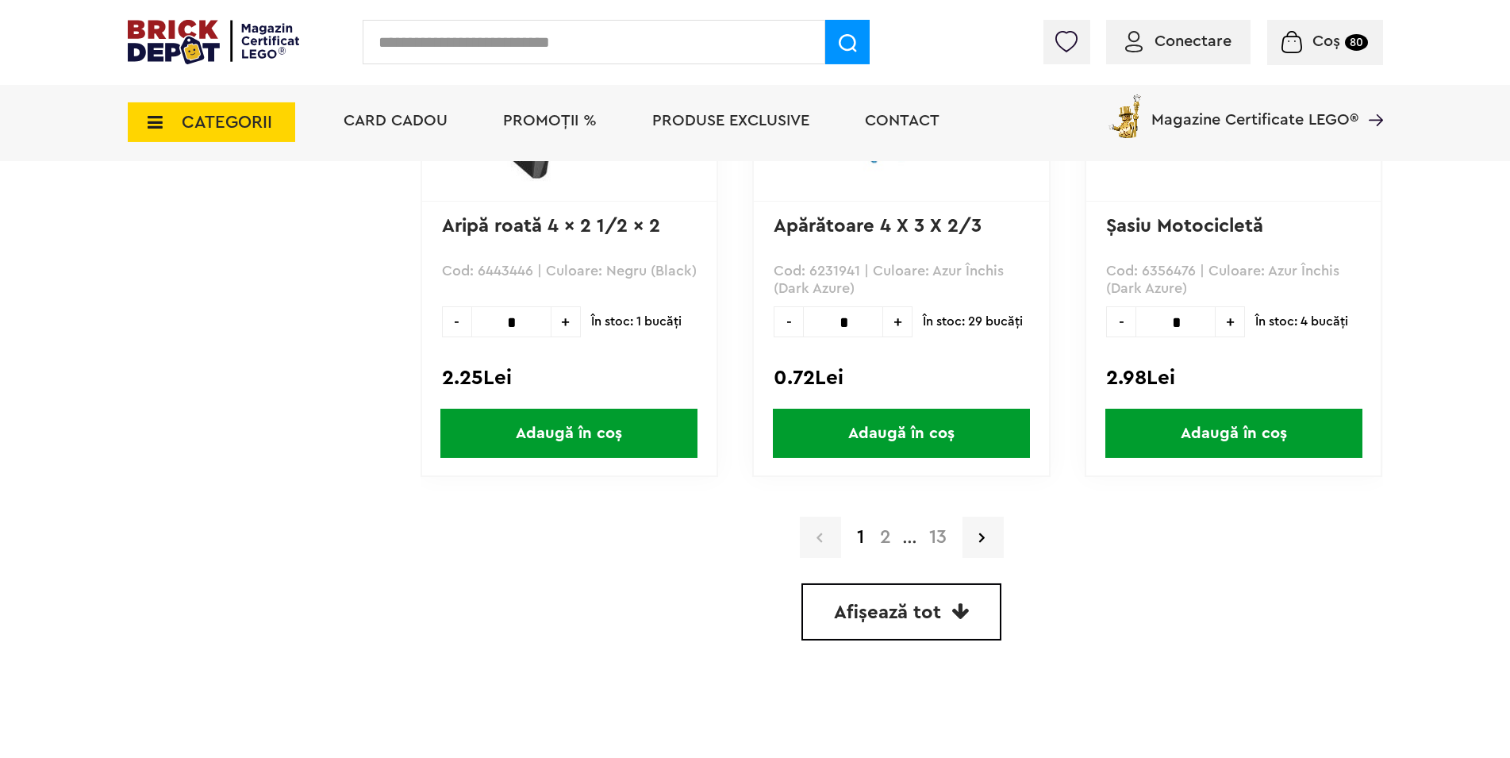
scroll to position [4695, 0]
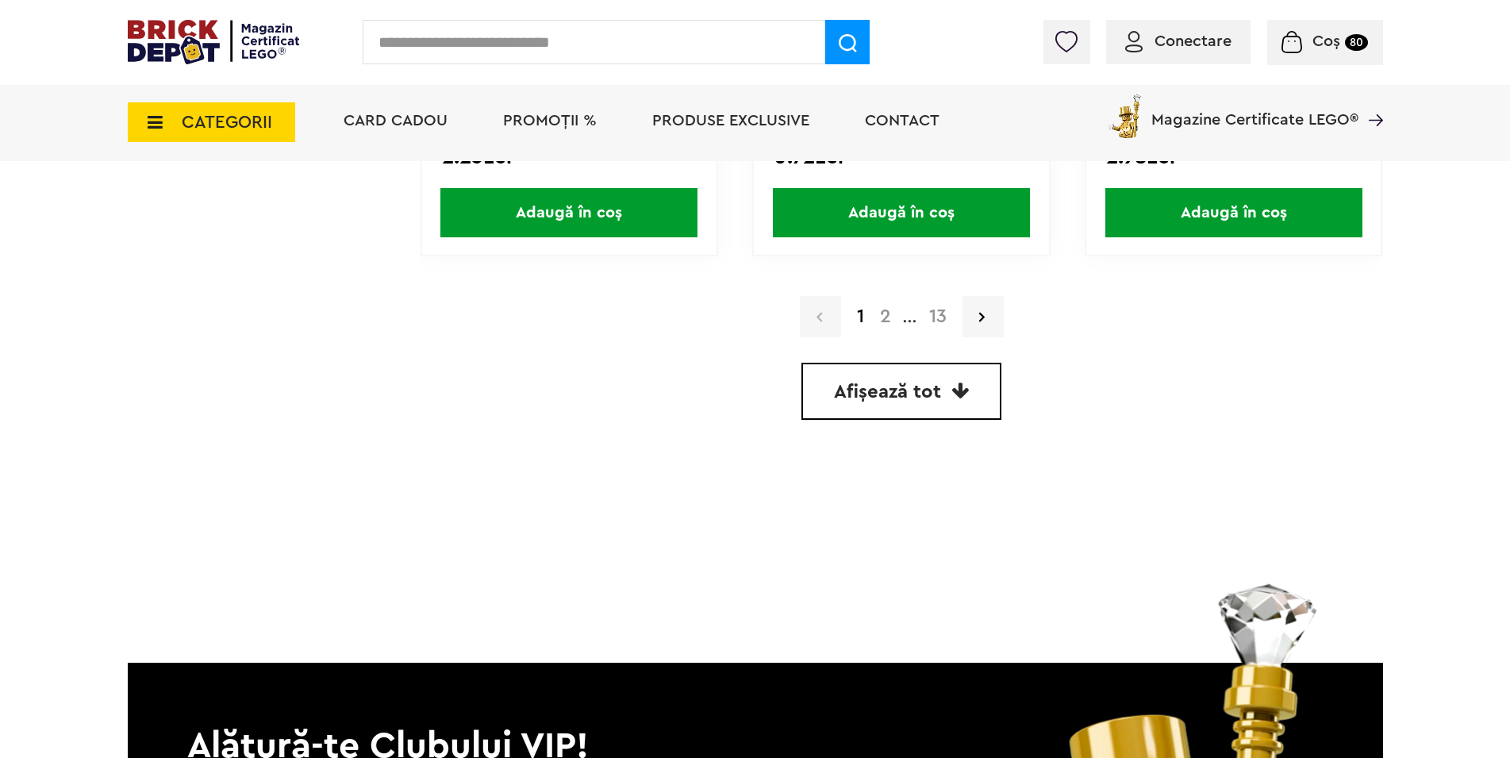
click at [871, 400] on span "Afișează tot" at bounding box center [887, 392] width 107 height 19
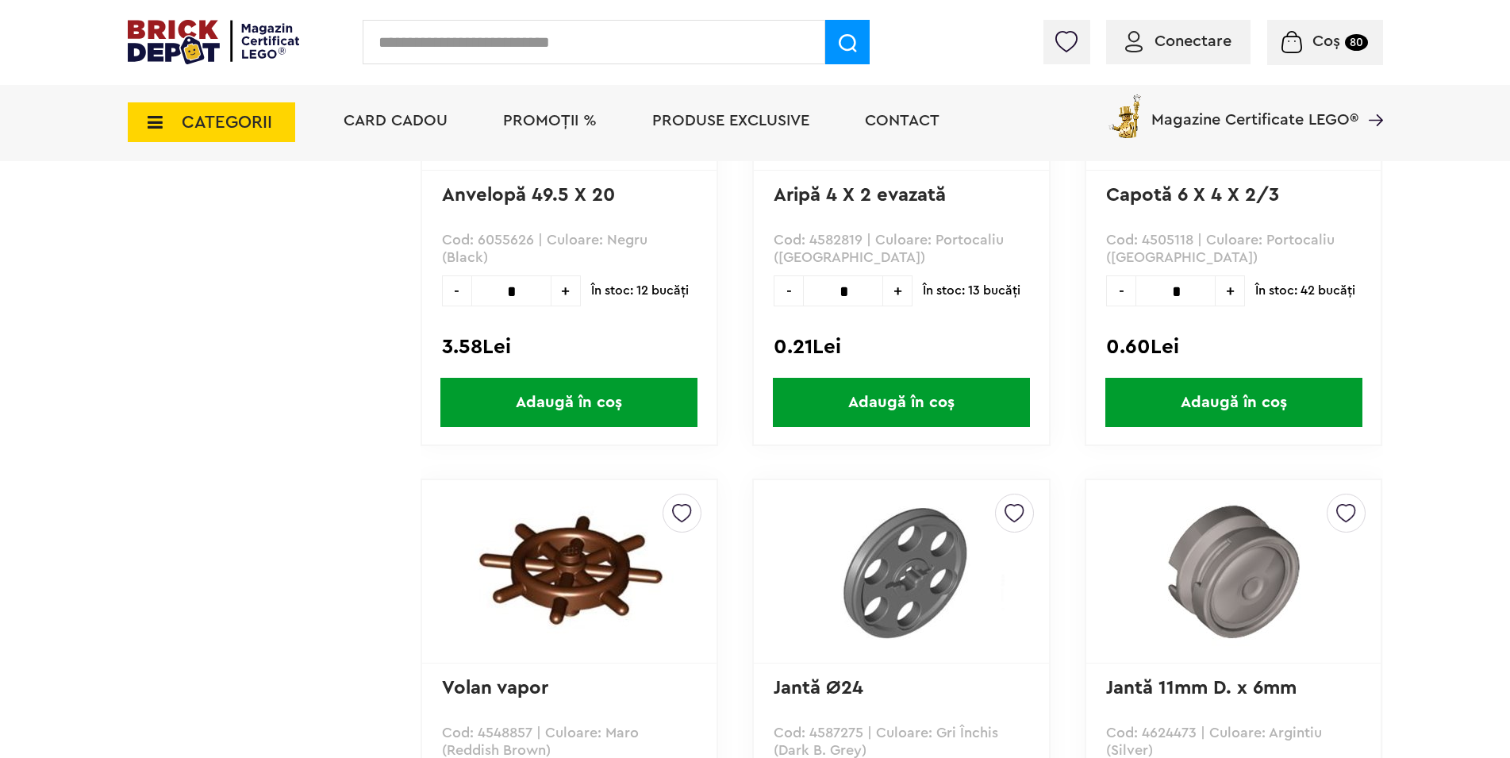
scroll to position [42365, 0]
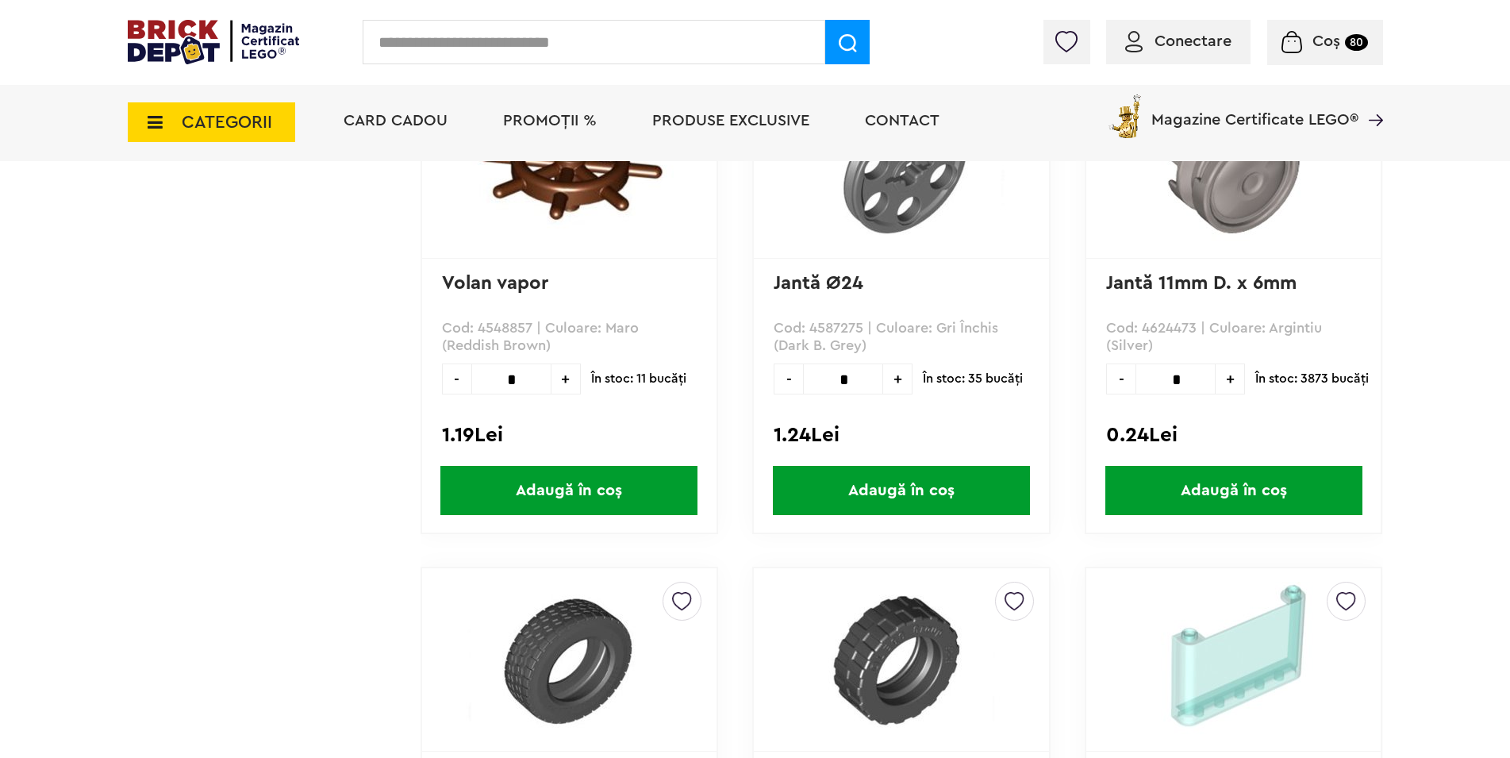
click at [638, 479] on span "Adaugă în coș" at bounding box center [568, 490] width 257 height 49
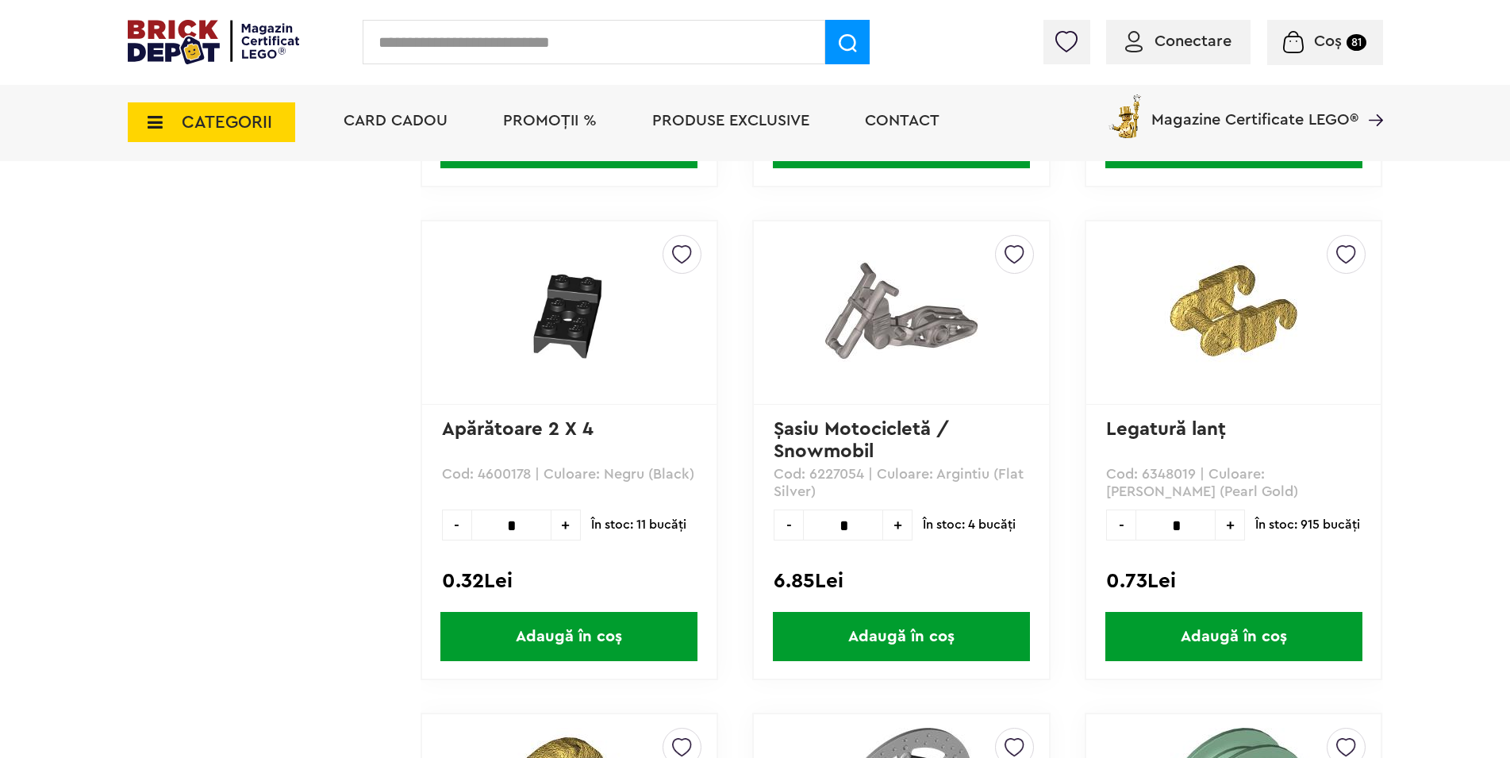
scroll to position [11252, 0]
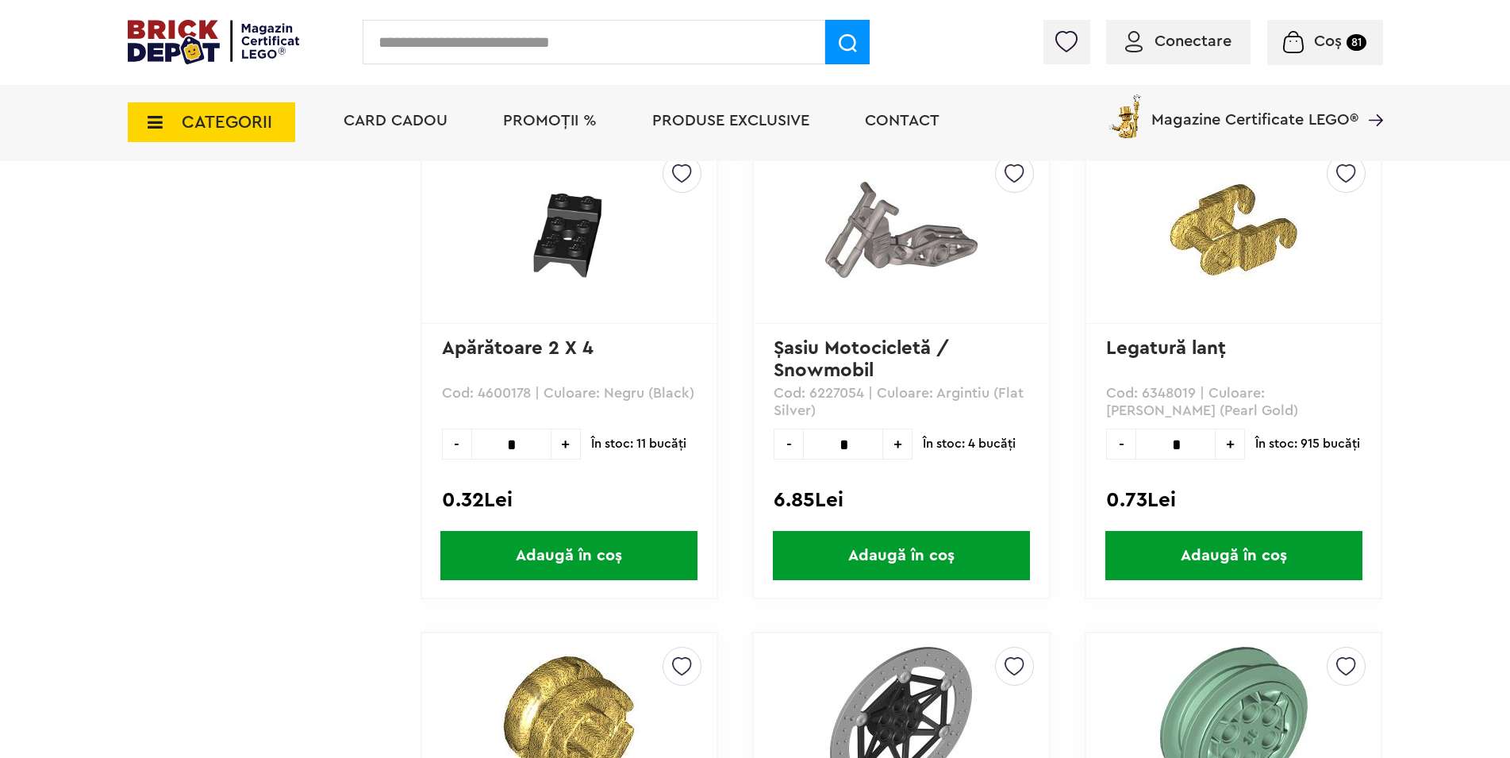
click at [1233, 446] on span "+" at bounding box center [1230, 444] width 29 height 31
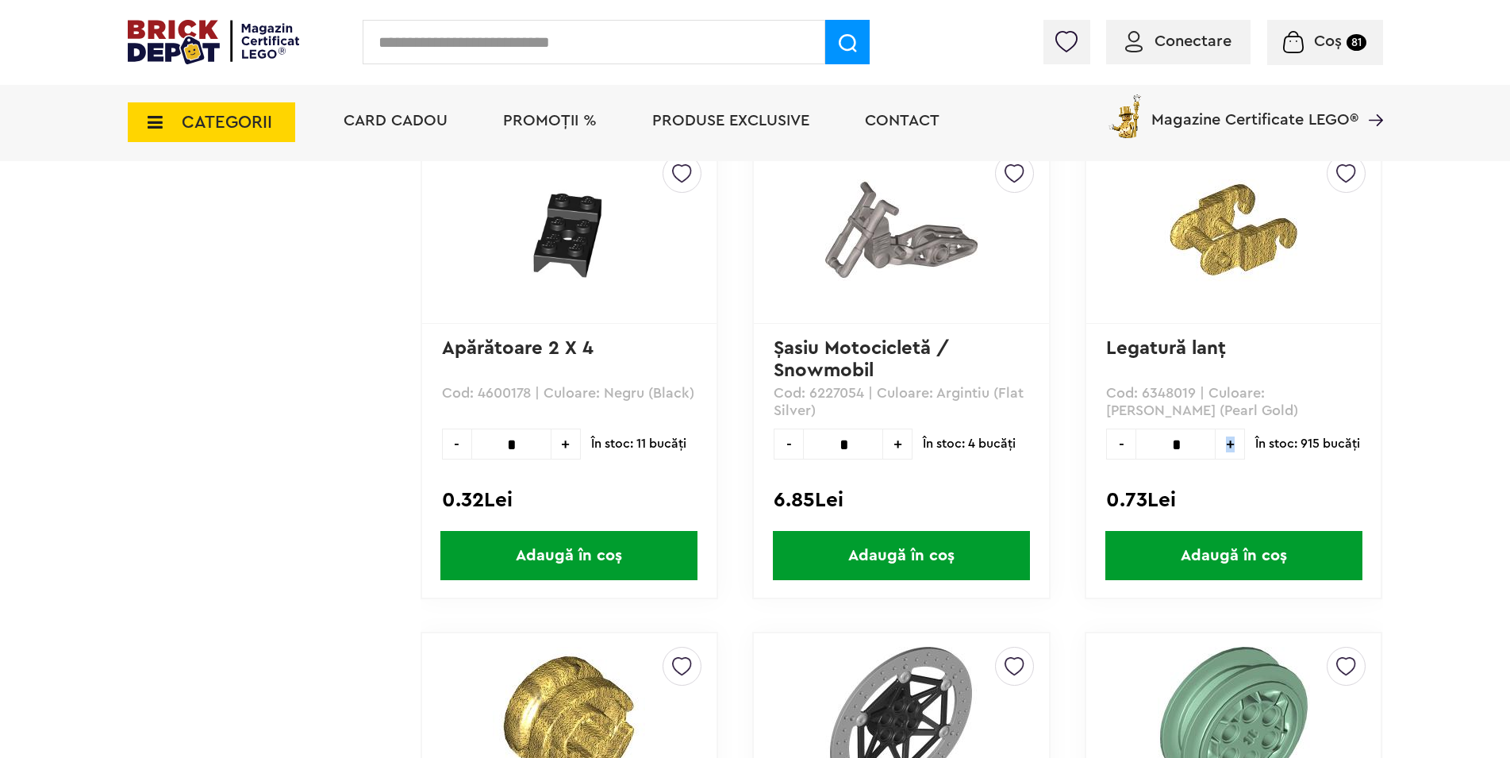
click at [1233, 446] on span "+" at bounding box center [1230, 444] width 29 height 31
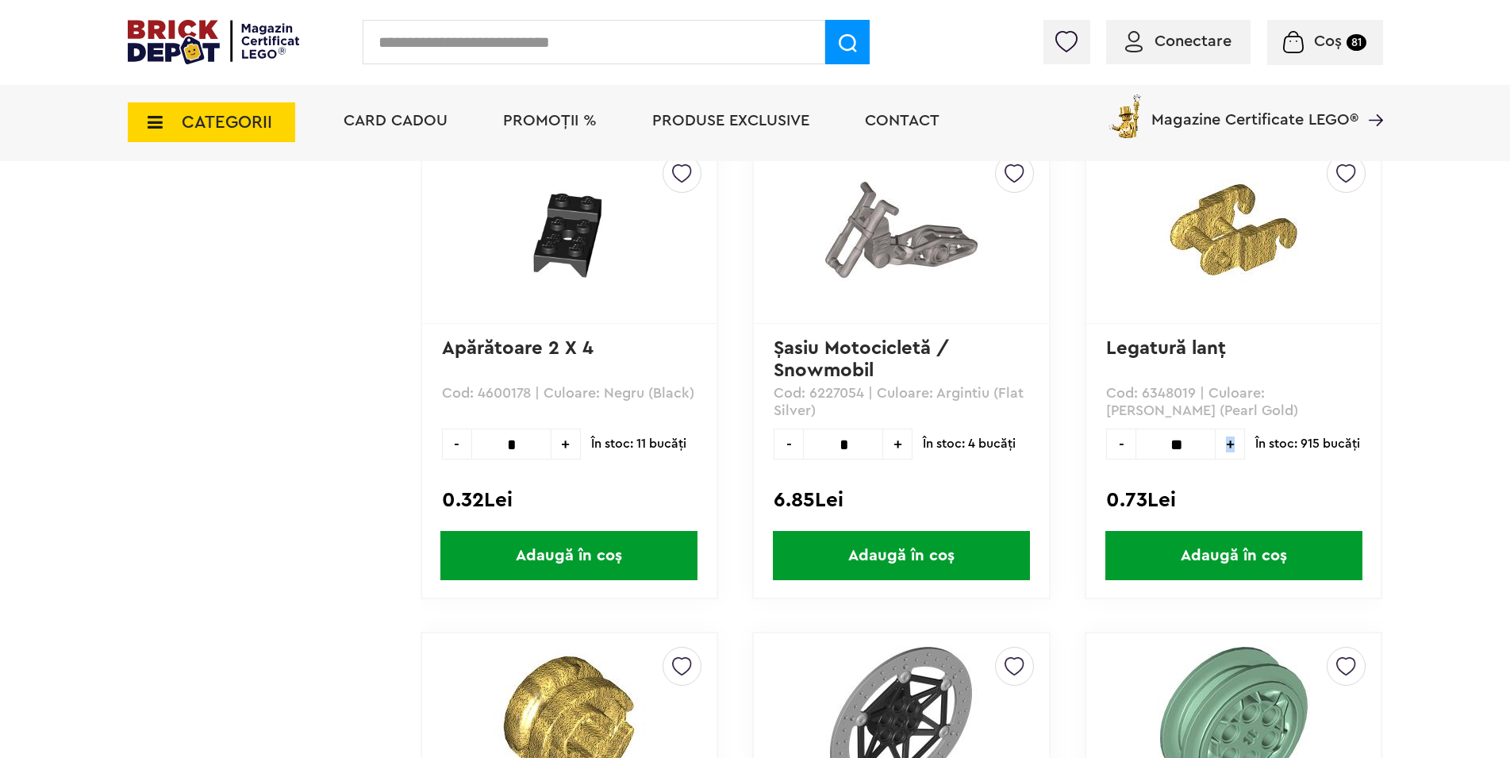
click at [1233, 446] on span "+" at bounding box center [1230, 444] width 29 height 31
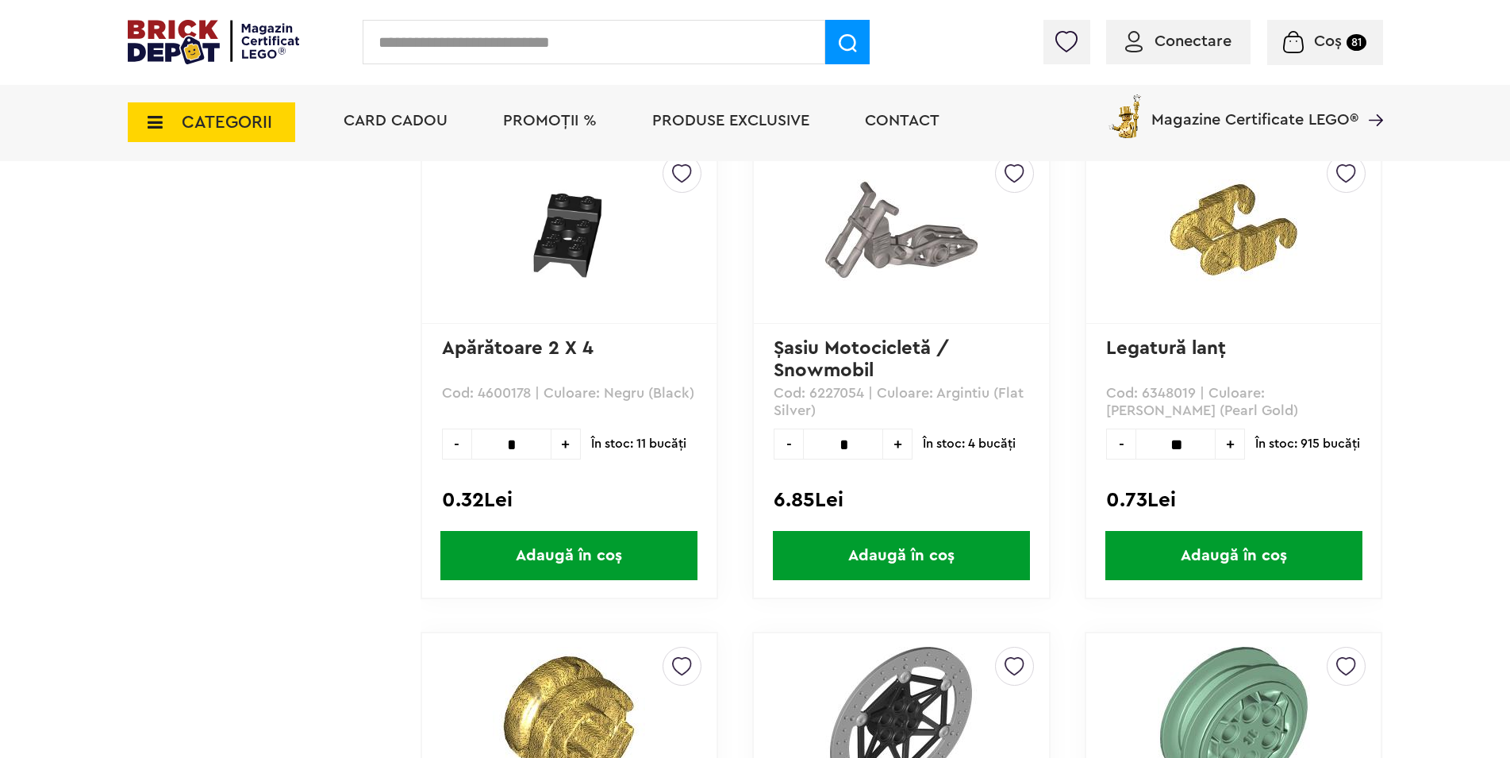
click at [1233, 446] on span "+" at bounding box center [1230, 444] width 29 height 31
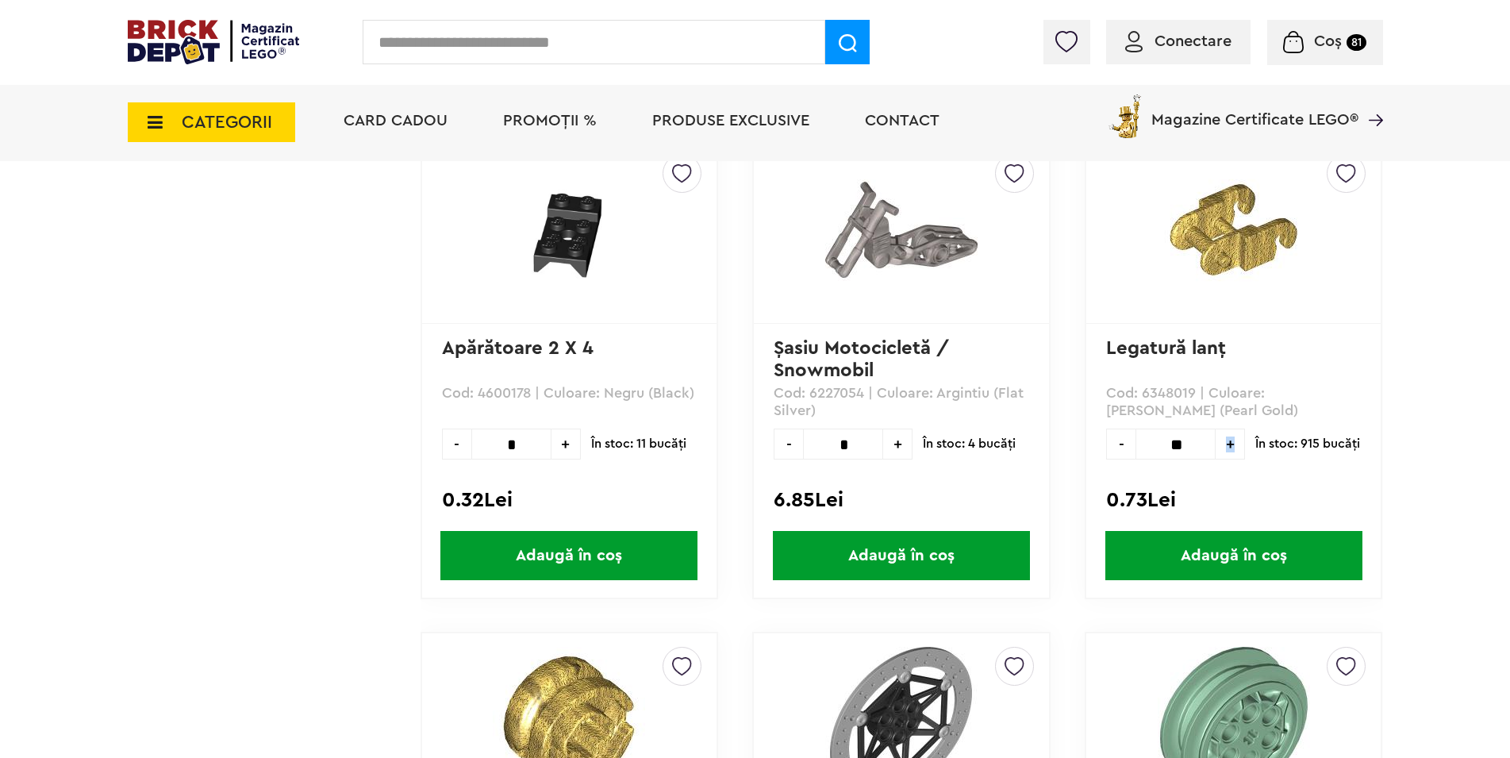
click at [1233, 446] on span "+" at bounding box center [1230, 444] width 29 height 31
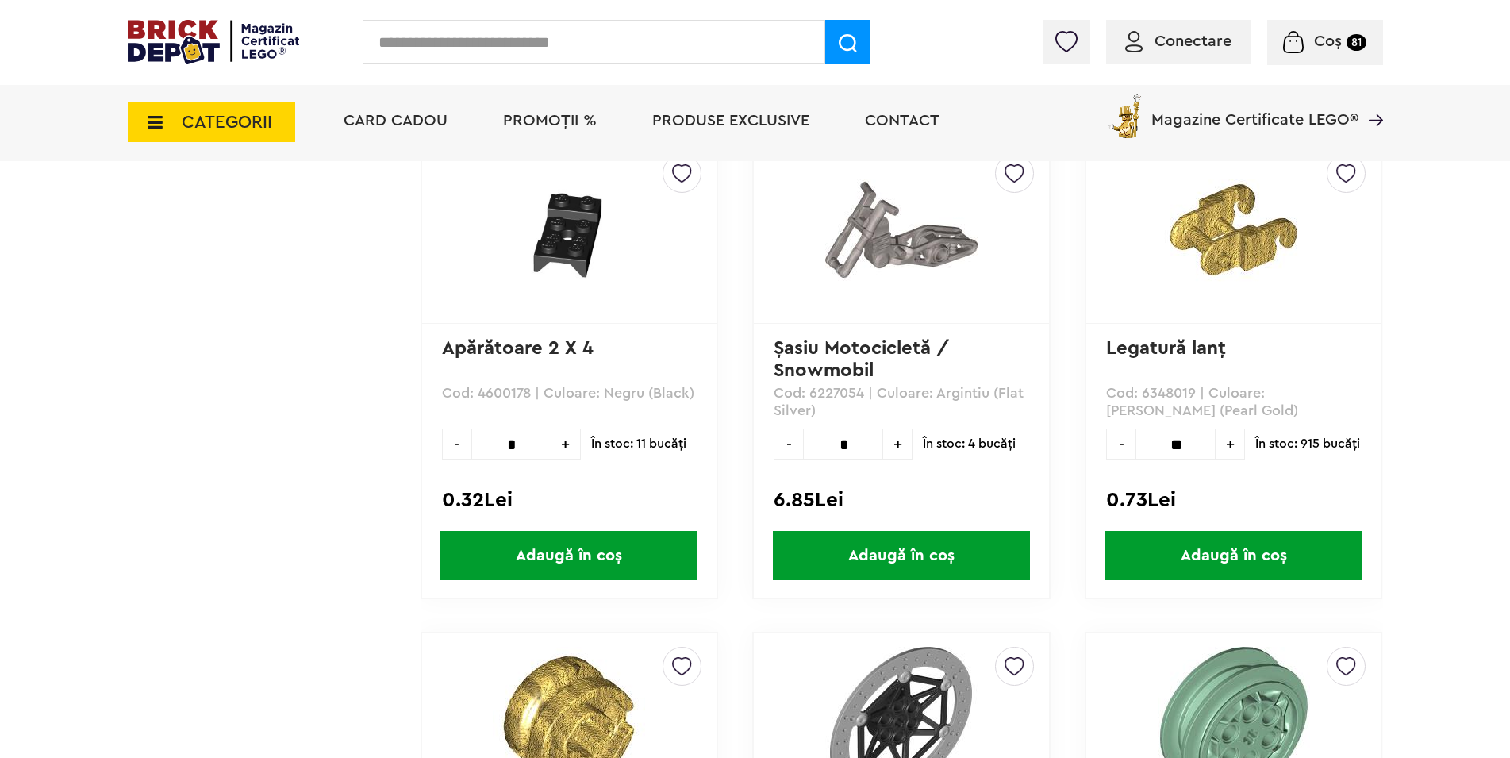
click at [1233, 446] on span "+" at bounding box center [1230, 444] width 29 height 31
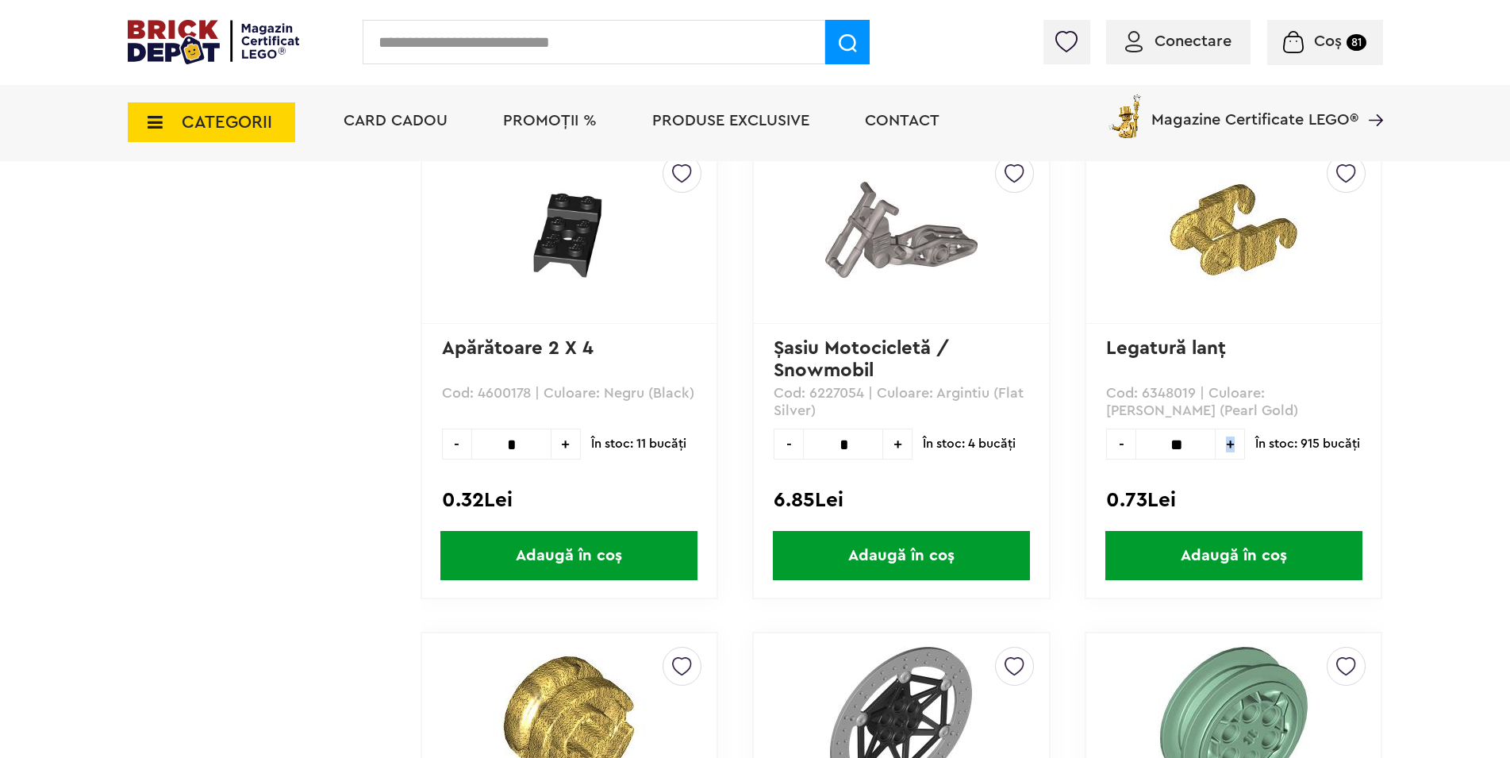
click at [1233, 446] on span "+" at bounding box center [1230, 444] width 29 height 31
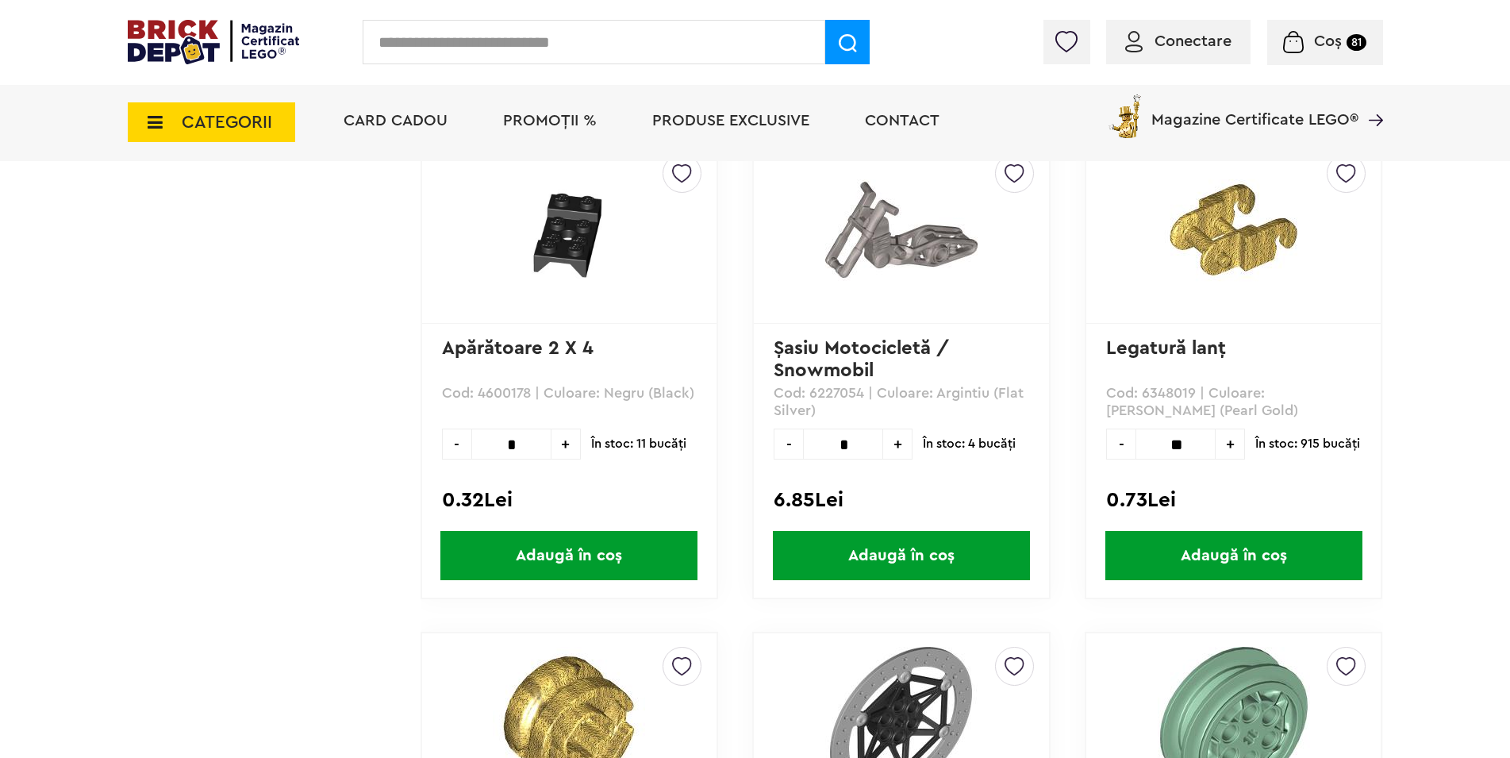
click at [1233, 446] on span "+" at bounding box center [1230, 444] width 29 height 31
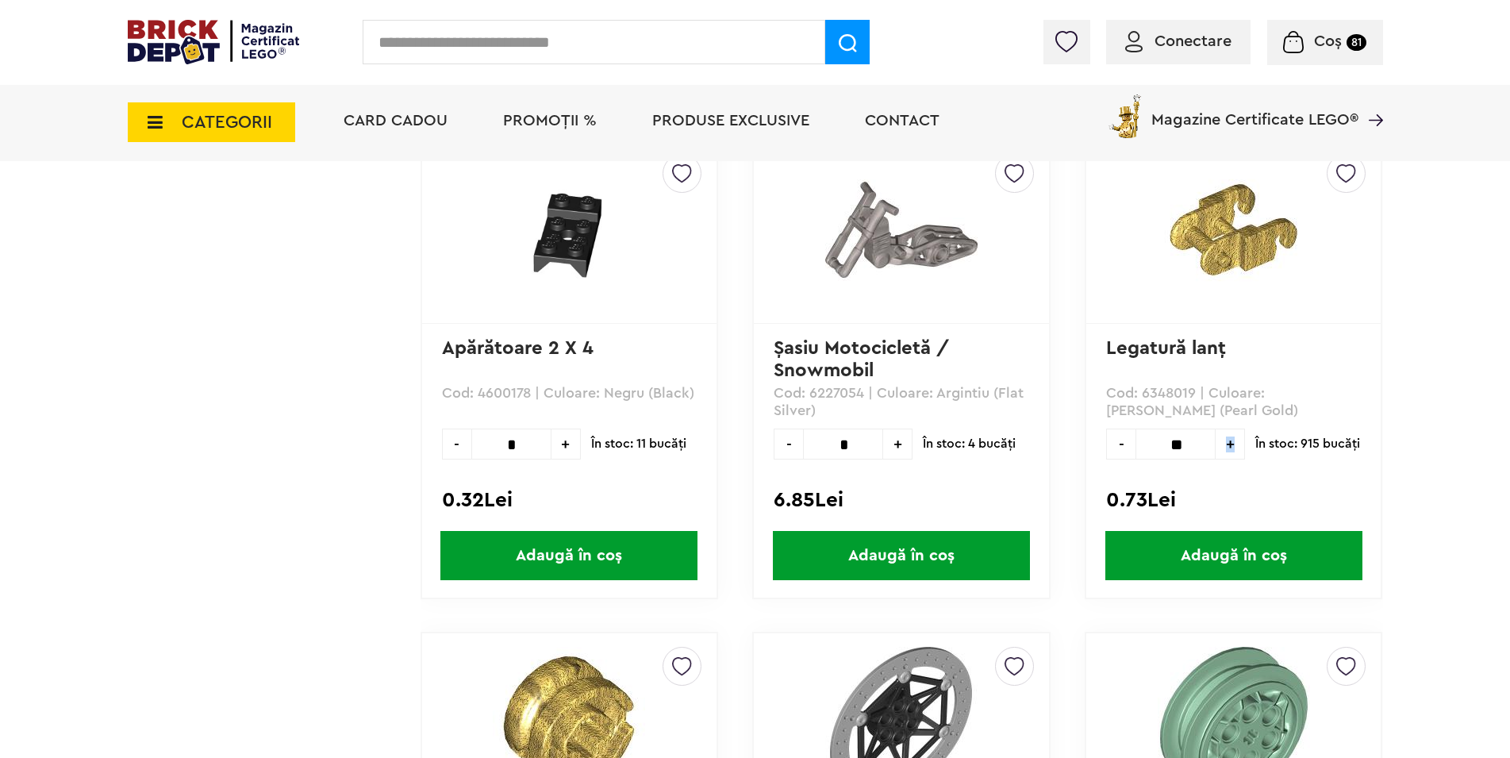
click at [1233, 446] on span "+" at bounding box center [1230, 444] width 29 height 31
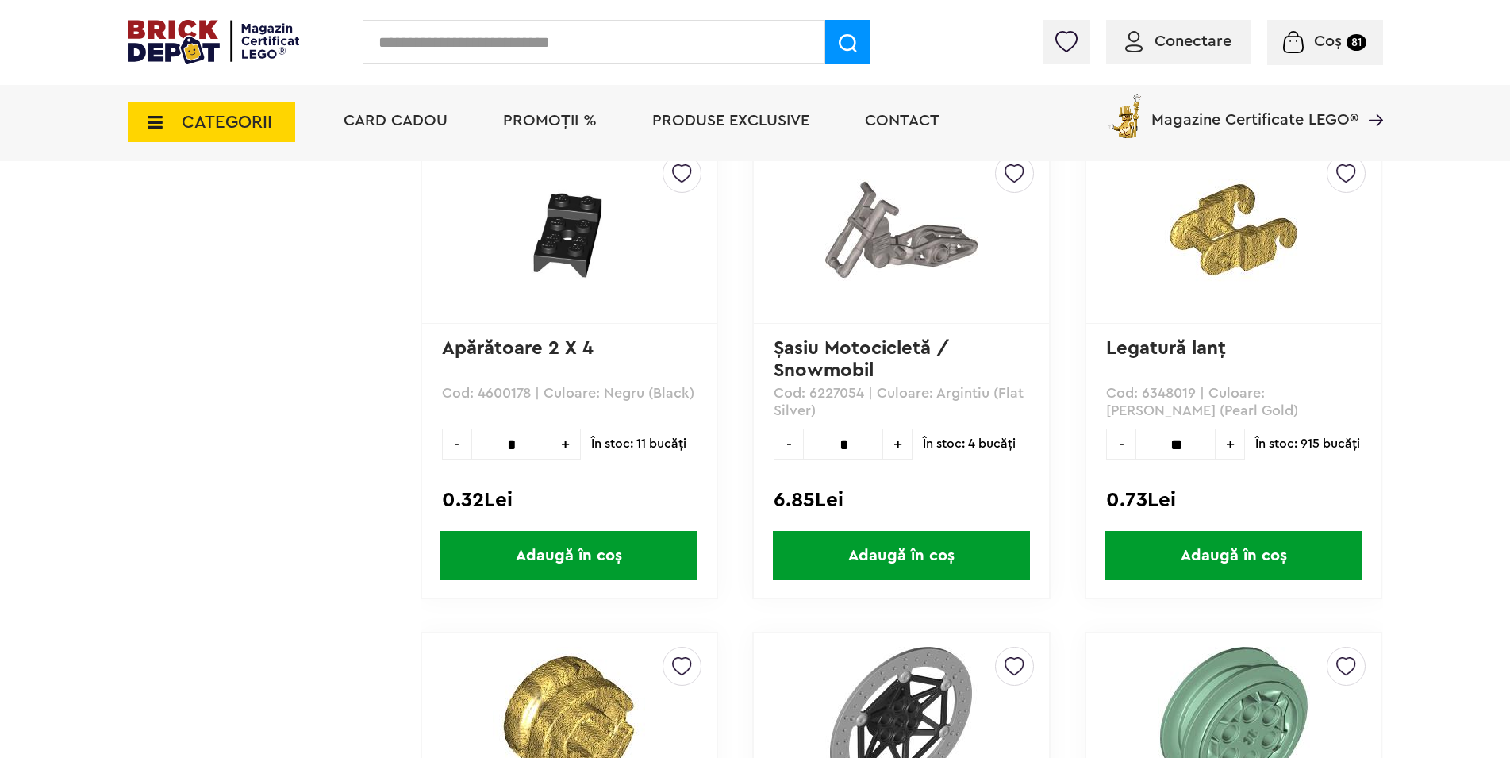
click at [1233, 446] on span "+" at bounding box center [1230, 444] width 29 height 31
click at [1232, 446] on span "+" at bounding box center [1230, 444] width 29 height 31
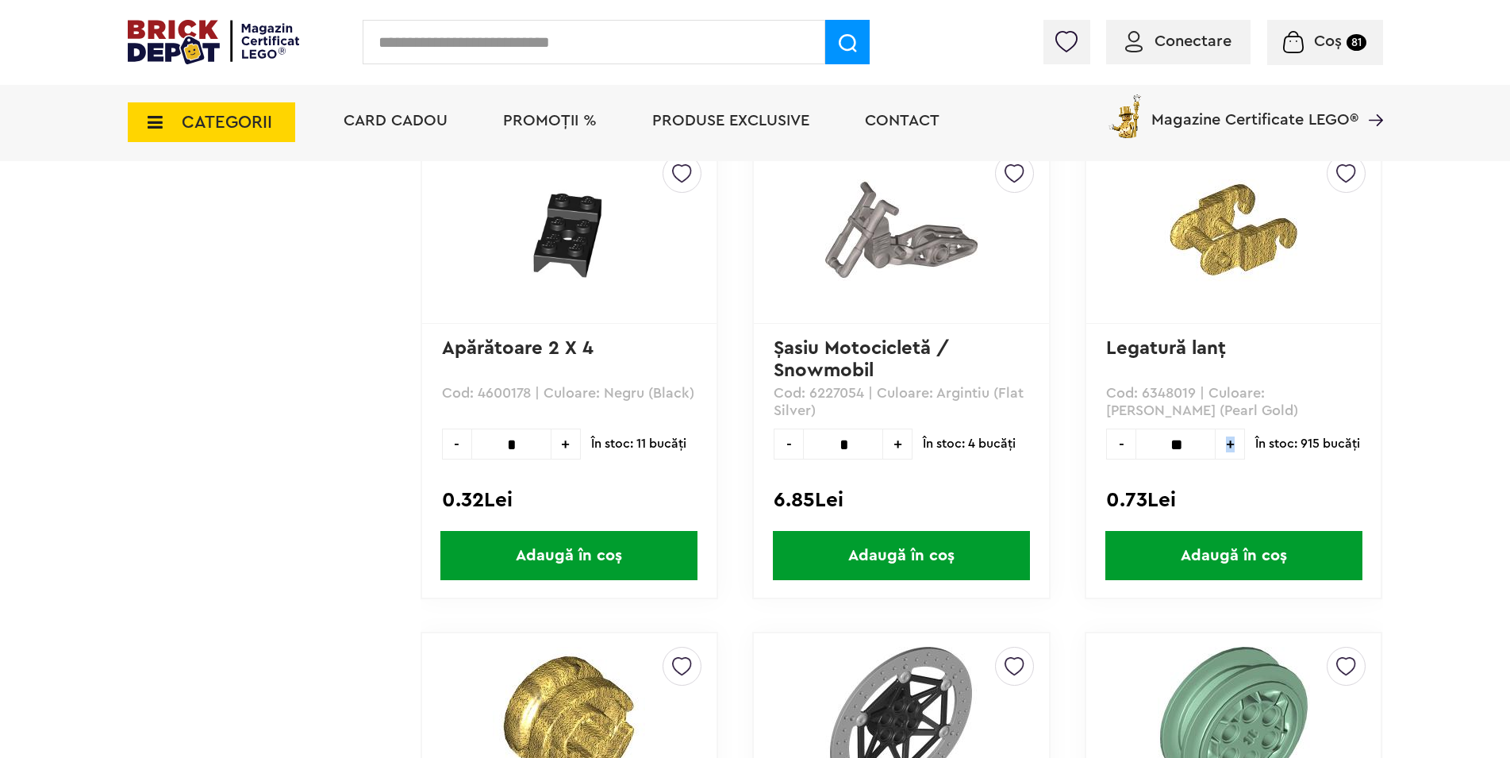
click at [1232, 446] on span "+" at bounding box center [1230, 444] width 29 height 31
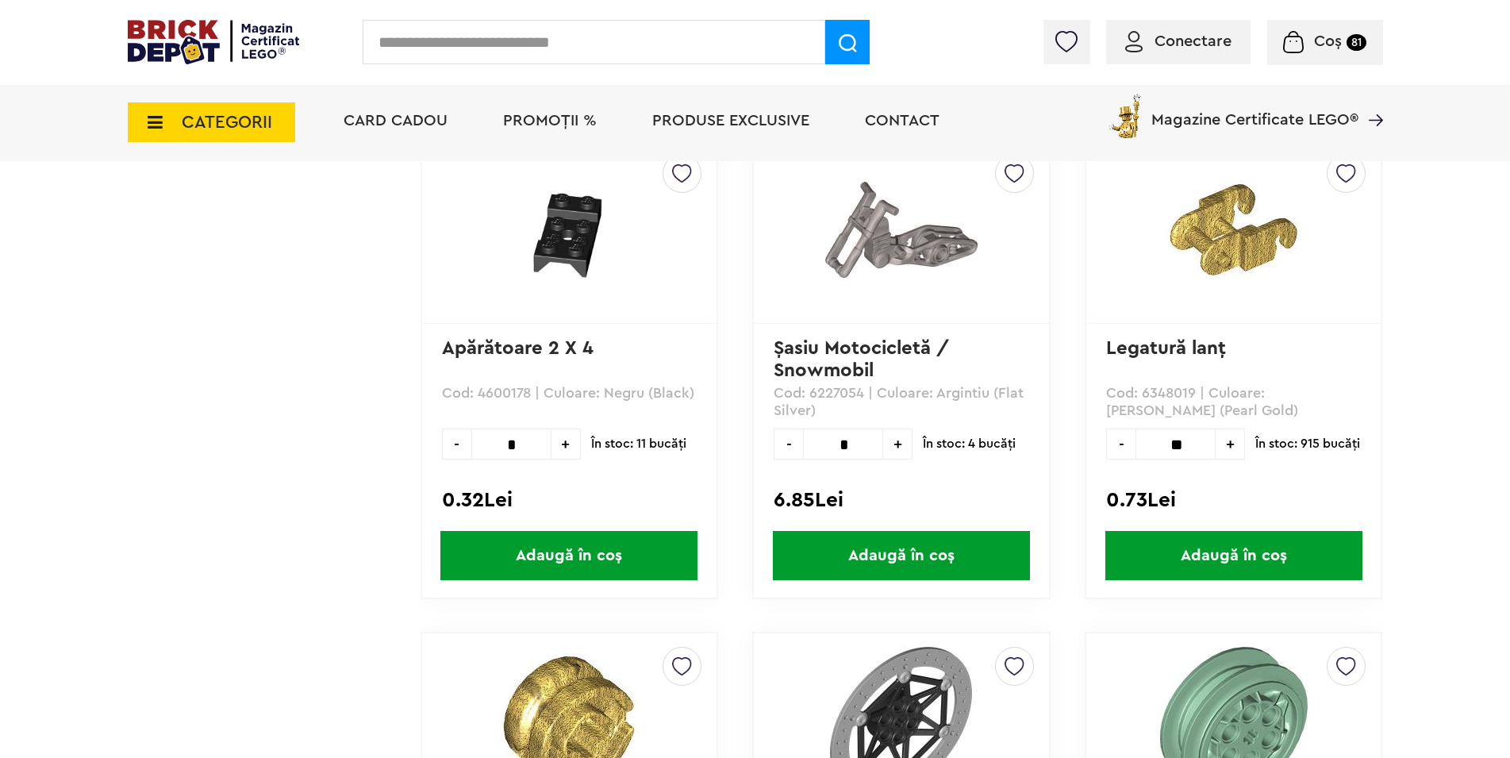
click at [1232, 446] on span "+" at bounding box center [1230, 444] width 29 height 31
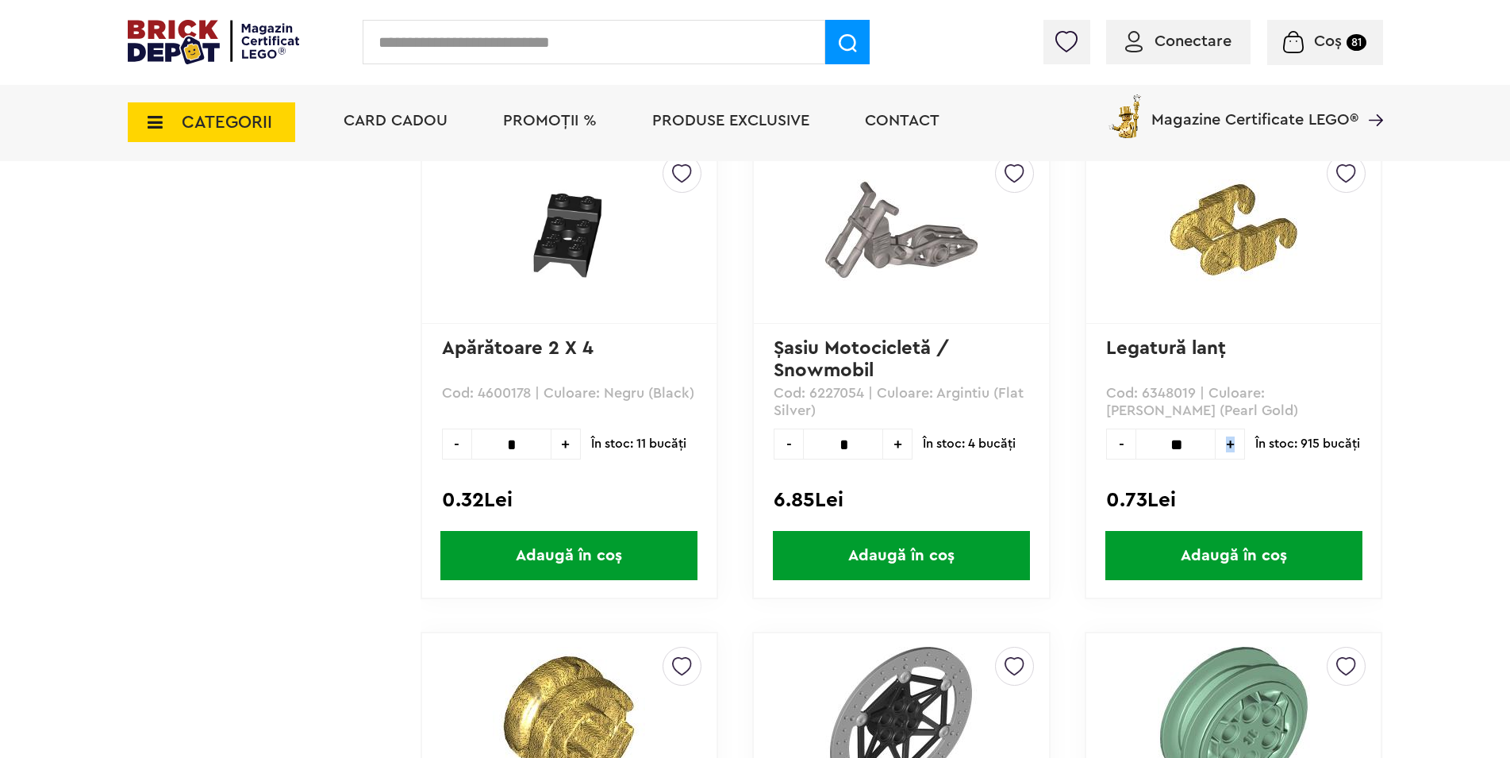
click at [1232, 446] on span "+" at bounding box center [1230, 444] width 29 height 31
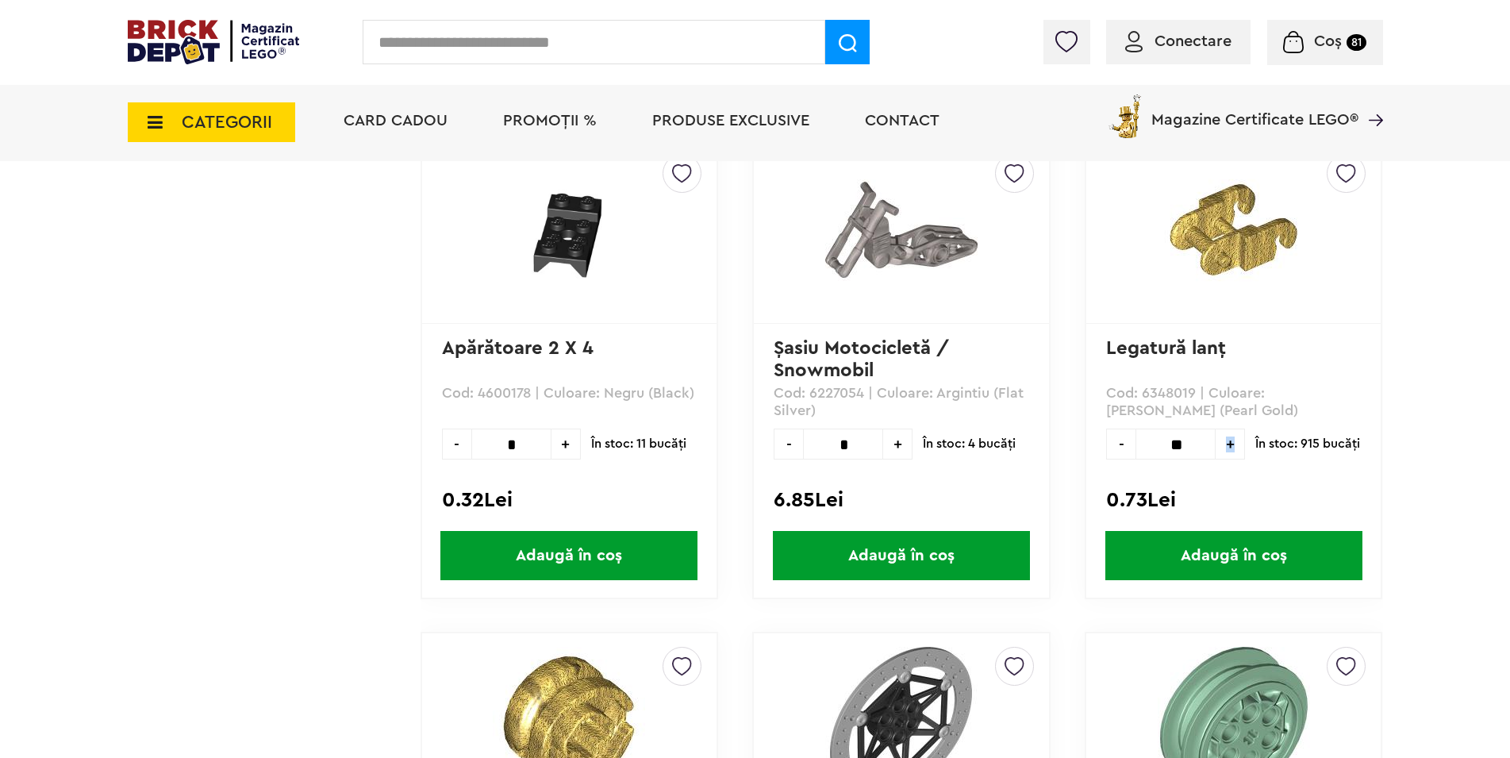
click at [1232, 446] on span "+" at bounding box center [1230, 444] width 29 height 31
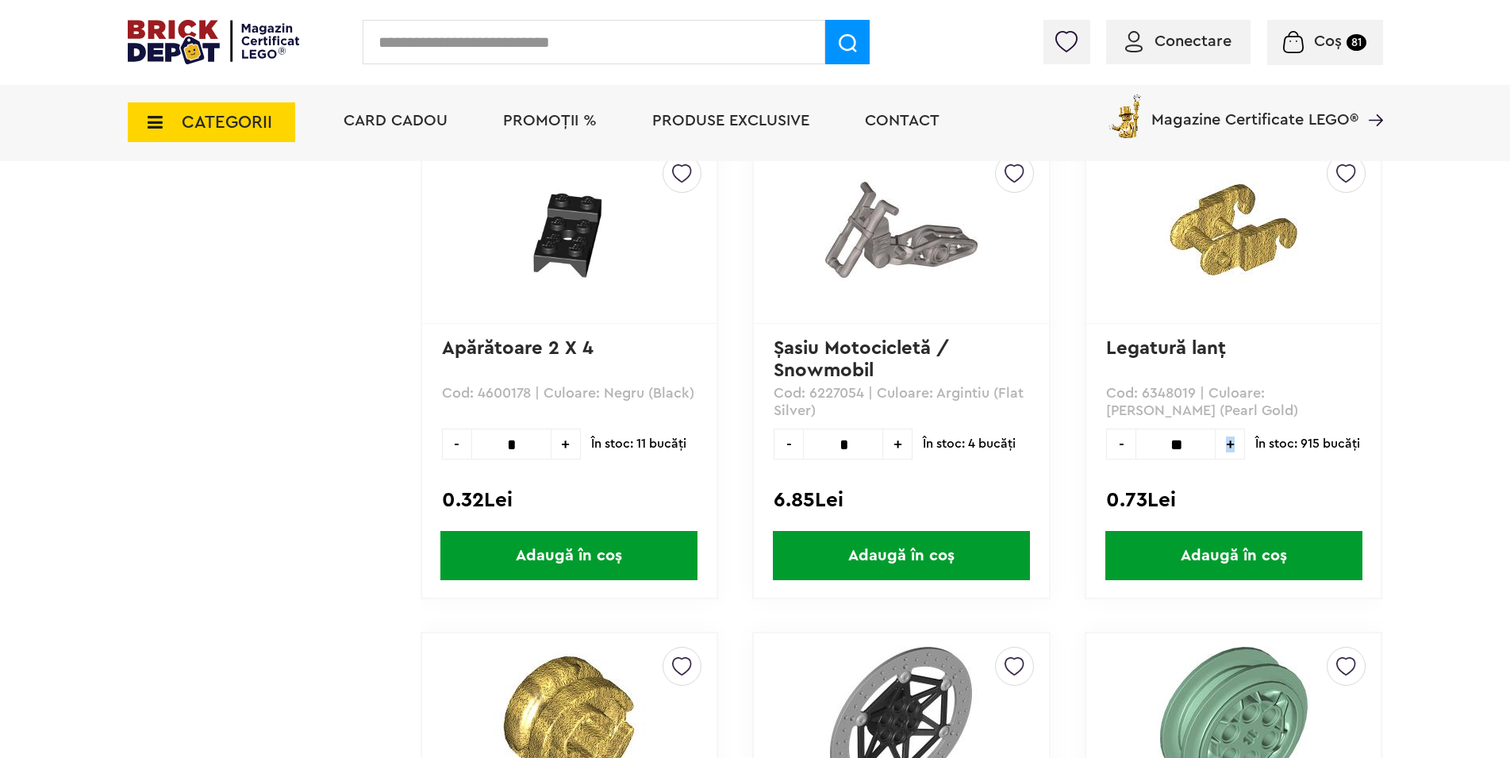
click at [1232, 446] on span "+" at bounding box center [1230, 444] width 29 height 31
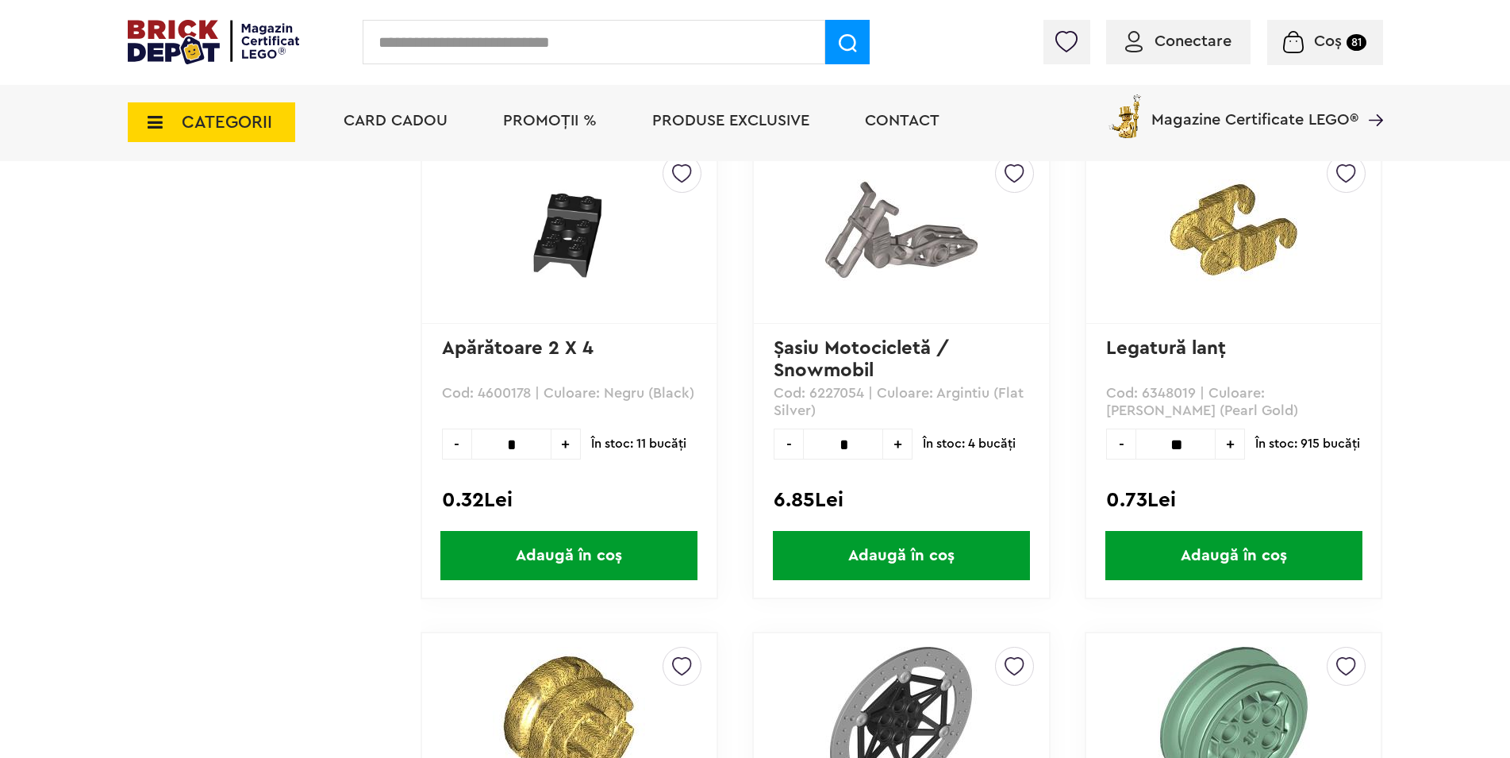
click at [1232, 446] on span "+" at bounding box center [1230, 444] width 29 height 31
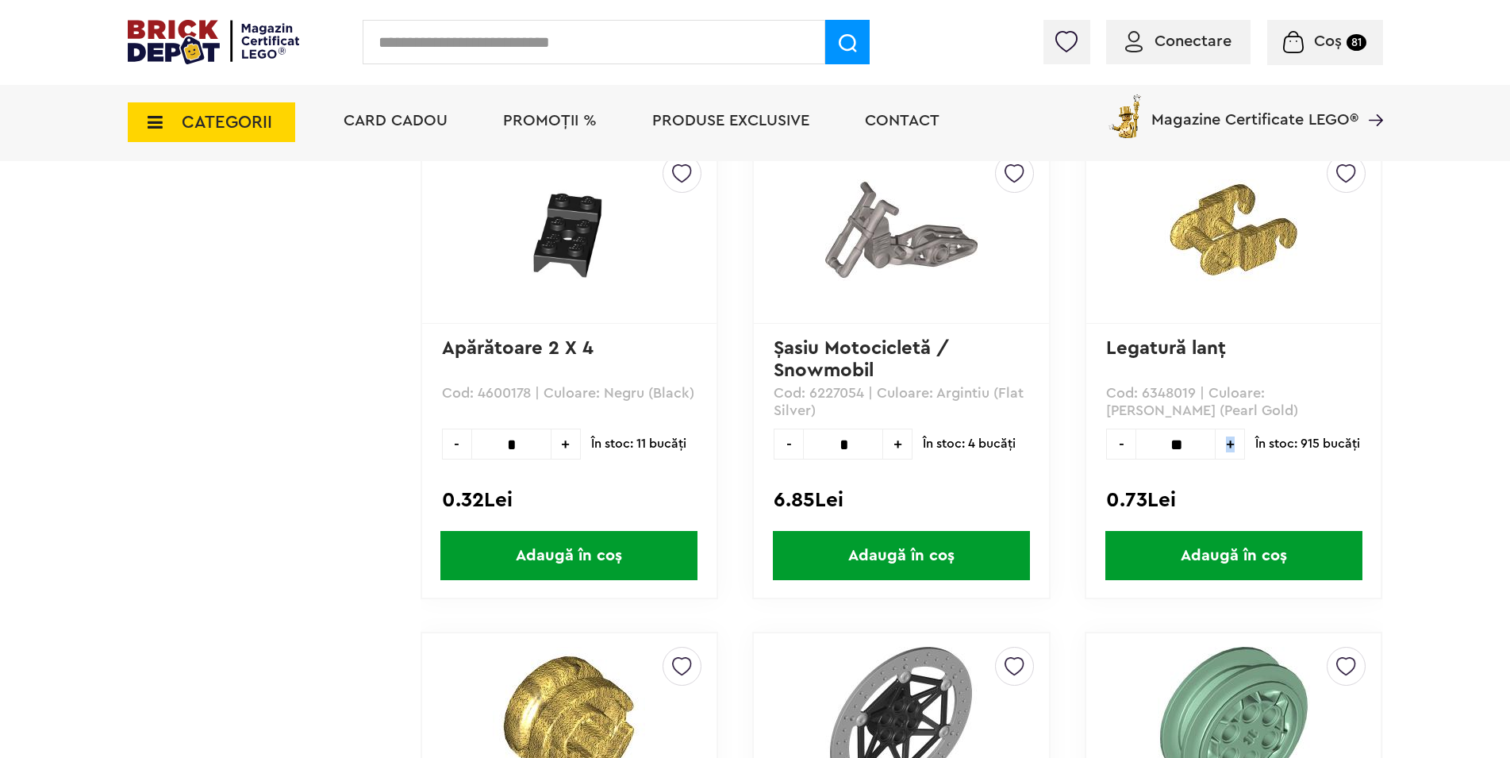
click at [1232, 446] on span "+" at bounding box center [1230, 444] width 29 height 31
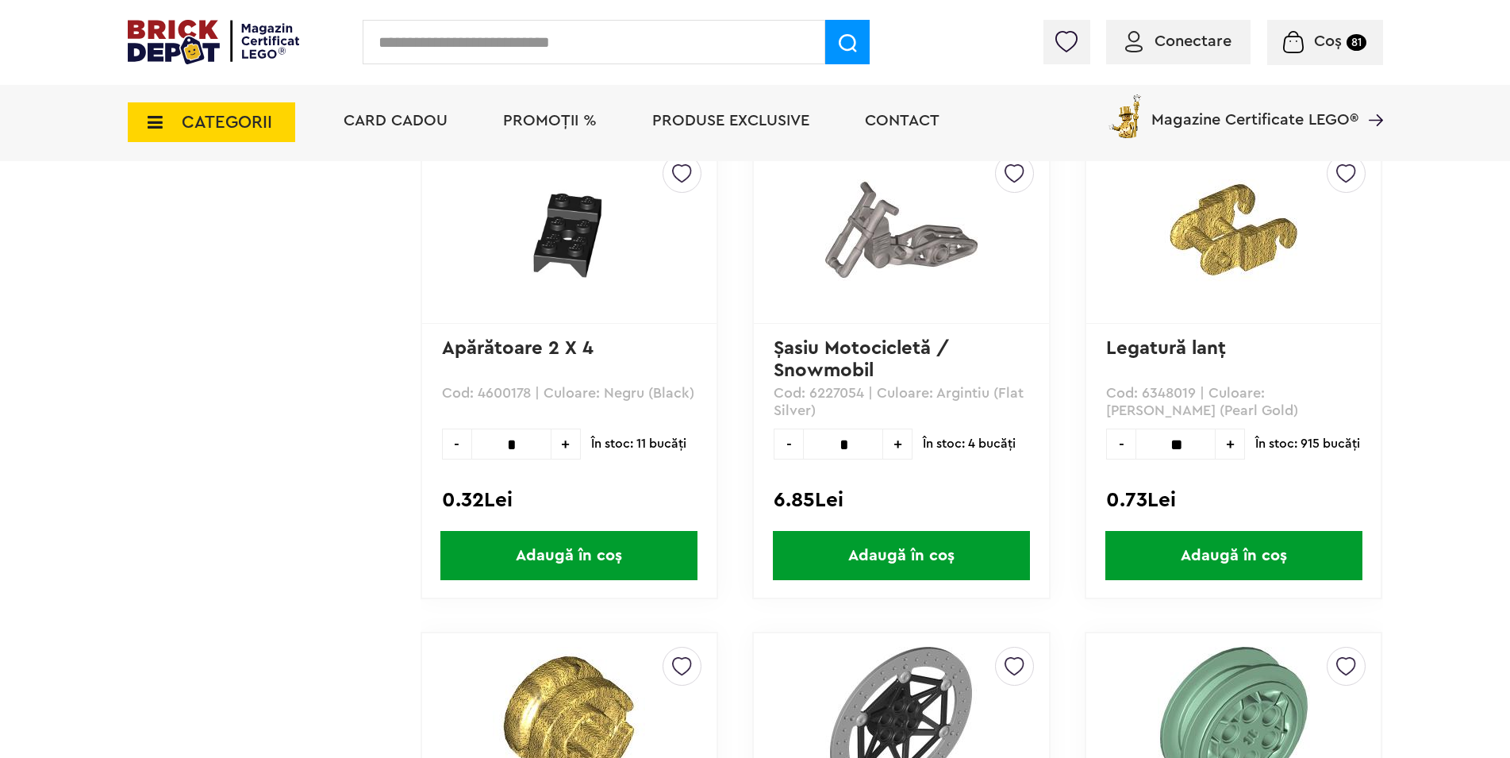
click at [1232, 446] on span "+" at bounding box center [1230, 444] width 29 height 31
click at [1230, 446] on span "+" at bounding box center [1230, 444] width 29 height 31
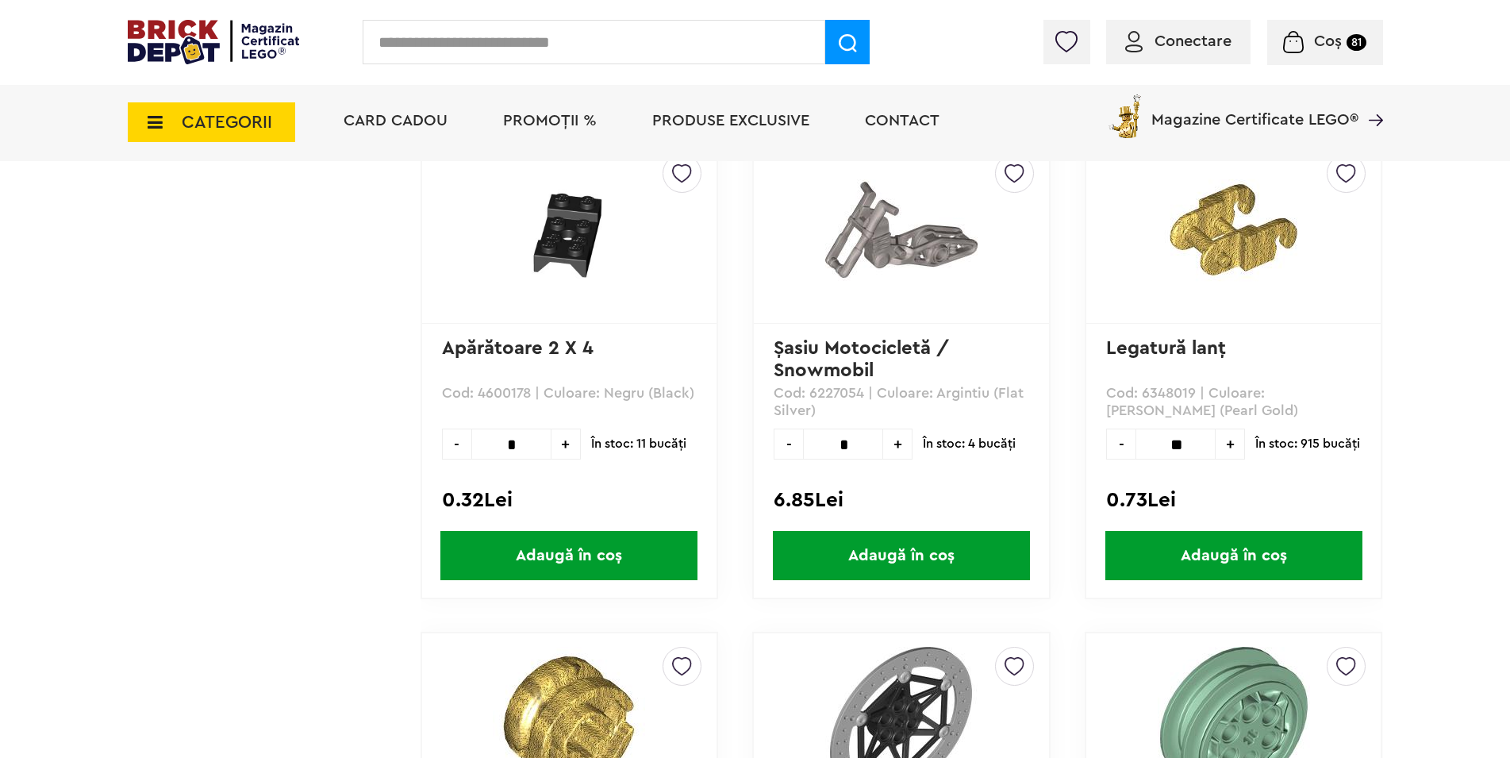
click at [1230, 446] on span "+" at bounding box center [1230, 444] width 29 height 31
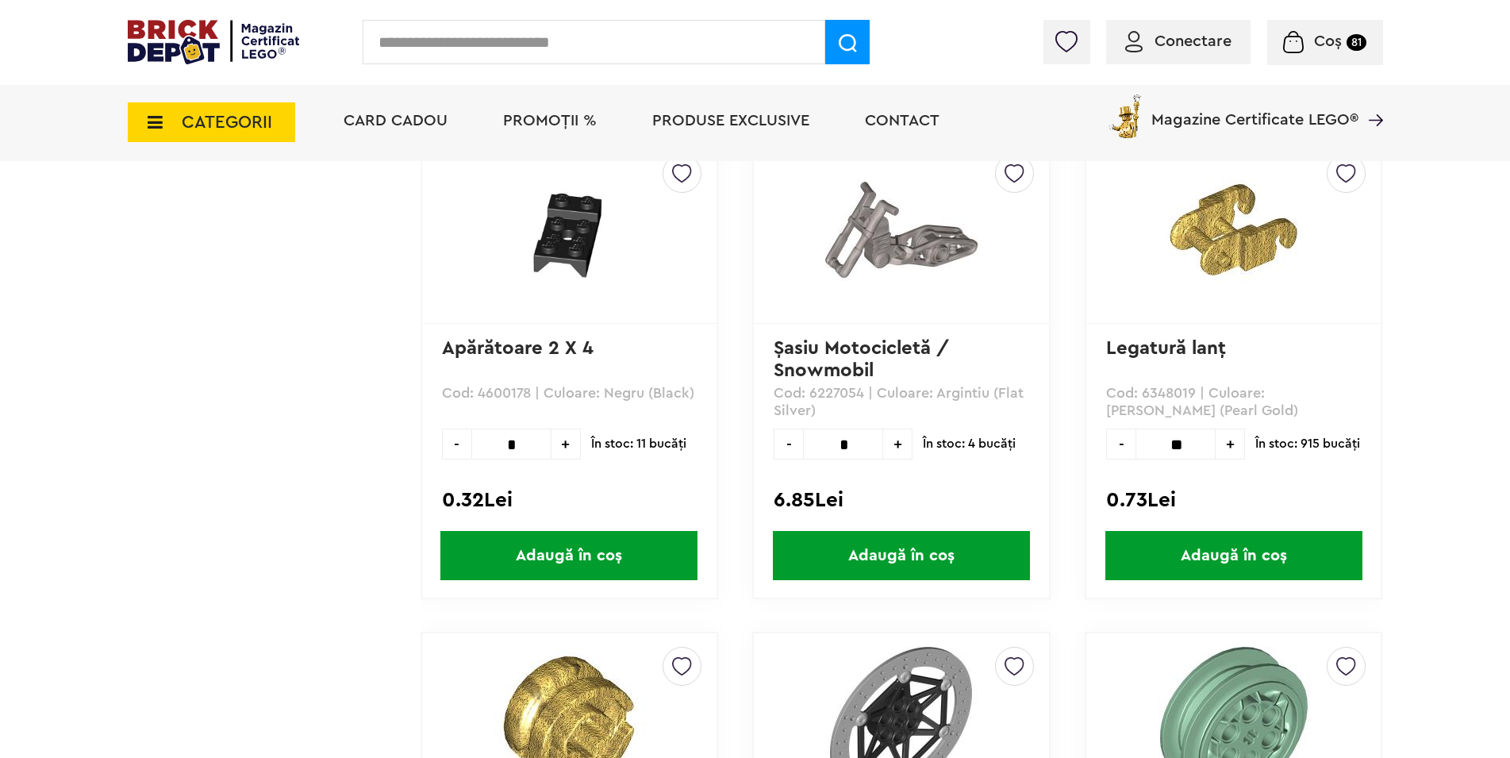
click at [1230, 446] on span "+" at bounding box center [1230, 444] width 29 height 31
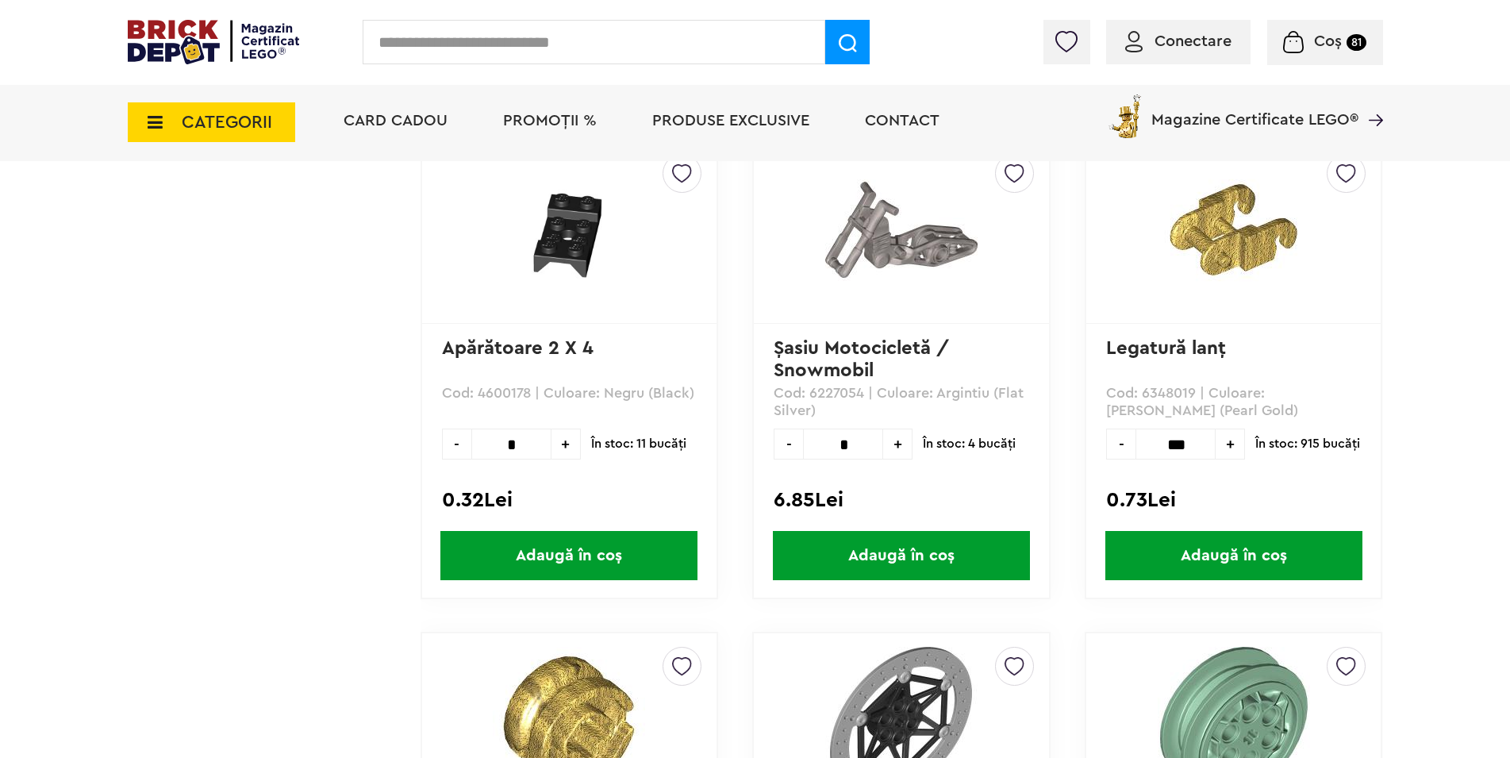
click at [1230, 446] on span "+" at bounding box center [1230, 444] width 29 height 31
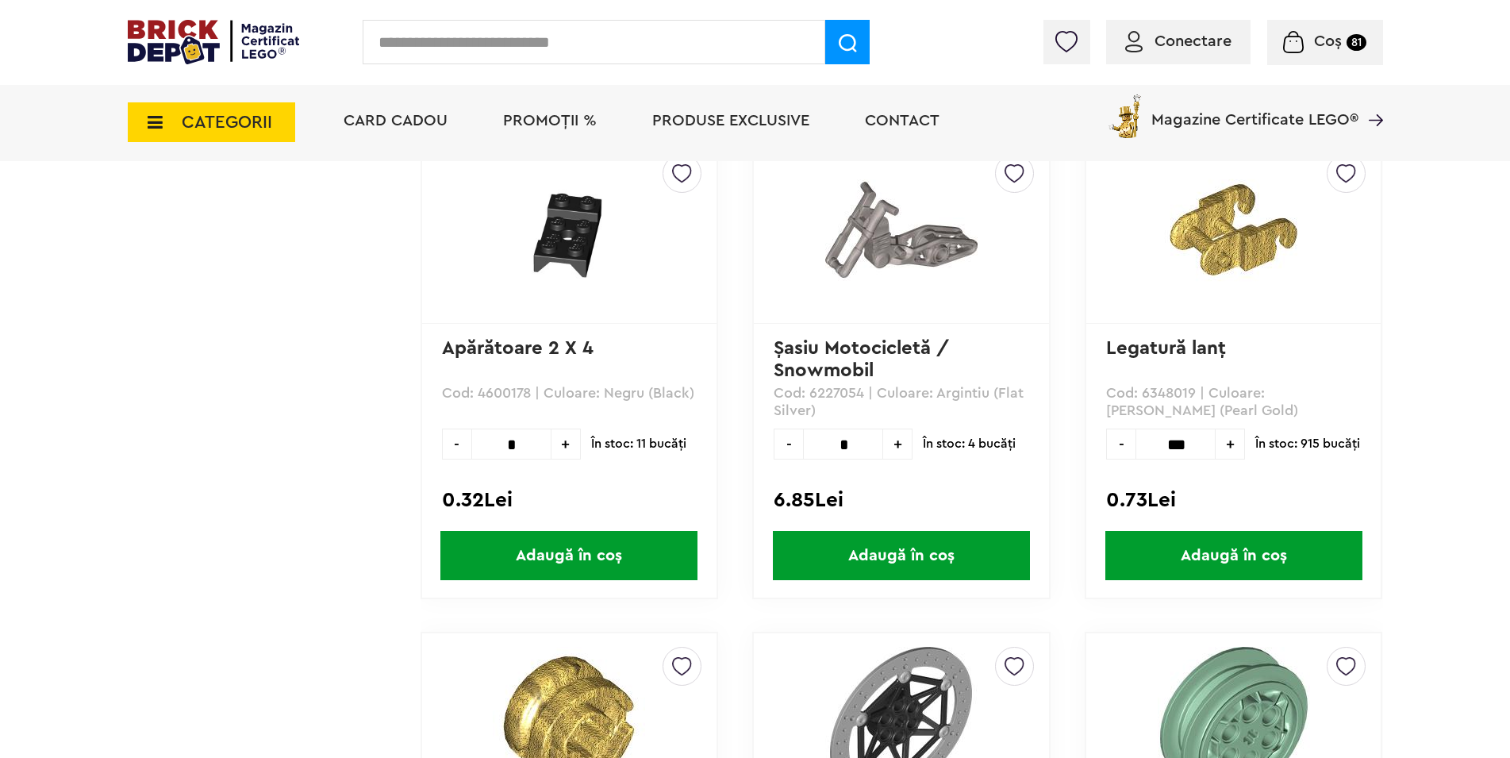
click at [1230, 446] on span "+" at bounding box center [1230, 444] width 29 height 31
type input "***"
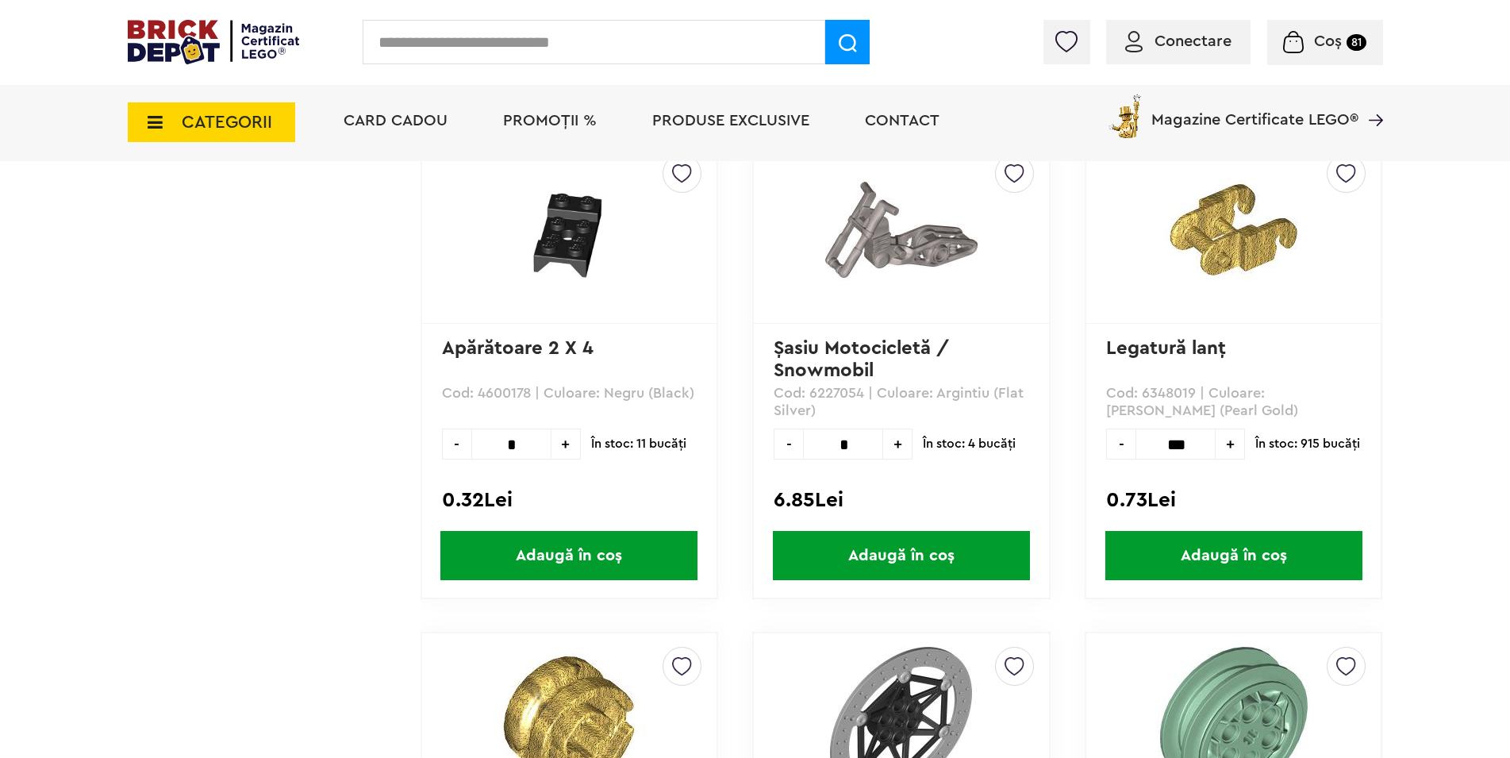
click at [1244, 569] on span "Adaugă în coș" at bounding box center [1234, 555] width 257 height 49
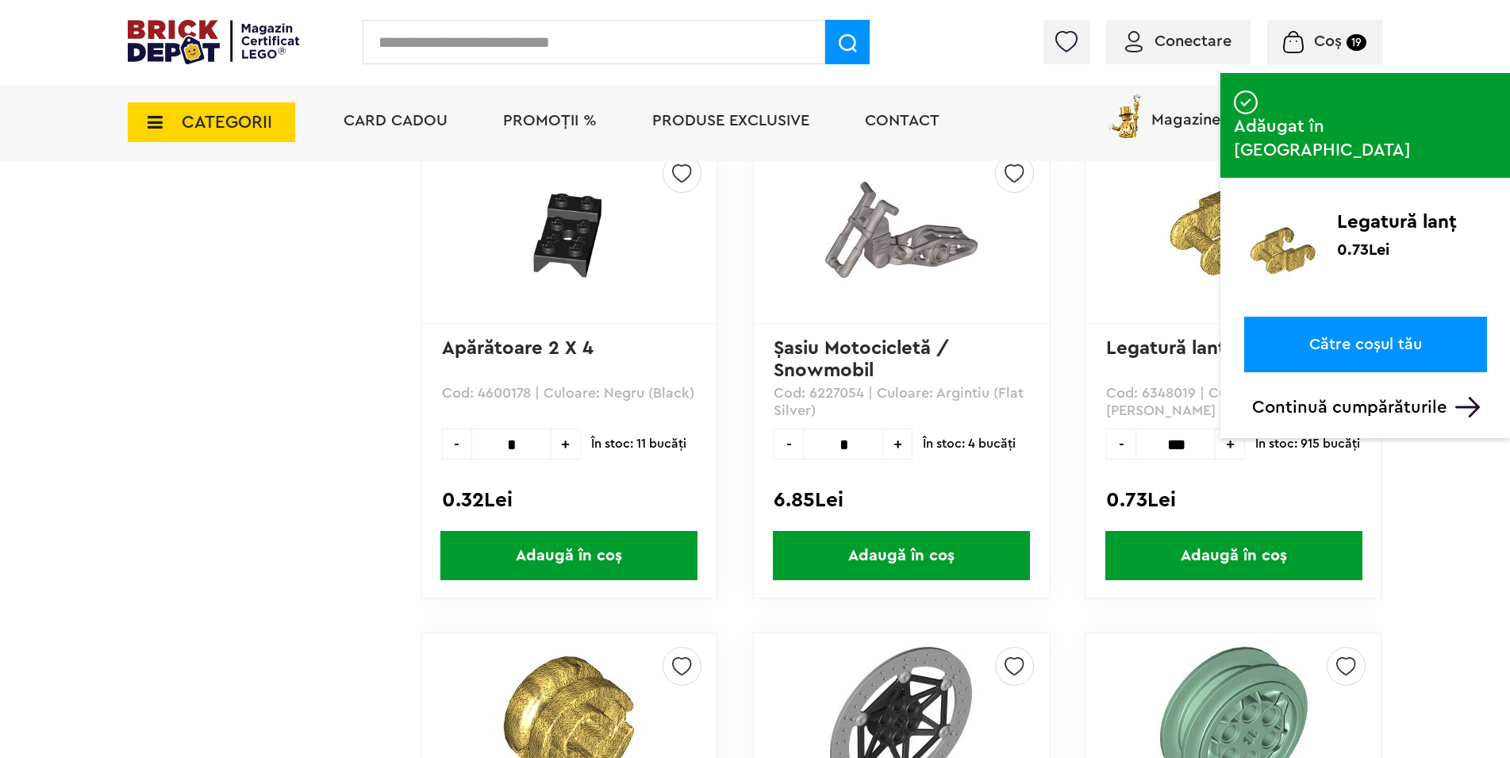
click at [1324, 47] on span "Coș" at bounding box center [1328, 41] width 28 height 16
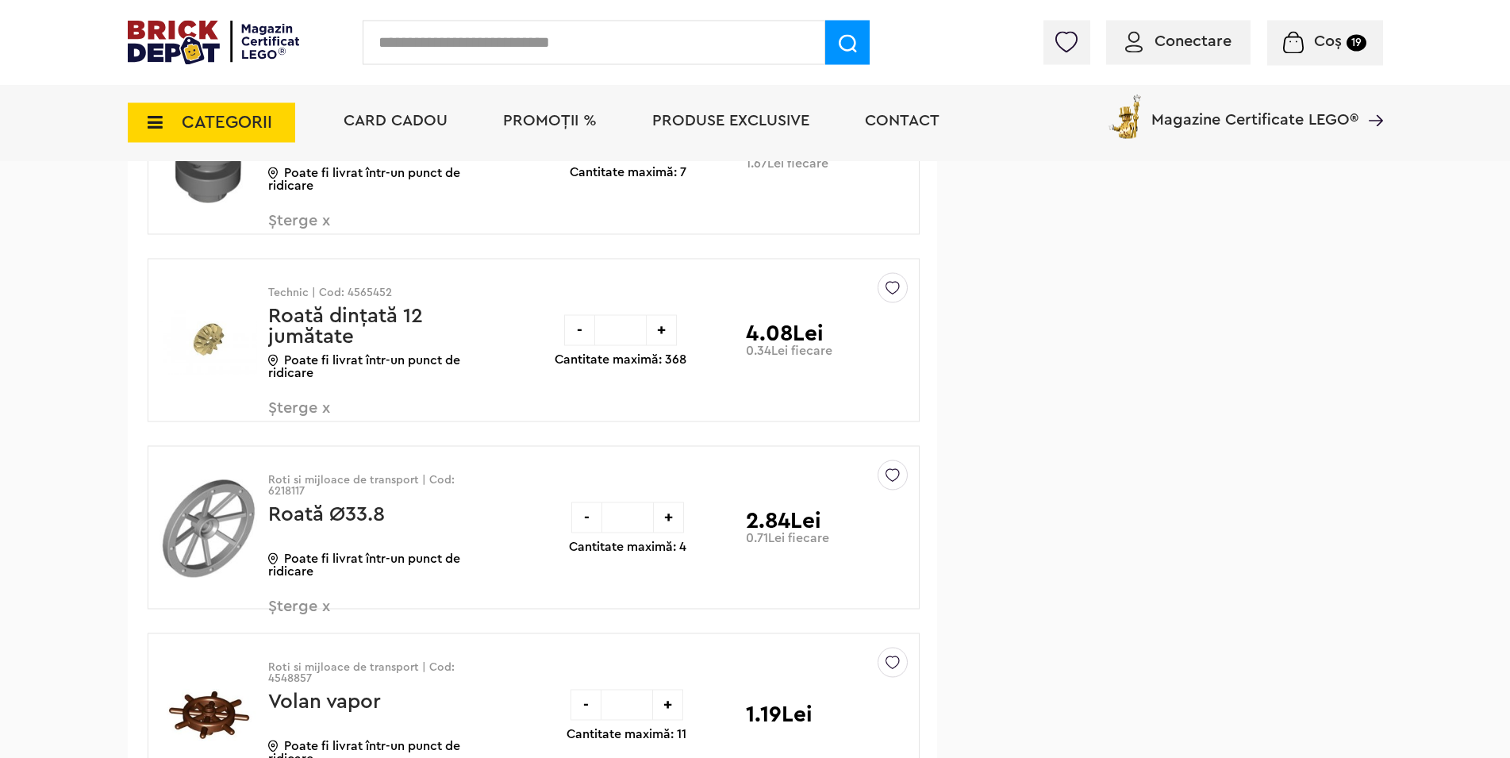
scroll to position [2671, 0]
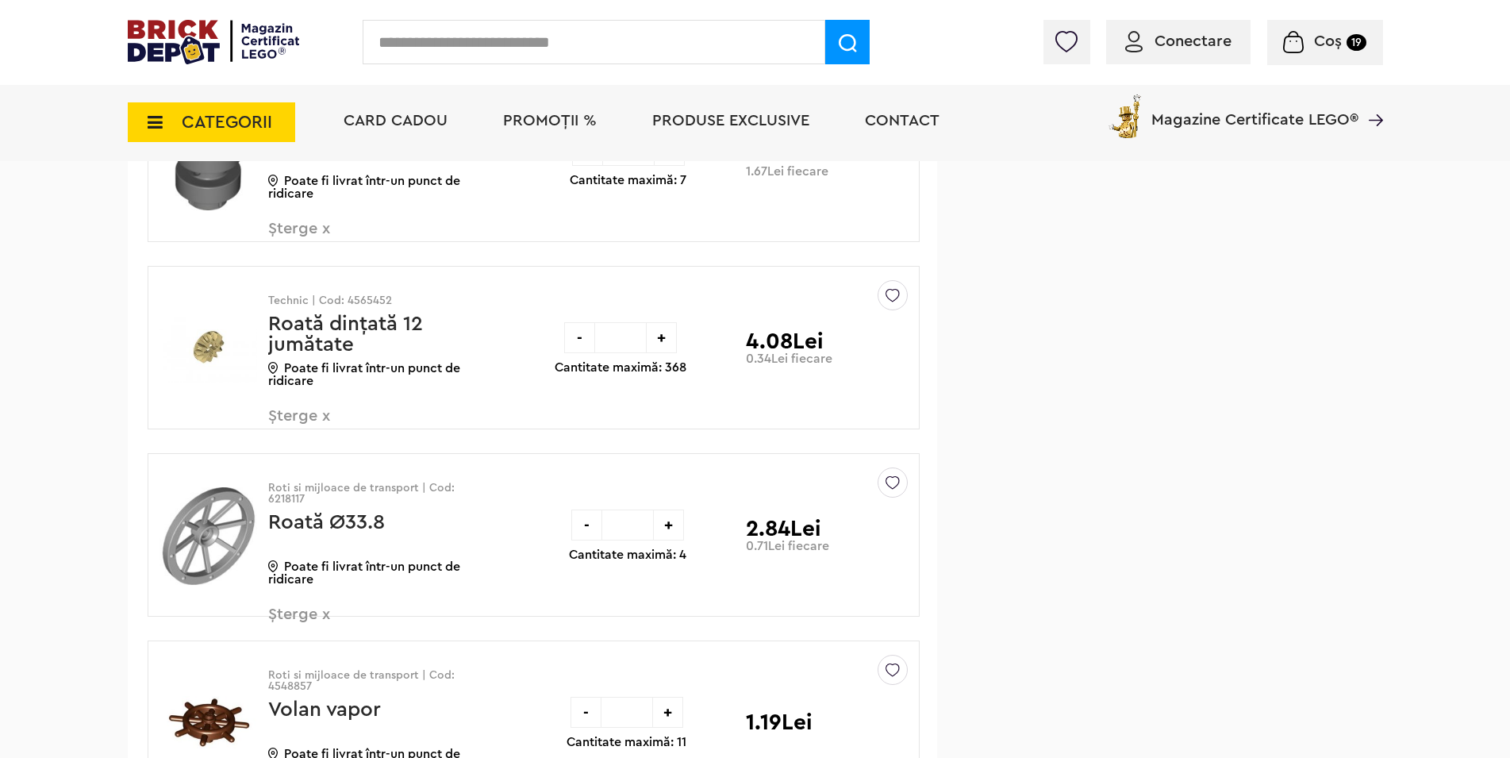
click at [330, 606] on span "Șterge x" at bounding box center [361, 623] width 186 height 34
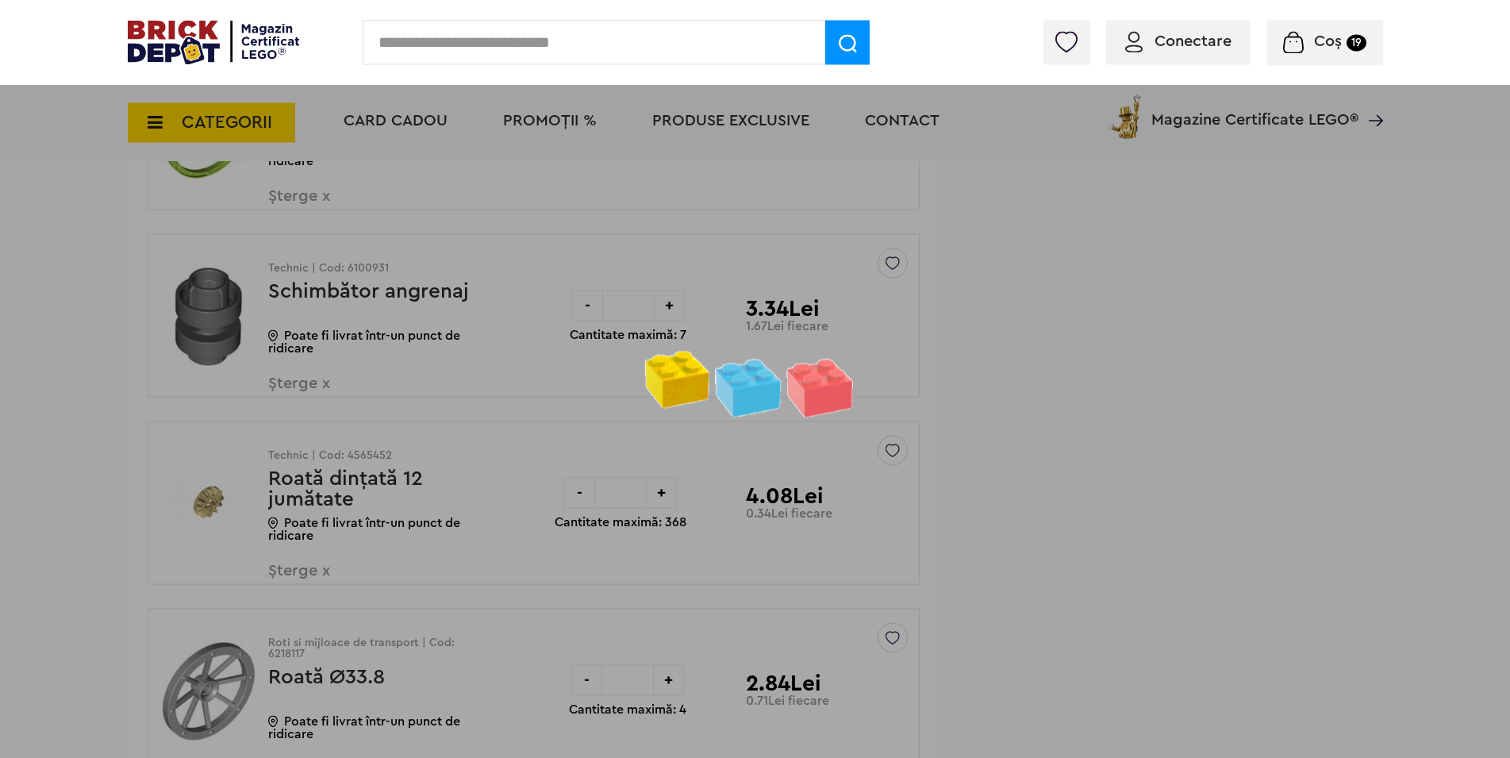
scroll to position [2509, 0]
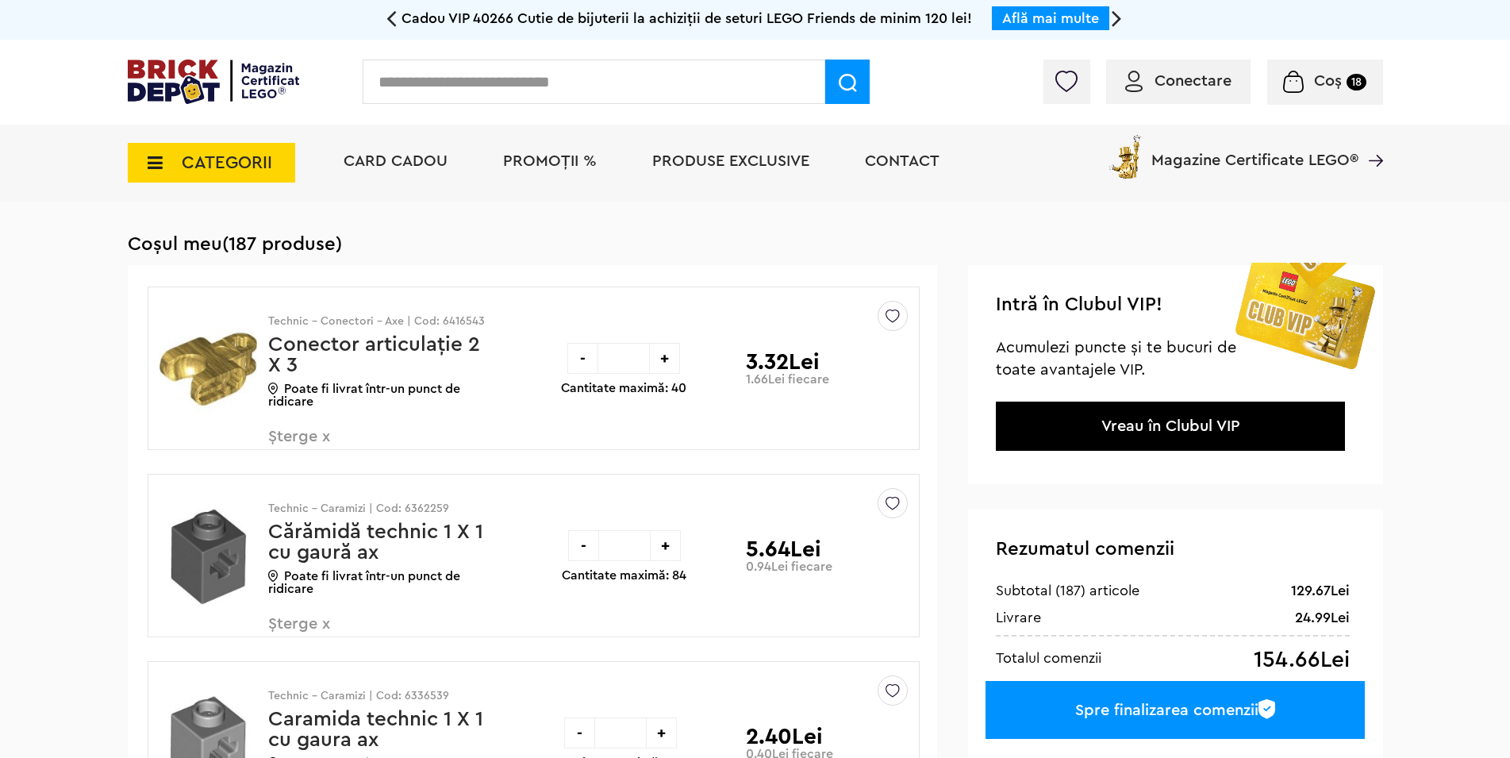
scroll to position [2509, 0]
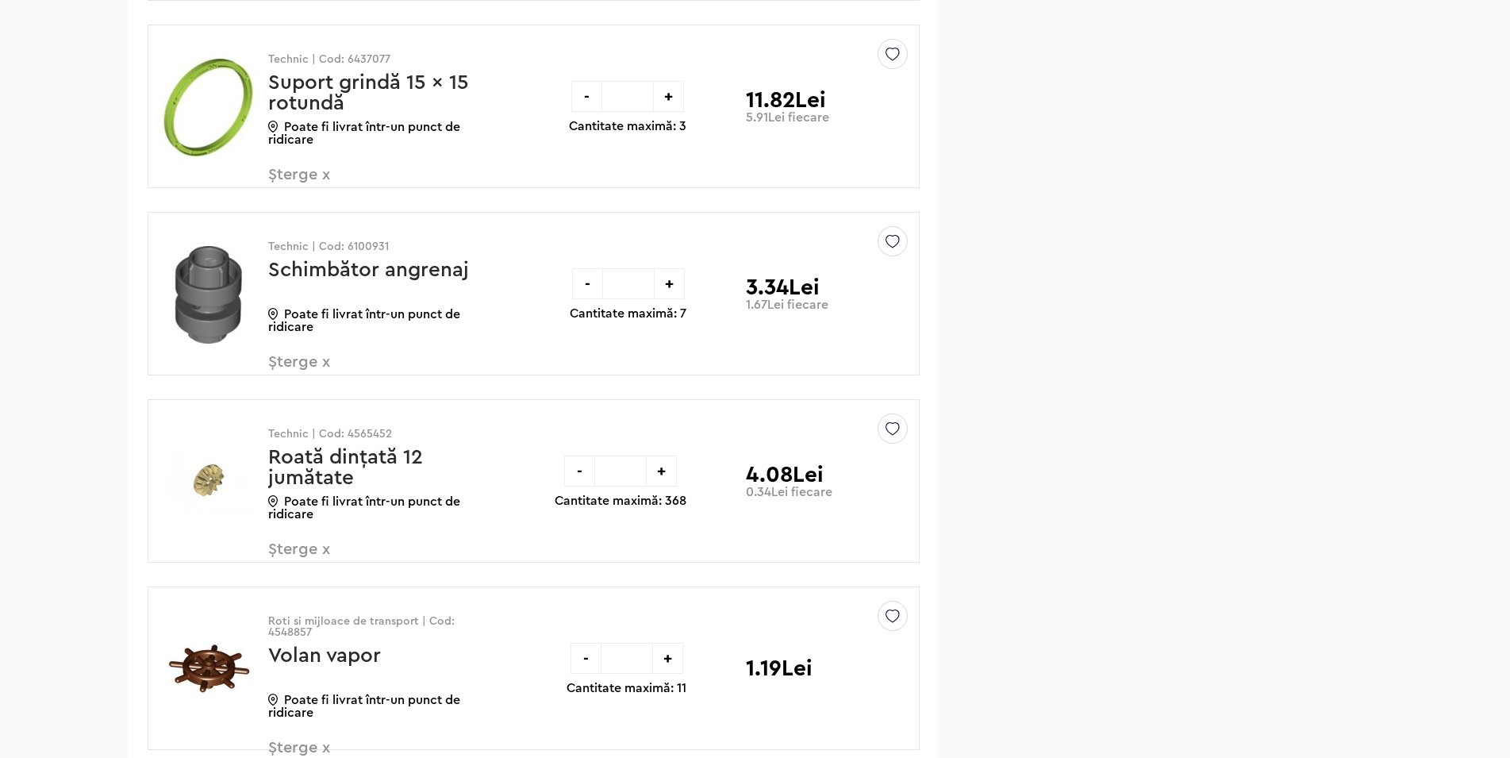
click at [326, 362] on span "Șterge x" at bounding box center [361, 371] width 186 height 34
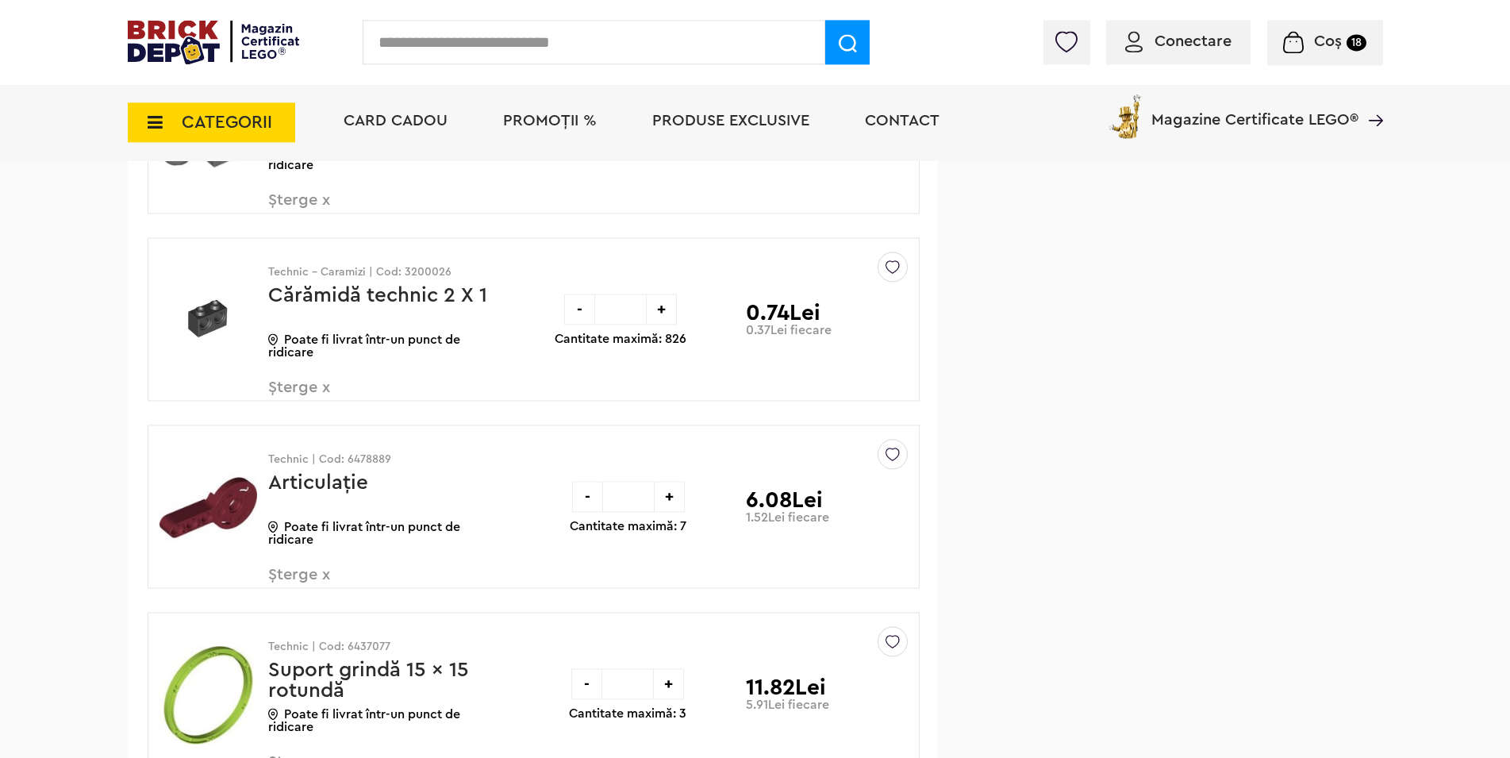
scroll to position [1943, 0]
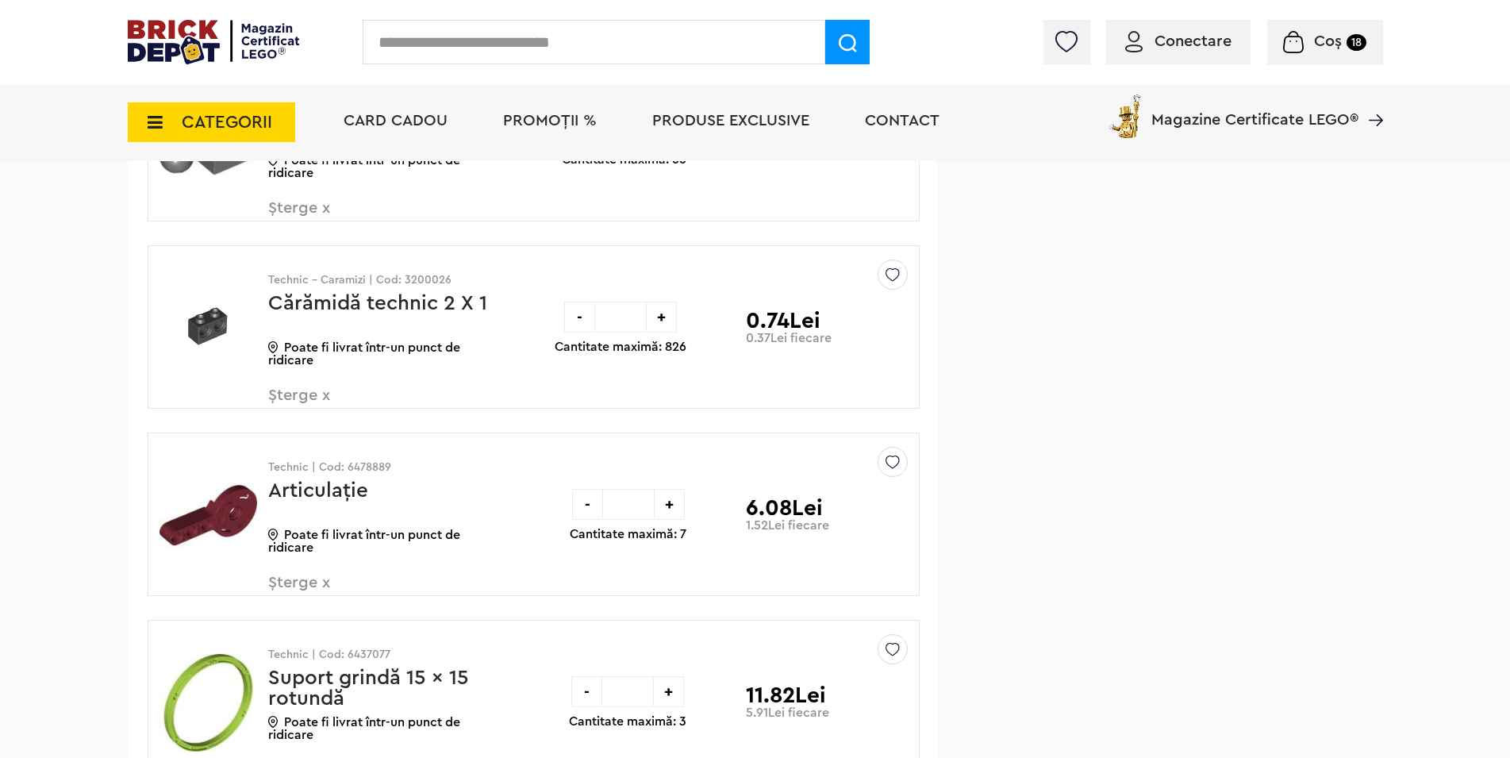
click at [325, 583] on span "Șterge x" at bounding box center [361, 592] width 186 height 34
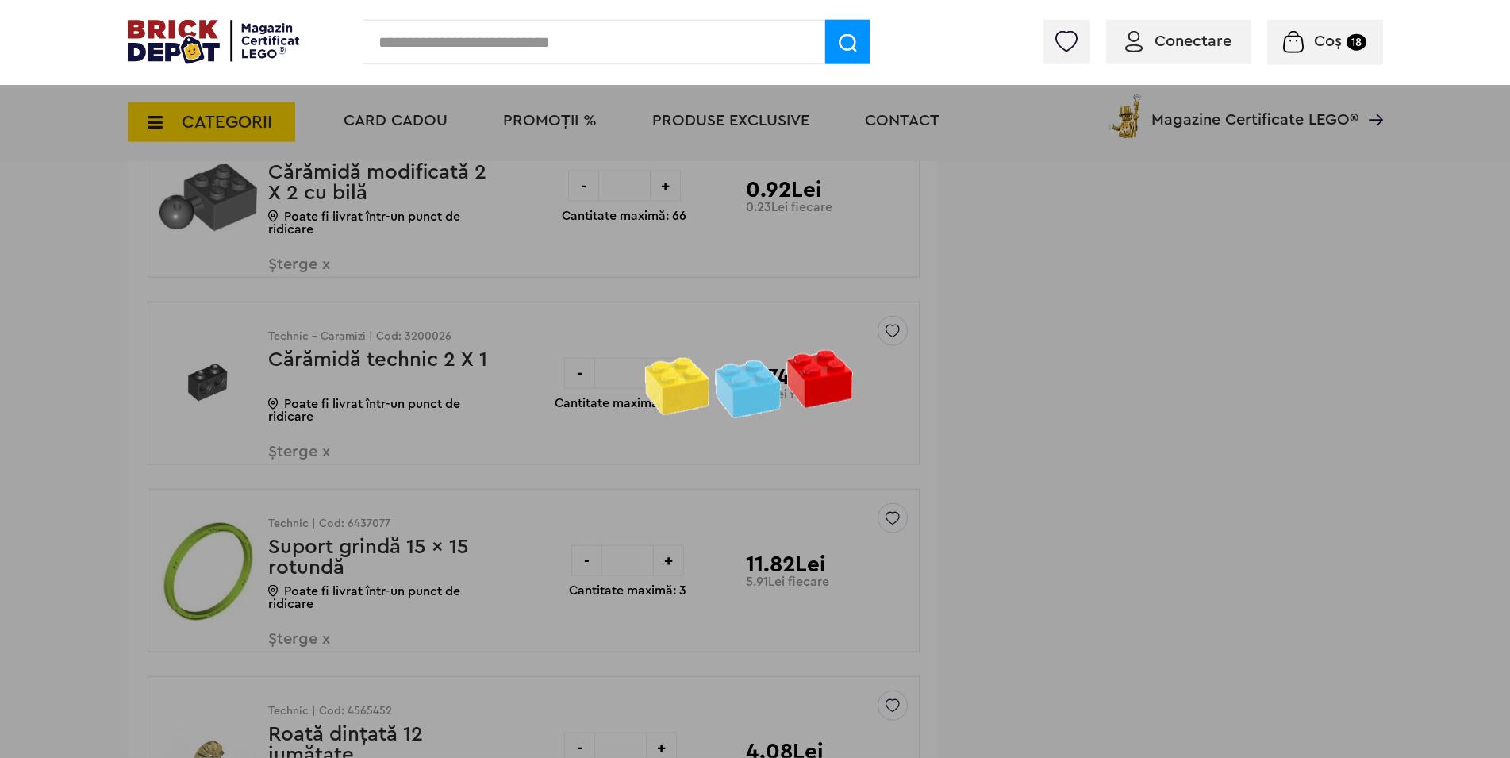
scroll to position [1819, 0]
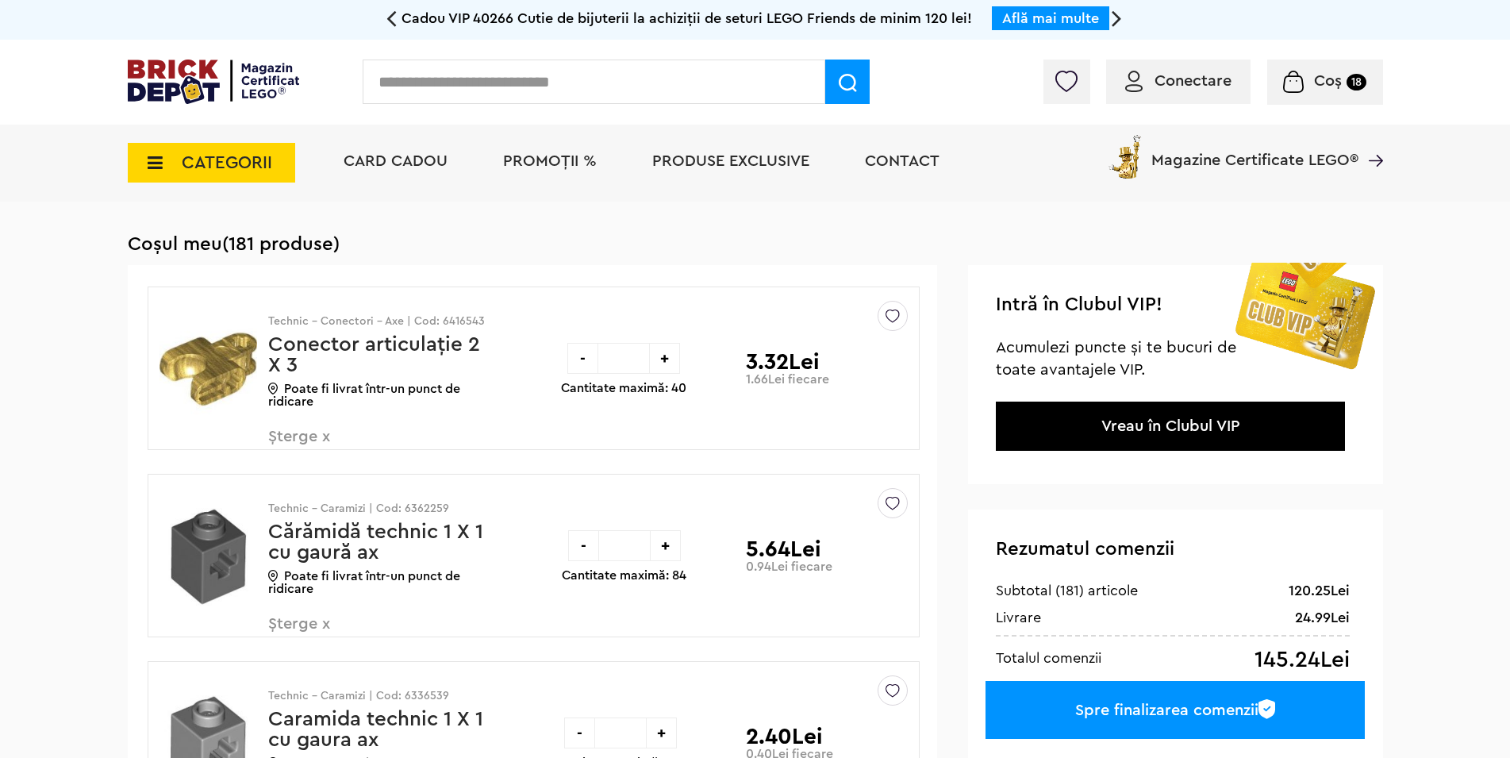
scroll to position [1809, 0]
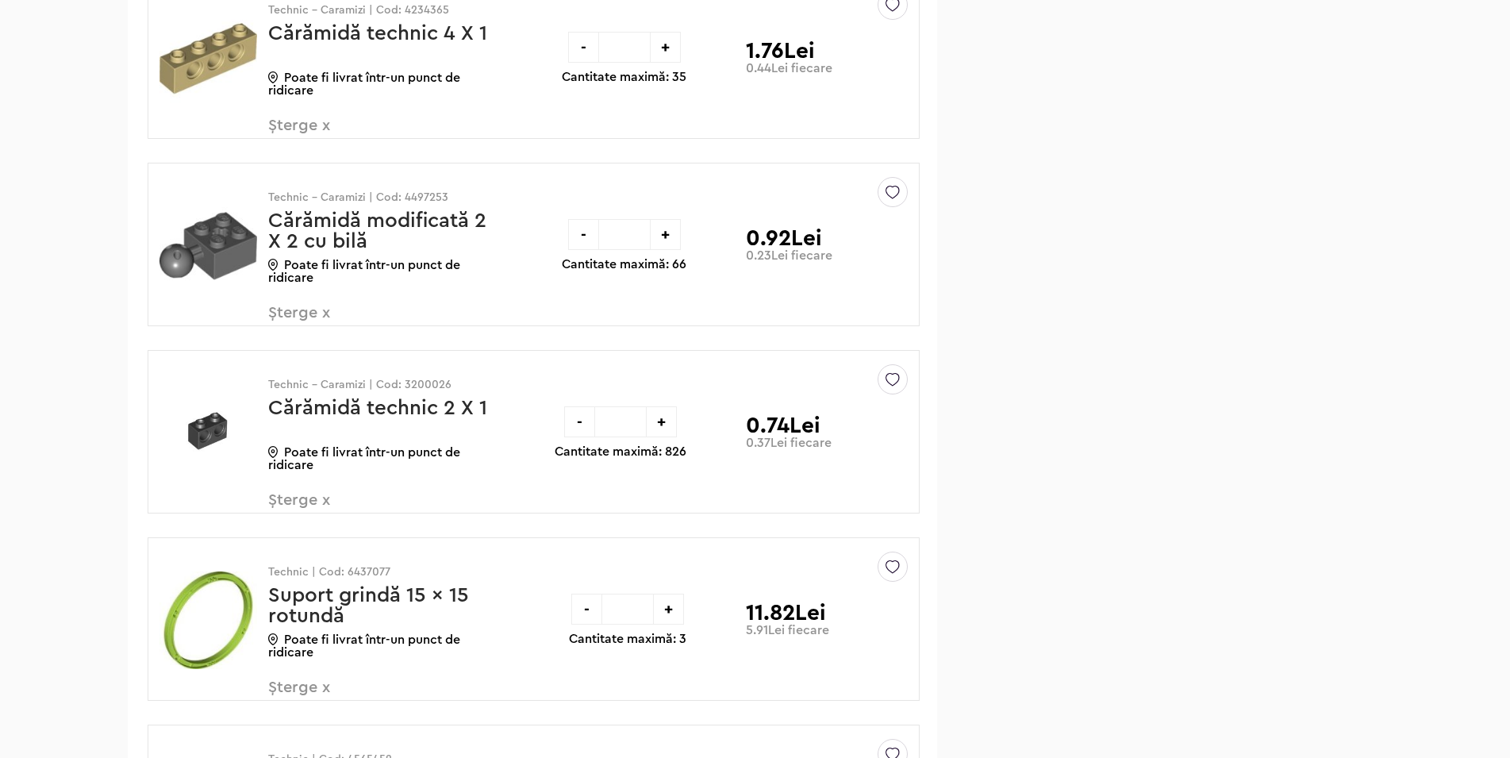
click at [322, 500] on span "Șterge x" at bounding box center [361, 509] width 186 height 34
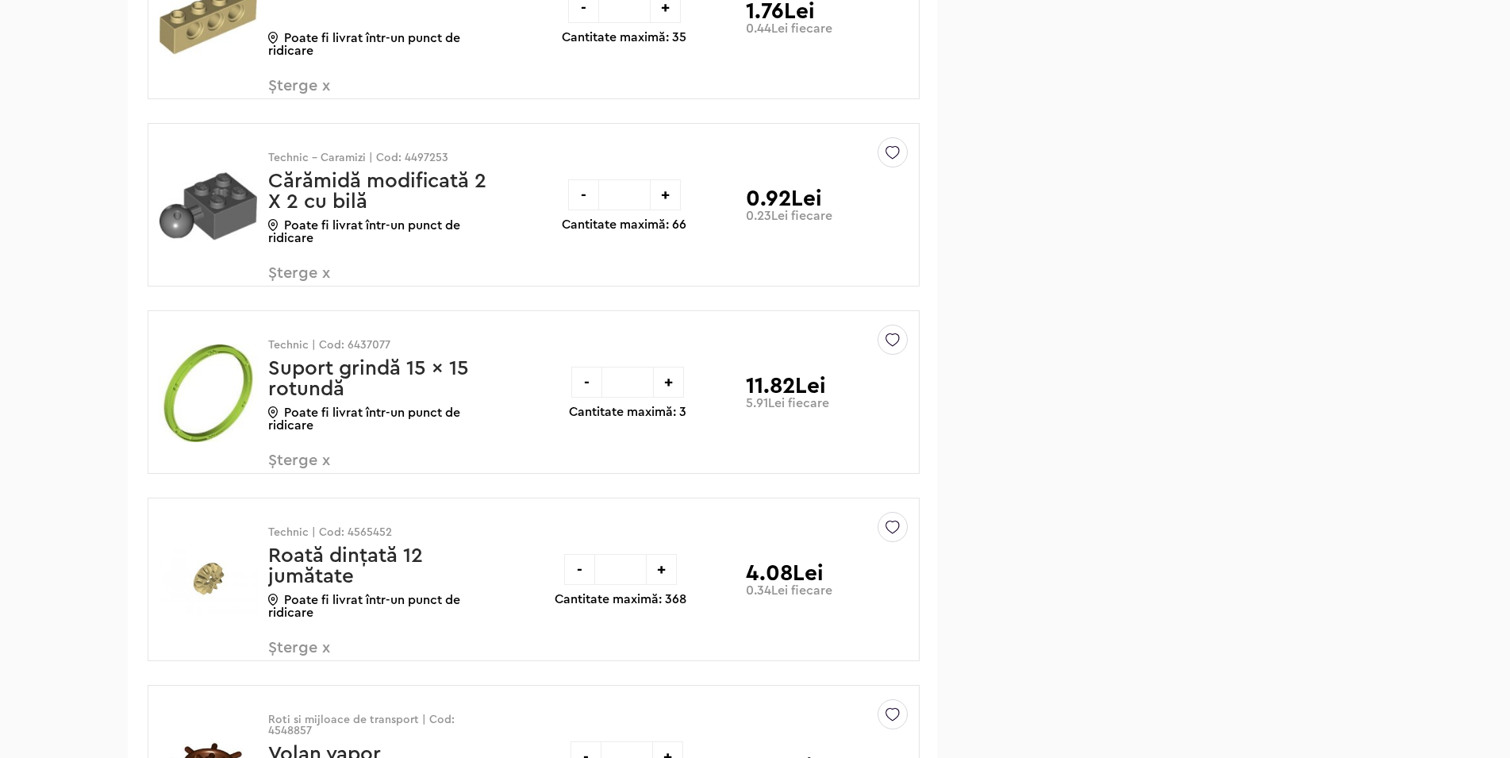
click at [325, 276] on span "Șterge x" at bounding box center [361, 282] width 186 height 34
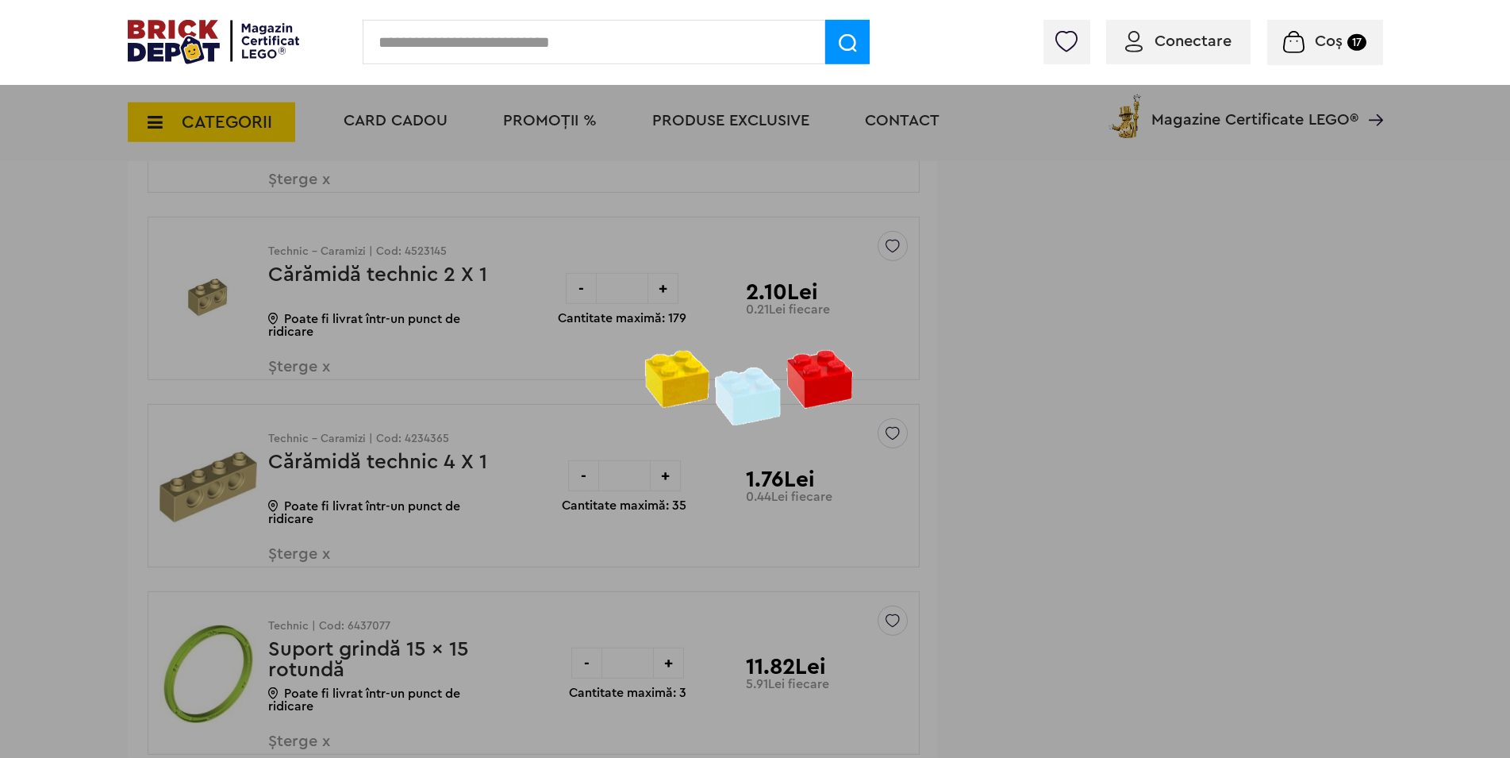
scroll to position [1403, 0]
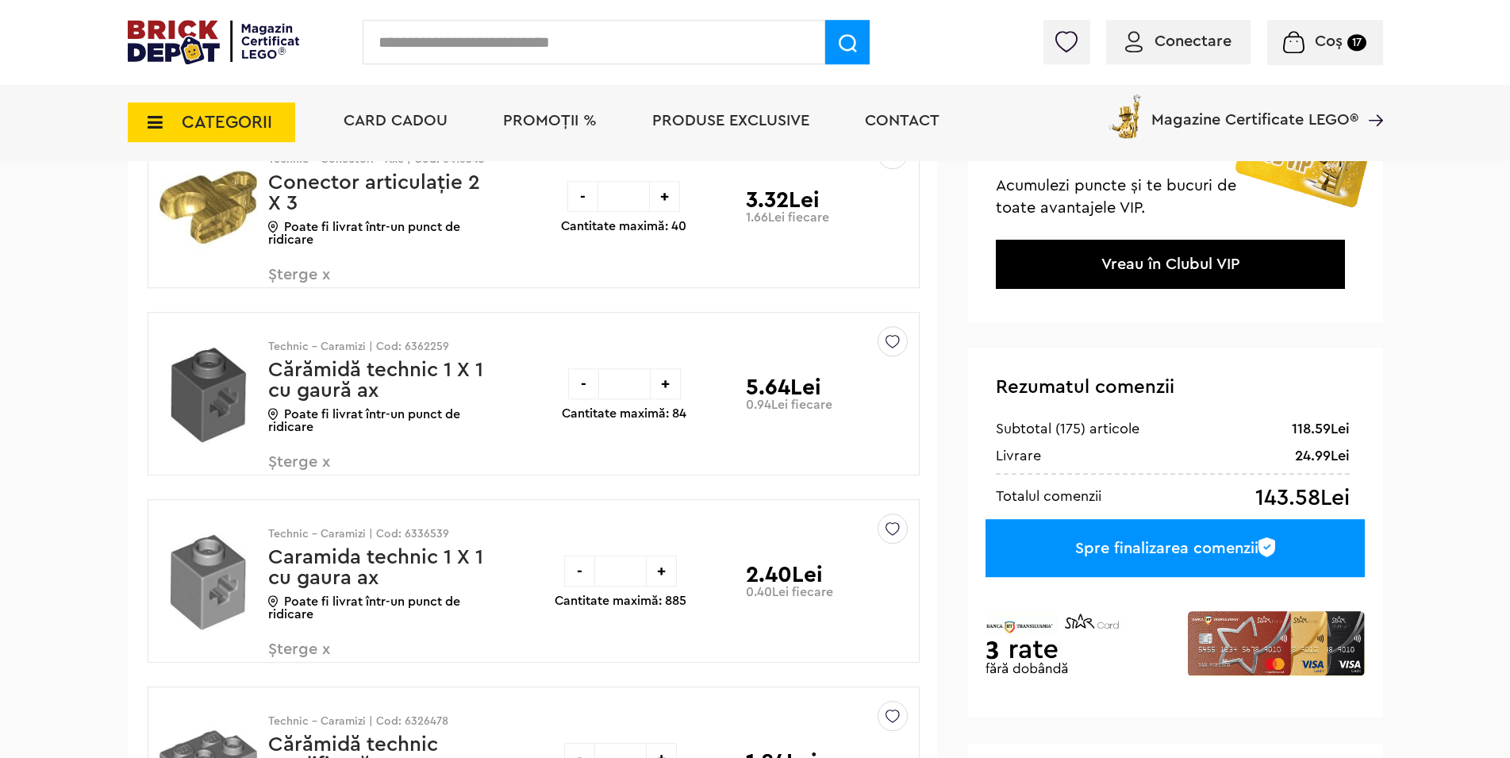
scroll to position [189, 0]
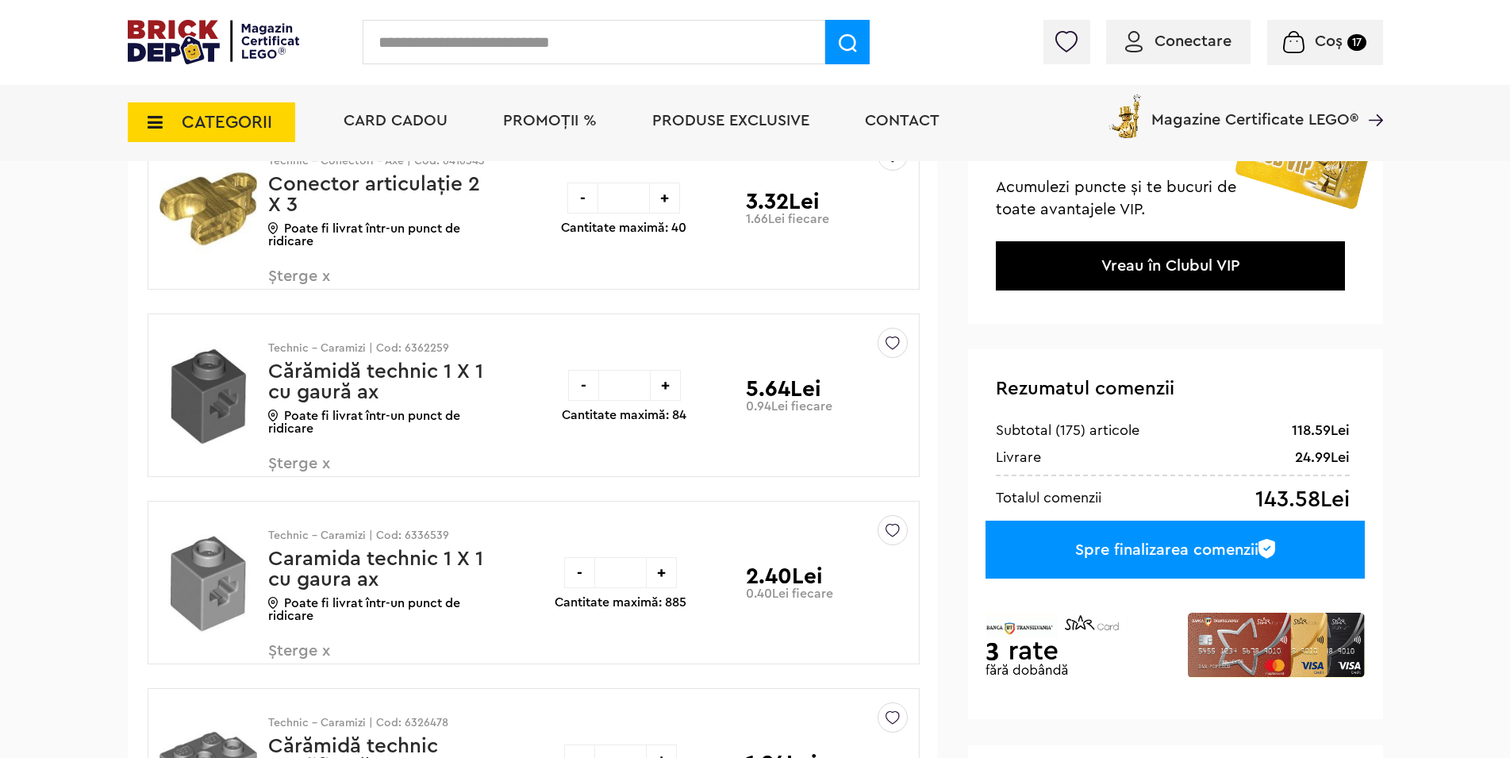
click at [327, 466] on span "Șterge x" at bounding box center [361, 473] width 186 height 34
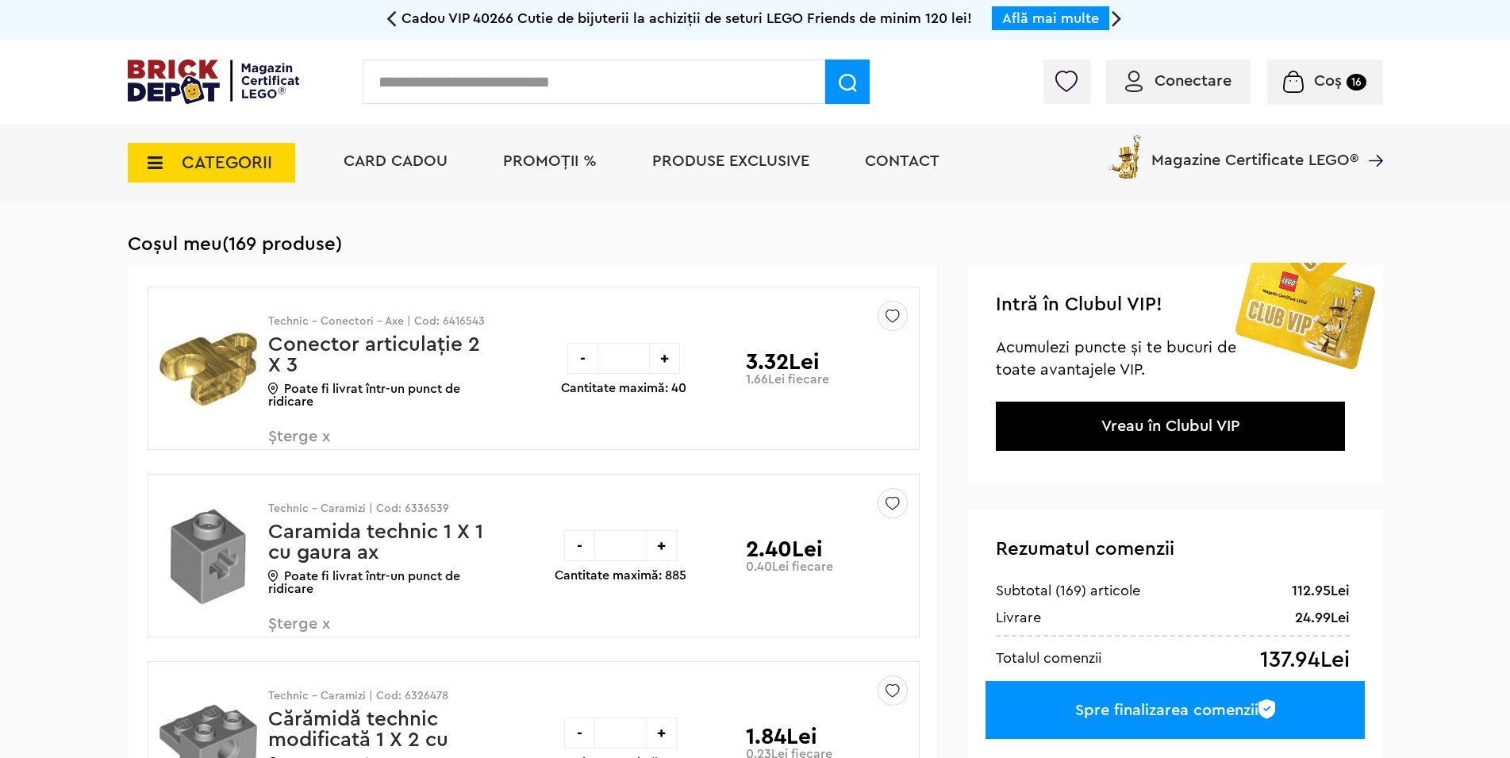
scroll to position [189, 0]
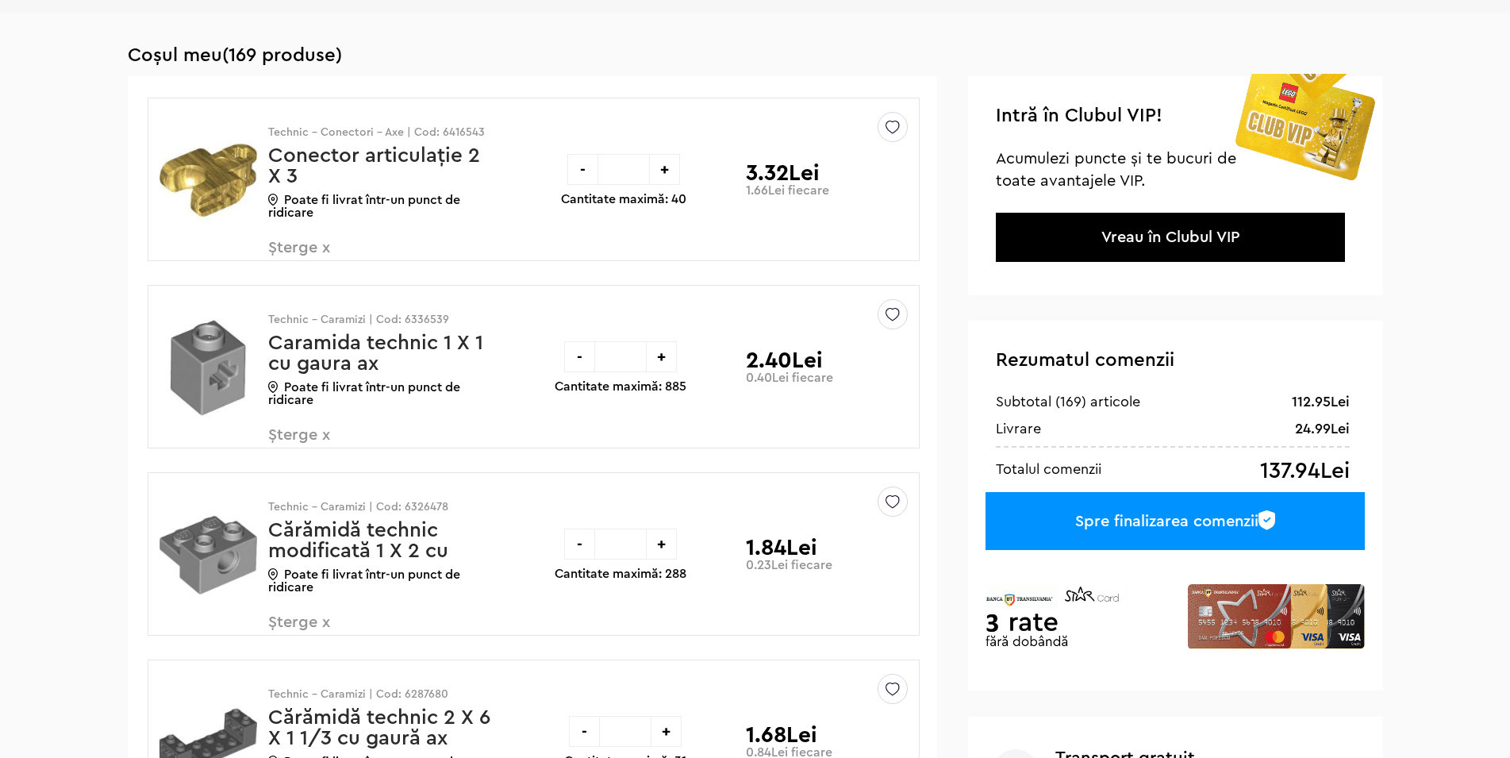
click at [329, 250] on span "Șterge x" at bounding box center [361, 257] width 186 height 34
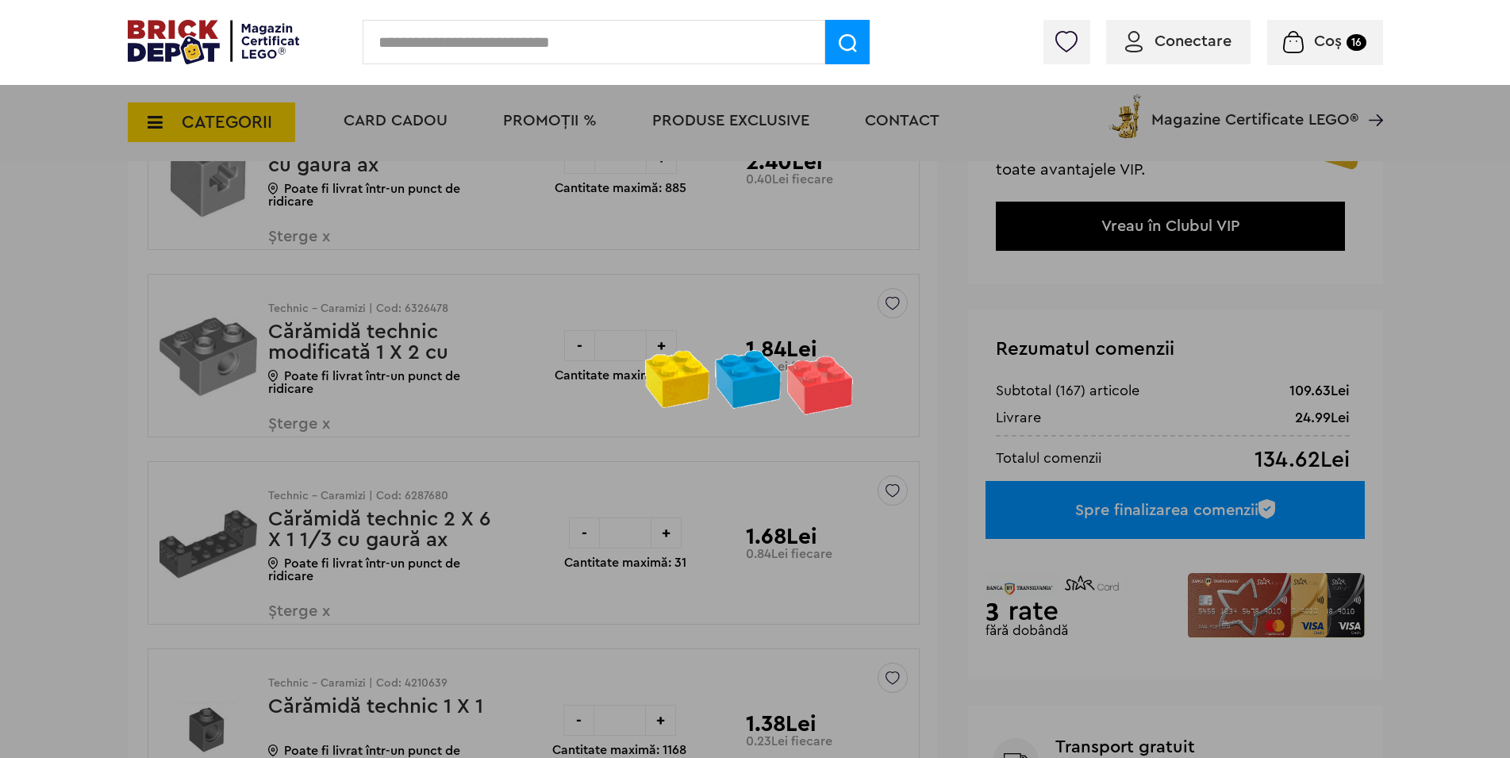
scroll to position [0, 0]
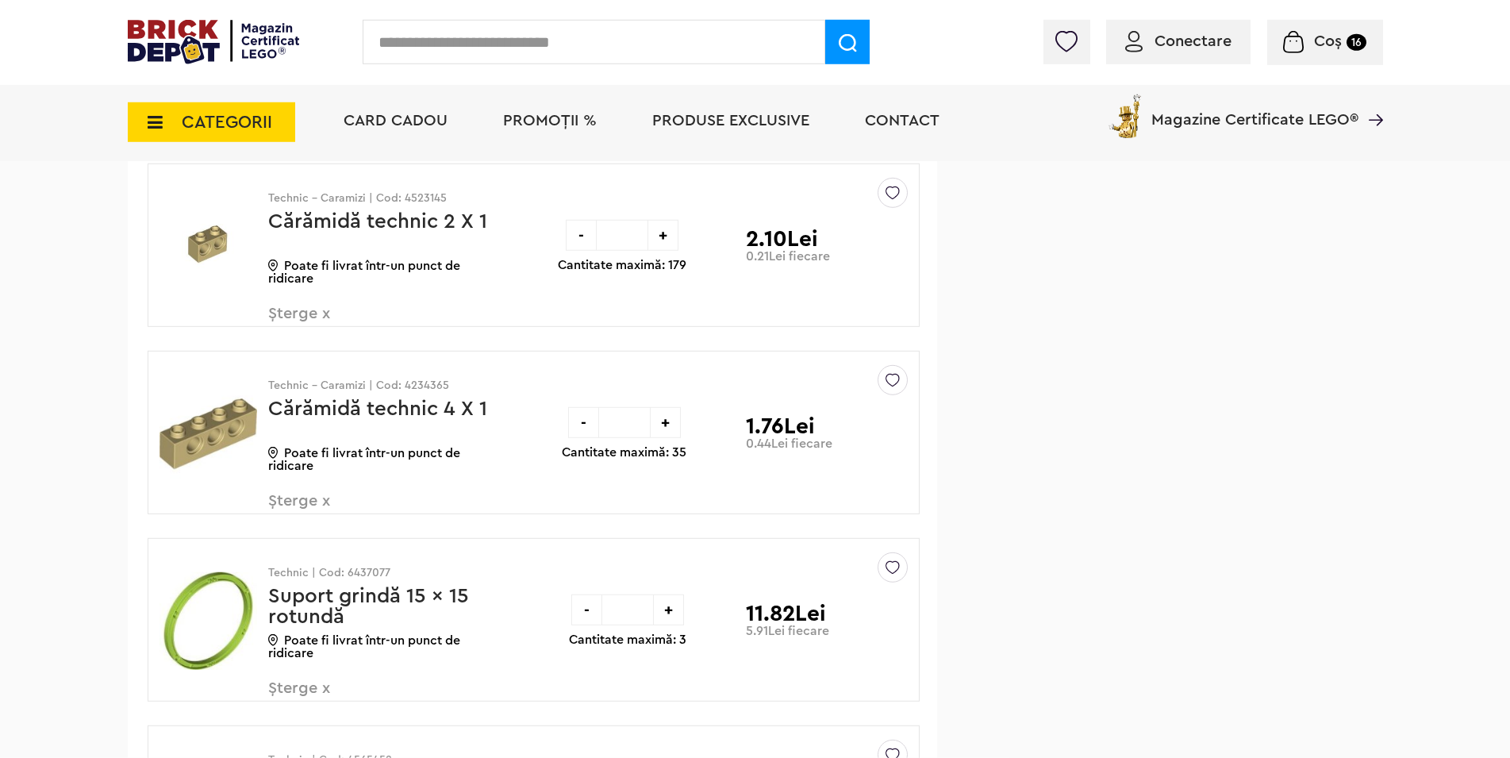
scroll to position [1052, 0]
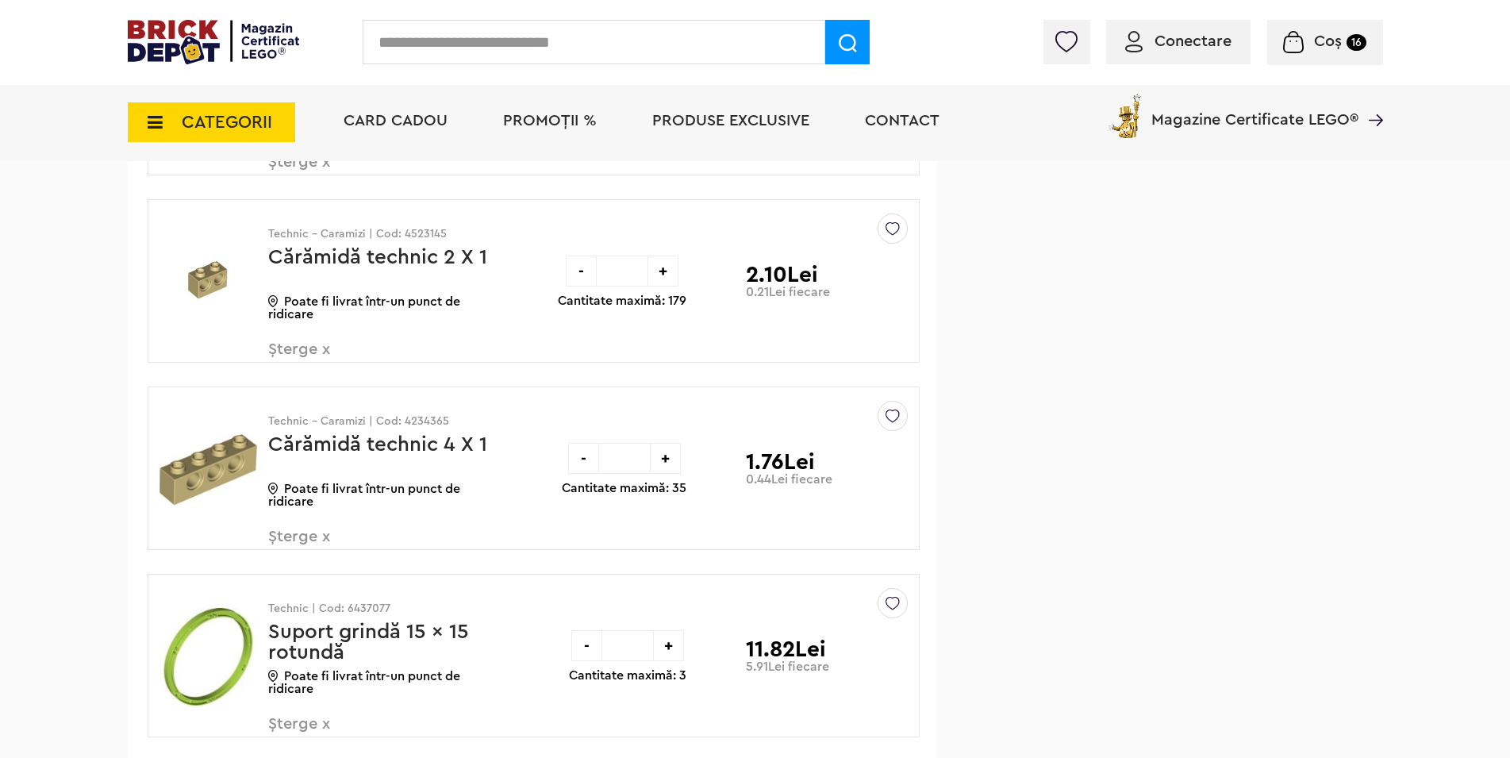
click at [332, 536] on span "Șterge x" at bounding box center [361, 546] width 186 height 34
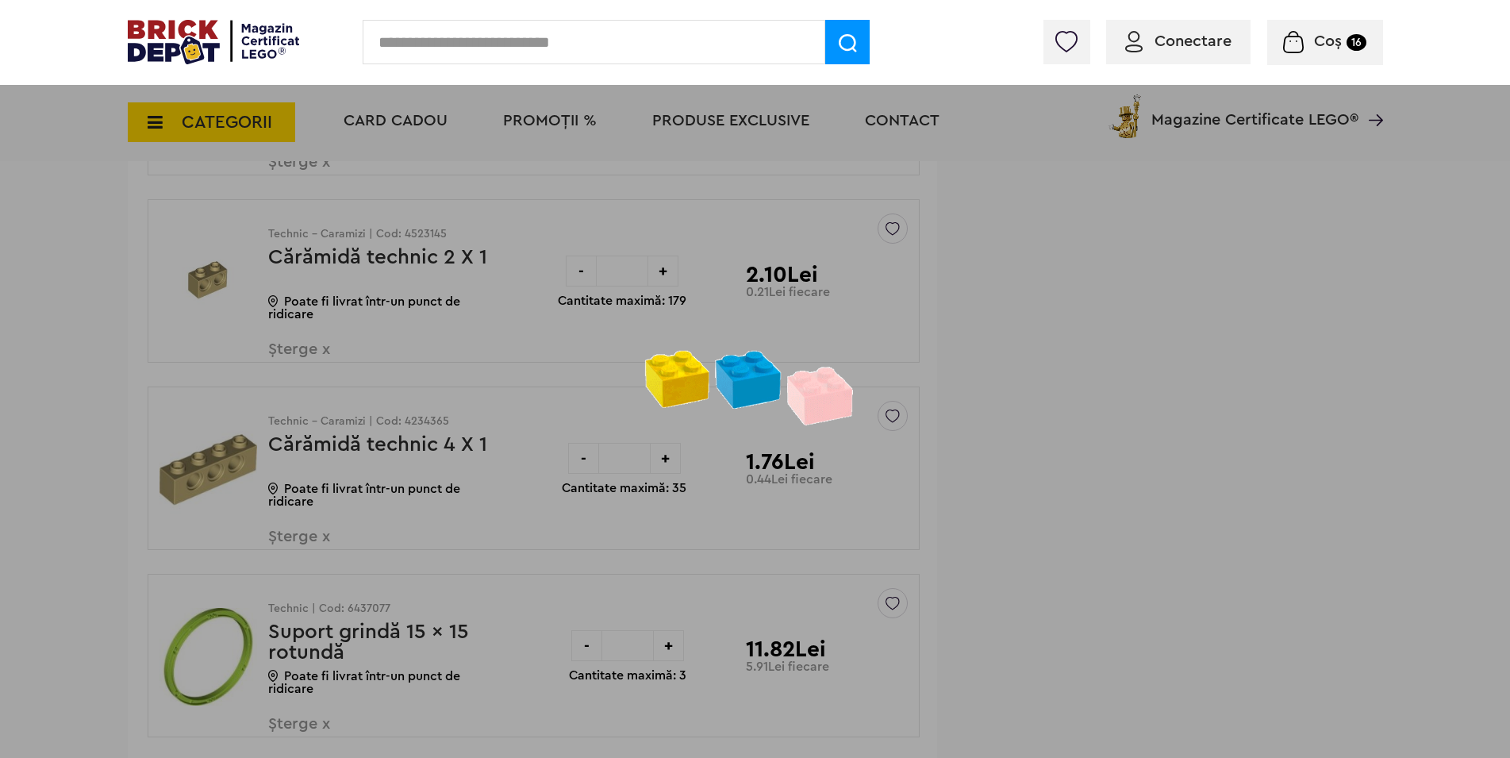
scroll to position [890, 0]
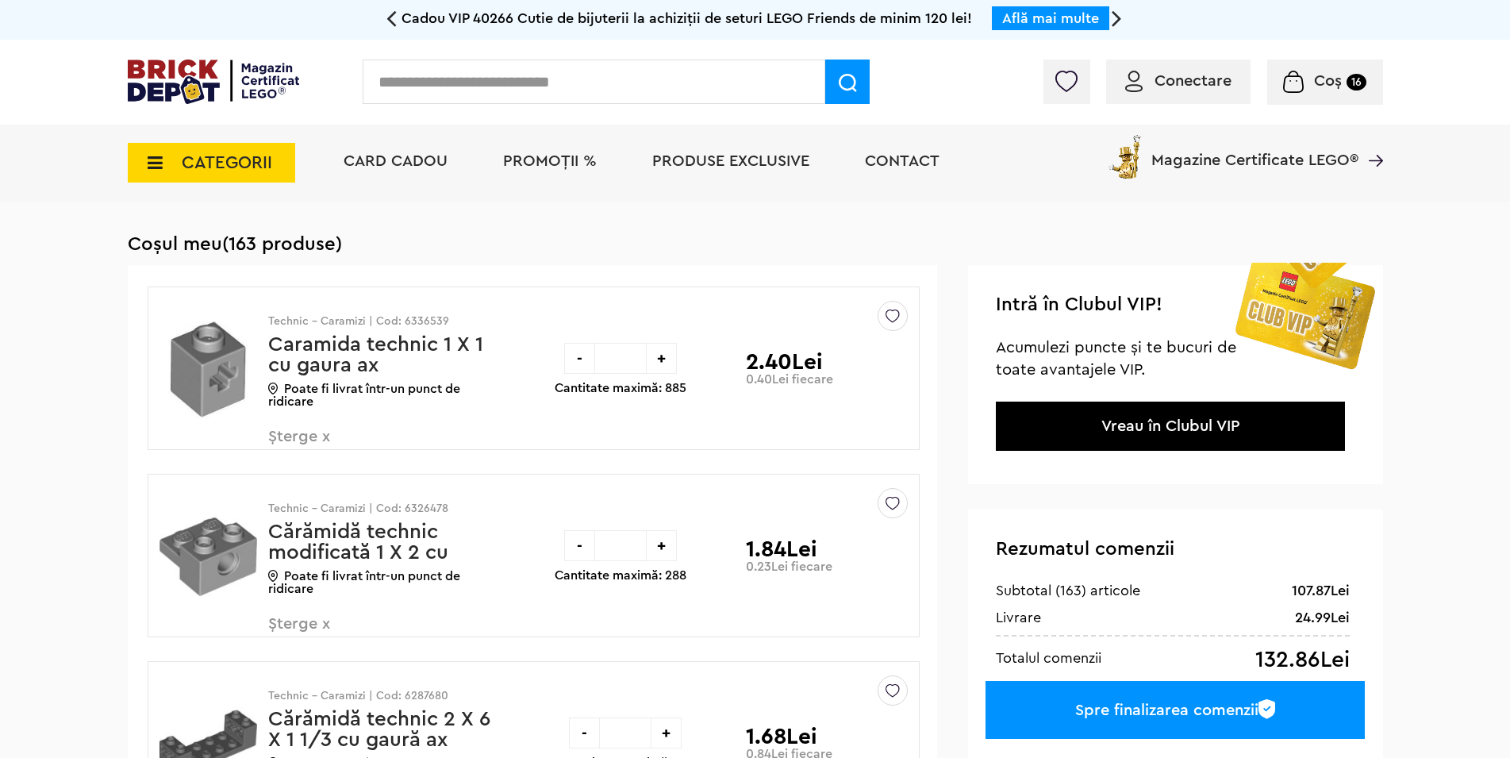
scroll to position [890, 0]
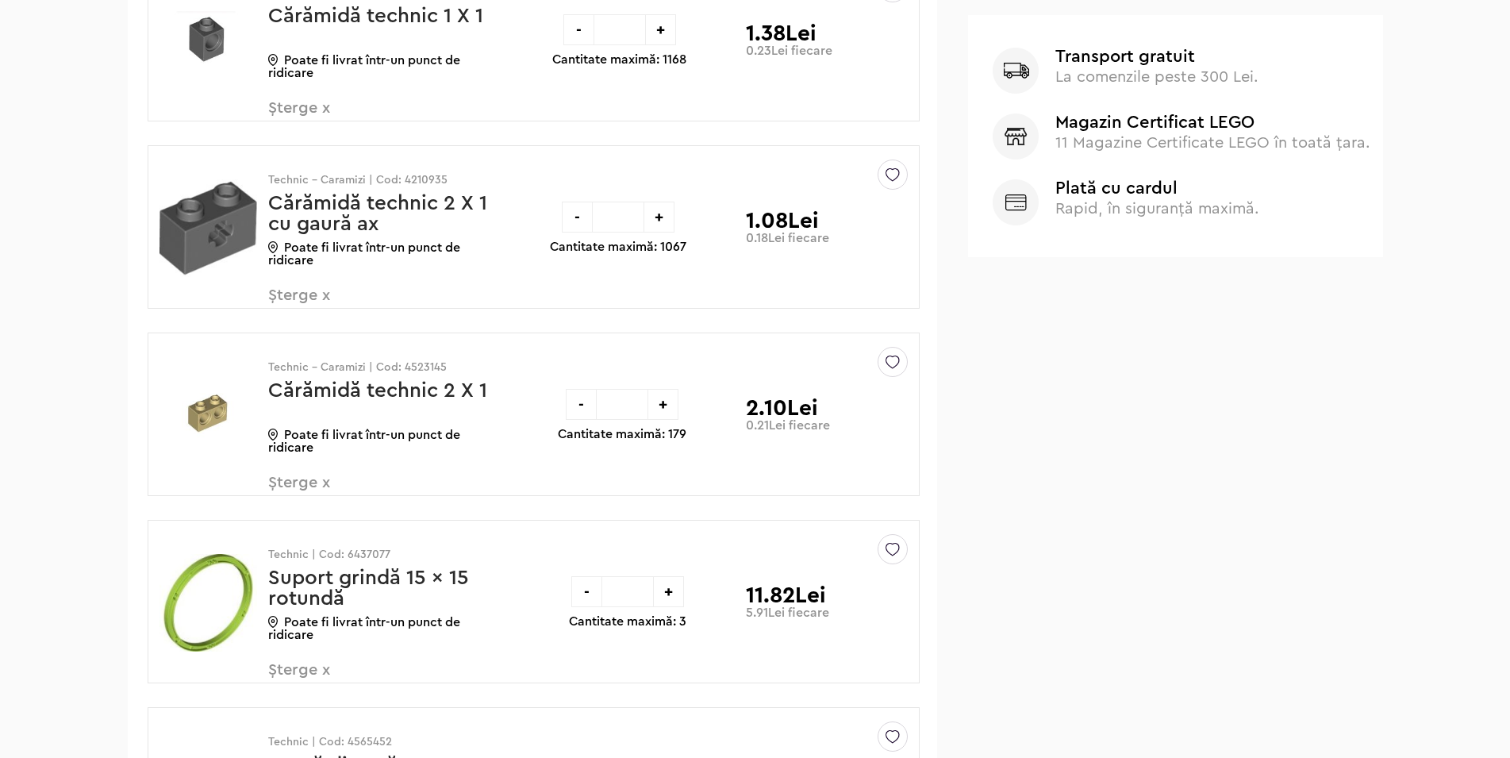
click at [324, 287] on span "Șterge x" at bounding box center [361, 304] width 186 height 34
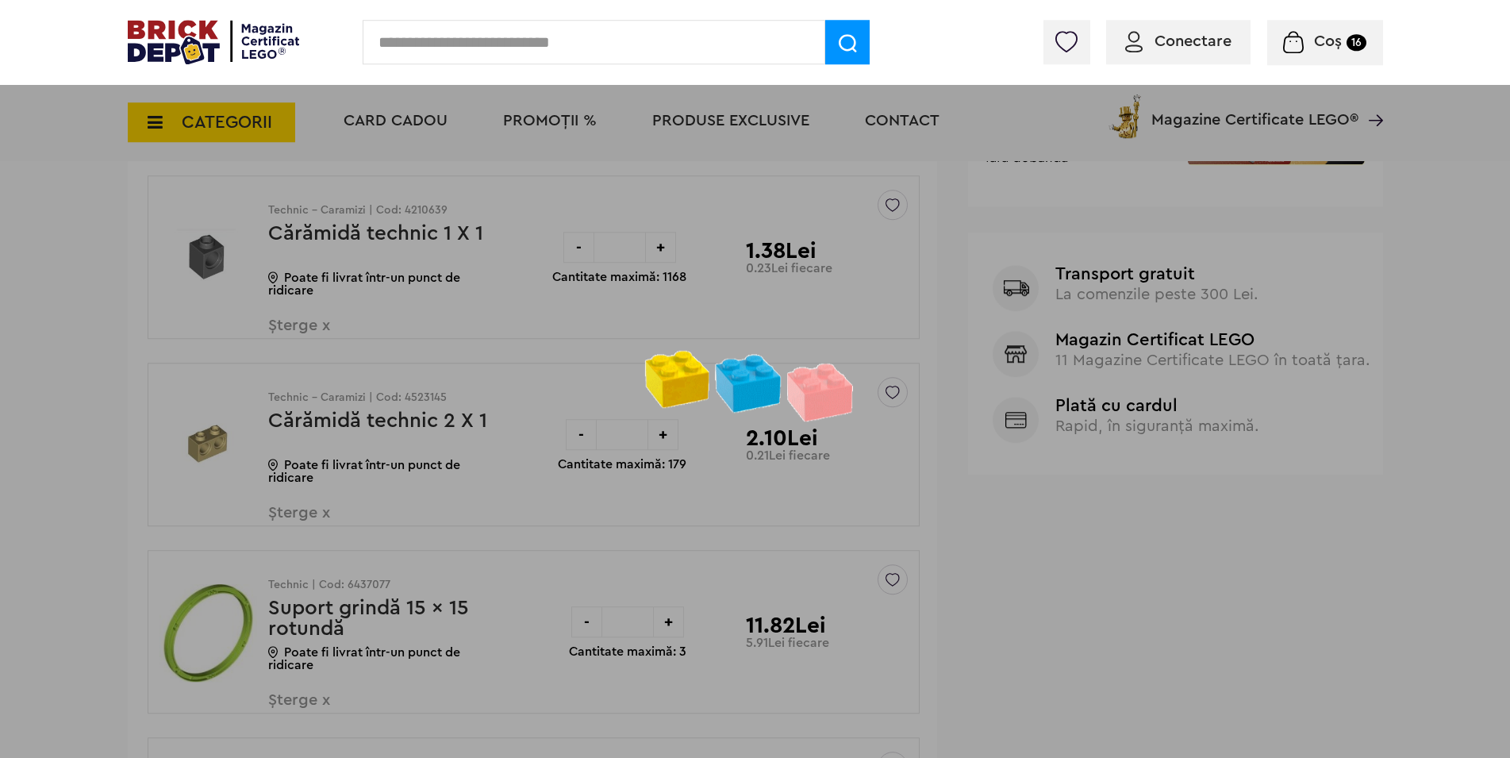
scroll to position [687, 0]
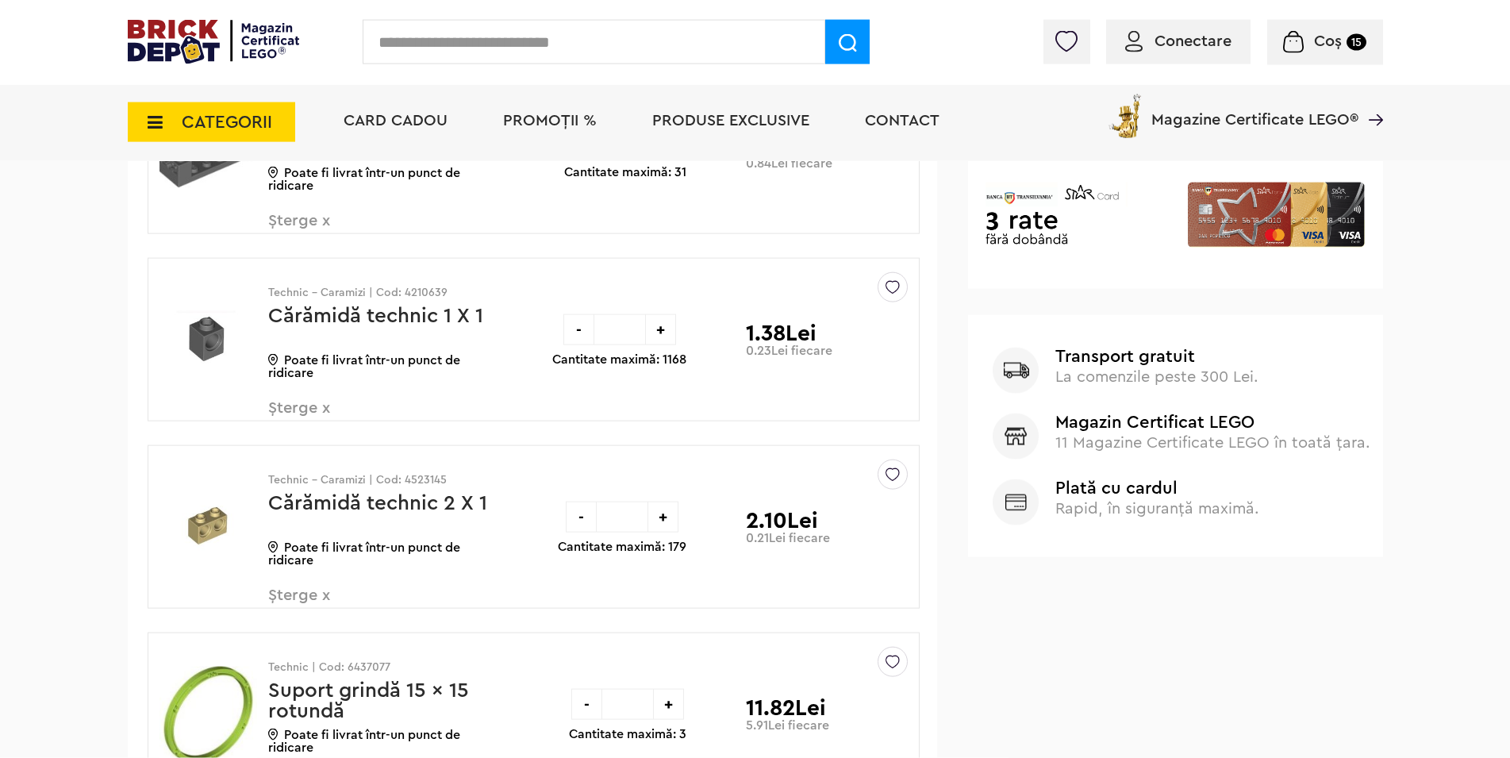
scroll to position [606, 0]
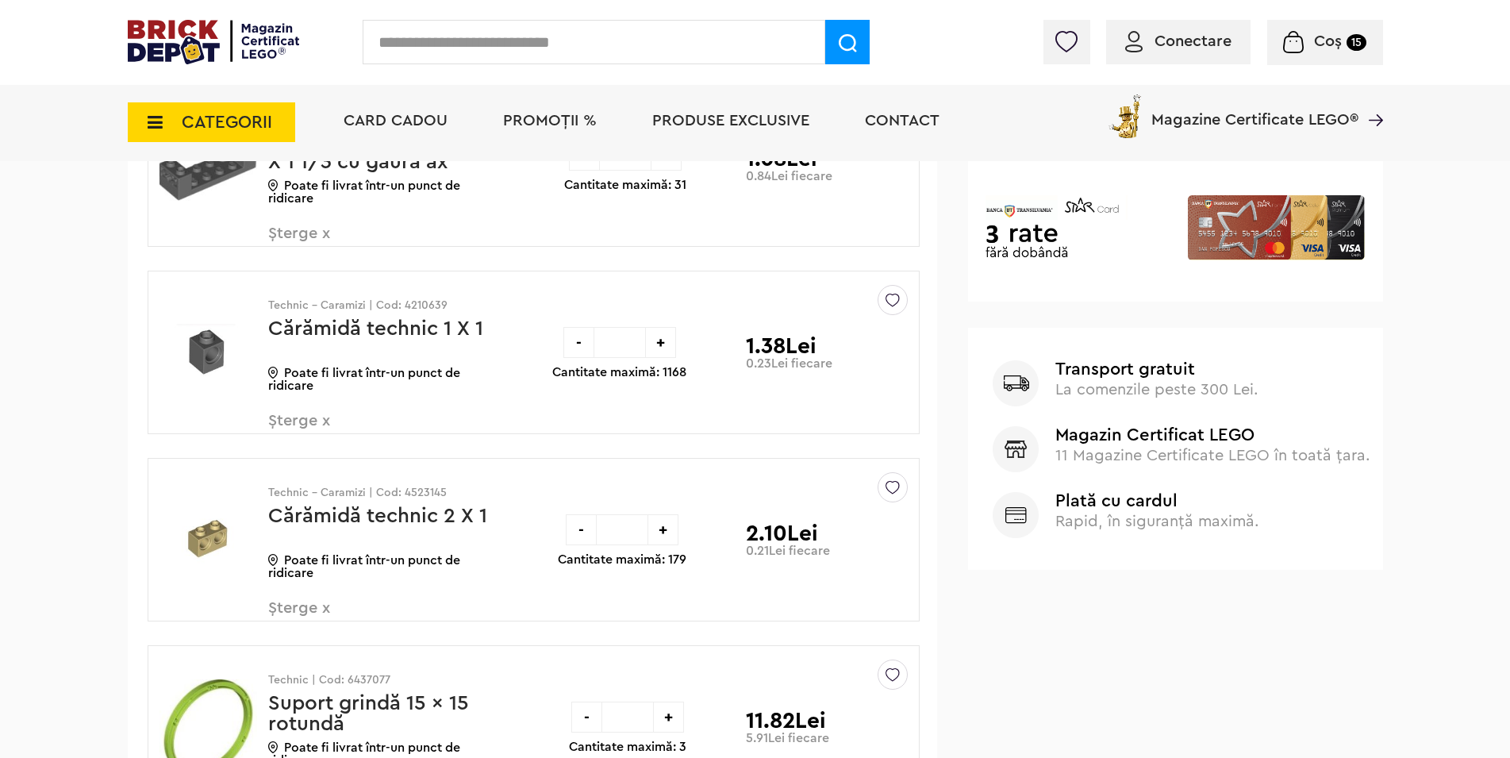
click at [320, 420] on span "Șterge x" at bounding box center [361, 430] width 186 height 34
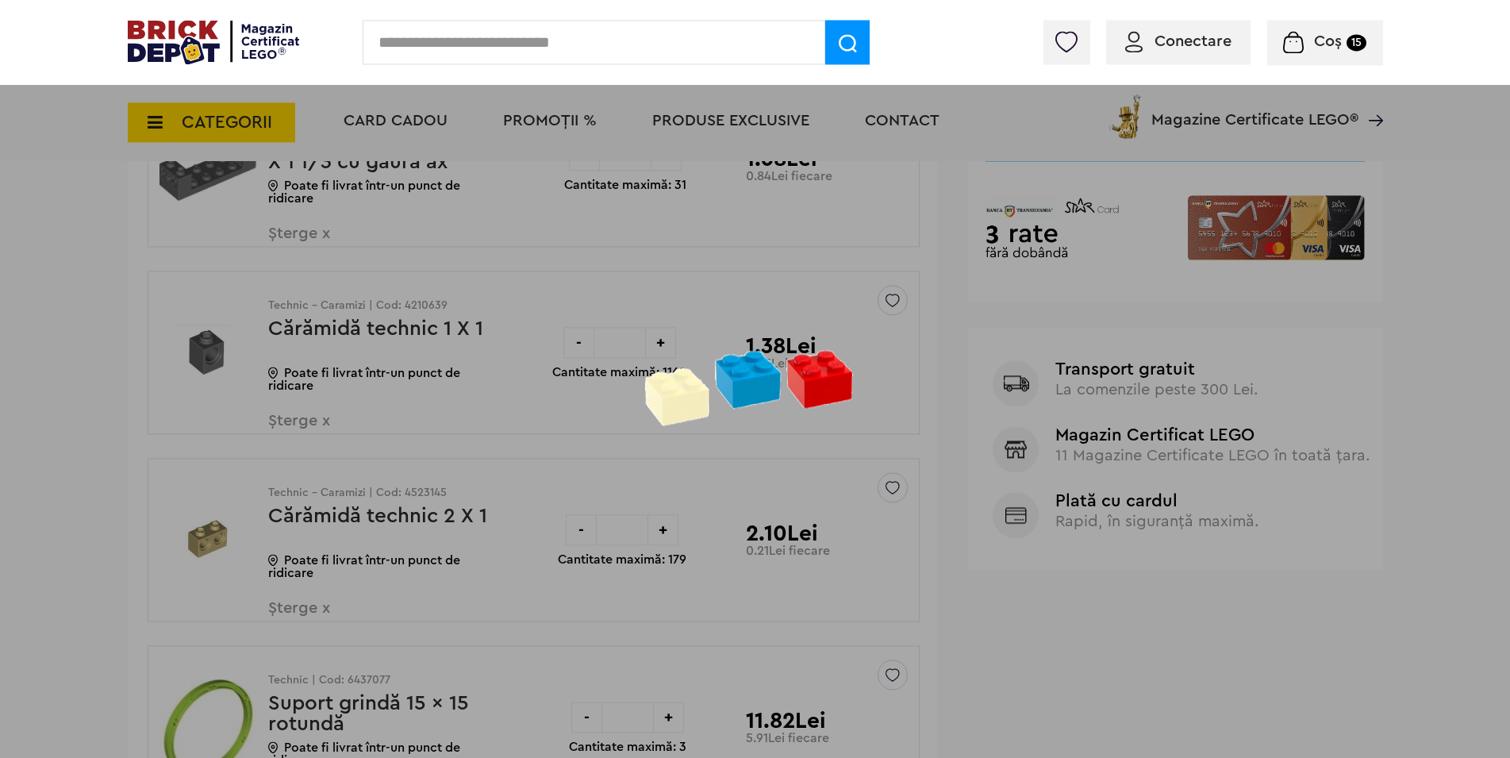
scroll to position [363, 0]
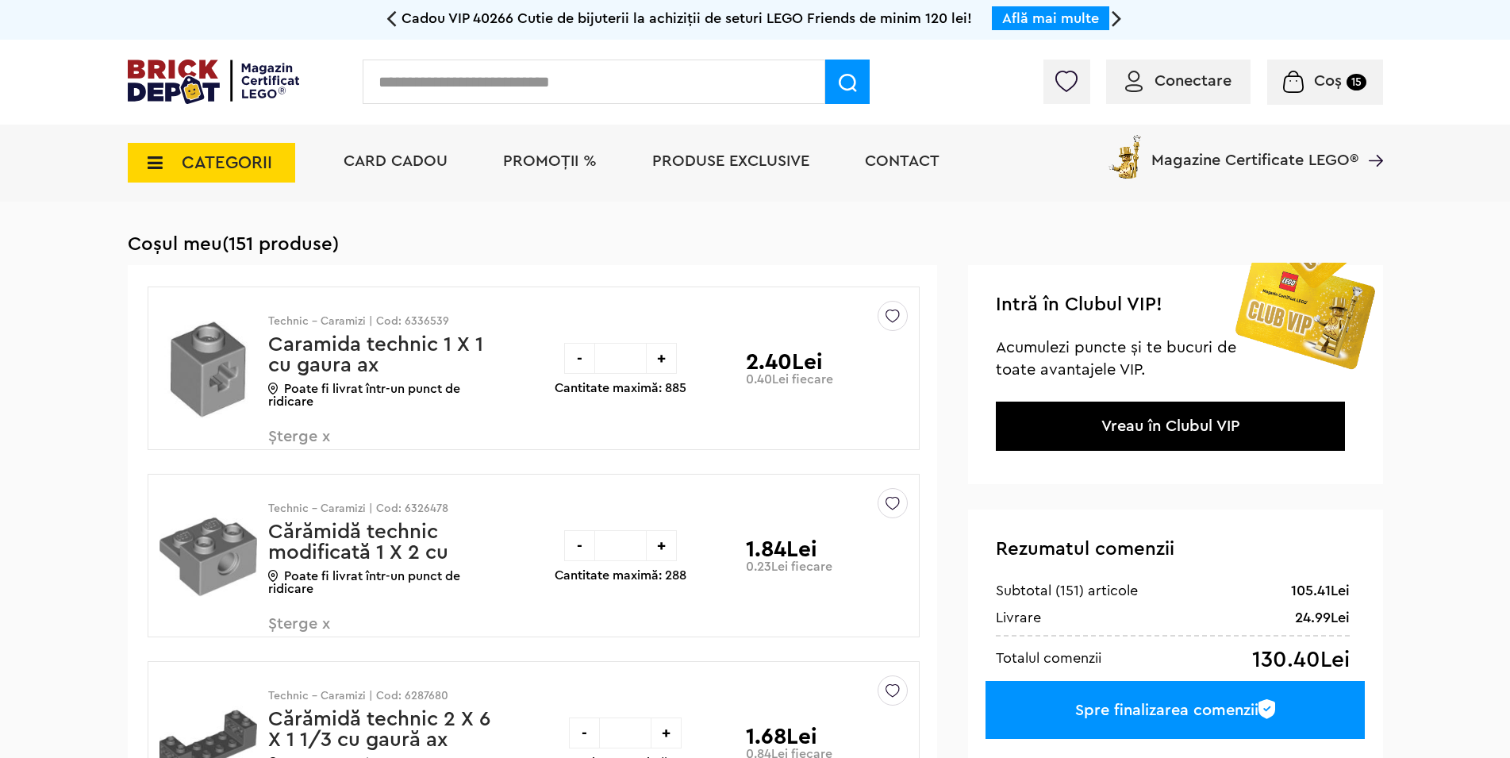
scroll to position [363, 0]
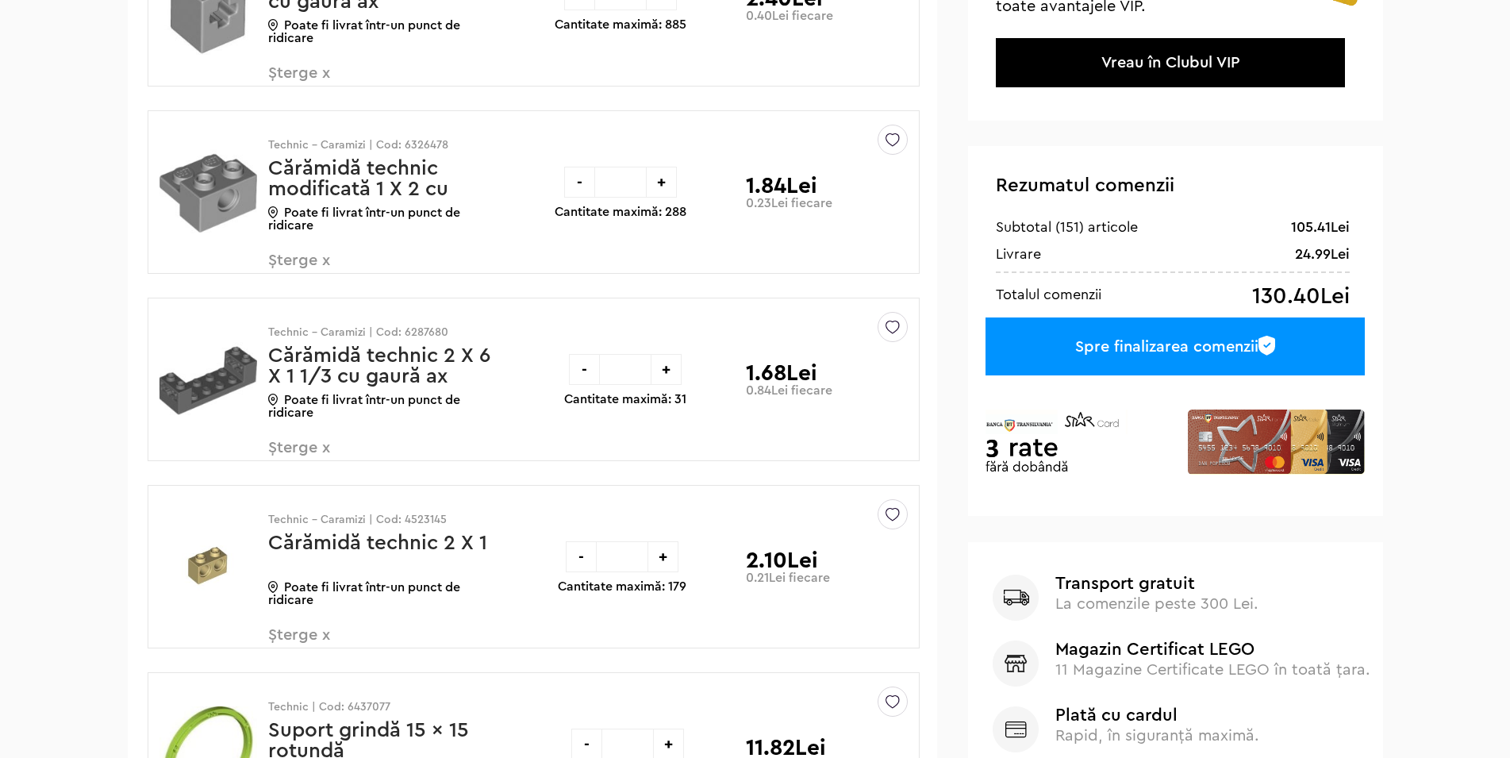
click at [326, 448] on span "Șterge x" at bounding box center [361, 457] width 186 height 34
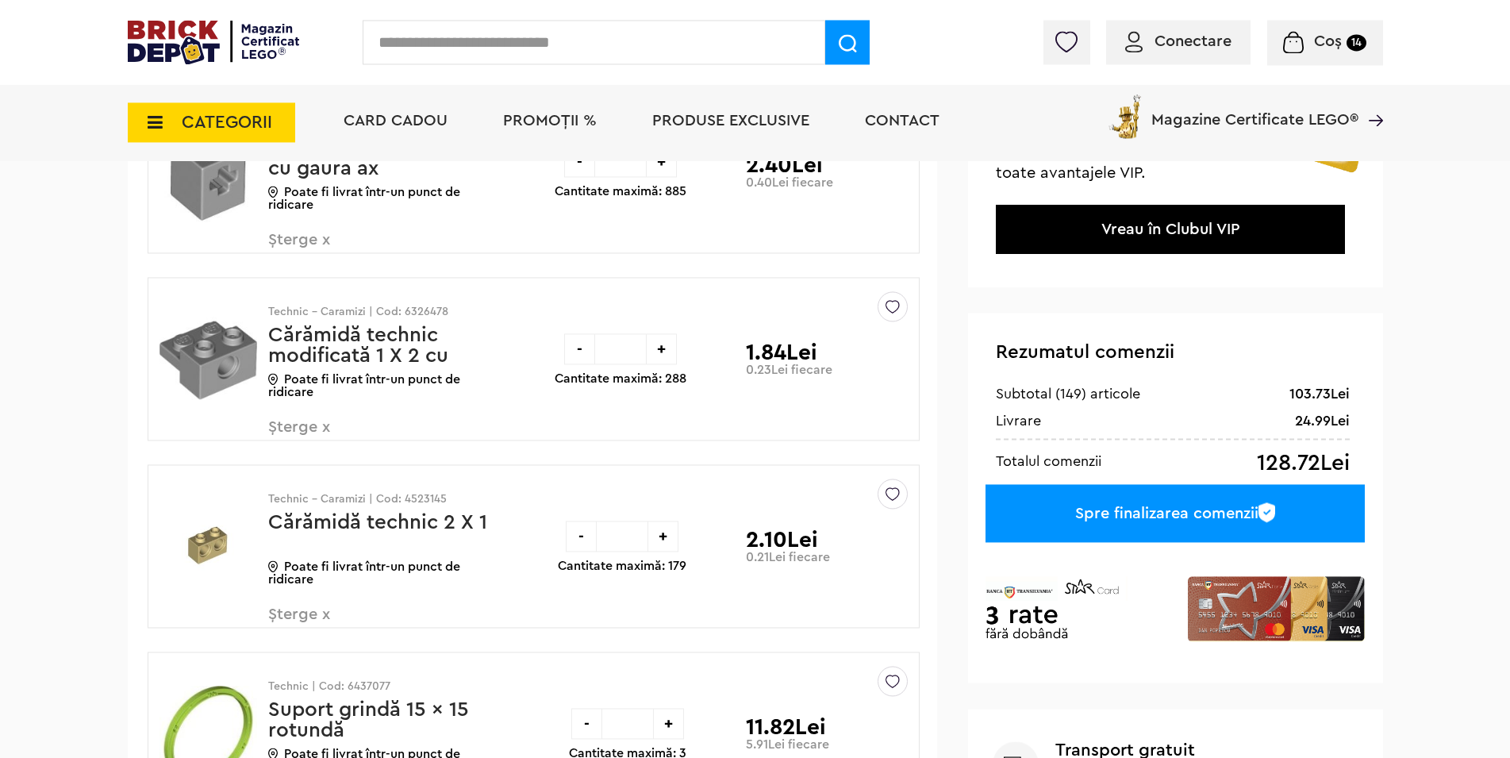
scroll to position [121, 0]
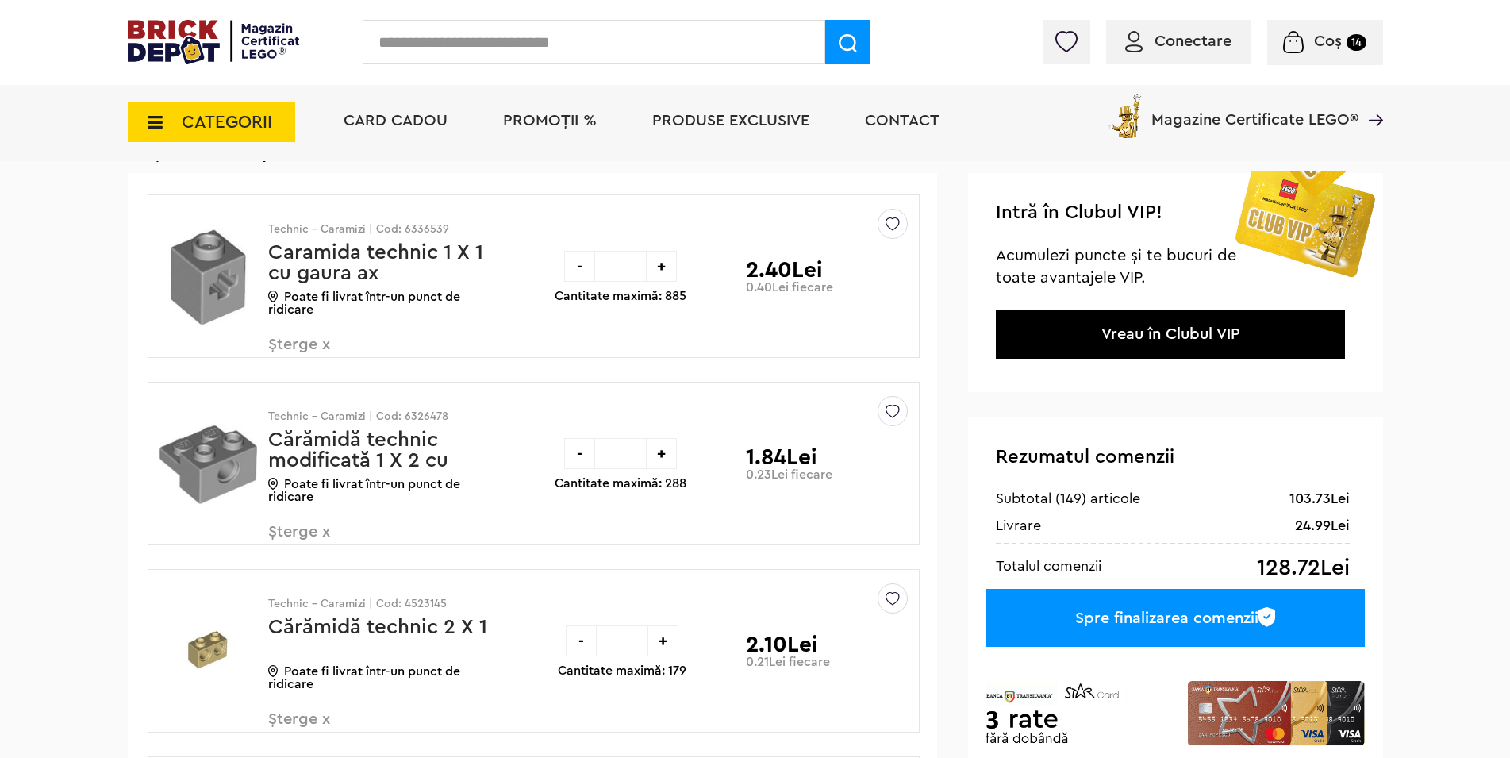
click at [1052, 626] on div "Spre finalizarea comenzii" at bounding box center [1175, 618] width 379 height 58
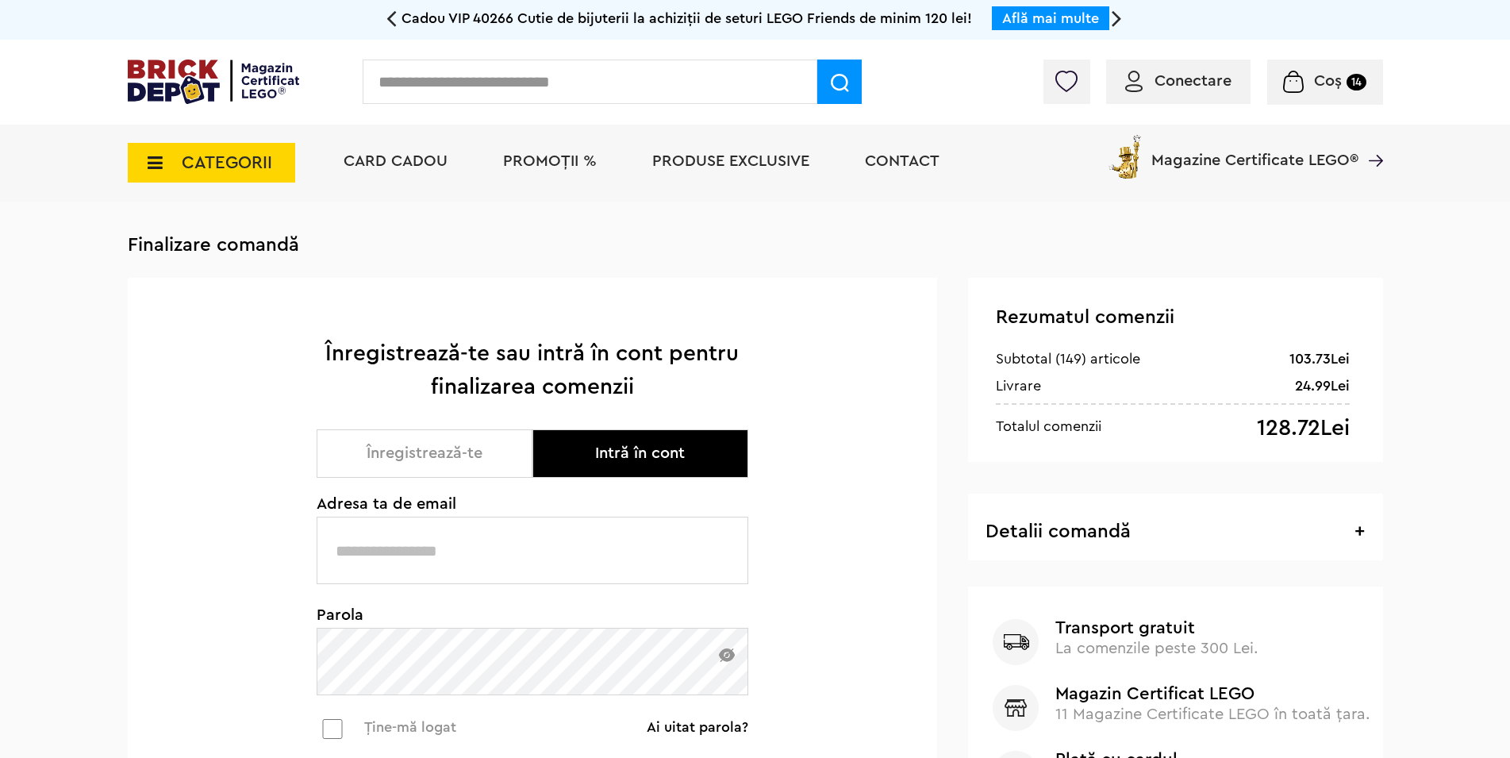
drag, startPoint x: 436, startPoint y: 559, endPoint x: 429, endPoint y: 572, distance: 15.3
click at [434, 561] on input "text" at bounding box center [533, 550] width 432 height 67
type input "**********"
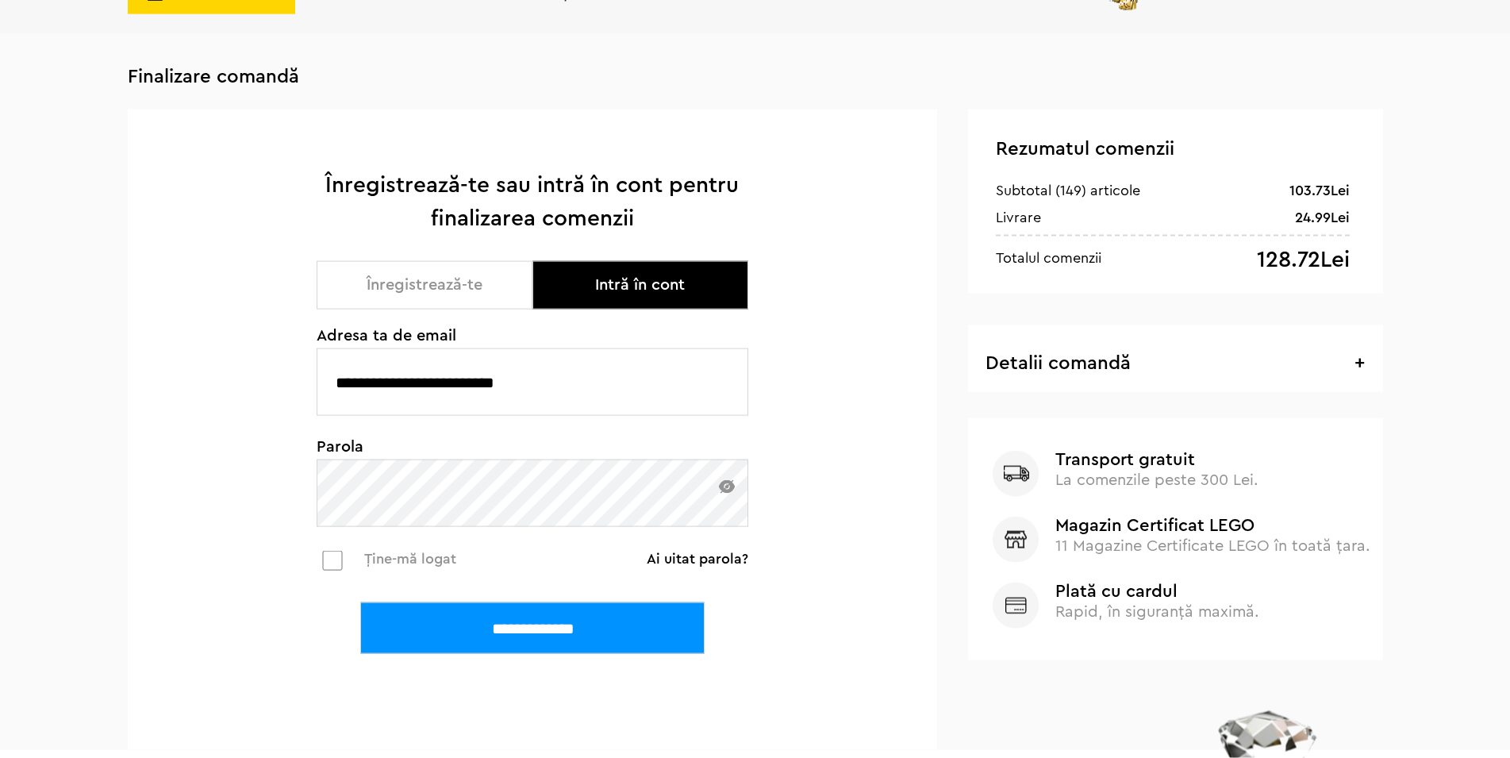
scroll to position [405, 0]
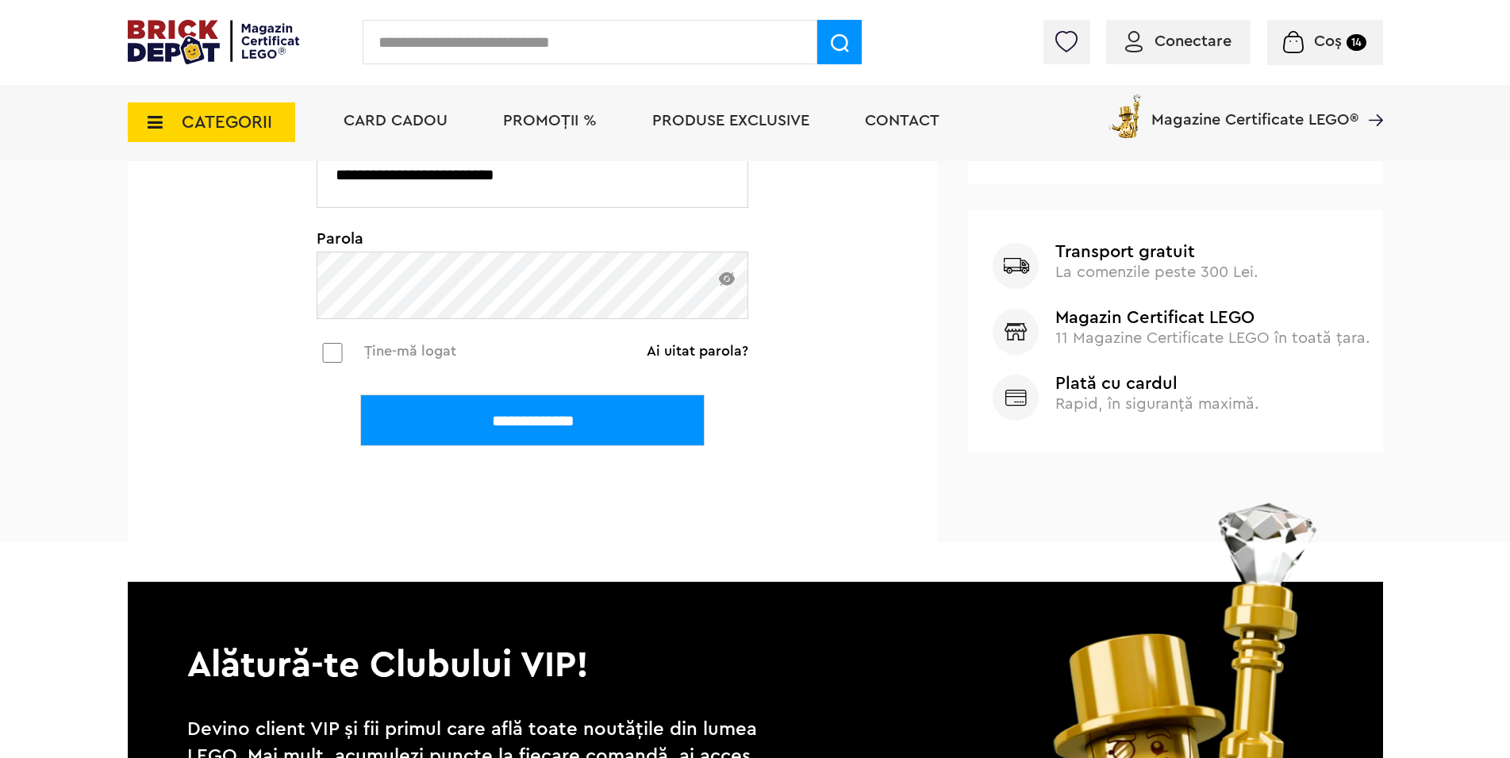
click at [471, 433] on input "**********" at bounding box center [532, 420] width 344 height 52
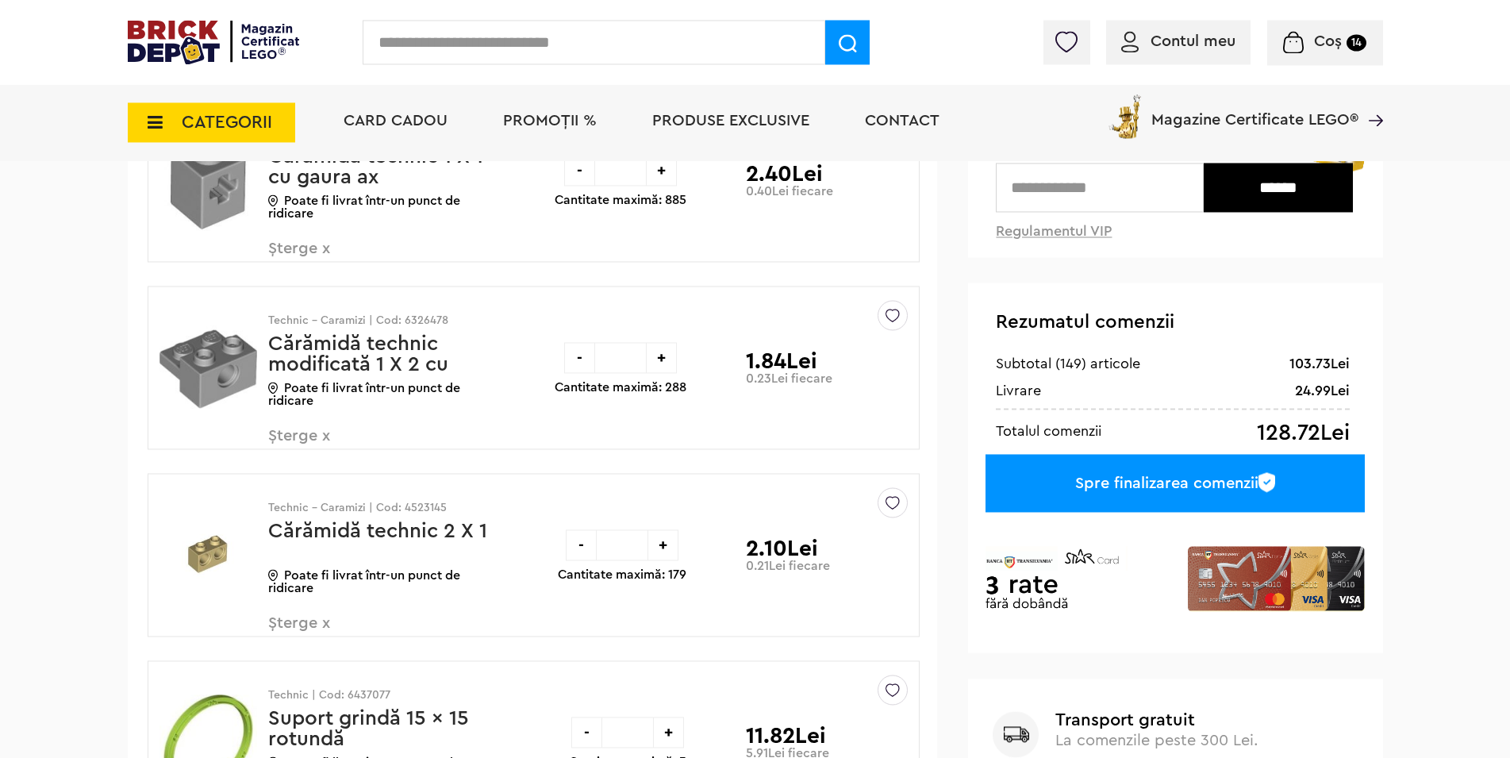
scroll to position [243, 0]
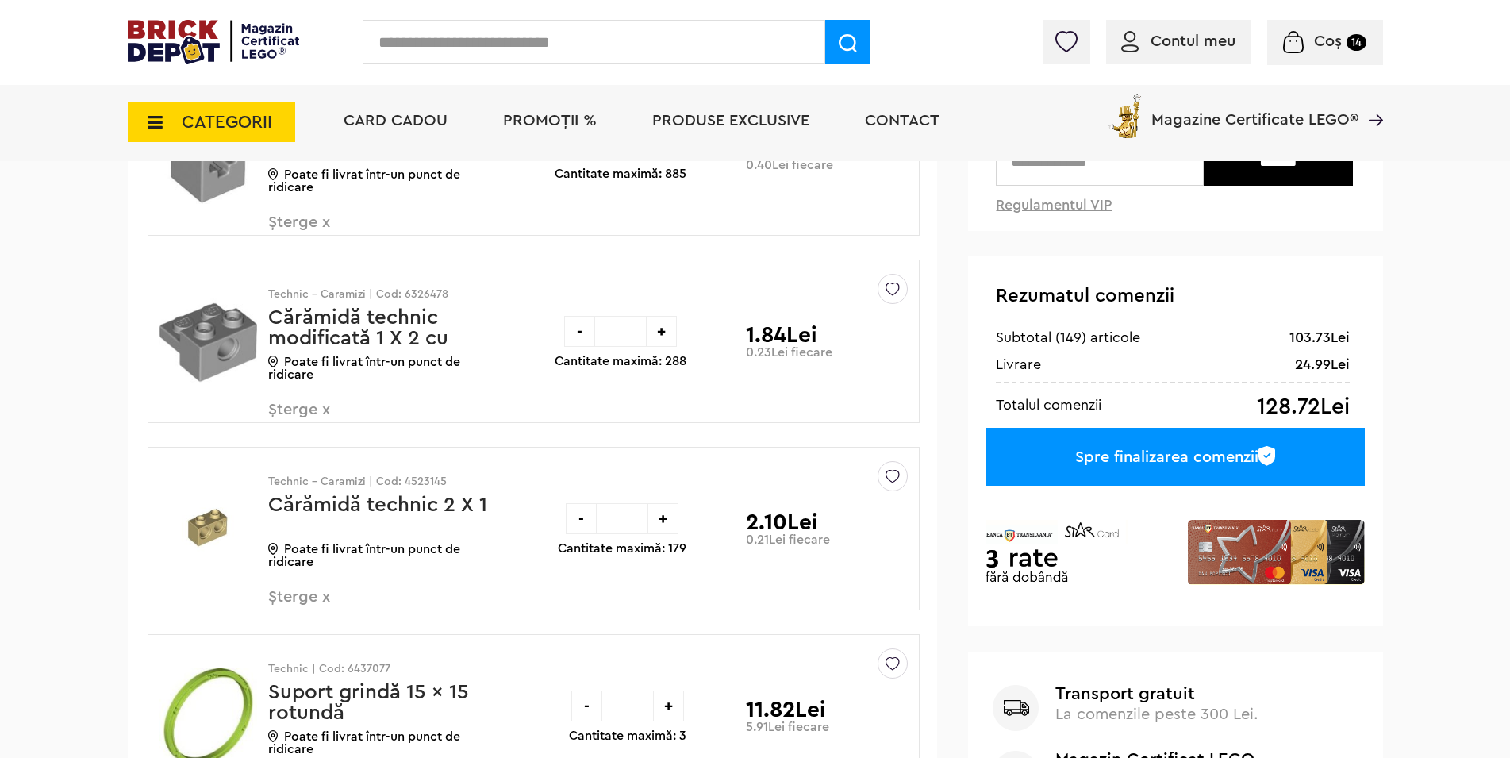
click at [1126, 456] on div "Spre finalizarea comenzii" at bounding box center [1175, 457] width 379 height 58
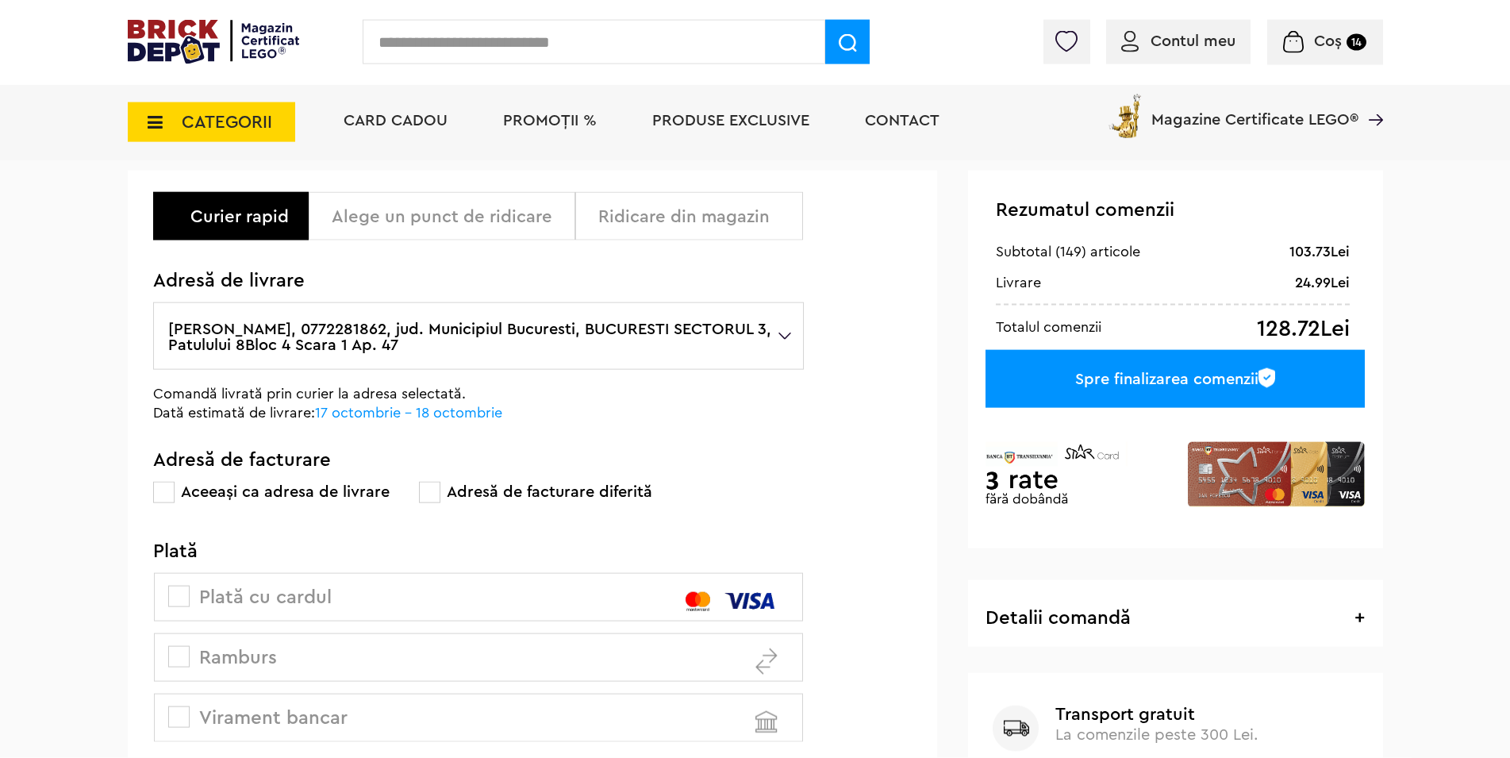
scroll to position [243, 0]
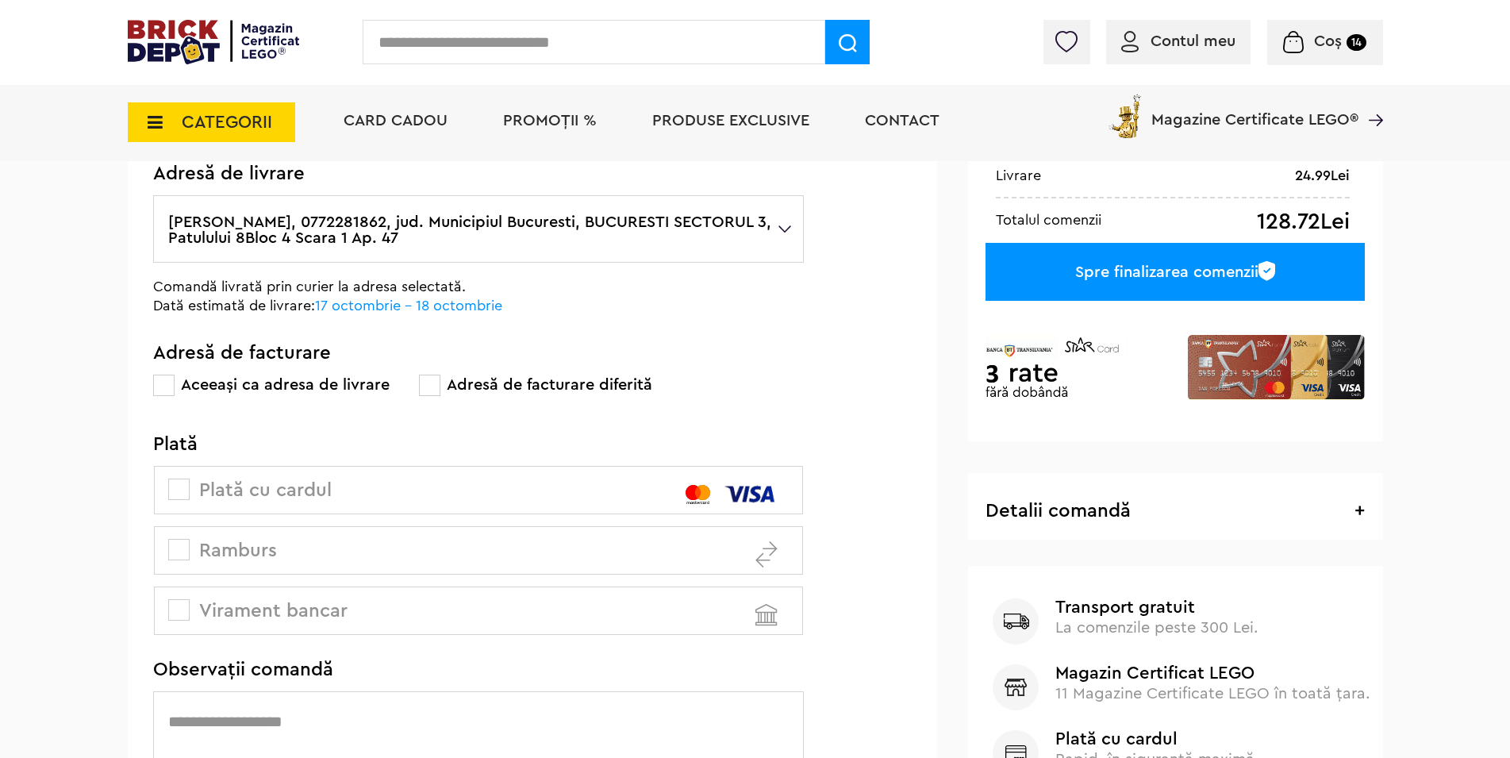
click at [181, 545] on span at bounding box center [178, 549] width 21 height 21
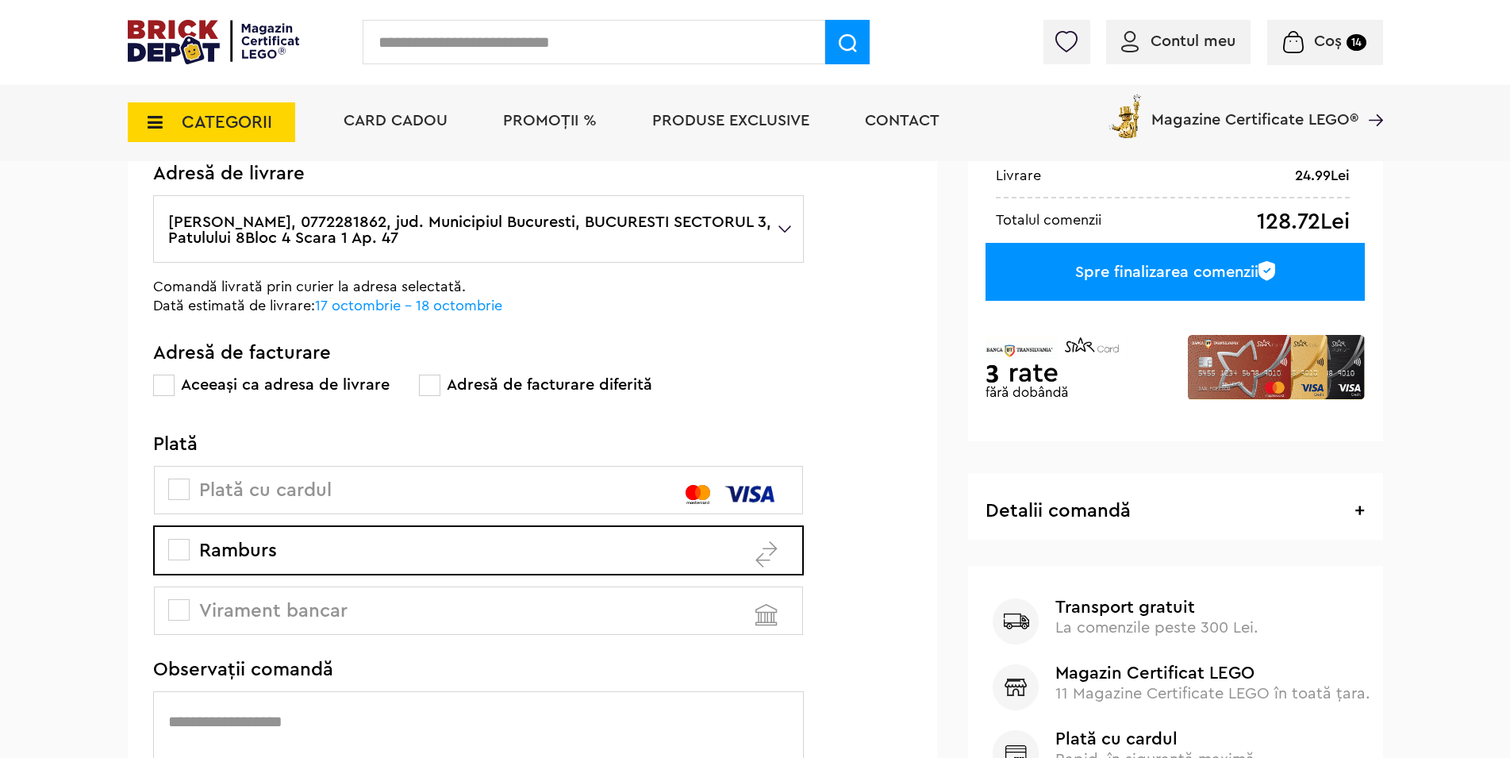
click at [1127, 281] on div "Spre finalizarea comenzii" at bounding box center [1175, 272] width 379 height 58
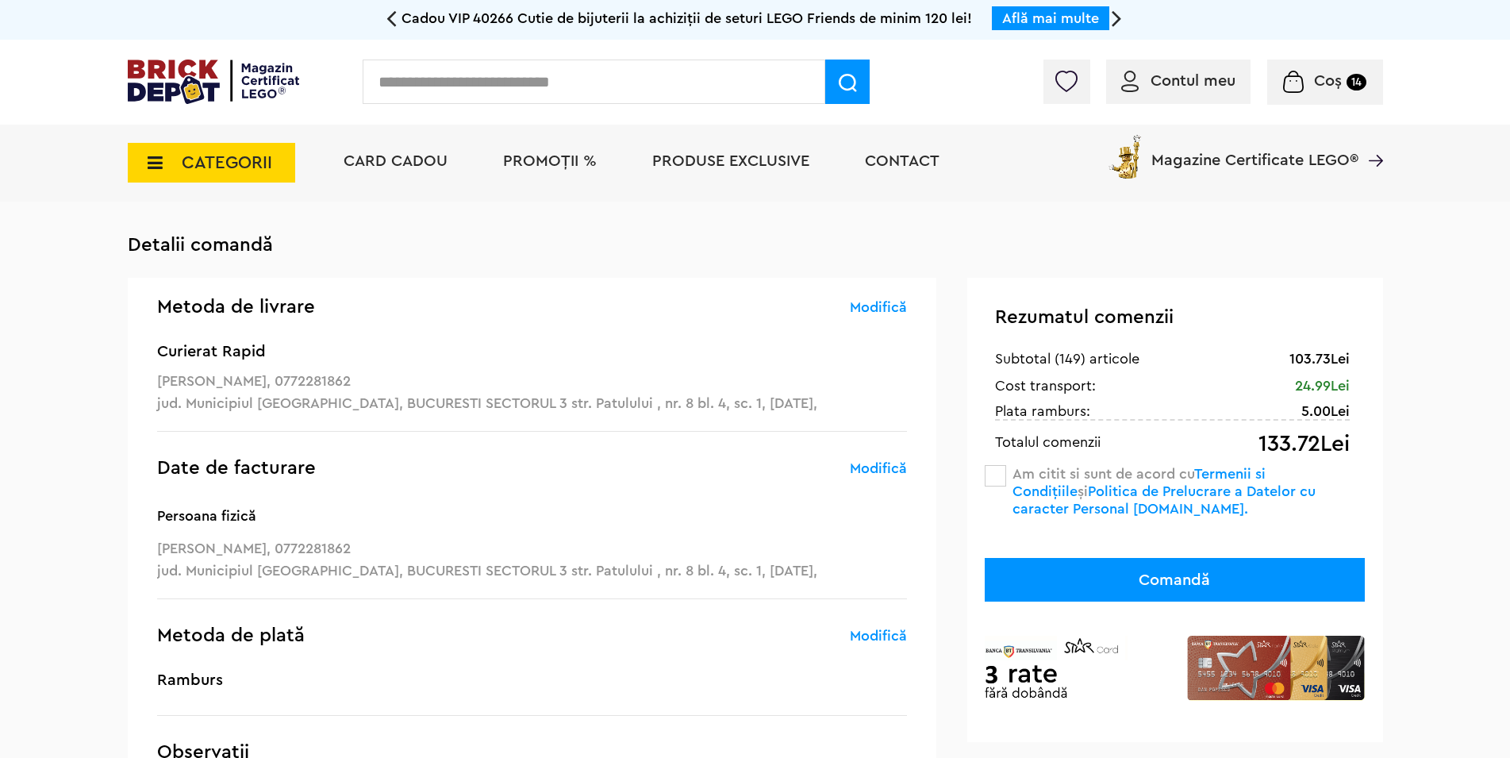
click at [997, 475] on span at bounding box center [995, 475] width 21 height 21
